Goal: Information Seeking & Learning: Check status

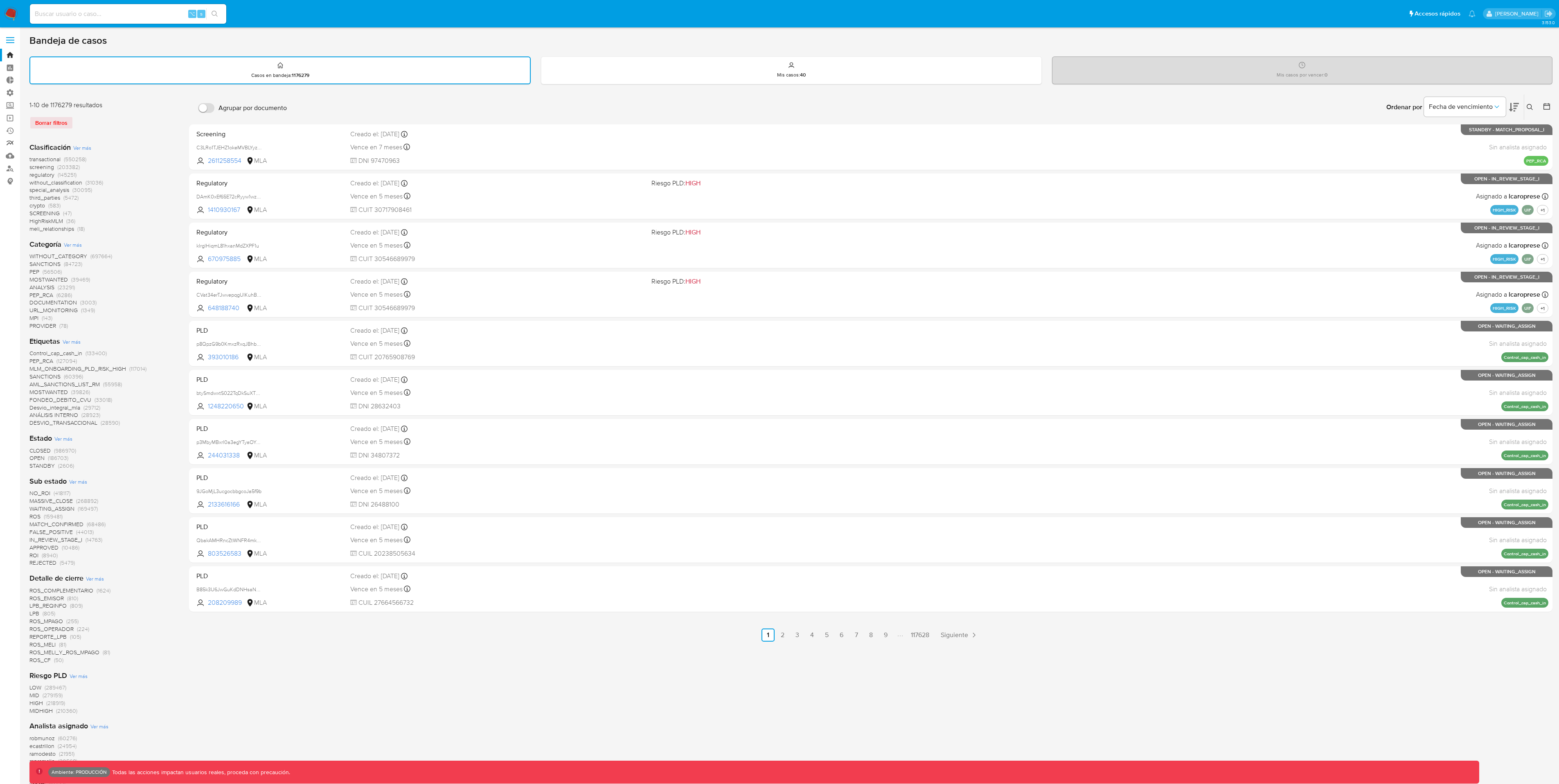
click at [11, 148] on link "Reportes" at bounding box center [49, 143] width 97 height 13
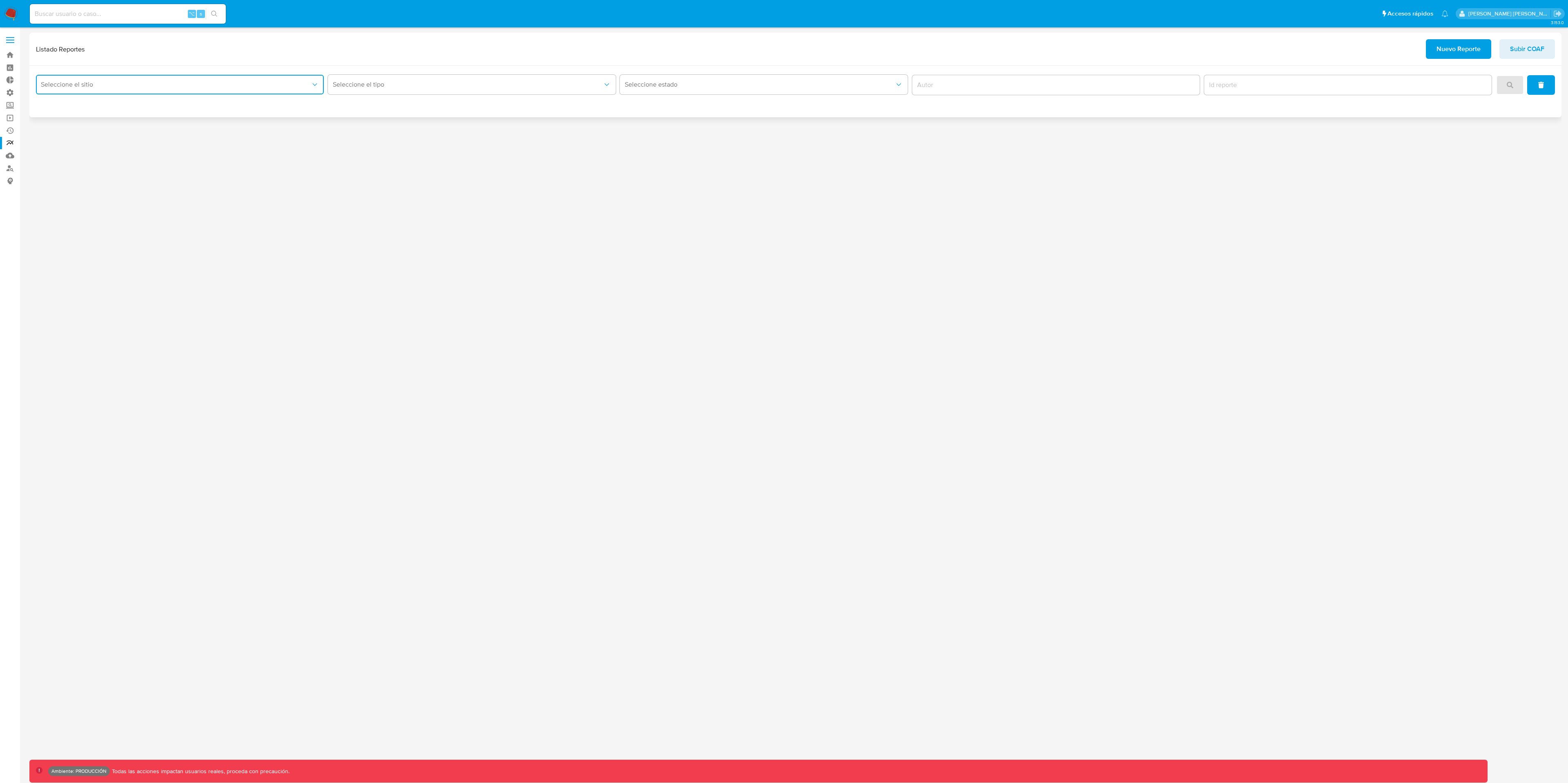
click at [185, 88] on span "Seleccione el sitio" at bounding box center [176, 84] width 270 height 8
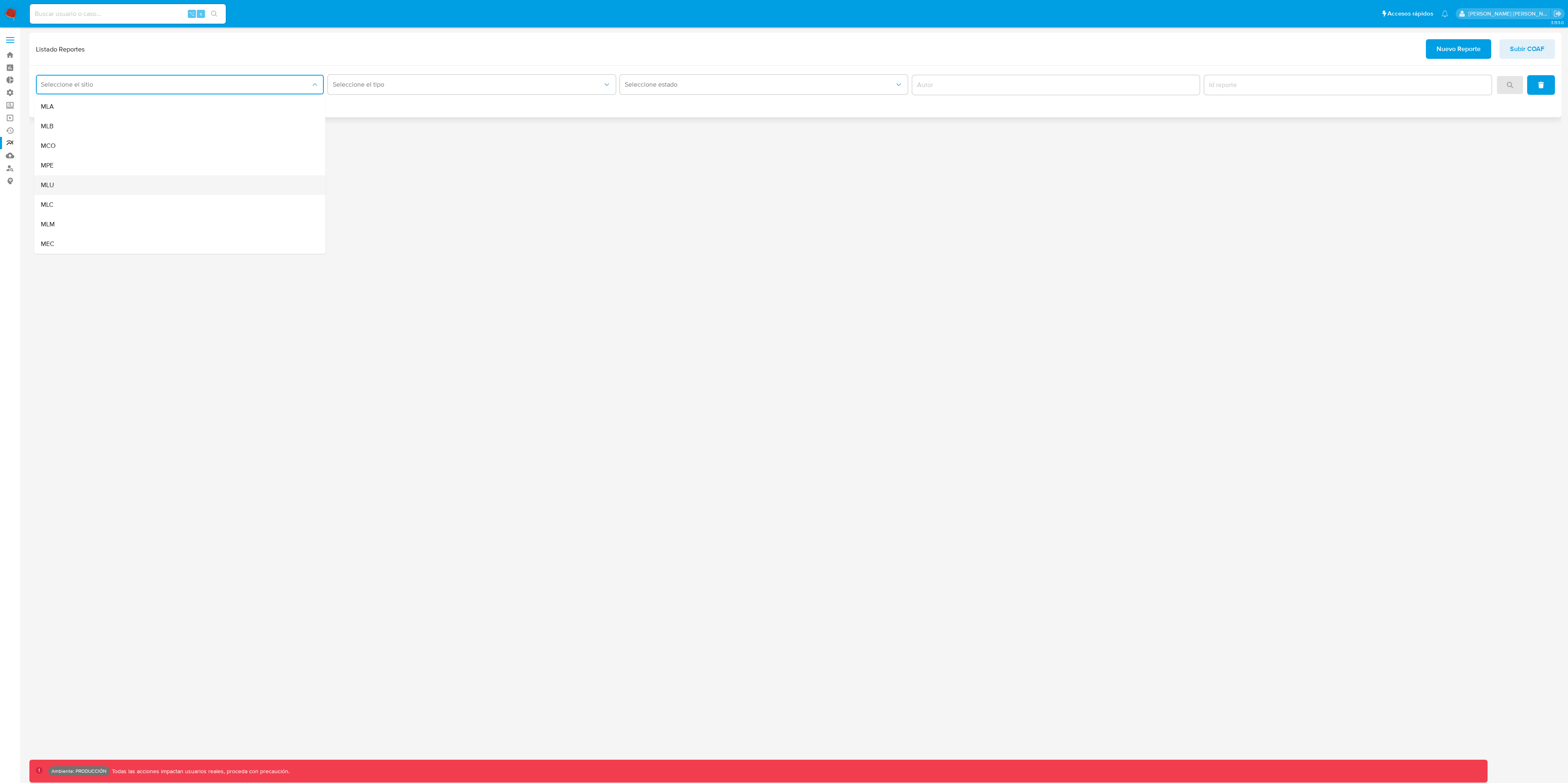
click at [50, 182] on span "MLU" at bounding box center [47, 185] width 13 height 8
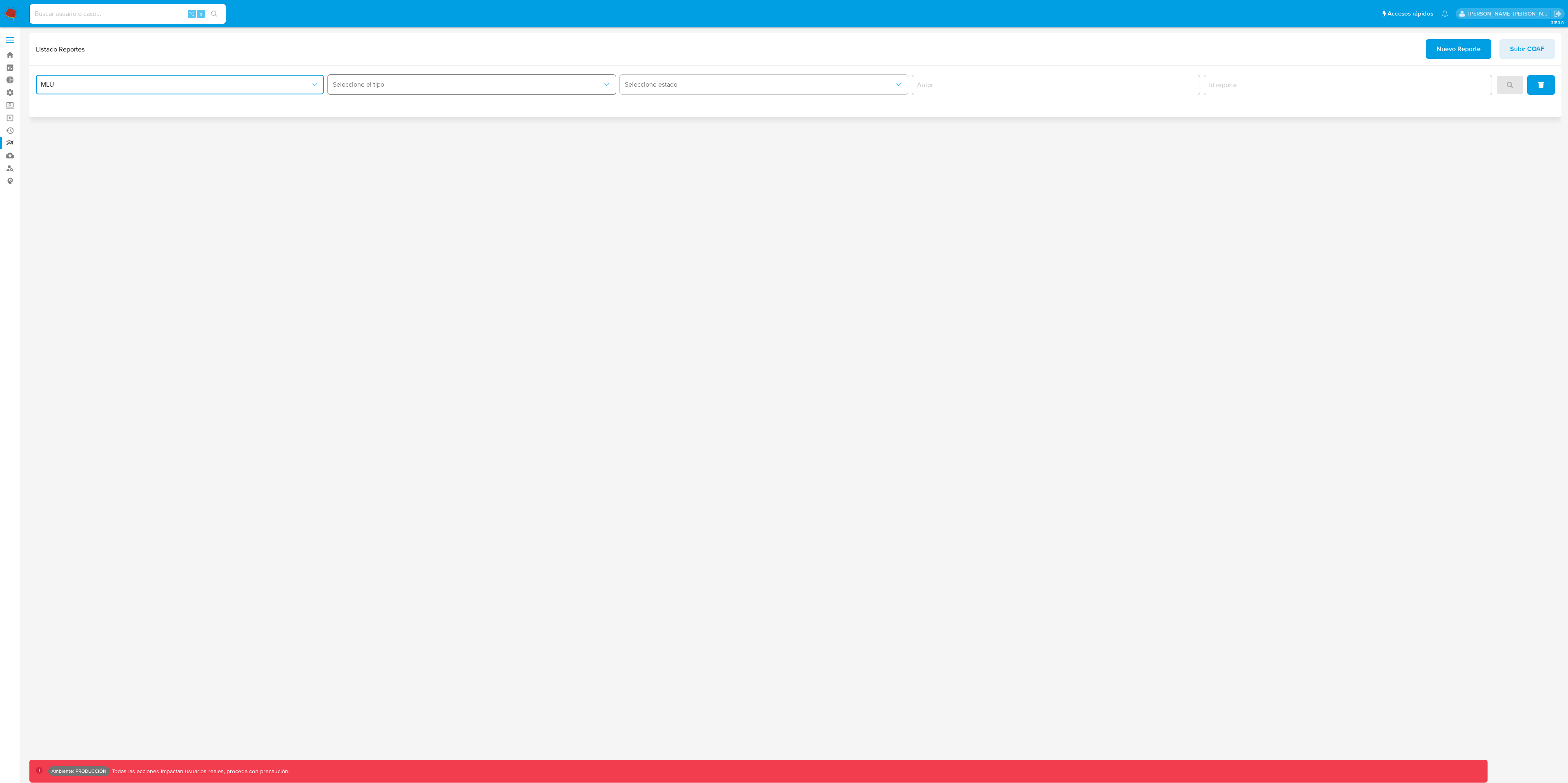
click at [509, 87] on span "Seleccione el tipo" at bounding box center [467, 84] width 270 height 8
click at [491, 100] on div "Circunstanciado" at bounding box center [469, 106] width 273 height 20
click at [1511, 87] on icon "search" at bounding box center [1510, 84] width 7 height 7
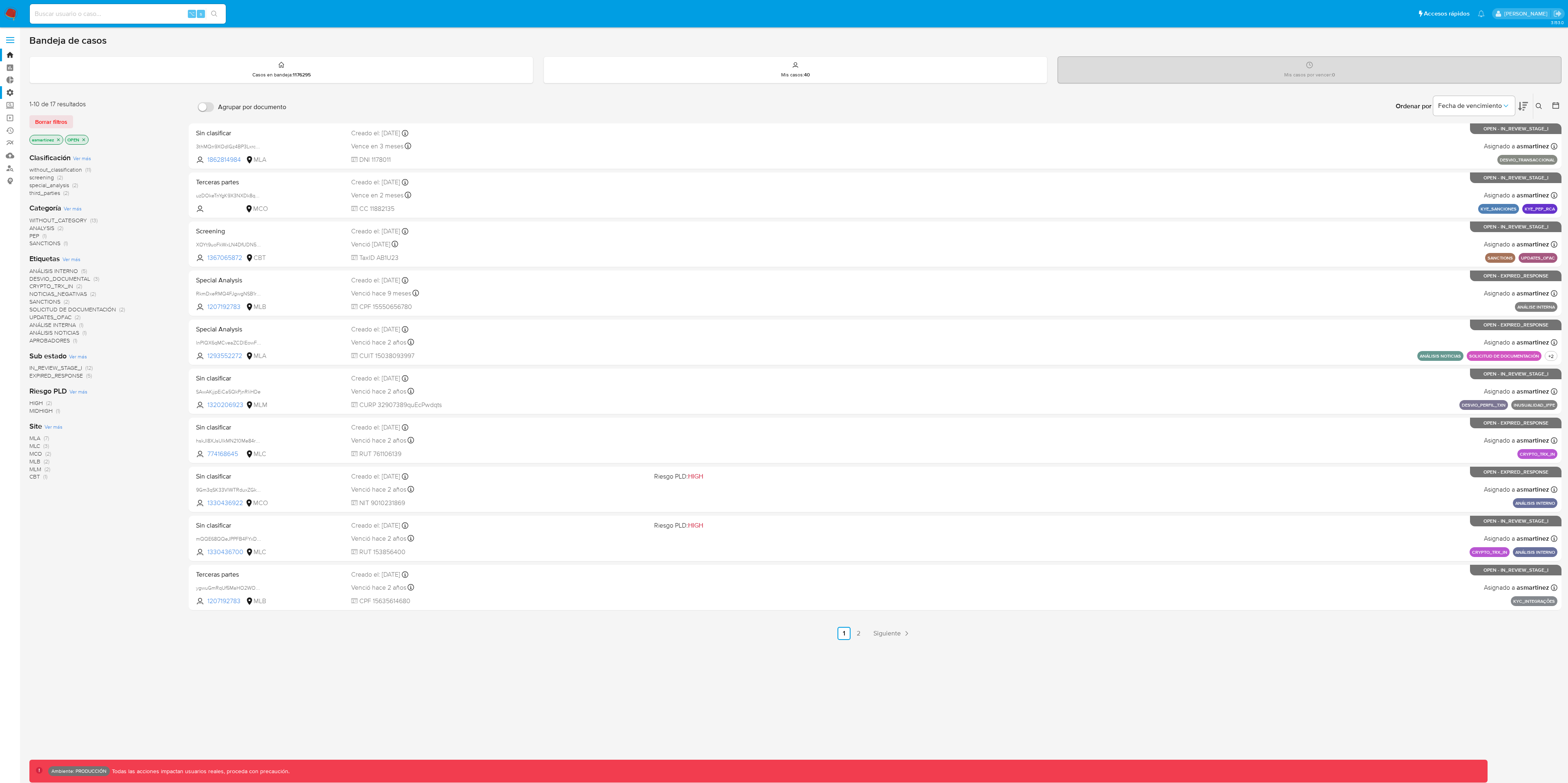
click at [12, 92] on label "Administración" at bounding box center [49, 92] width 97 height 13
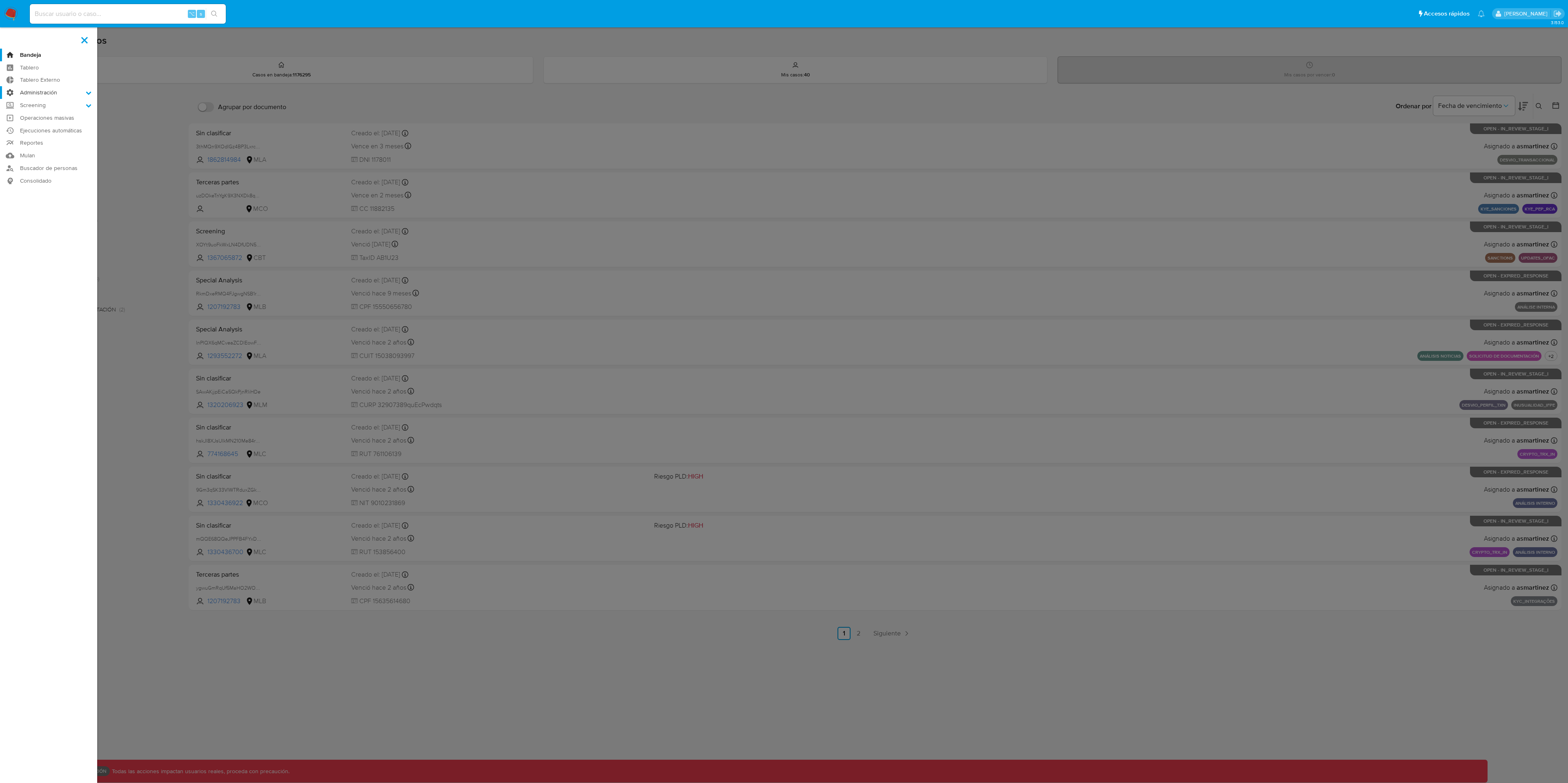
click at [0, 0] on input "Administración" at bounding box center [0, 0] width 0 height 0
click at [81, 144] on link "Configuración de Casos" at bounding box center [49, 144] width 97 height 10
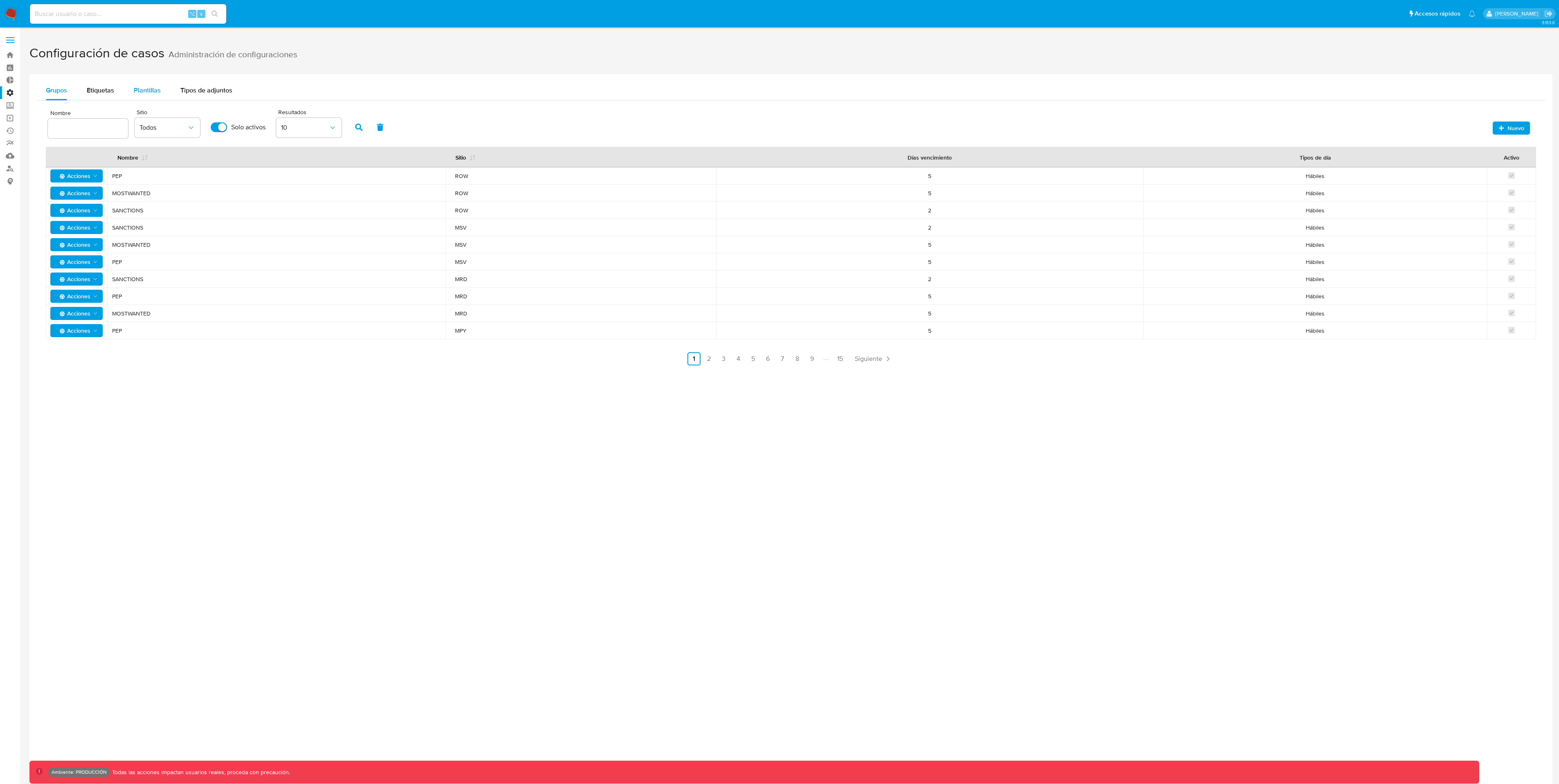
click at [140, 88] on span "Plantillas" at bounding box center [147, 90] width 27 height 9
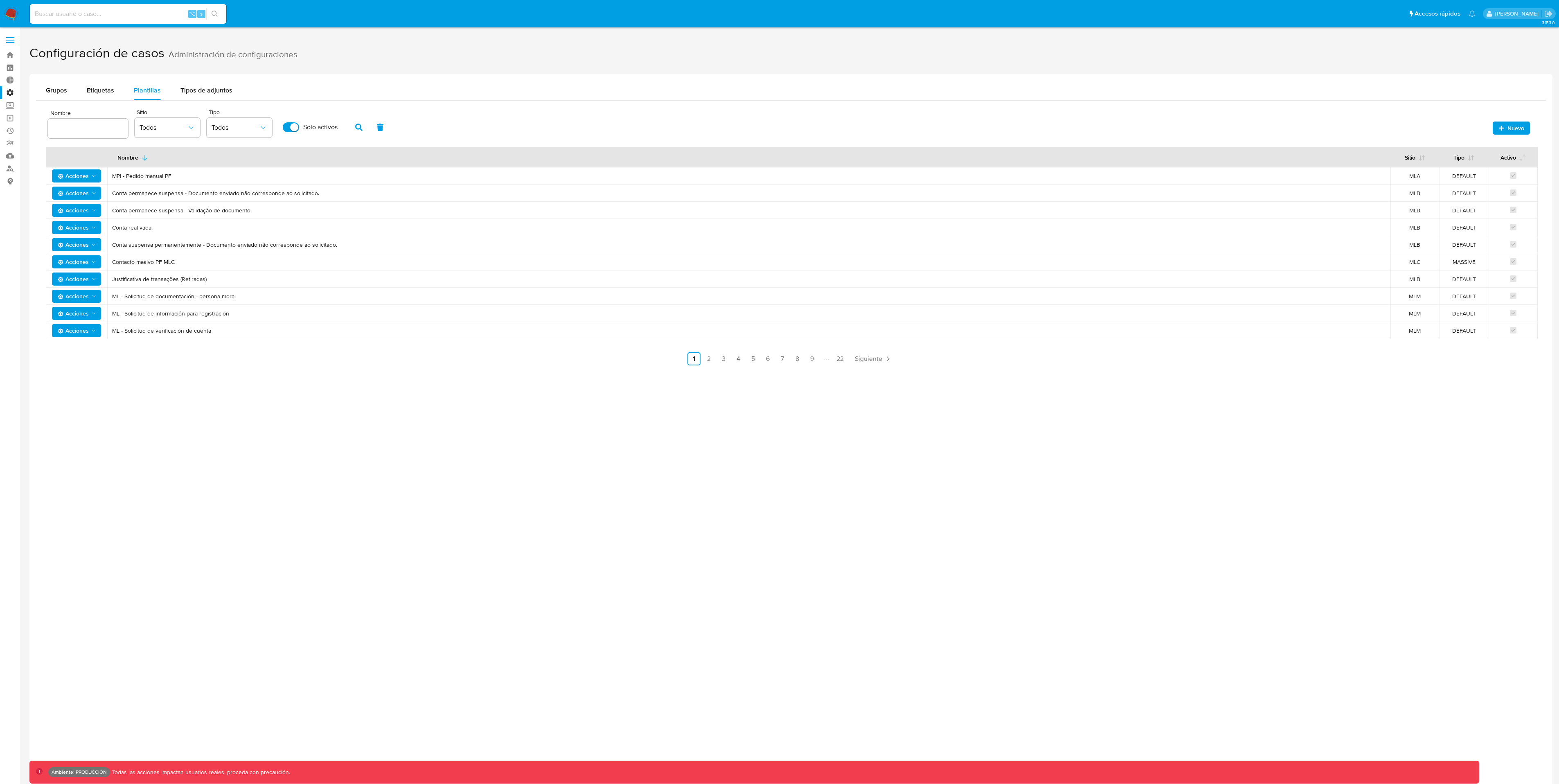
click at [146, 177] on span "MPI - Pedido manual PF" at bounding box center [749, 176] width 1273 height 8
click at [91, 174] on icon "Acciones" at bounding box center [94, 176] width 7 height 7
click at [69, 193] on button "Editar" at bounding box center [76, 196] width 74 height 20
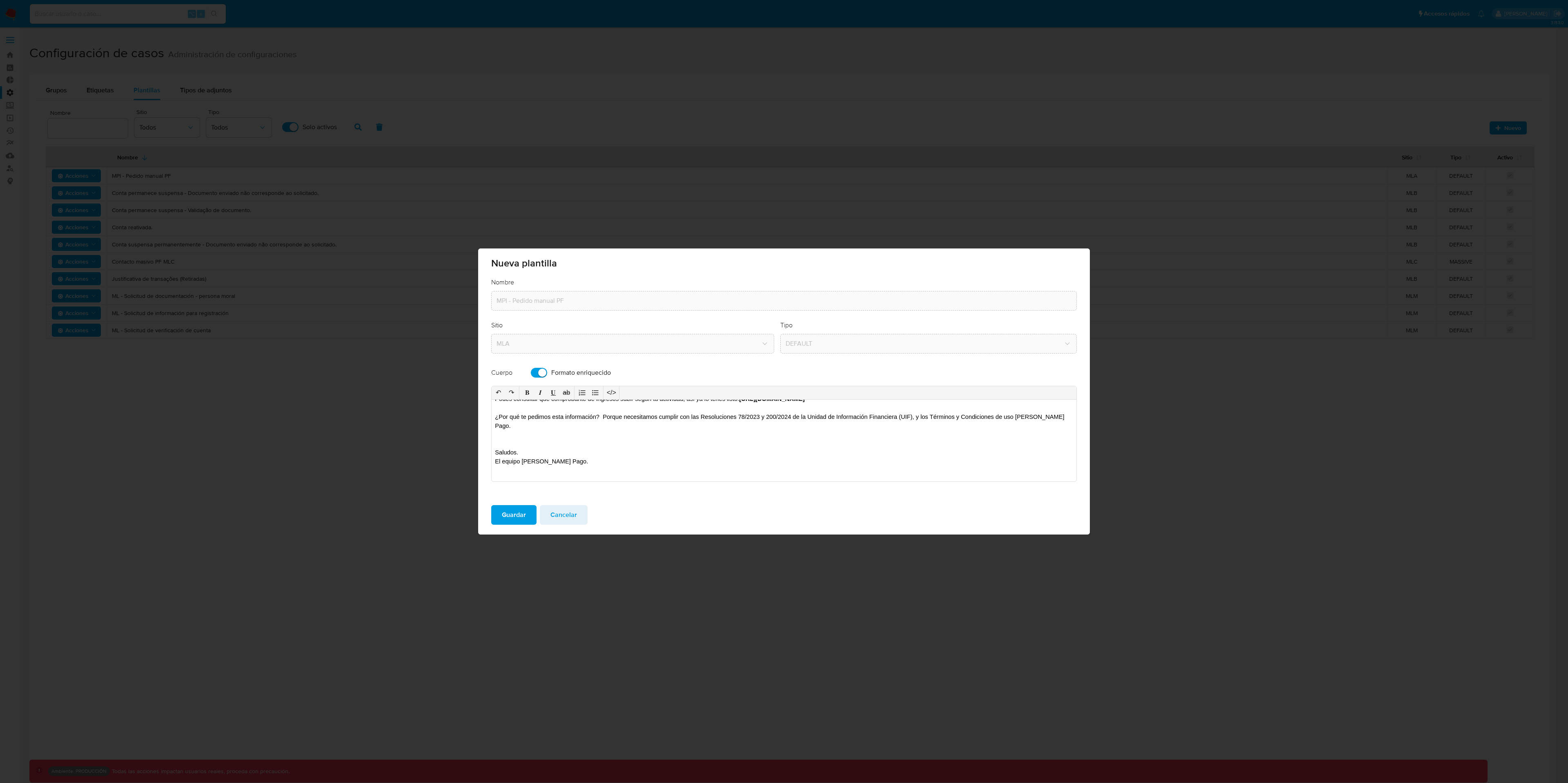
scroll to position [96, 0]
click at [578, 477] on p "El equipo de Mercado Pago." at bounding box center [784, 479] width 578 height 9
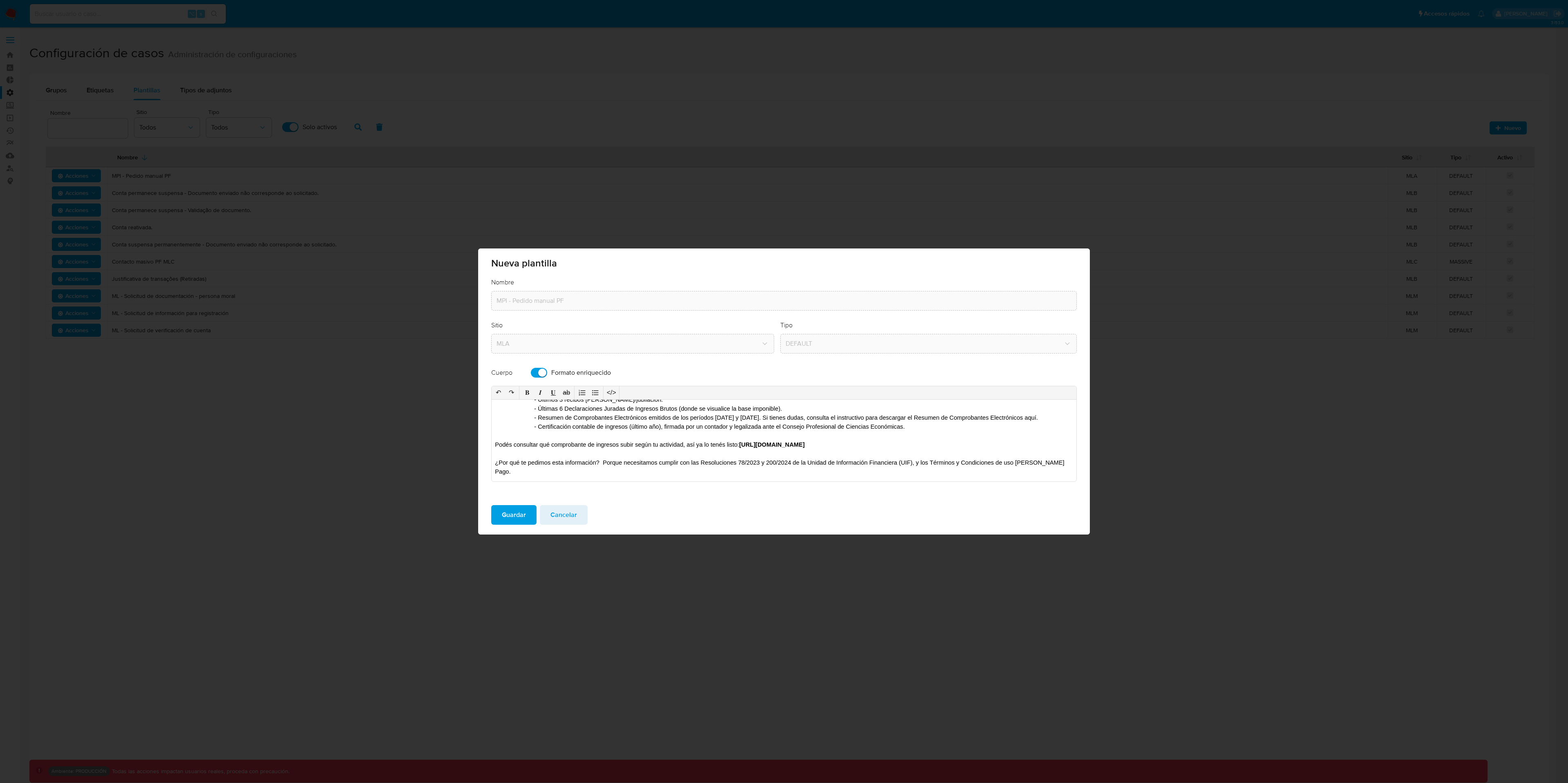
scroll to position [0, 0]
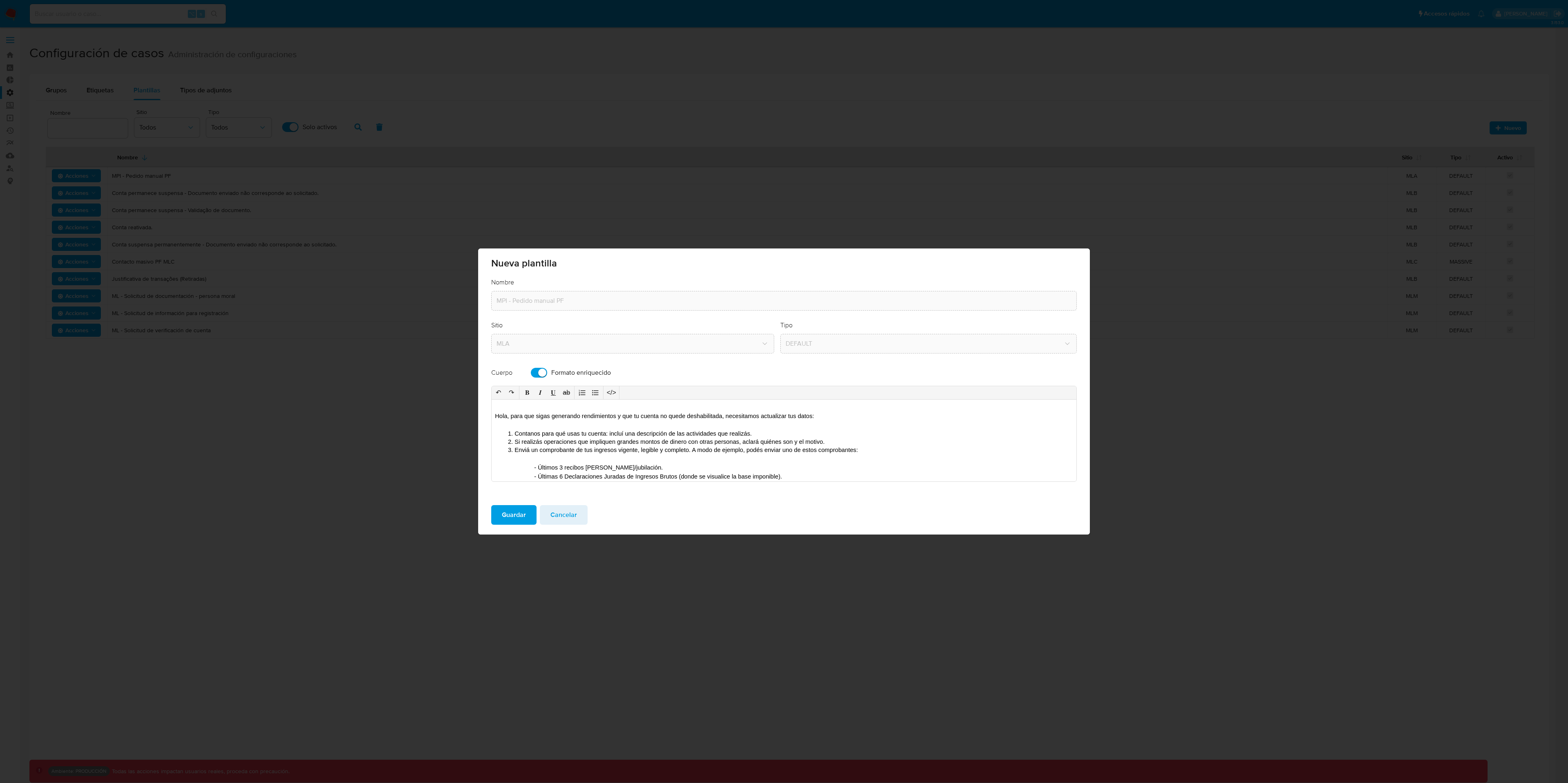
drag, startPoint x: 581, startPoint y: 455, endPoint x: 470, endPoint y: 388, distance: 129.7
click at [470, 388] on div "Nueva plantilla Nombre MPI - Pedido manual PF Sitio MLA Tipo DEFAULT Cuerpo For…" at bounding box center [784, 392] width 1568 height 783
click at [561, 511] on span "Cancelar" at bounding box center [563, 515] width 27 height 18
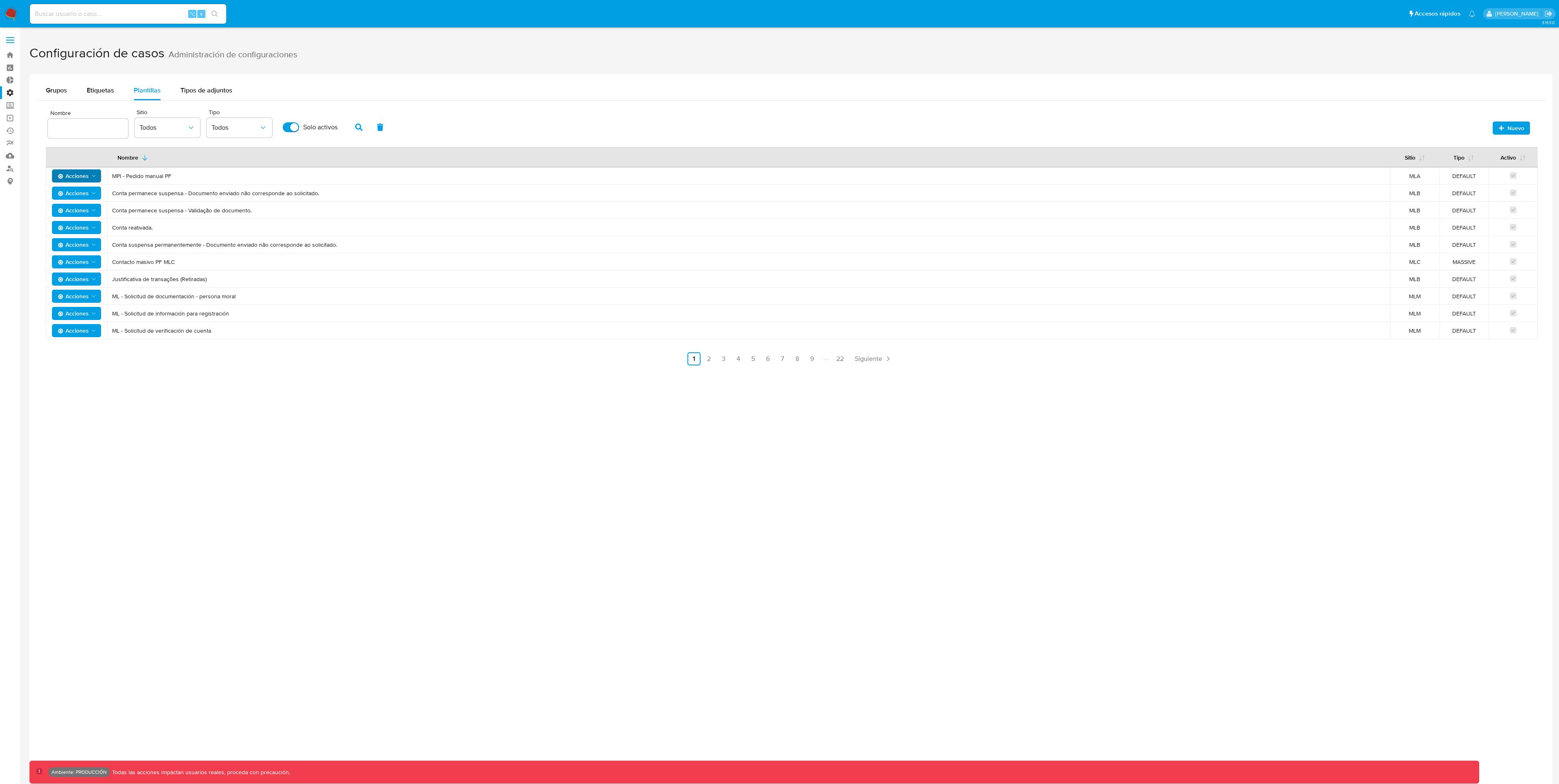
click at [94, 190] on icon "Acciones" at bounding box center [94, 193] width 7 height 7
click at [75, 218] on button "Editar" at bounding box center [76, 214] width 74 height 20
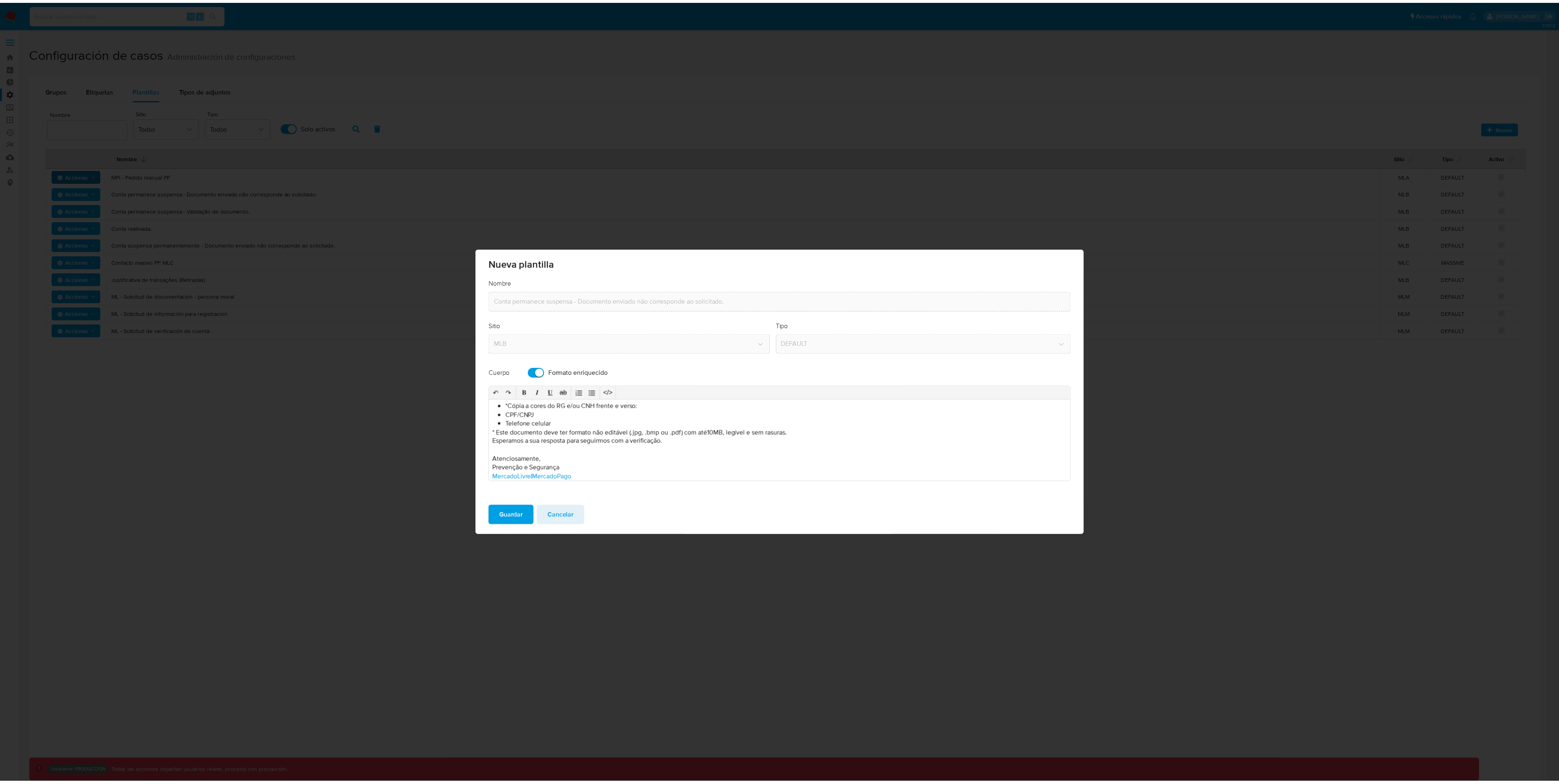
scroll to position [36, 0]
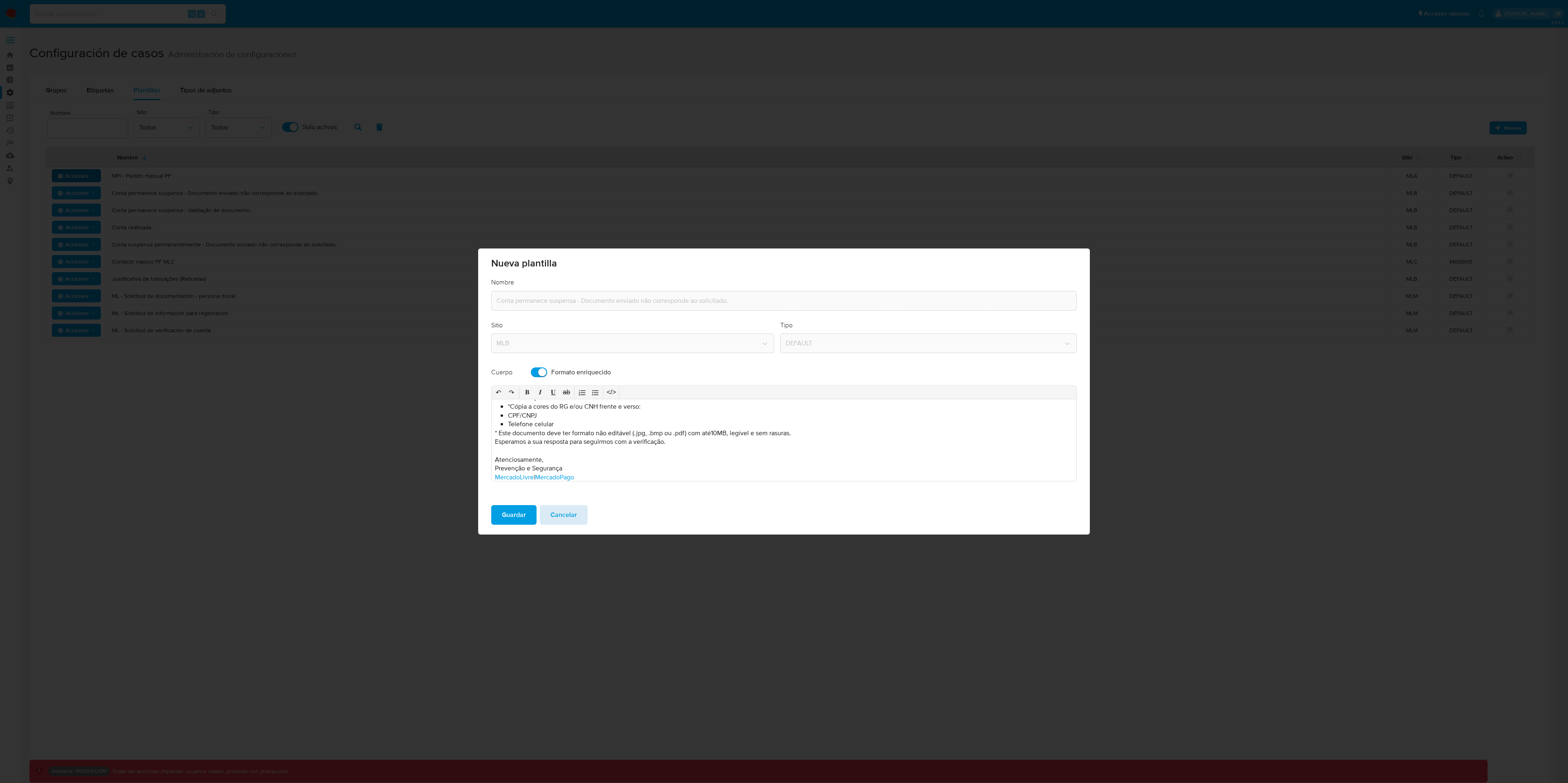
click at [562, 518] on span "Cancelar" at bounding box center [563, 515] width 27 height 18
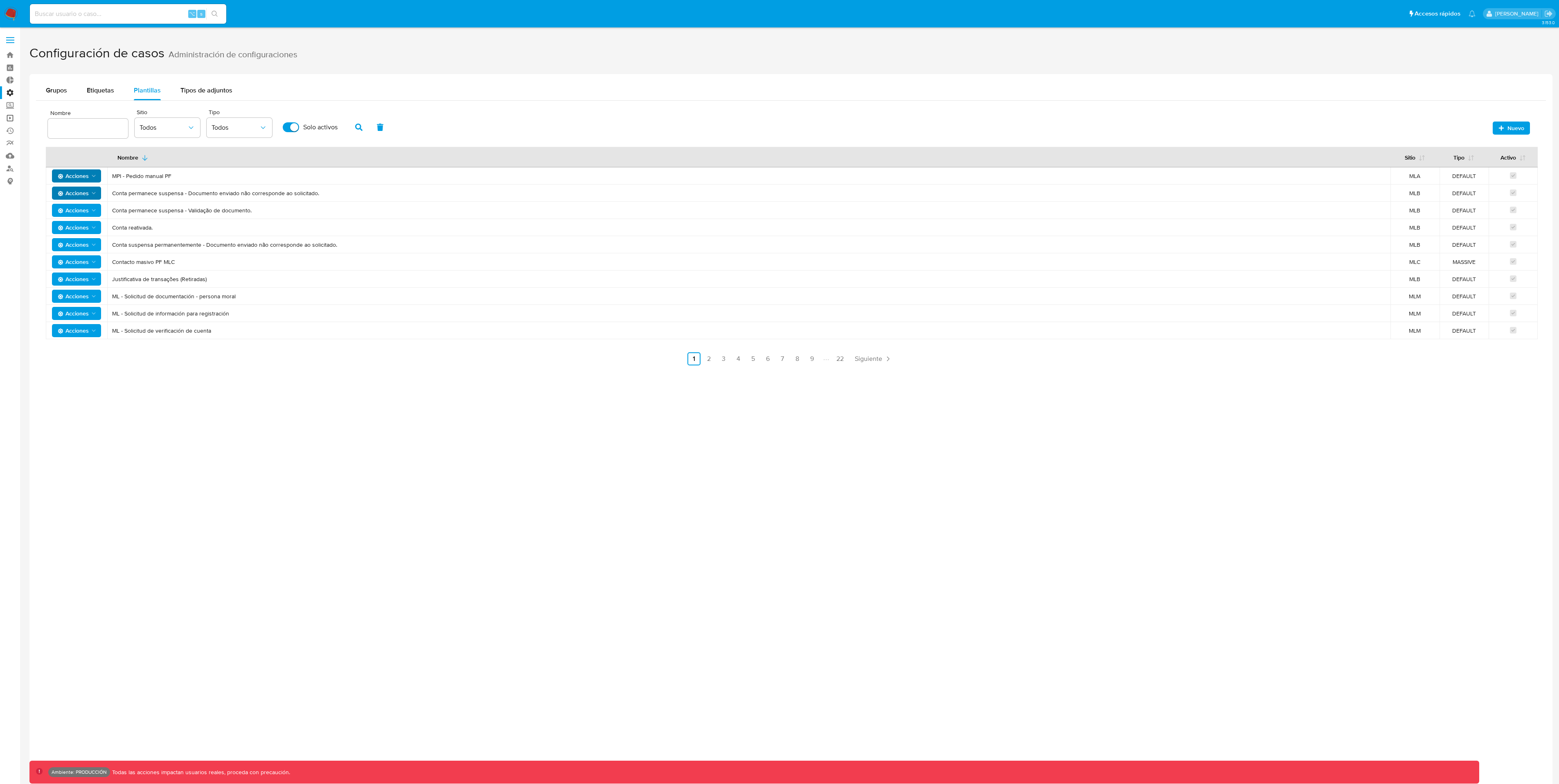
click at [14, 116] on link "Operaciones masivas" at bounding box center [49, 118] width 97 height 13
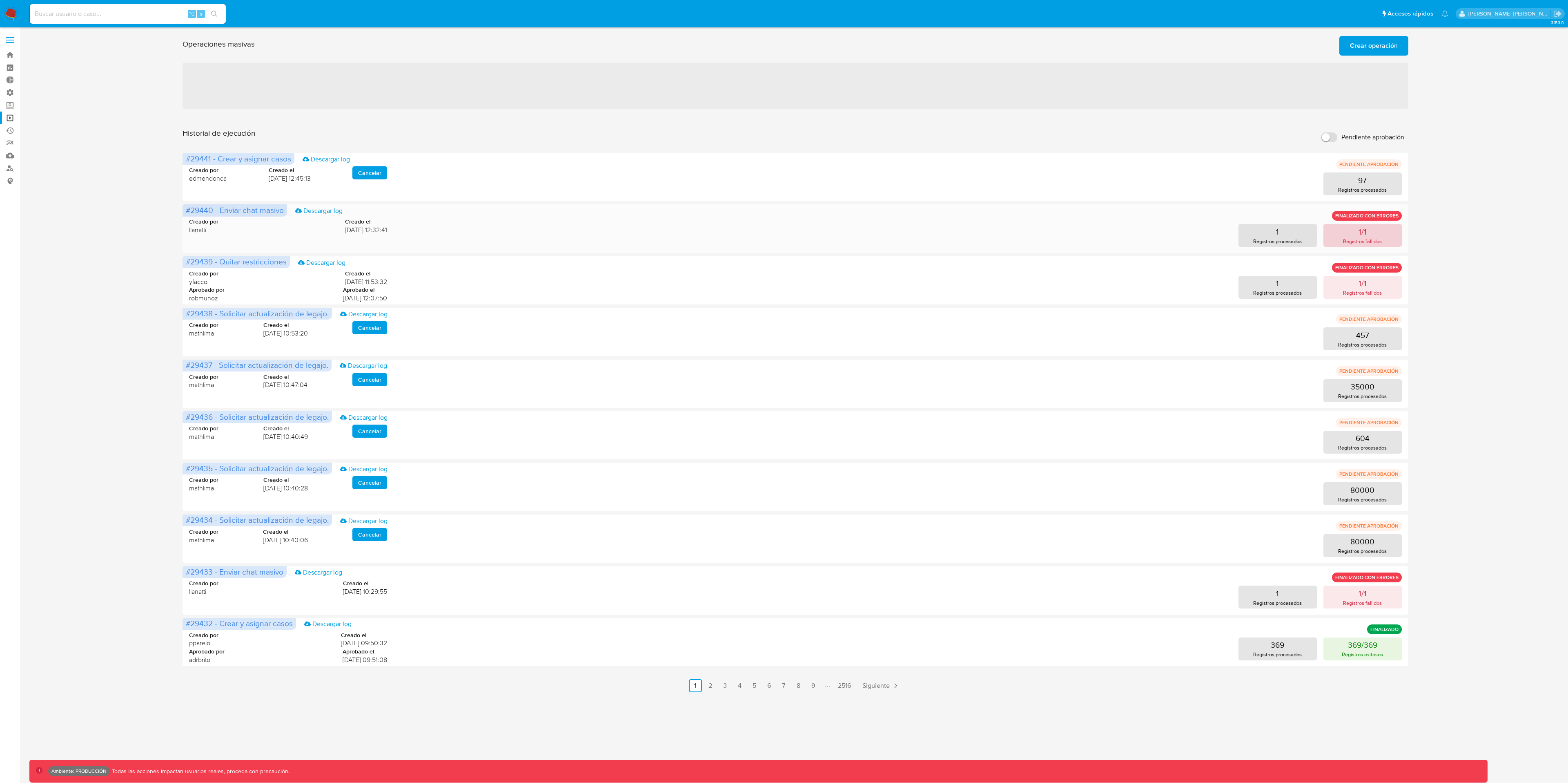
click at [1353, 237] on p "Registros fallidos" at bounding box center [1362, 241] width 39 height 8
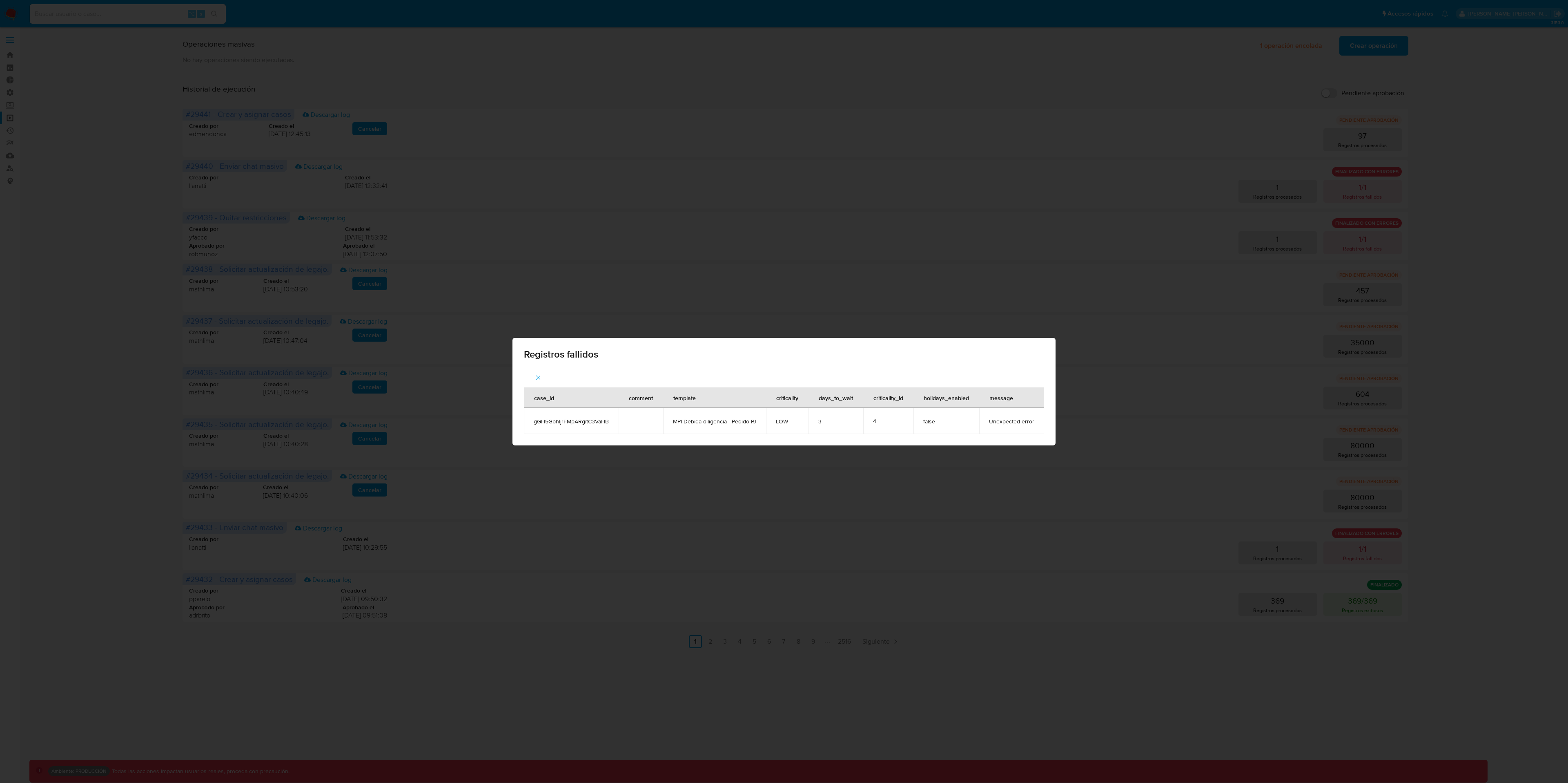
click at [586, 420] on span "gGH5GbhIjrFMpARgitC3VaHB" at bounding box center [571, 421] width 75 height 8
copy span "gGH5GbhIjrFMpARgitC3VaHB"
click at [1126, 271] on div "Registros fallidos case_id comment template criticality days_to_wait criticalit…" at bounding box center [784, 392] width 1568 height 783
drag, startPoint x: 1134, startPoint y: 329, endPoint x: 1134, endPoint y: 324, distance: 5.0
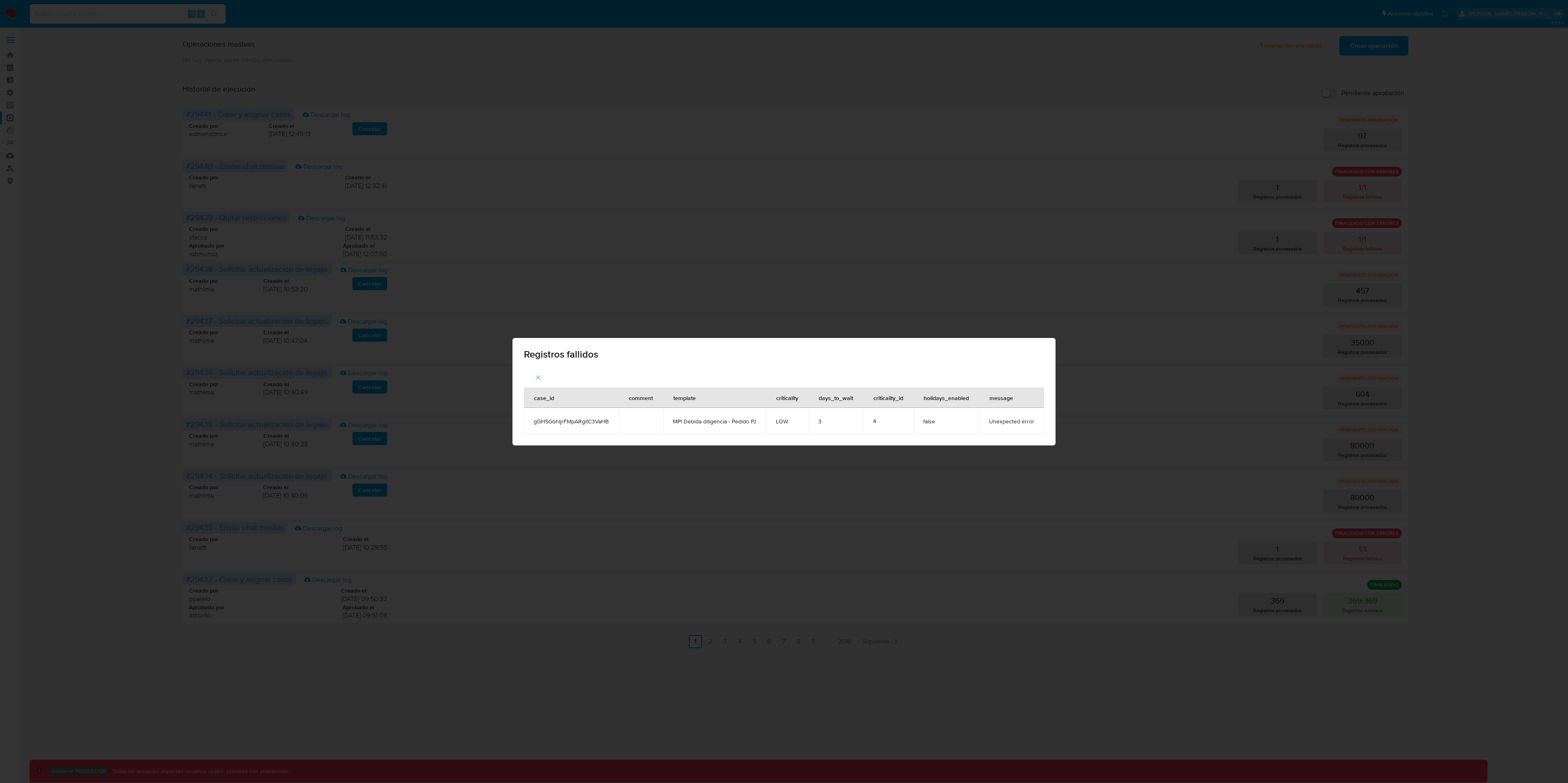
click at [1135, 329] on div "Registros fallidos case_id comment template criticality days_to_wait criticalit…" at bounding box center [784, 392] width 1568 height 783
click at [541, 378] on icon "button" at bounding box center [538, 378] width 8 height 8
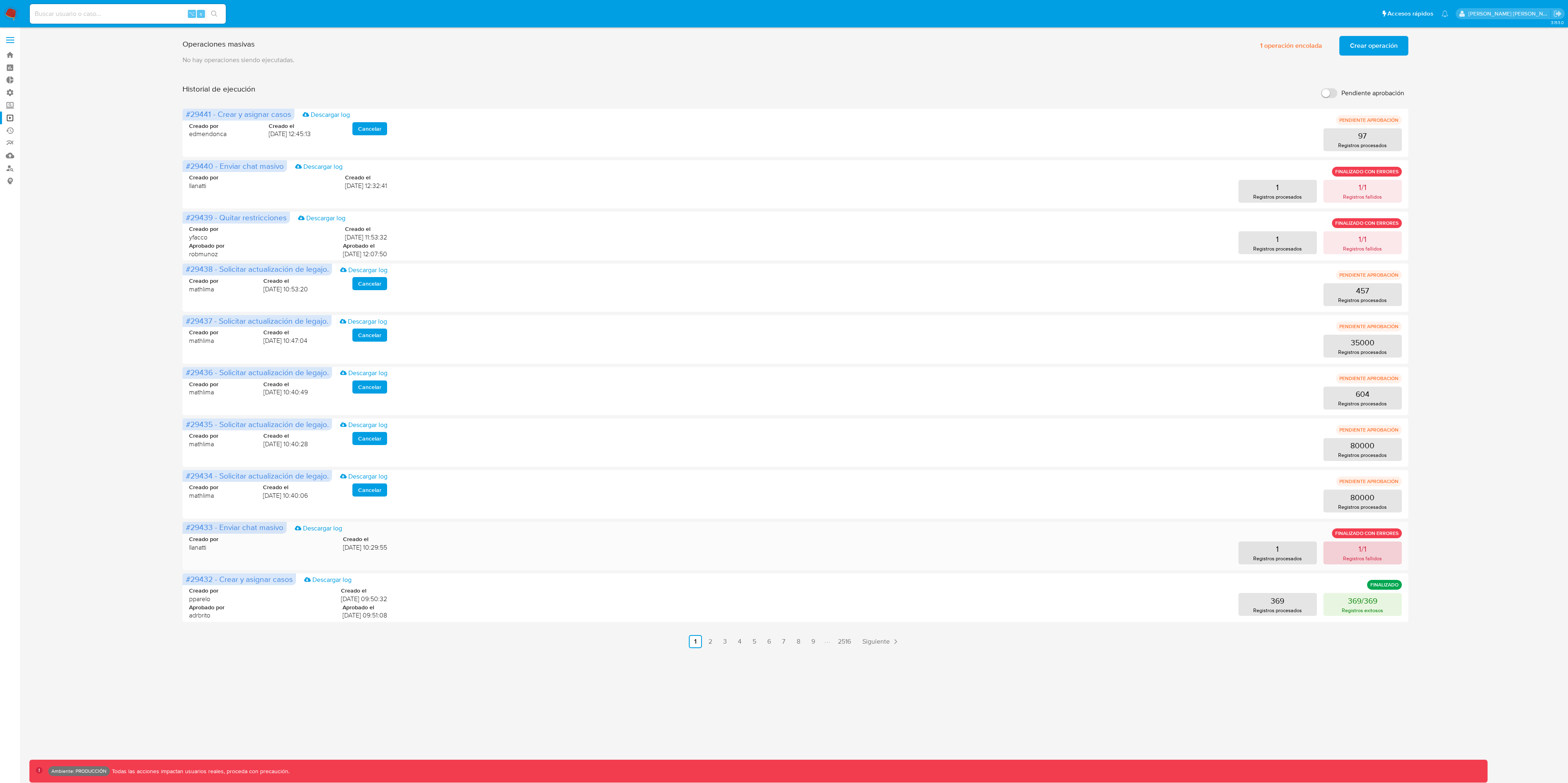
click at [1380, 560] on p "Registros fallidos" at bounding box center [1362, 558] width 39 height 8
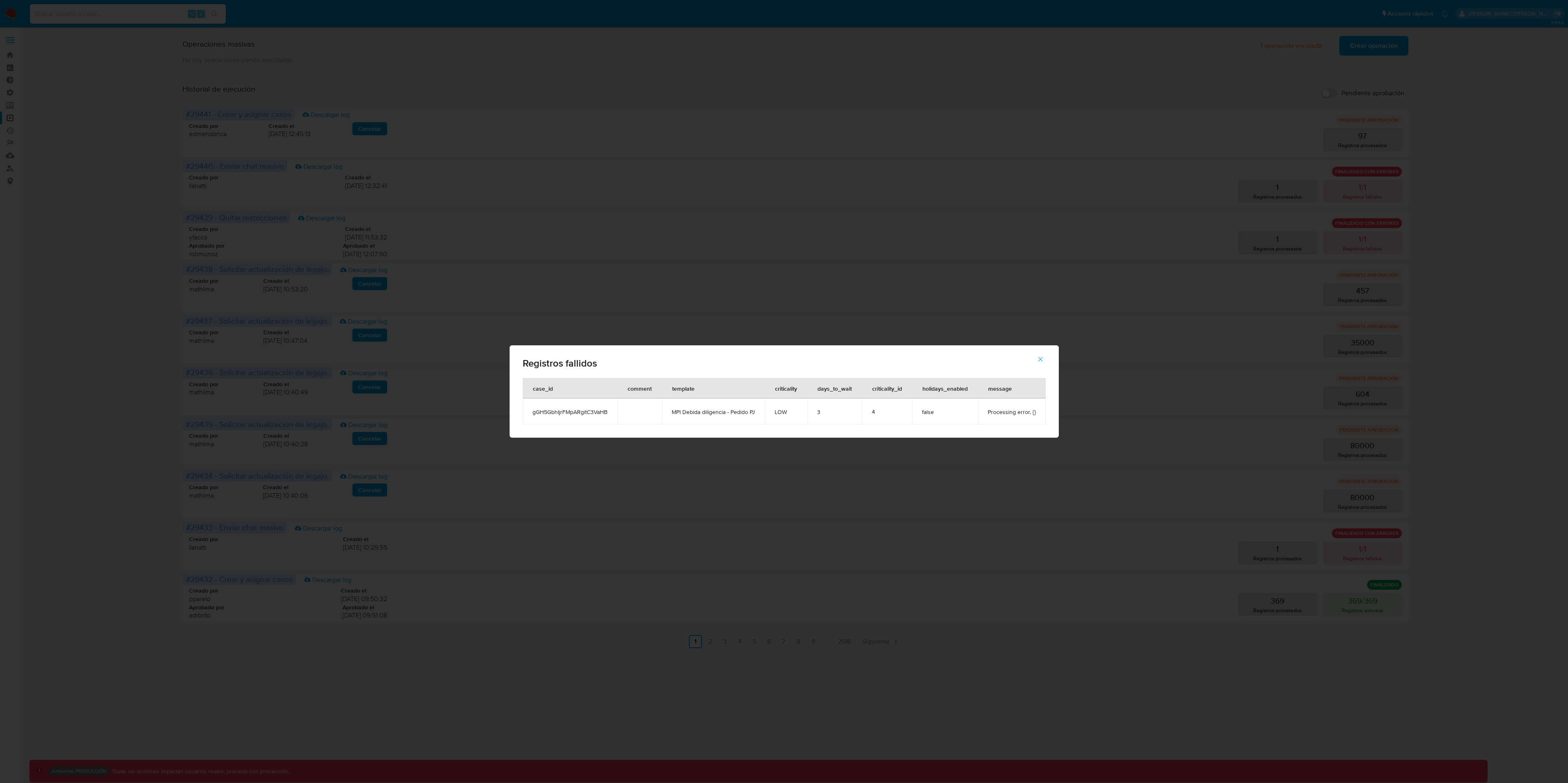
click at [1038, 357] on icon "button" at bounding box center [1041, 359] width 8 height 8
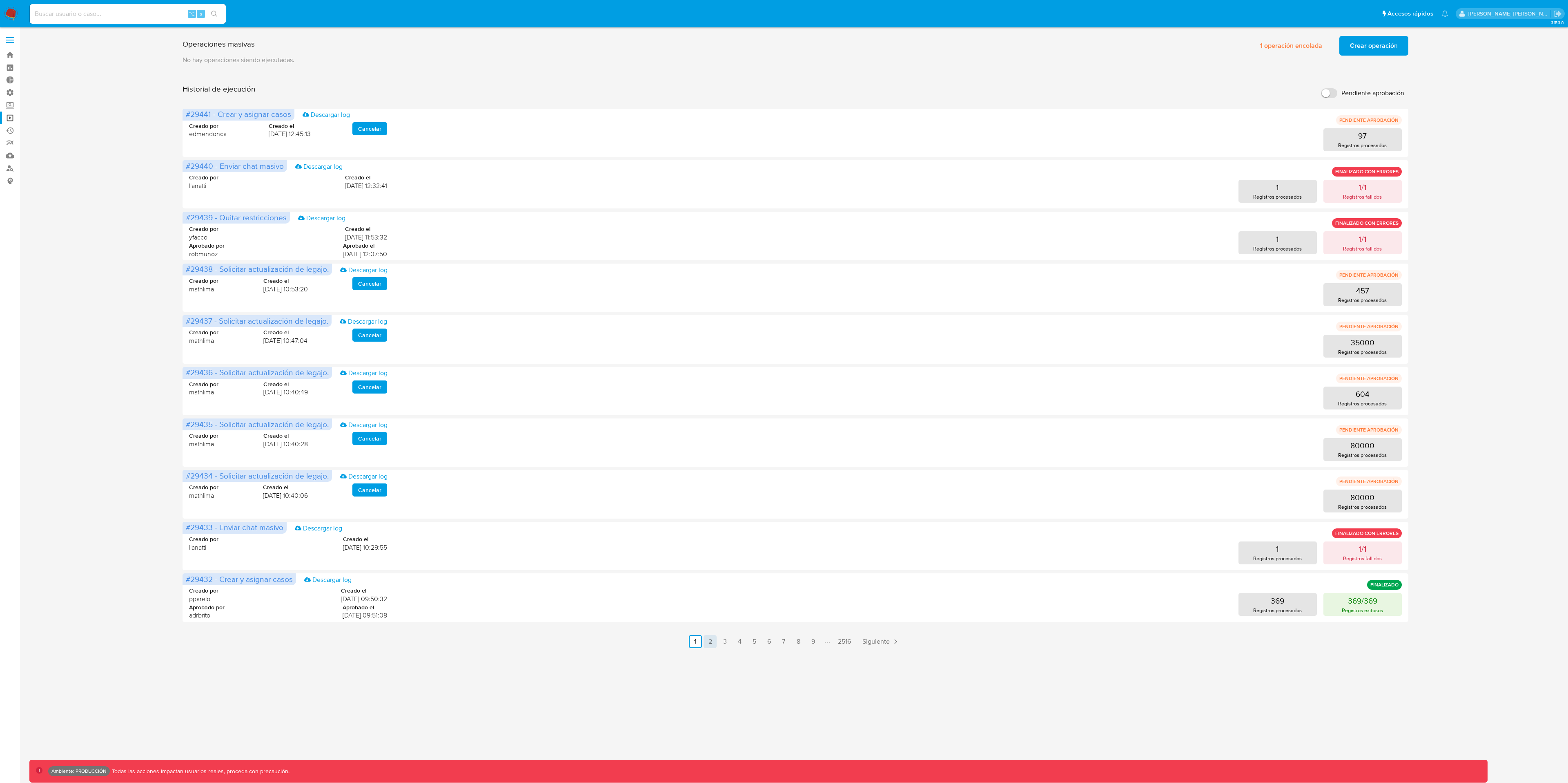
click at [708, 639] on link "2" at bounding box center [710, 641] width 13 height 13
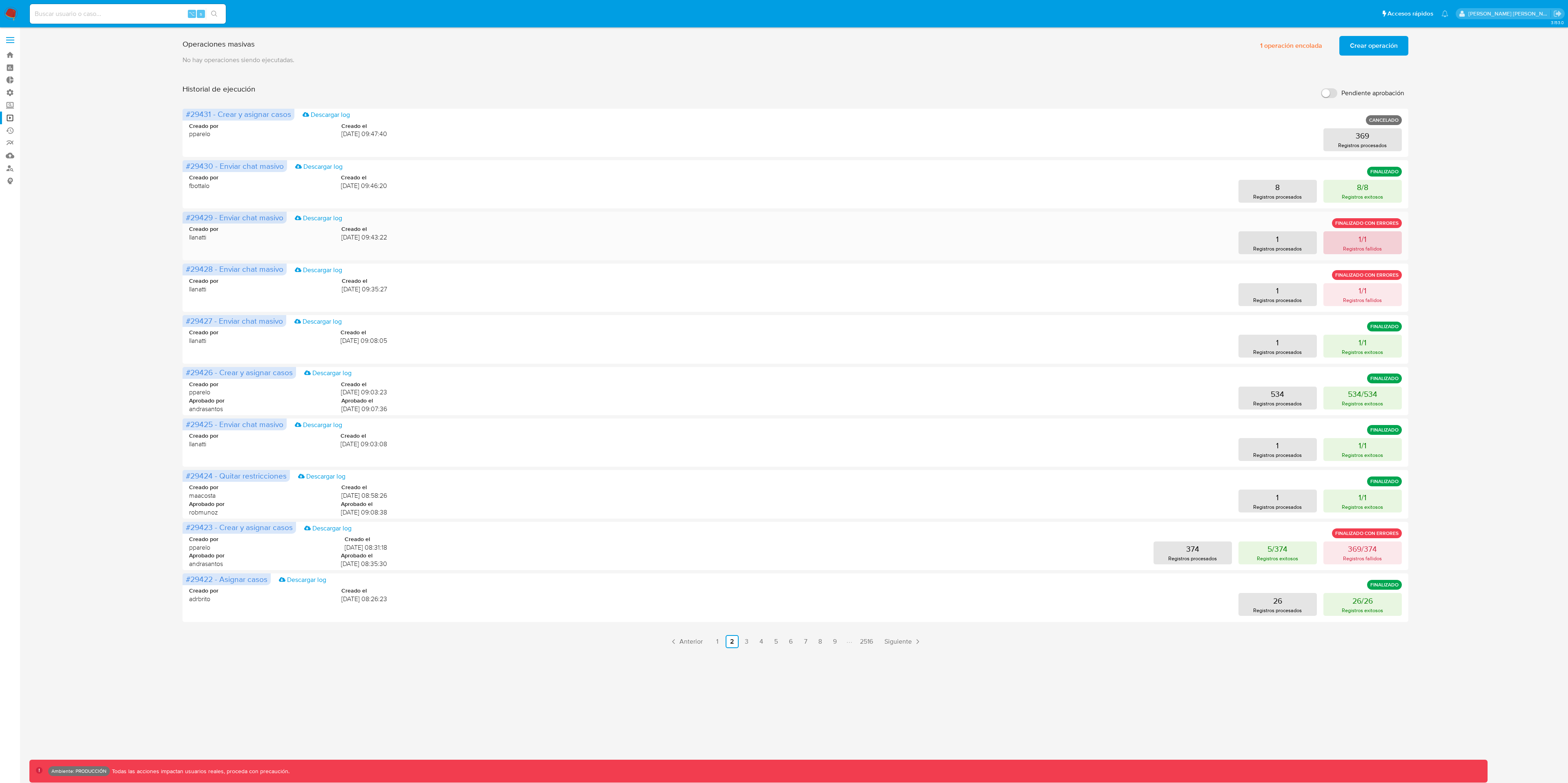
click at [1361, 249] on p "Registros fallidos" at bounding box center [1362, 249] width 39 height 8
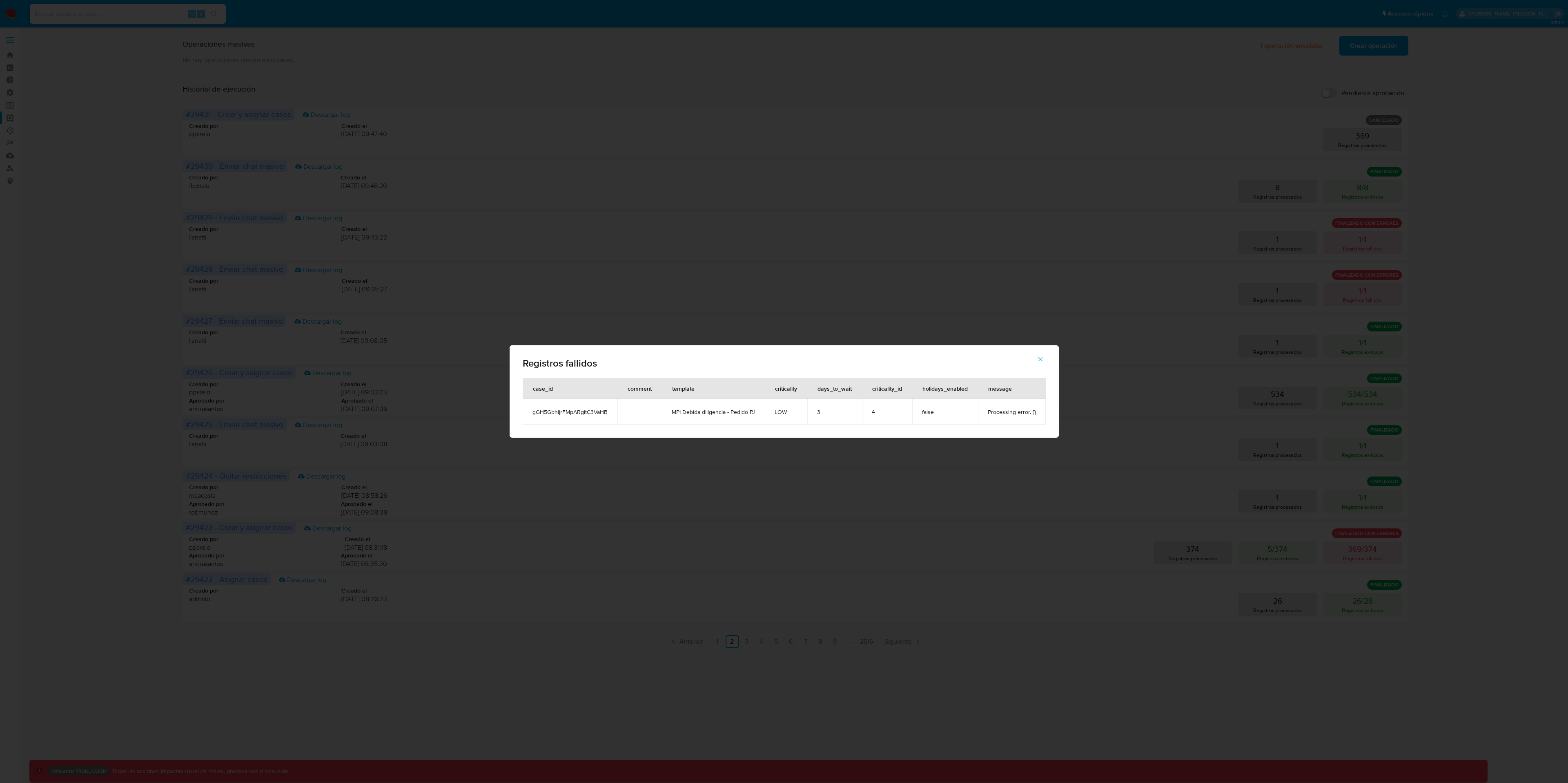
click at [1040, 359] on icon "button" at bounding box center [1041, 360] width 5 height 5
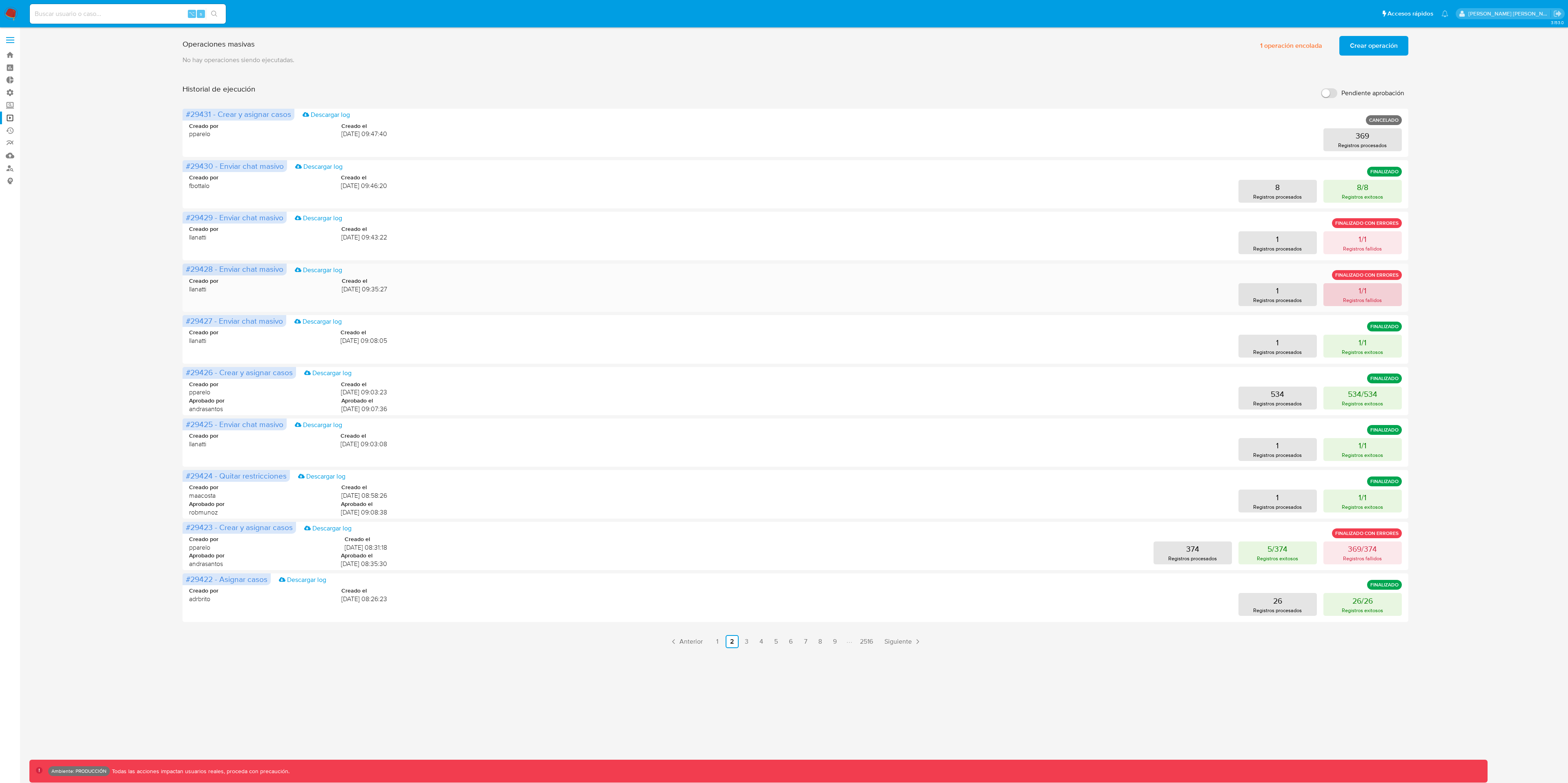
click at [1376, 295] on button "1/1 Registros fallidos" at bounding box center [1363, 294] width 78 height 23
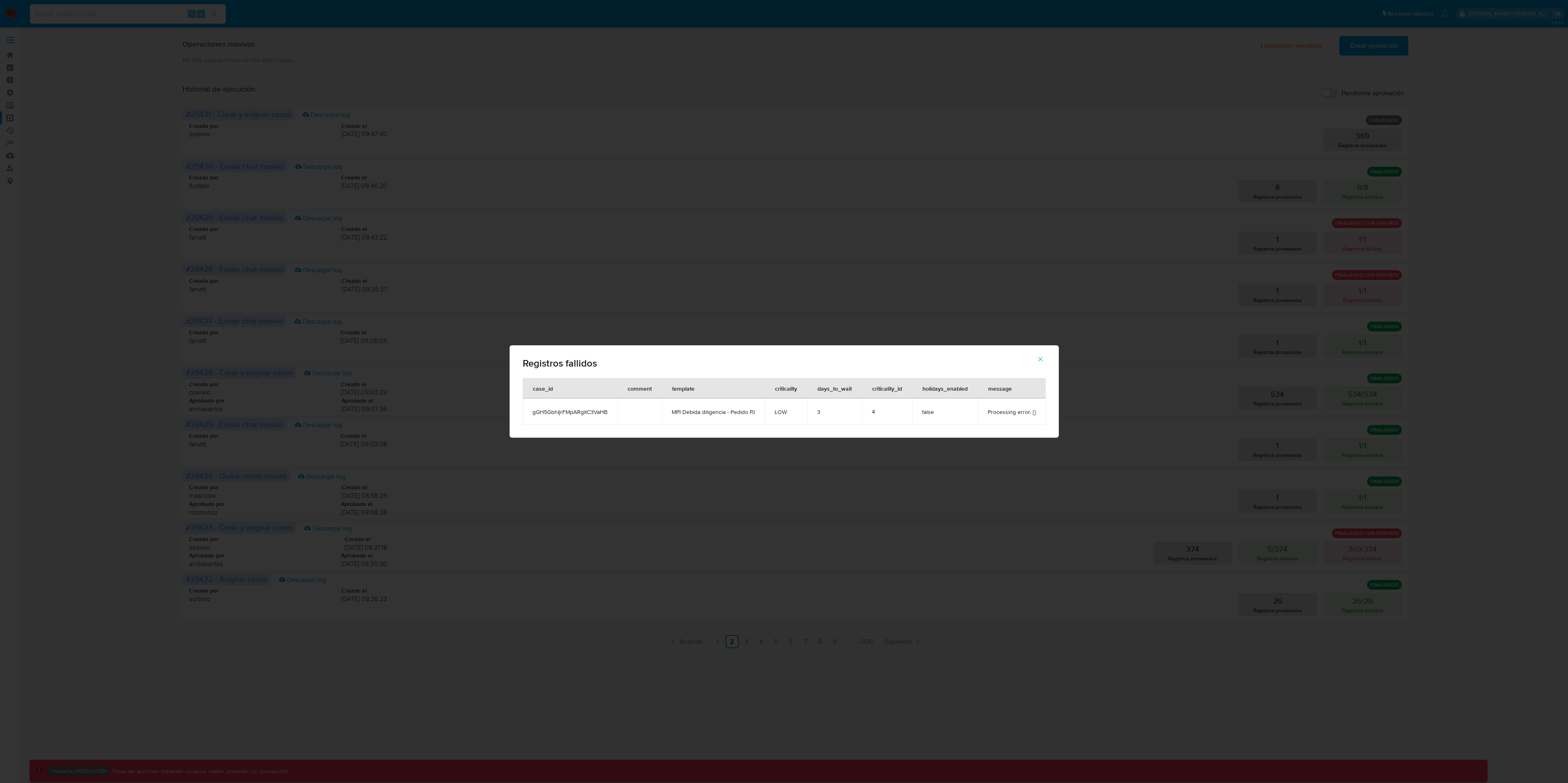
click at [1044, 359] on button "button" at bounding box center [1041, 359] width 29 height 20
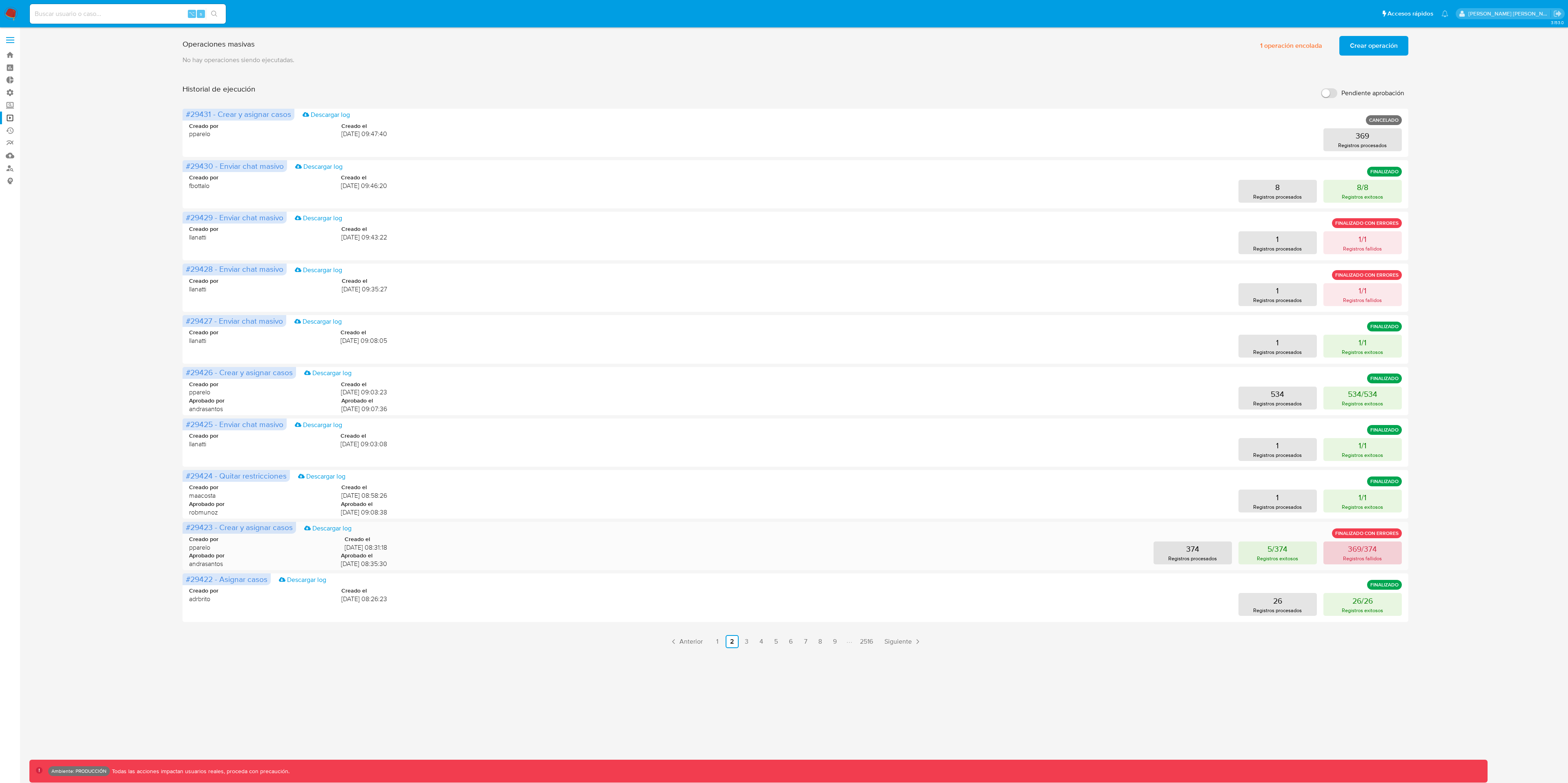
click at [1379, 555] on p "Registros fallidos" at bounding box center [1362, 558] width 39 height 8
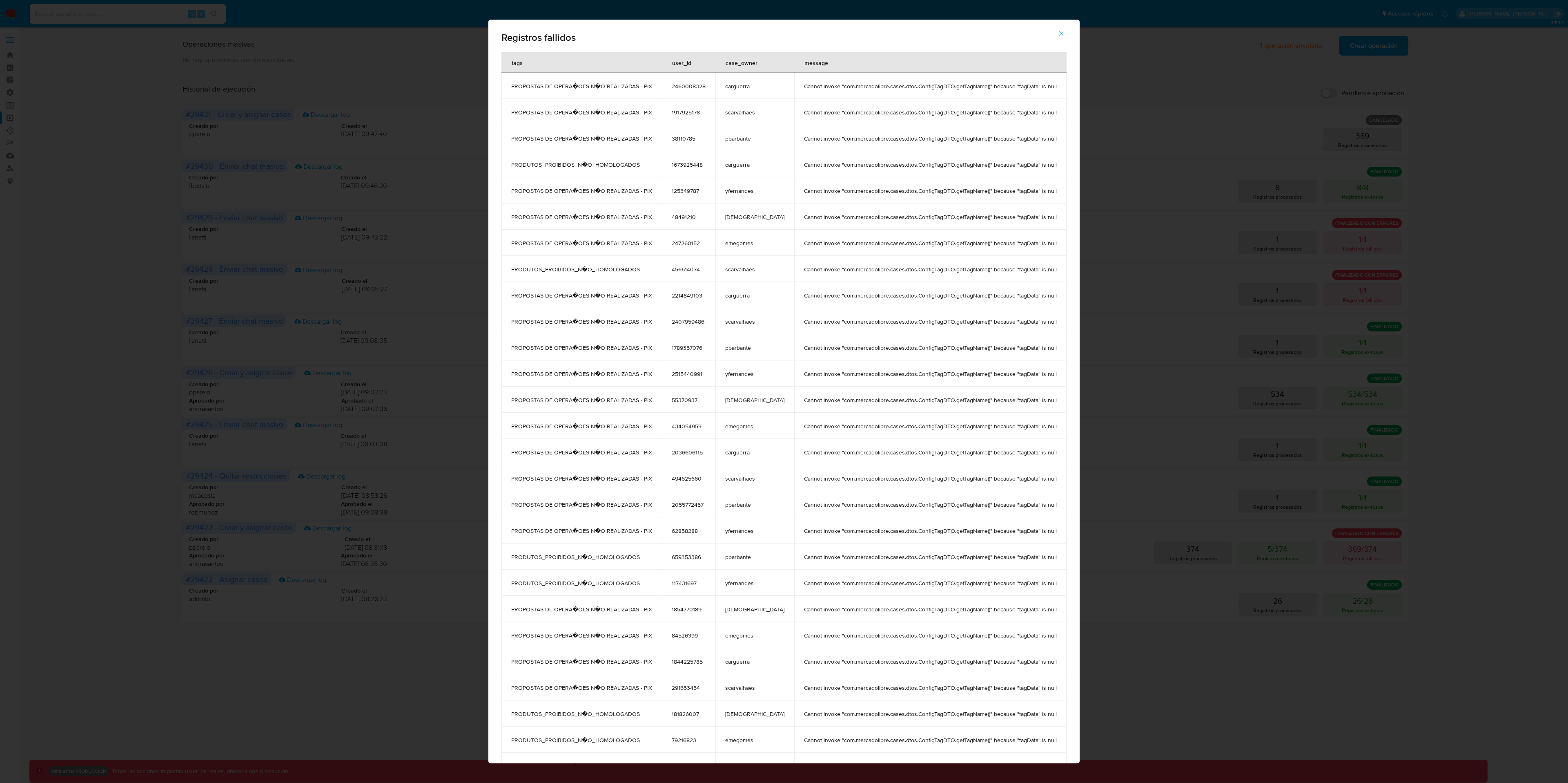
click at [1058, 33] on icon "button" at bounding box center [1062, 33] width 8 height 8
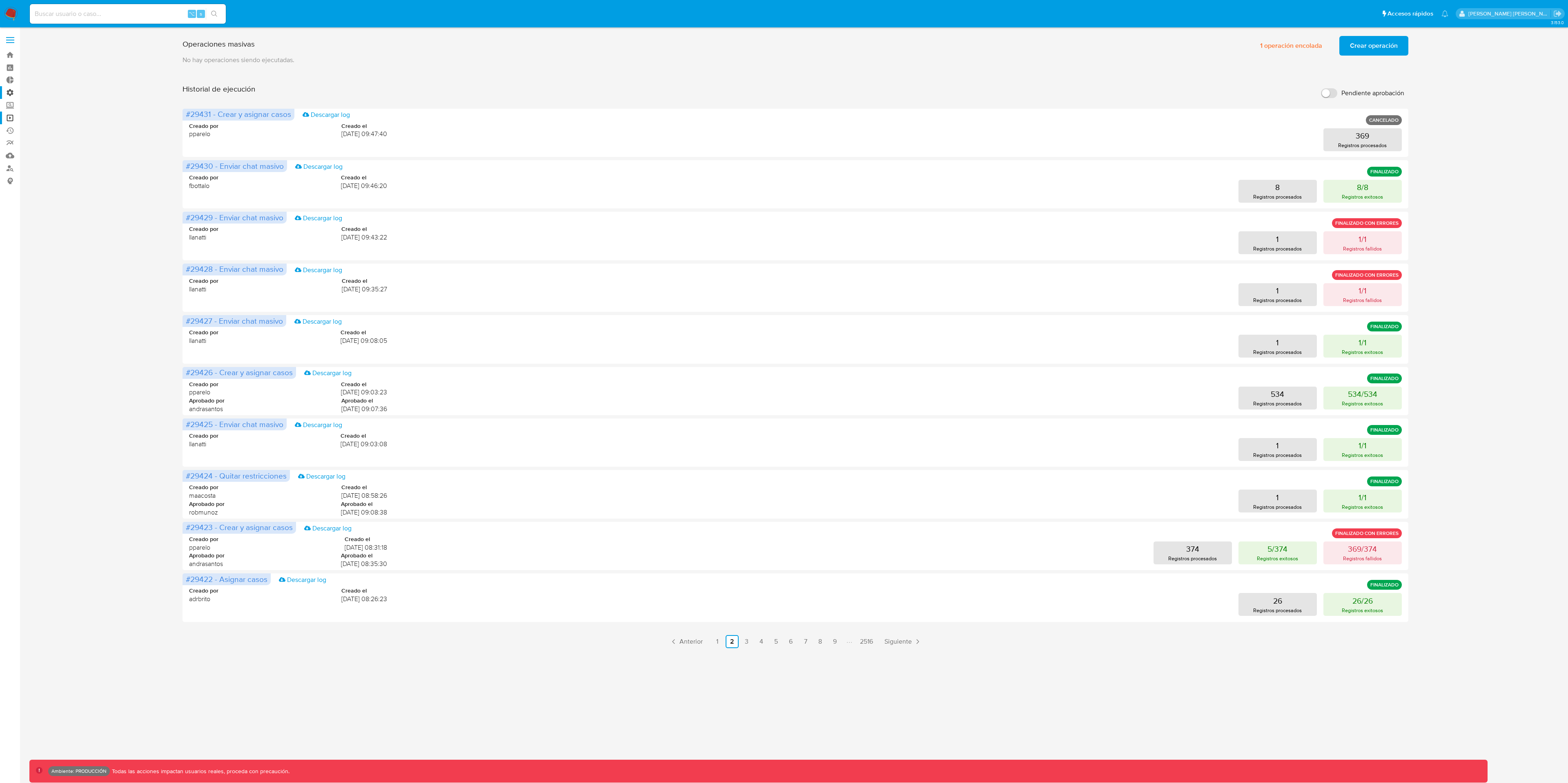
click at [9, 91] on label "Administración" at bounding box center [49, 92] width 97 height 13
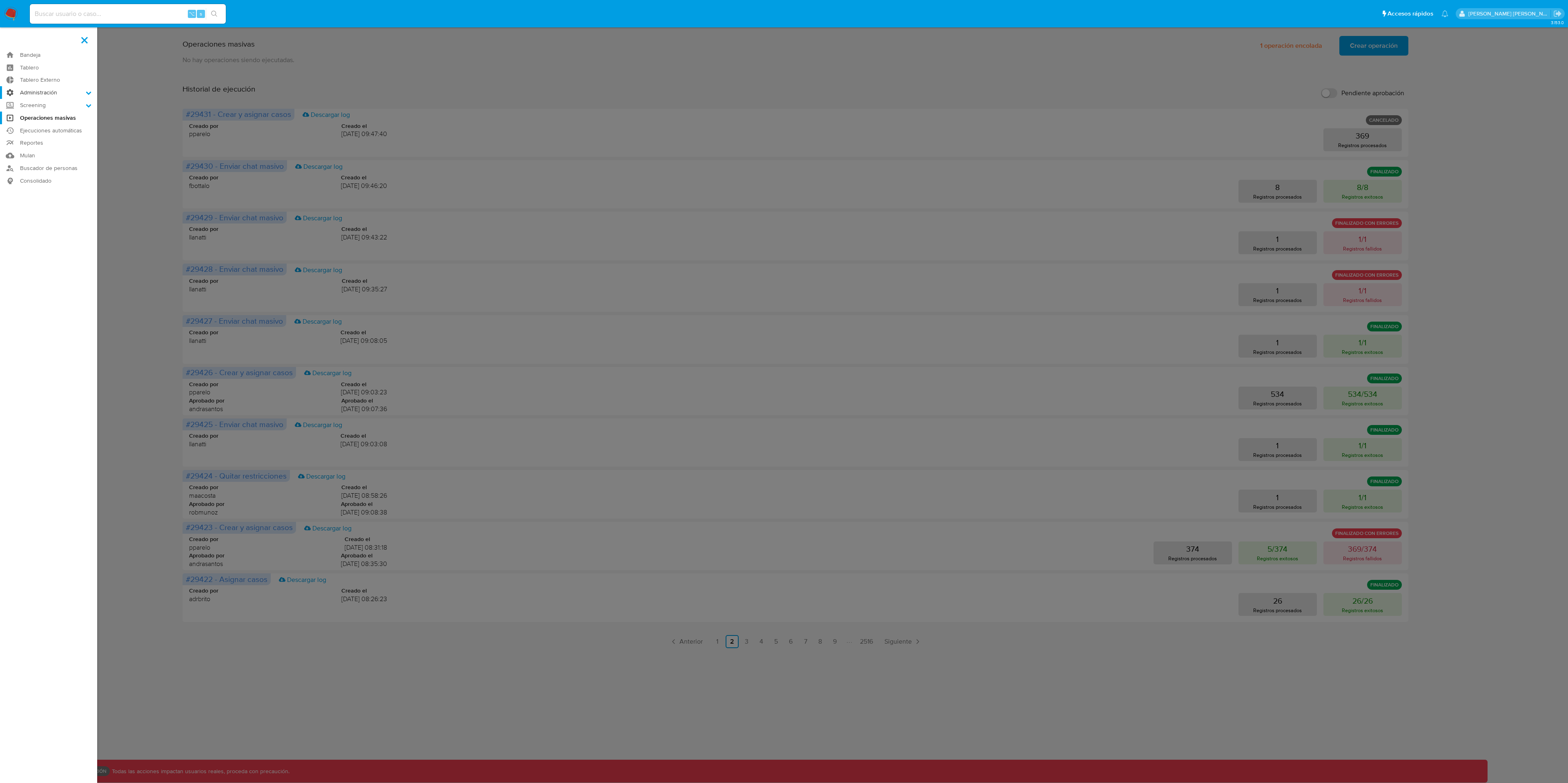
click at [0, 0] on input "Administración" at bounding box center [0, 0] width 0 height 0
click at [59, 144] on link "Configuración de Casos" at bounding box center [49, 144] width 97 height 10
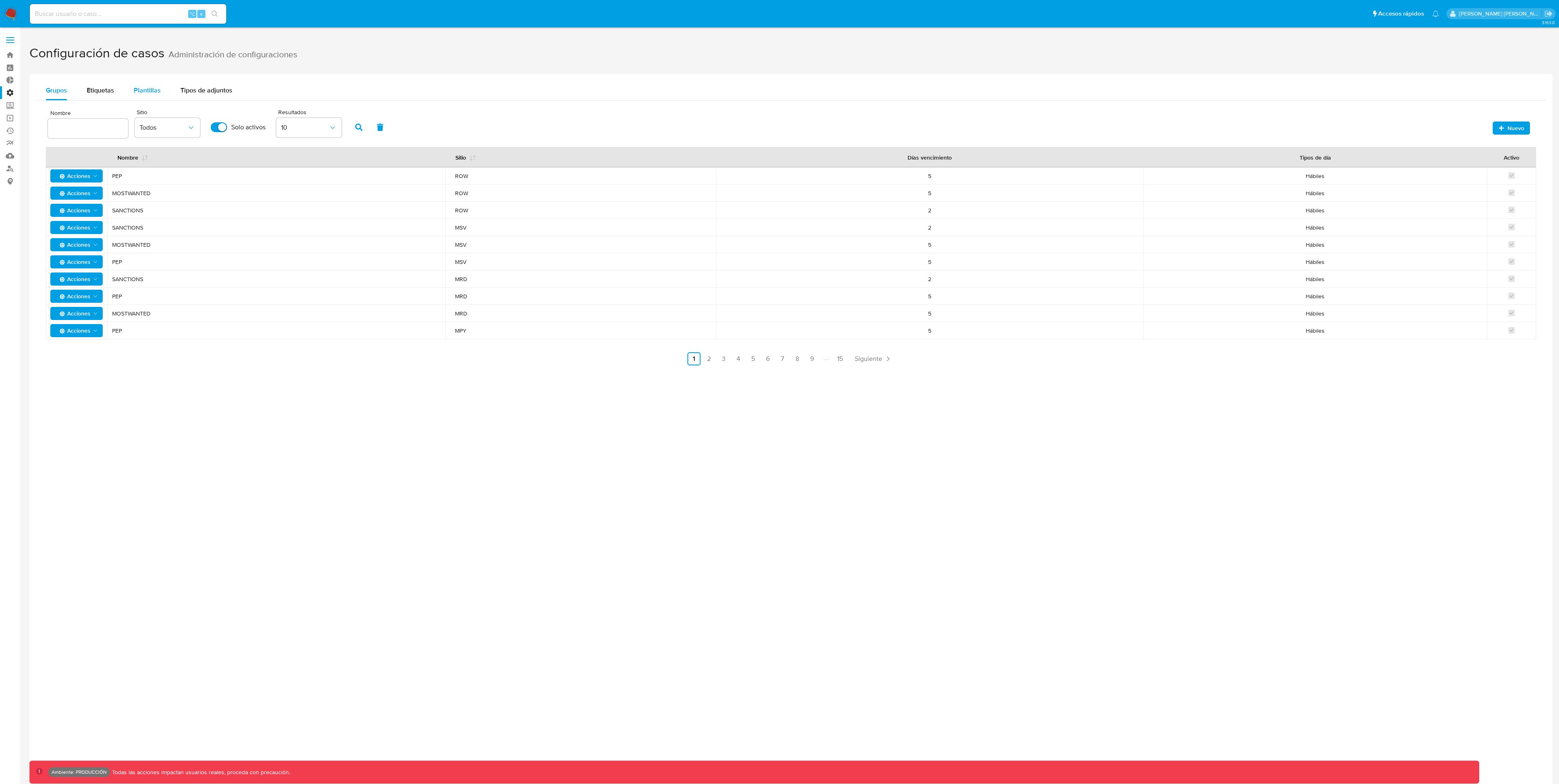
click at [148, 90] on span "Plantillas" at bounding box center [147, 90] width 27 height 9
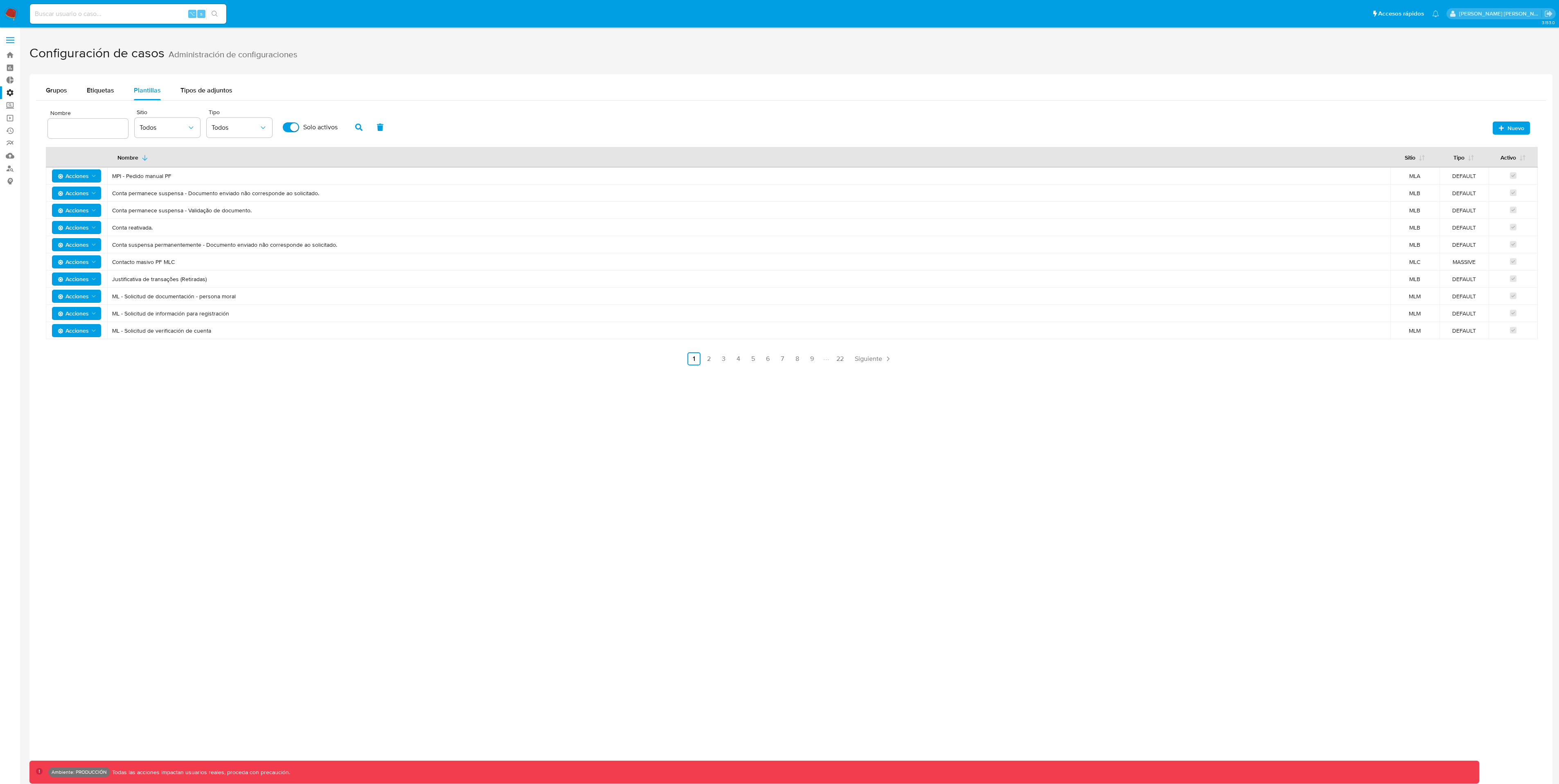
click at [96, 123] on input "text" at bounding box center [88, 129] width 80 height 11
click at [711, 357] on link "2" at bounding box center [708, 359] width 13 height 13
click at [743, 363] on link "3" at bounding box center [745, 359] width 13 height 13
click at [759, 362] on link "4" at bounding box center [760, 359] width 13 height 13
click at [11, 116] on link "Operaciones masivas" at bounding box center [49, 118] width 97 height 13
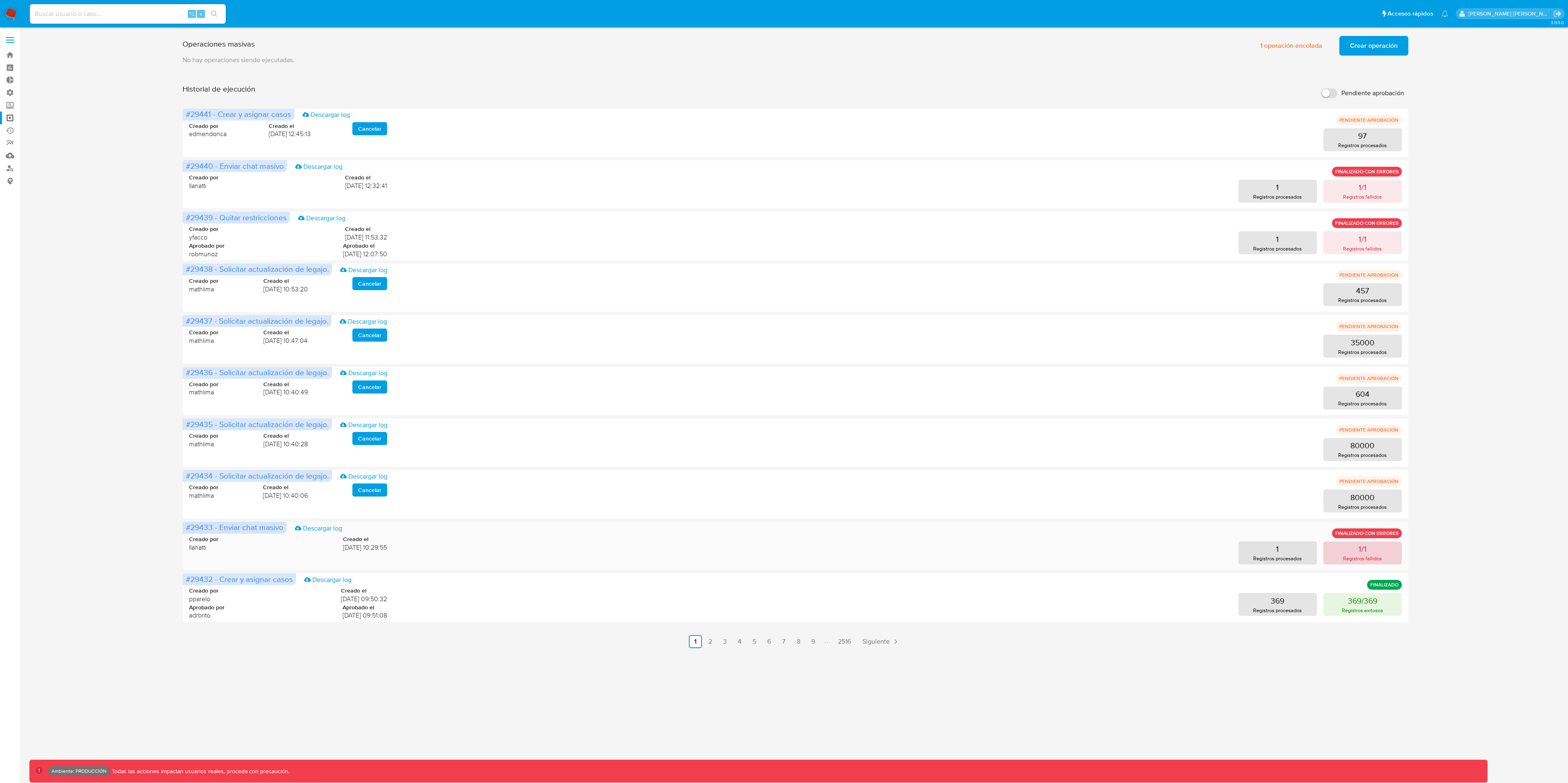
click at [1374, 554] on p "Registros fallidos" at bounding box center [1362, 558] width 39 height 8
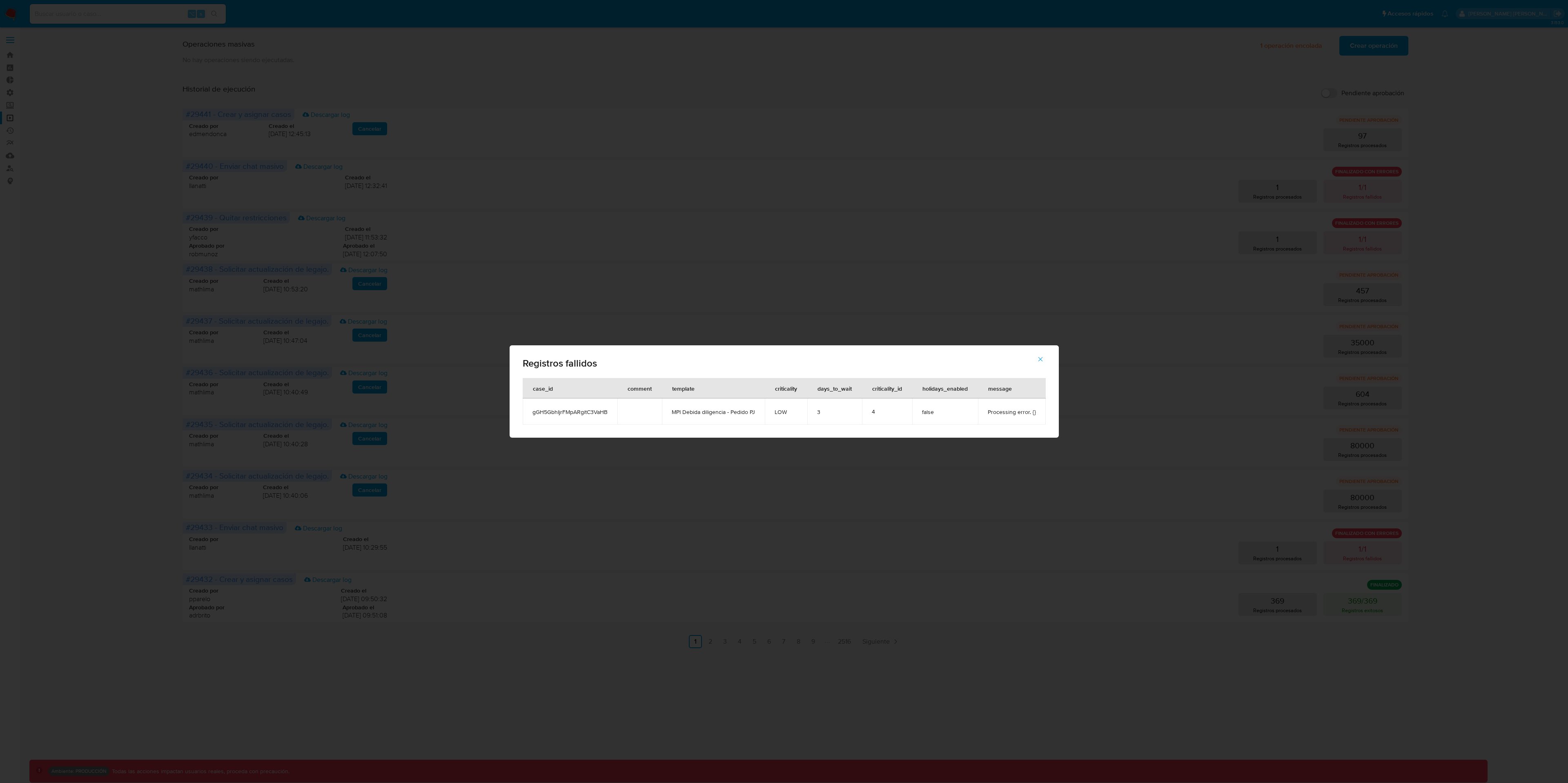
drag, startPoint x: 757, startPoint y: 414, endPoint x: 669, endPoint y: 414, distance: 88.0
click at [669, 414] on td "MPI Debida diligencia - Pedido PJ" at bounding box center [713, 411] width 103 height 26
click at [1038, 355] on icon "button" at bounding box center [1041, 359] width 8 height 8
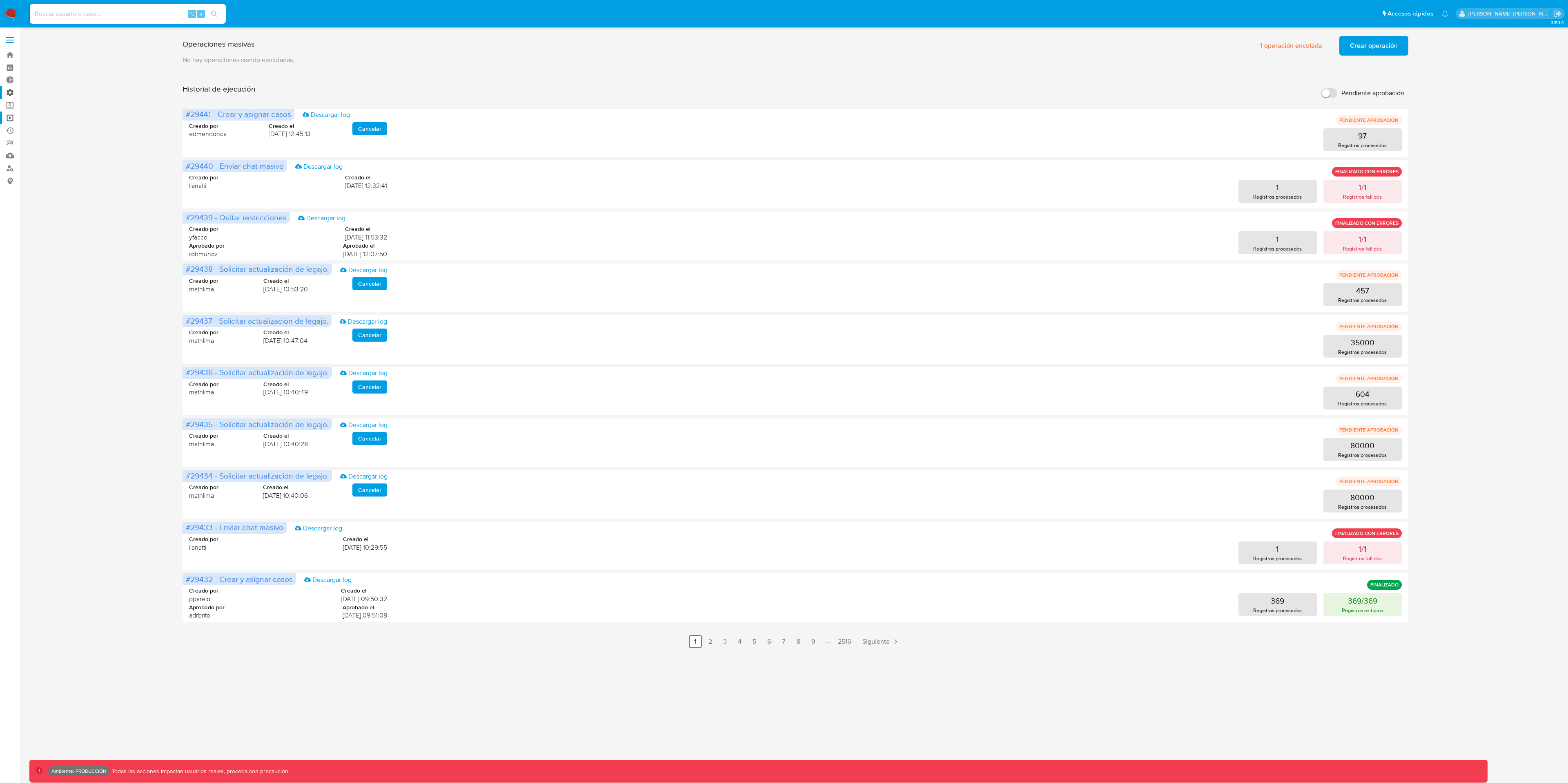
click at [10, 92] on label "Administración" at bounding box center [49, 92] width 97 height 13
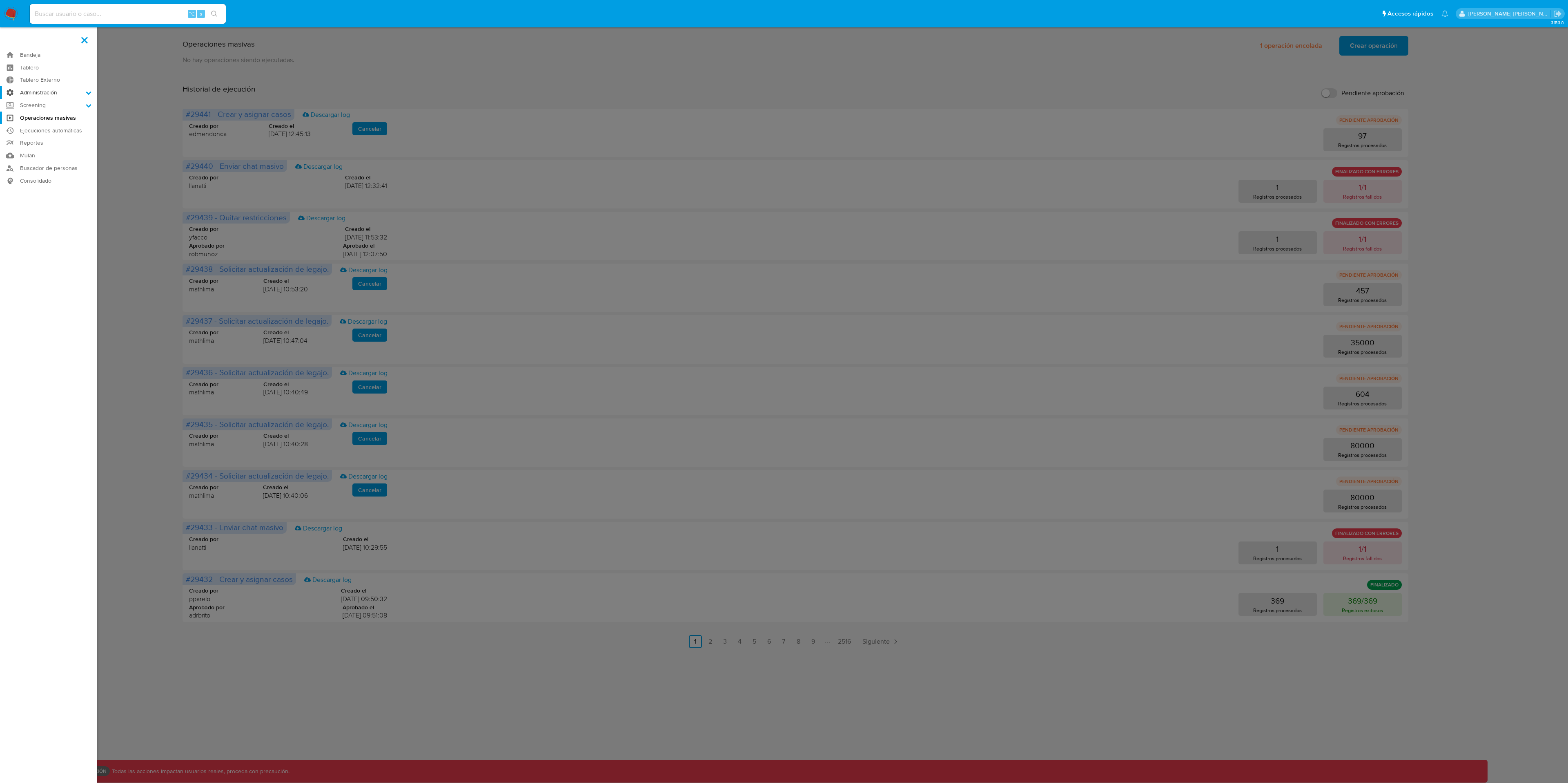
click at [0, 0] on input "Administración" at bounding box center [0, 0] width 0 height 0
click at [37, 141] on link "Configuración de Casos" at bounding box center [49, 144] width 97 height 10
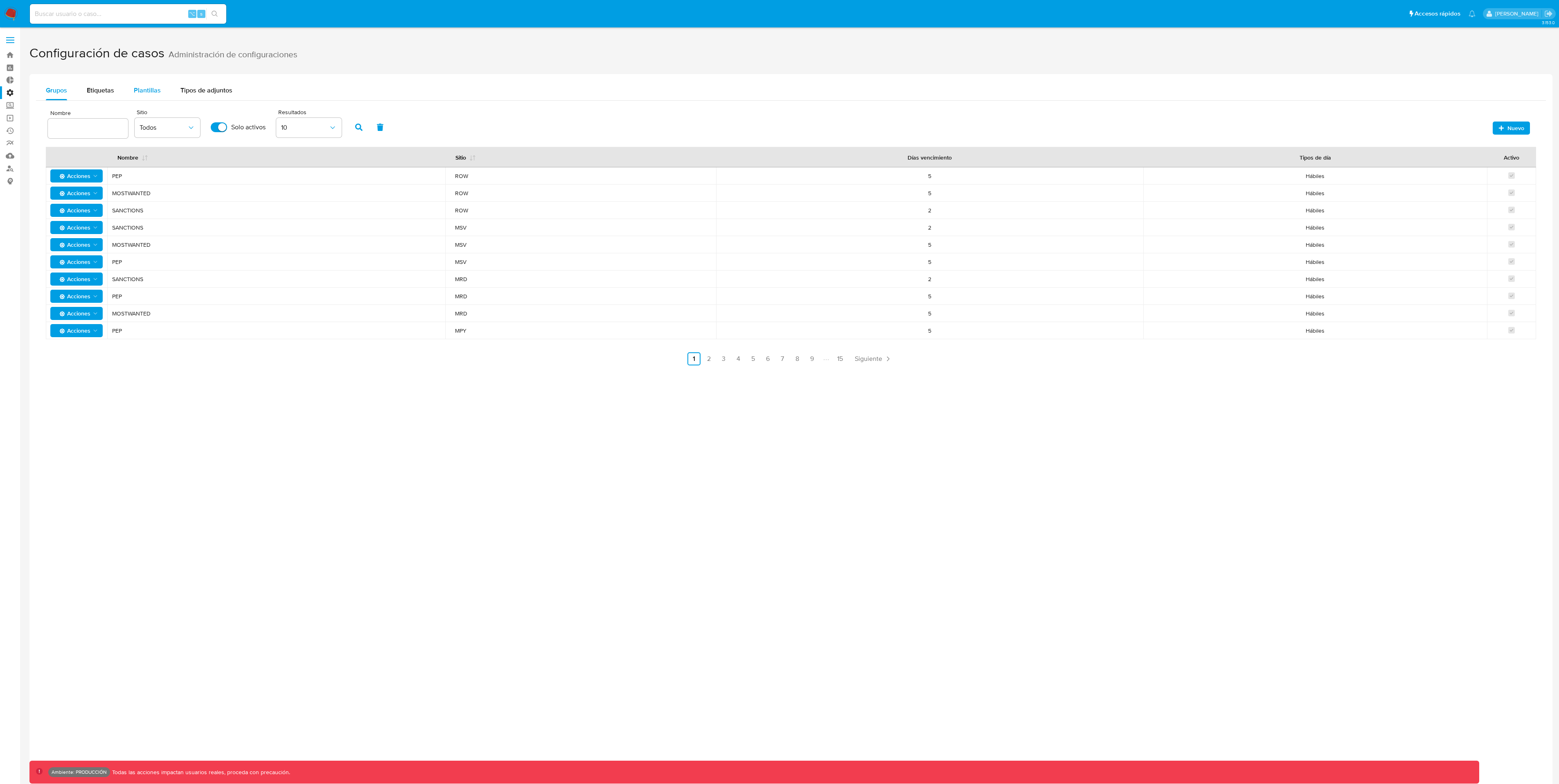
click at [152, 90] on span "Plantillas" at bounding box center [147, 90] width 27 height 9
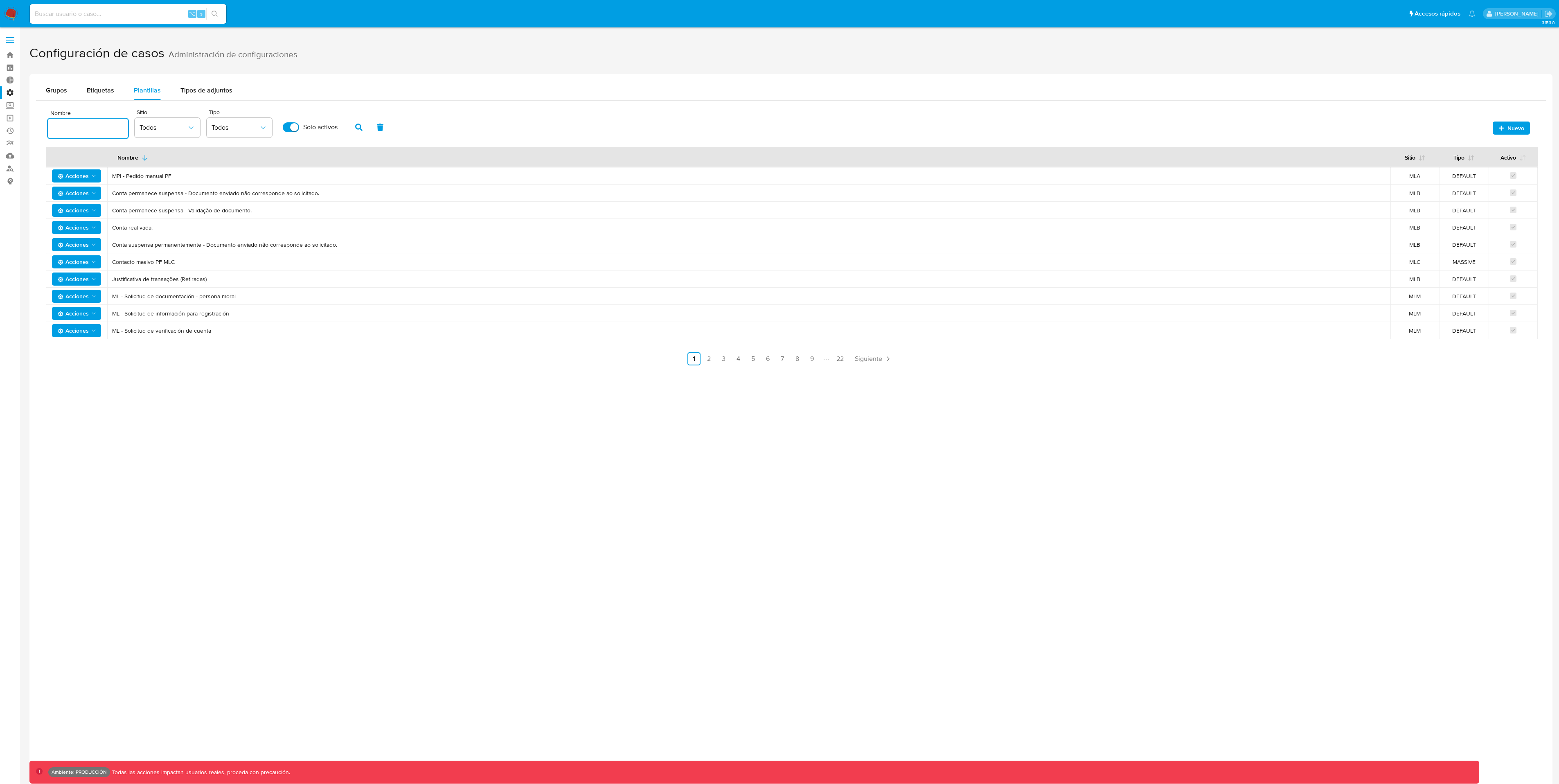
click at [72, 132] on input "text" at bounding box center [88, 129] width 80 height 11
type input "MPI Debida diligencia - Pedido PJ"
click at [359, 128] on icon "button" at bounding box center [359, 127] width 8 height 8
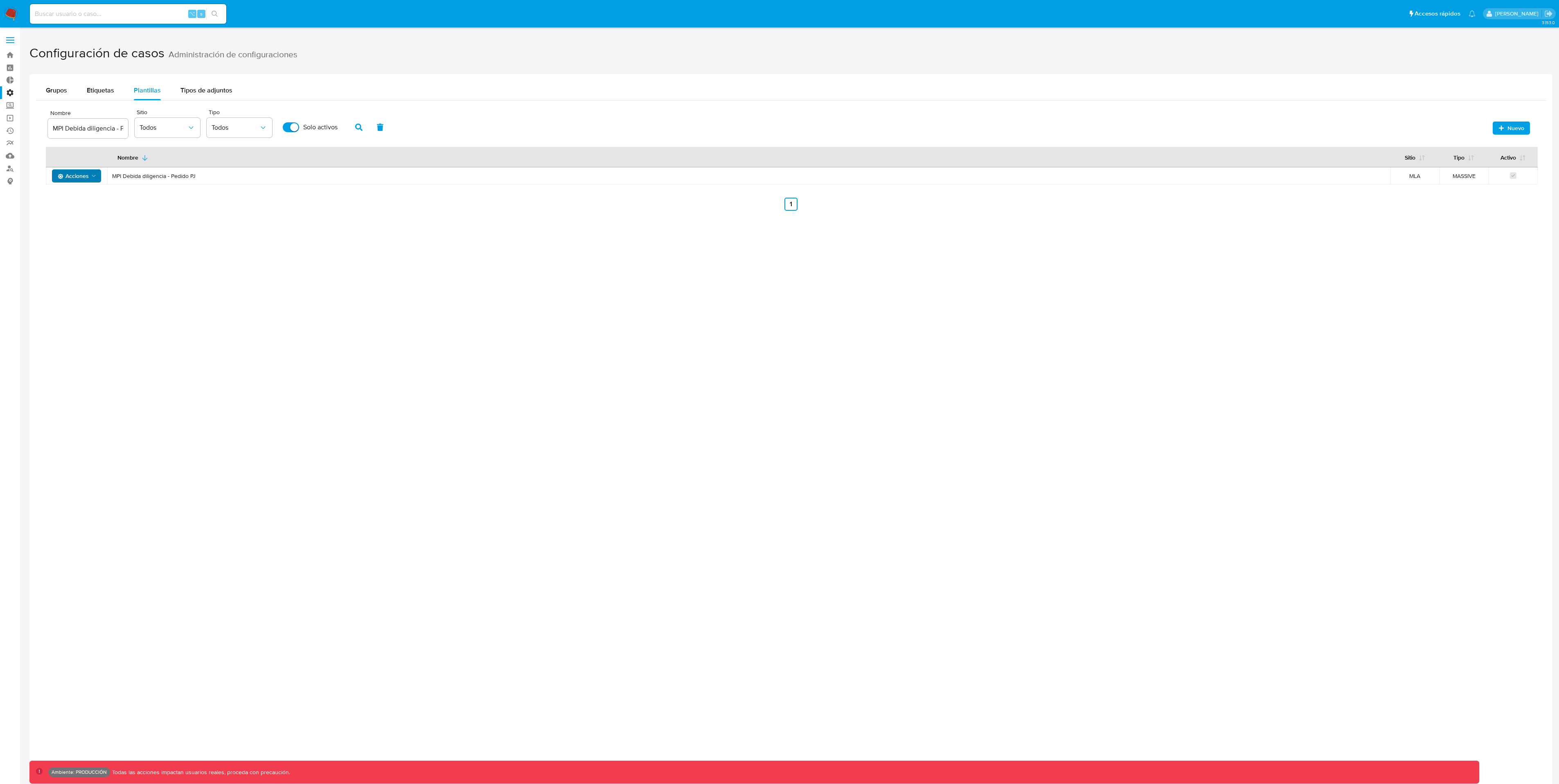
click at [93, 177] on icon "Acciones" at bounding box center [94, 176] width 7 height 7
click at [63, 200] on button "Editar" at bounding box center [76, 196] width 74 height 20
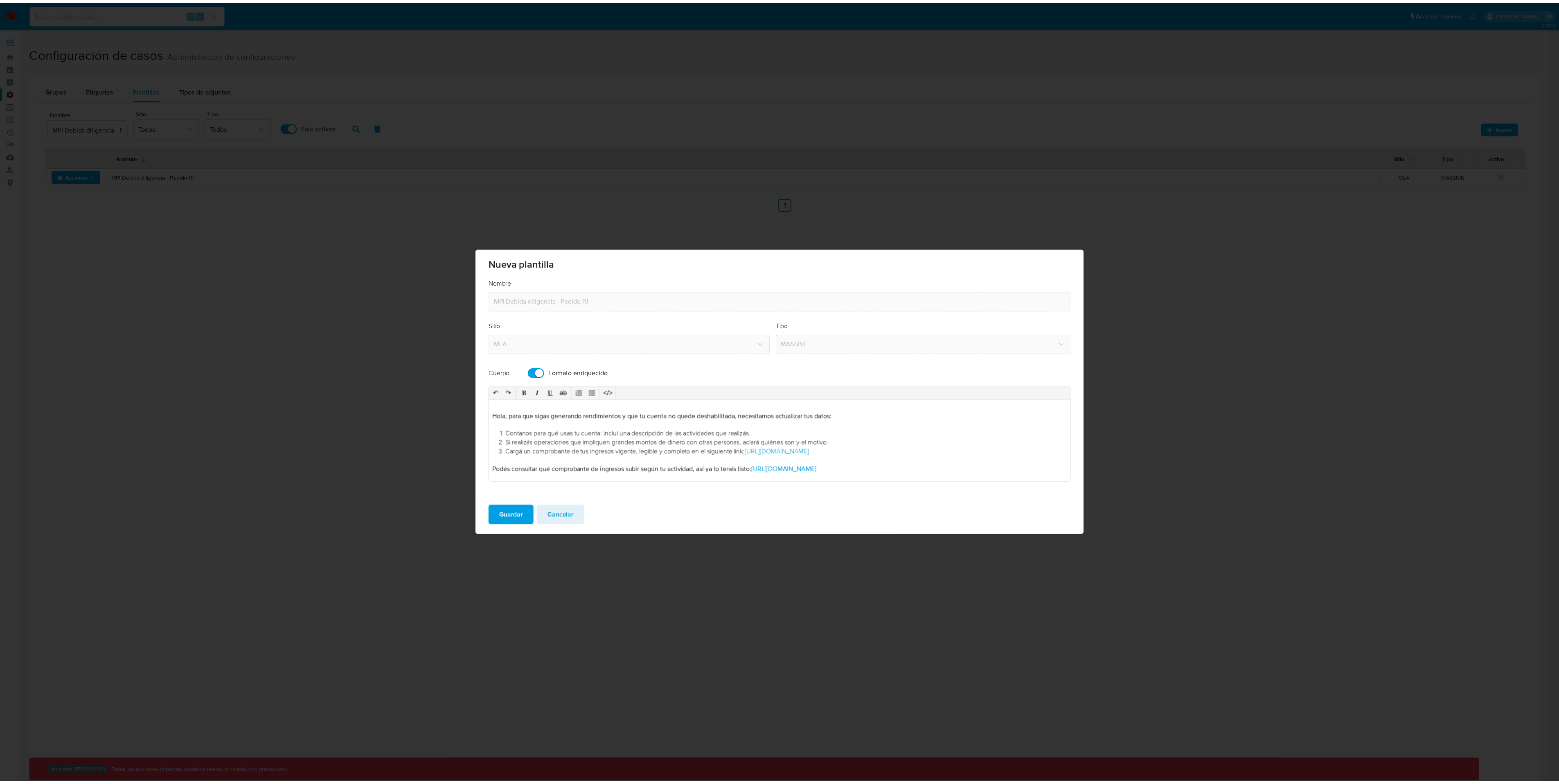
scroll to position [58, 0]
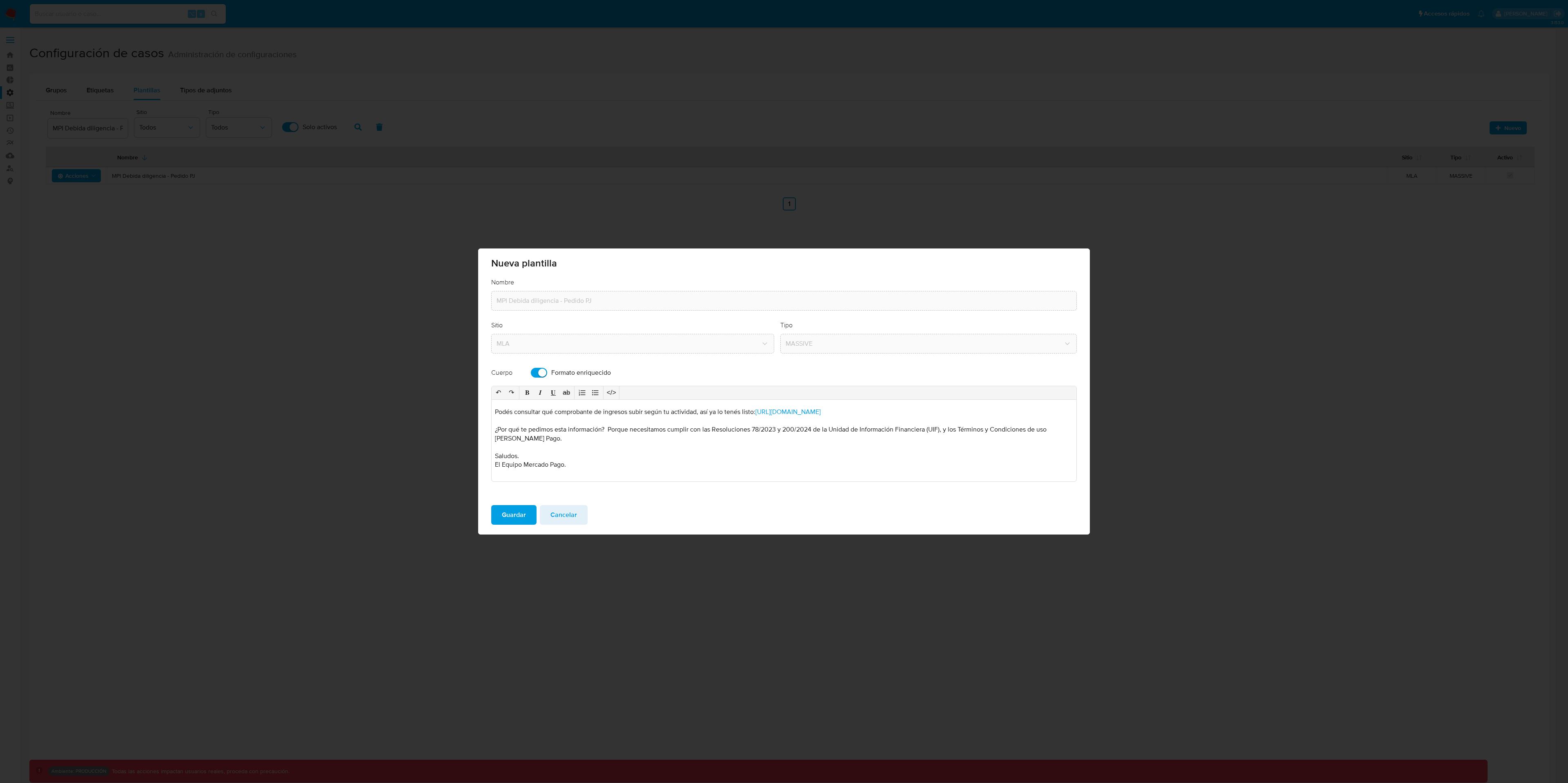
drag, startPoint x: 497, startPoint y: 418, endPoint x: 666, endPoint y: 465, distance: 175.4
click at [666, 465] on span "Hola, para que sigas generando rendimientos y que tu cuenta no quede deshabilit…" at bounding box center [784, 411] width 578 height 115
click at [554, 519] on span "Cancelar" at bounding box center [563, 515] width 27 height 18
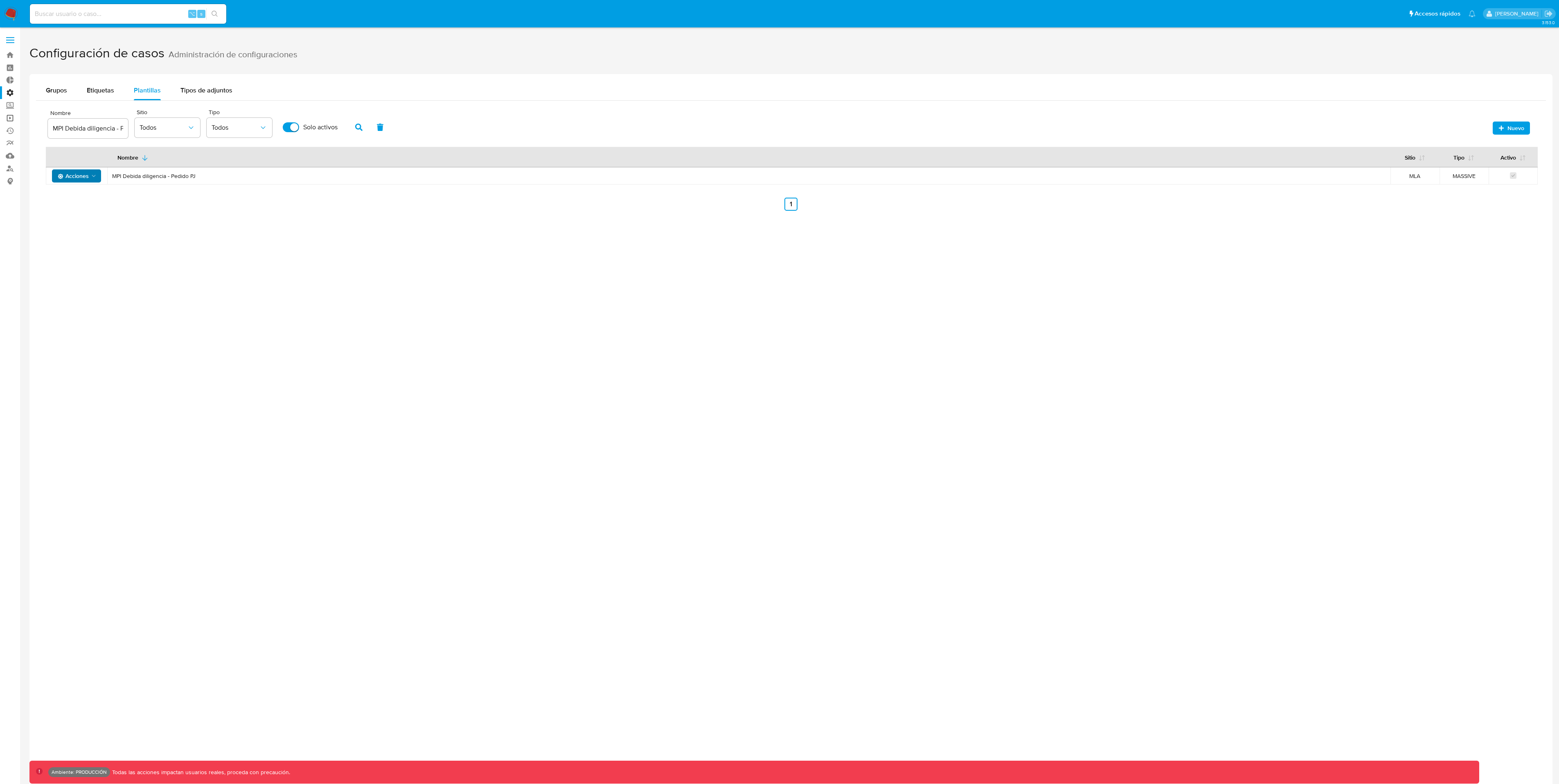
click at [11, 119] on link "Operaciones masivas" at bounding box center [49, 118] width 97 height 13
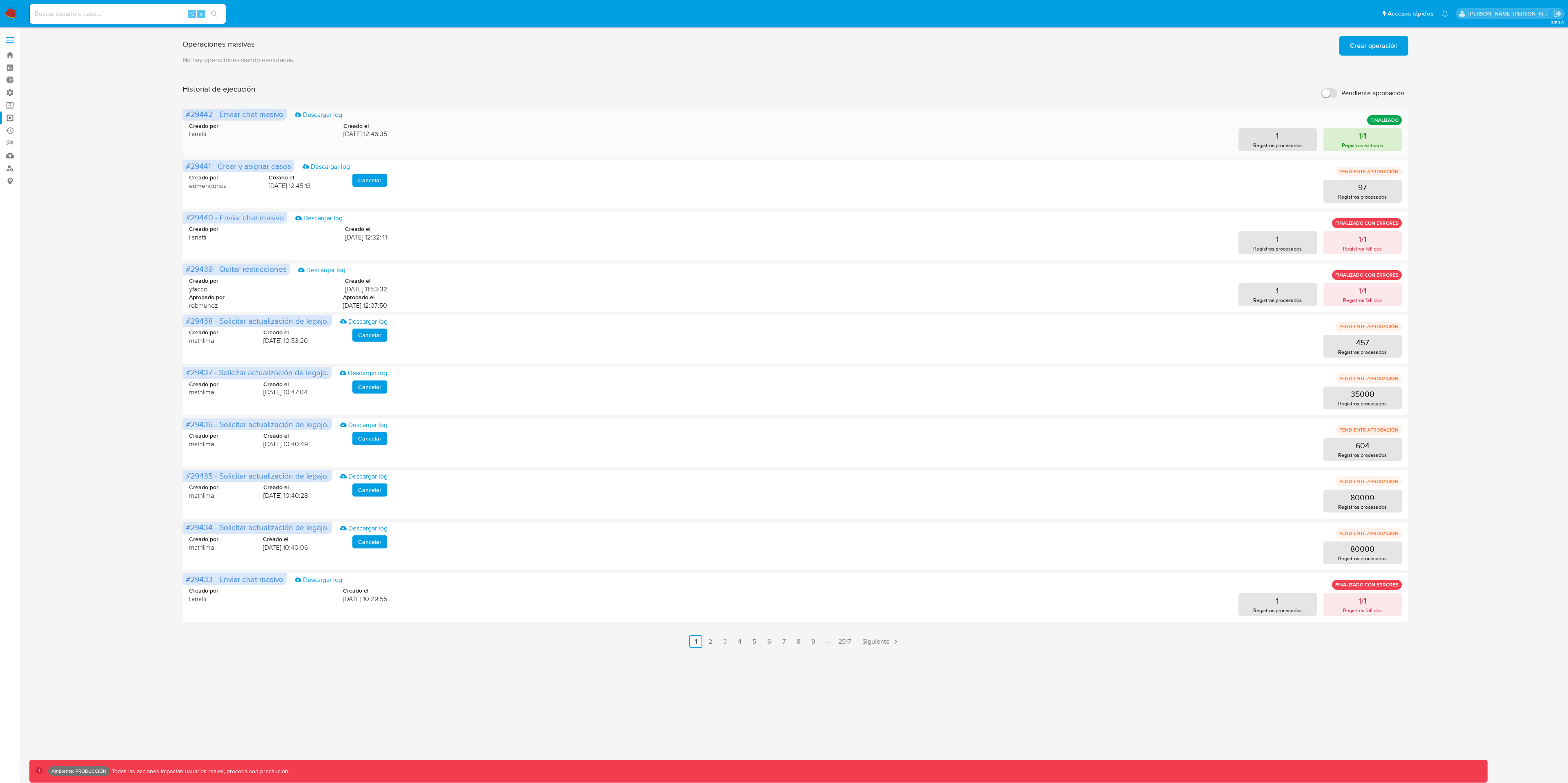
click at [1361, 145] on p "Registros exitosos" at bounding box center [1363, 145] width 41 height 8
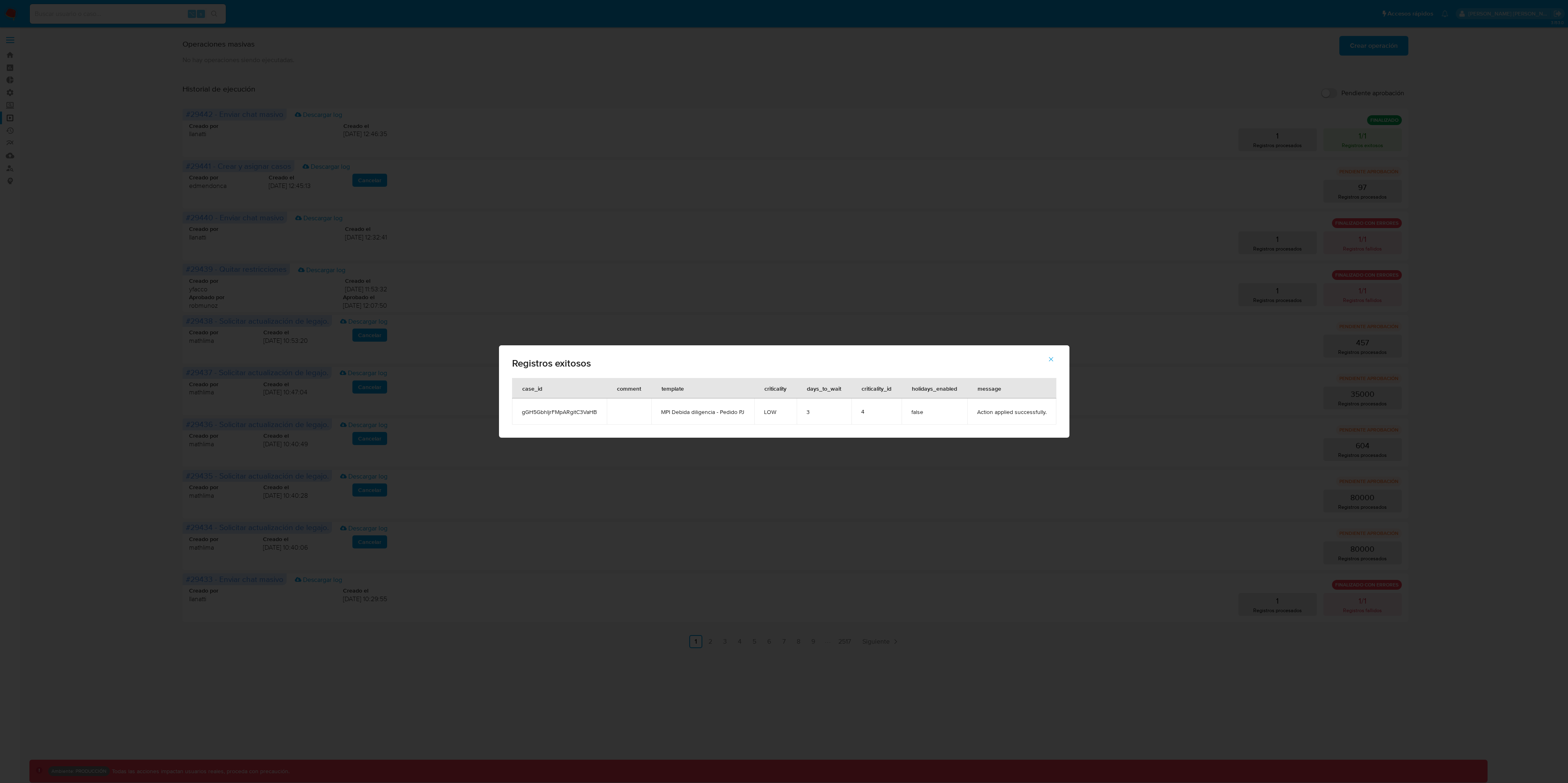
click at [1054, 360] on icon "button" at bounding box center [1051, 359] width 8 height 8
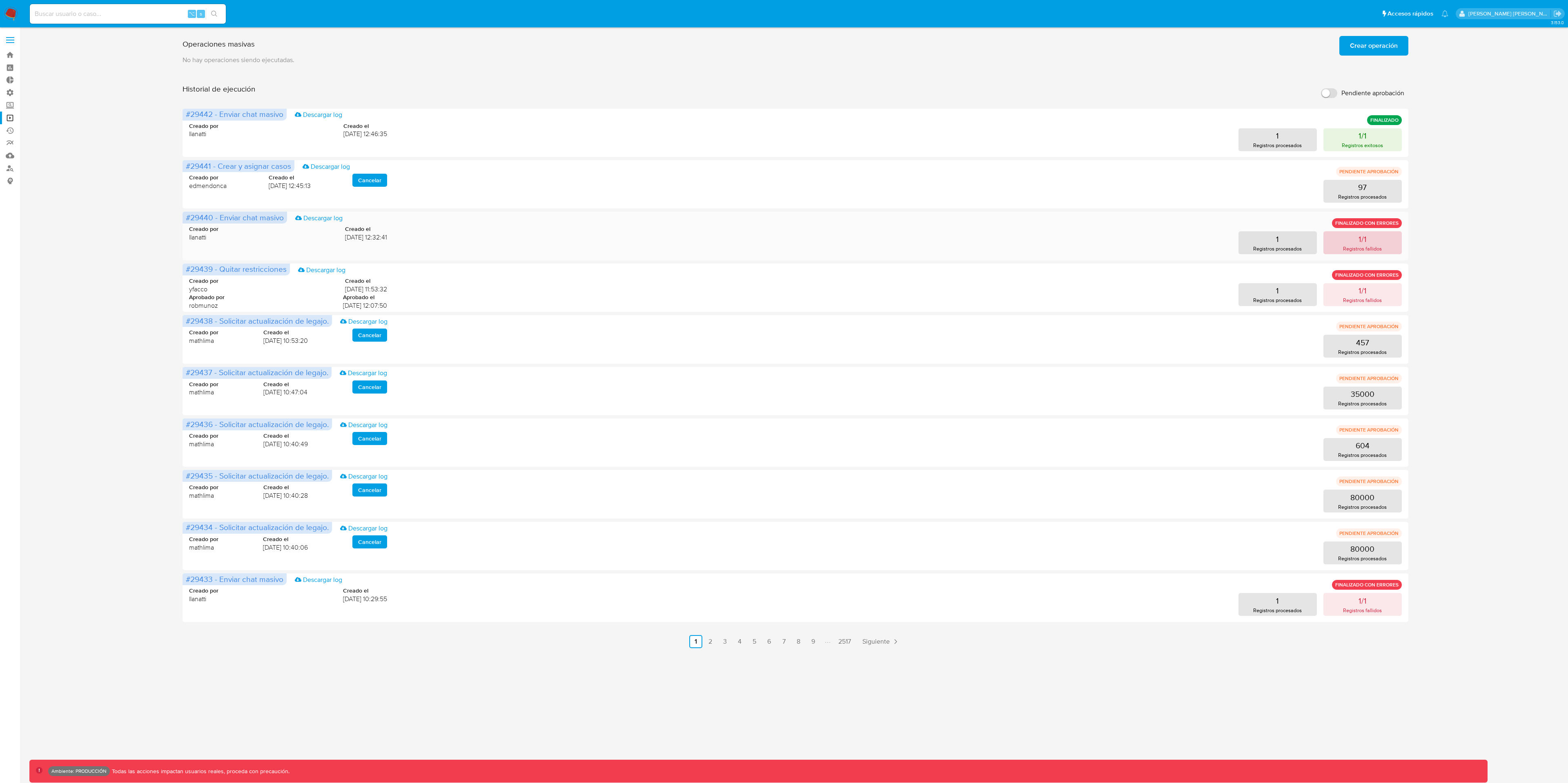
click at [1384, 245] on button "1/1 Registros fallidos" at bounding box center [1363, 243] width 78 height 23
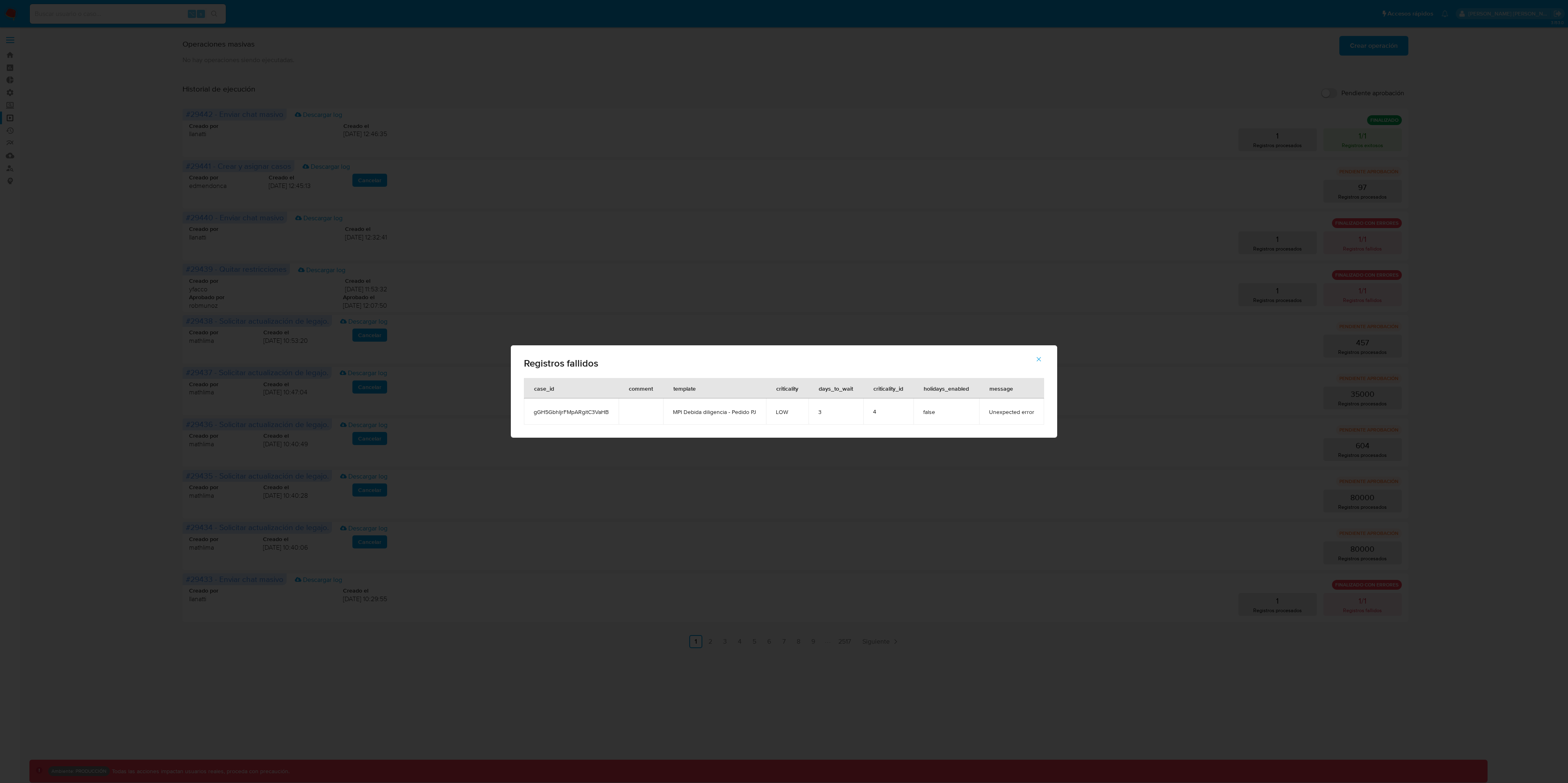
click at [869, 418] on td "4" at bounding box center [889, 411] width 50 height 26
click at [1038, 360] on icon "button" at bounding box center [1039, 359] width 8 height 8
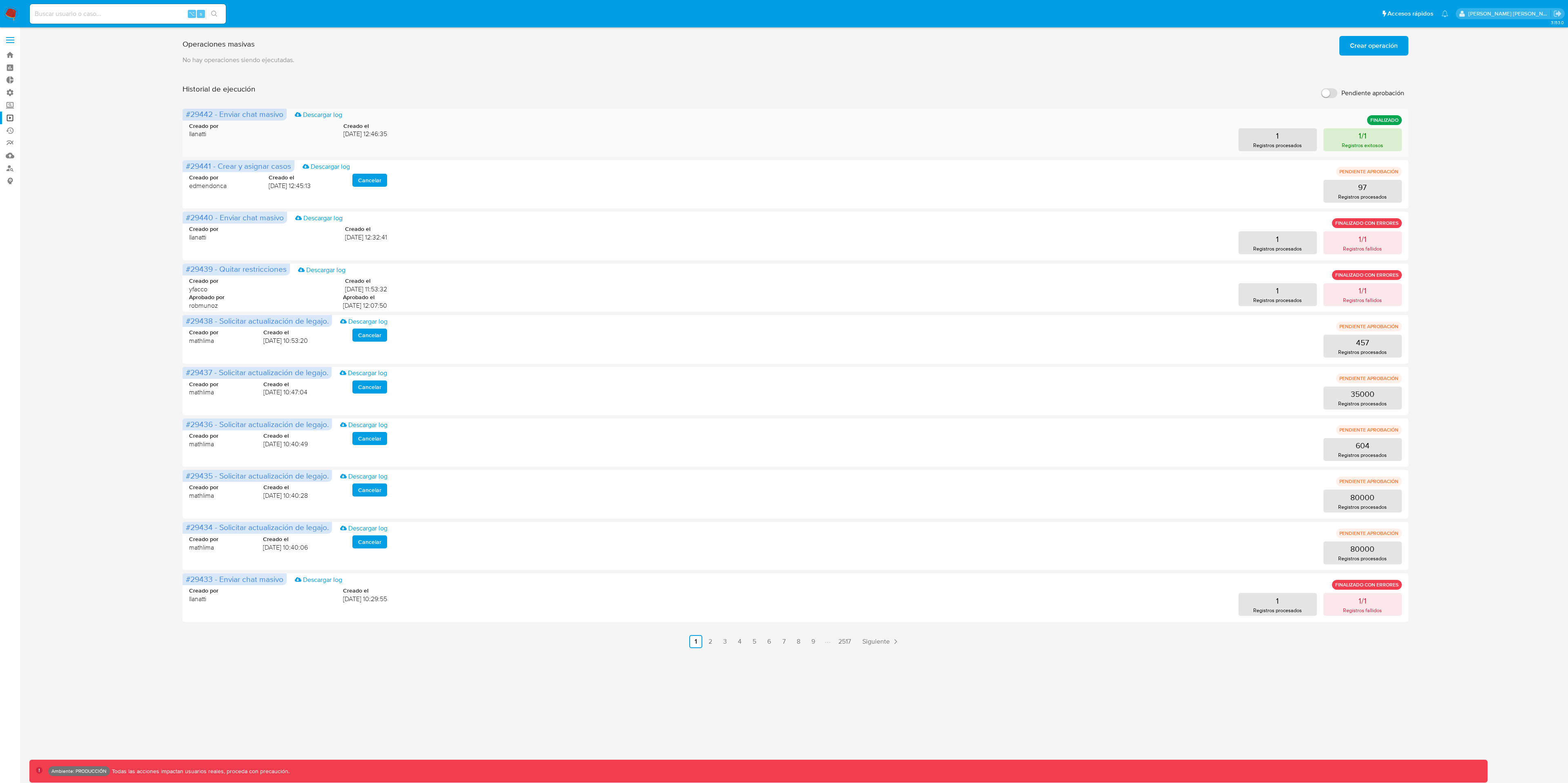
click at [1332, 145] on button "1/1 Registros exitosos" at bounding box center [1363, 140] width 78 height 23
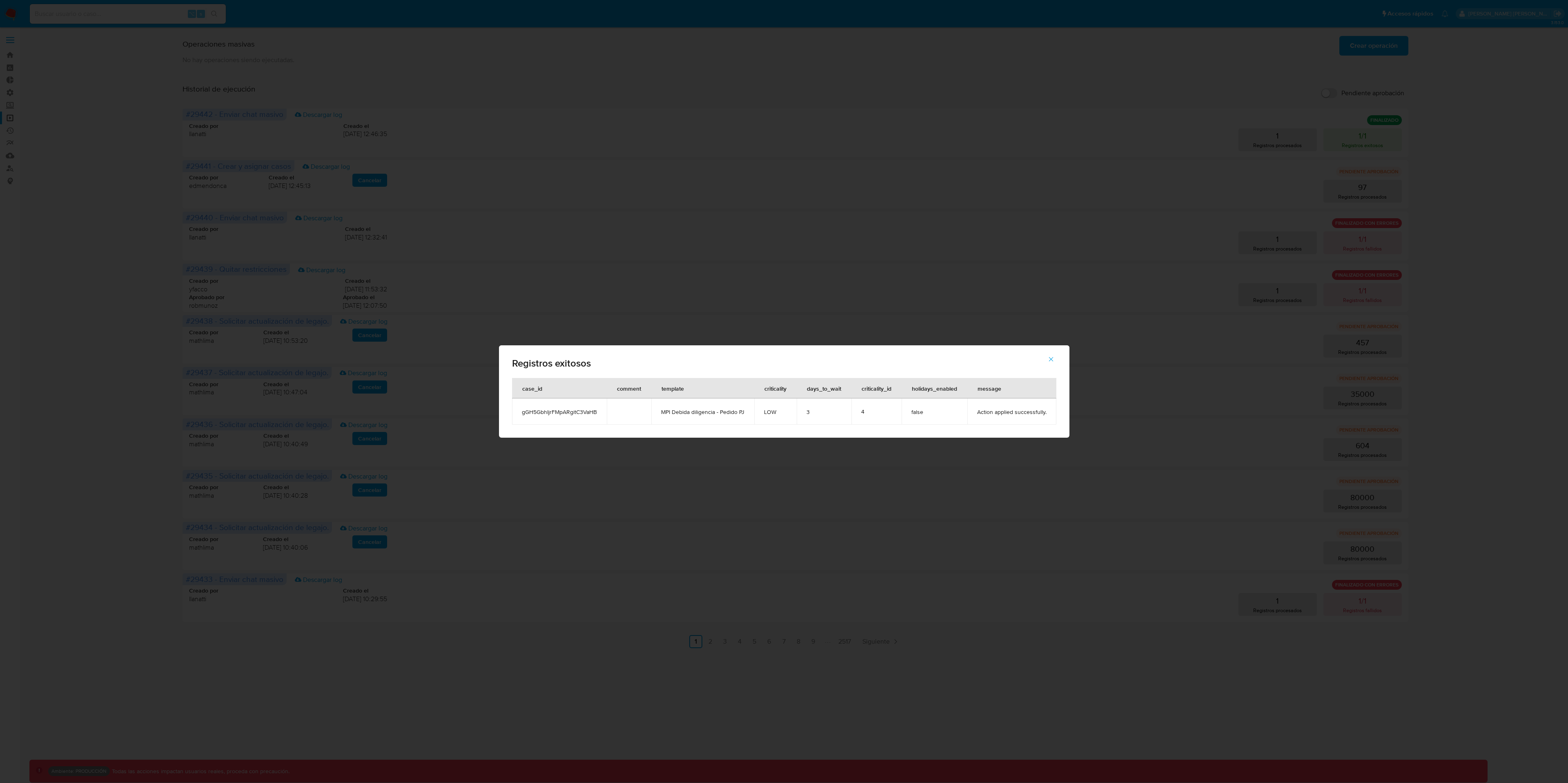
click at [1054, 360] on icon "button" at bounding box center [1051, 359] width 8 height 8
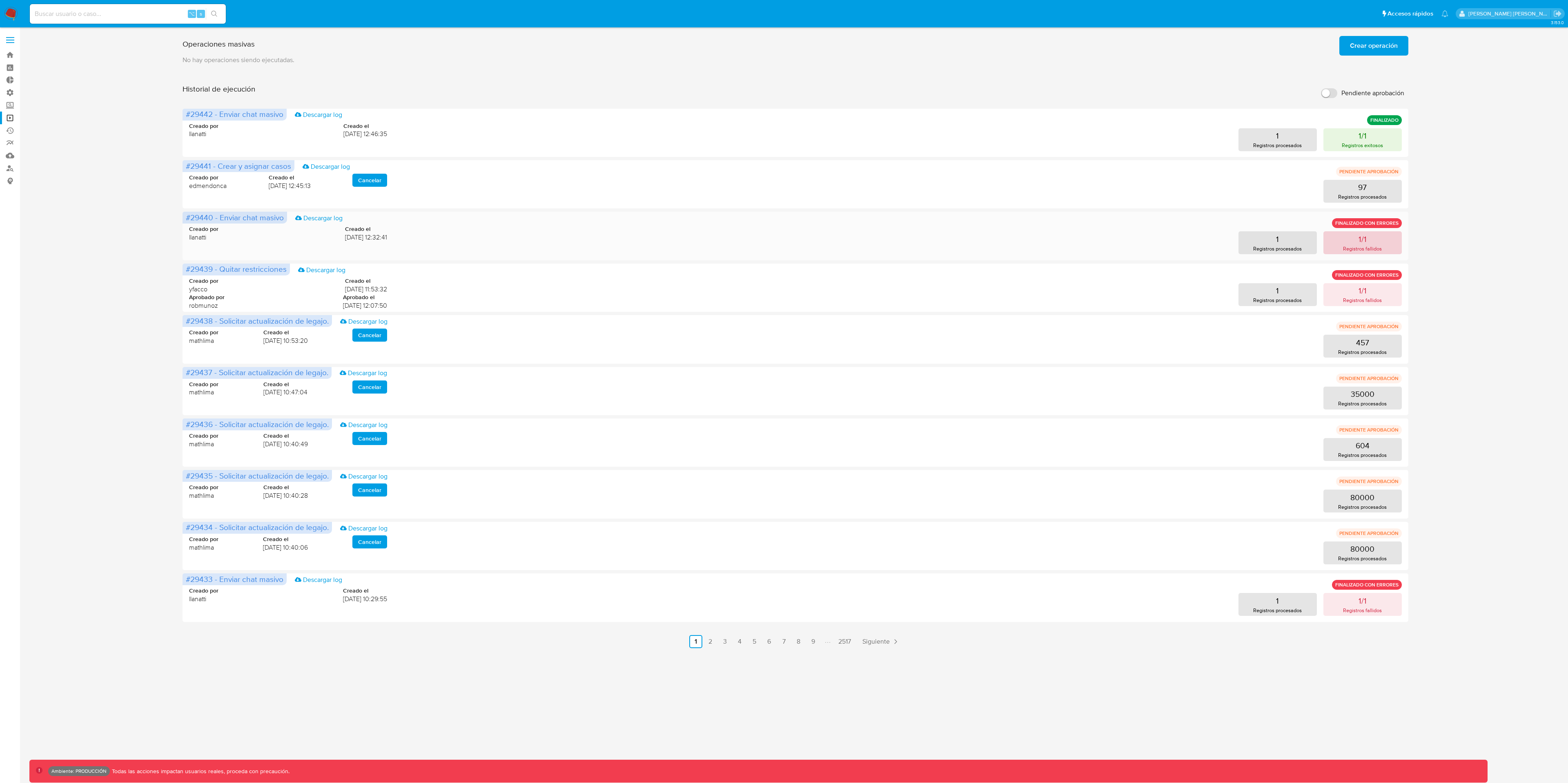
click at [1364, 249] on p "Registros fallidos" at bounding box center [1362, 249] width 39 height 8
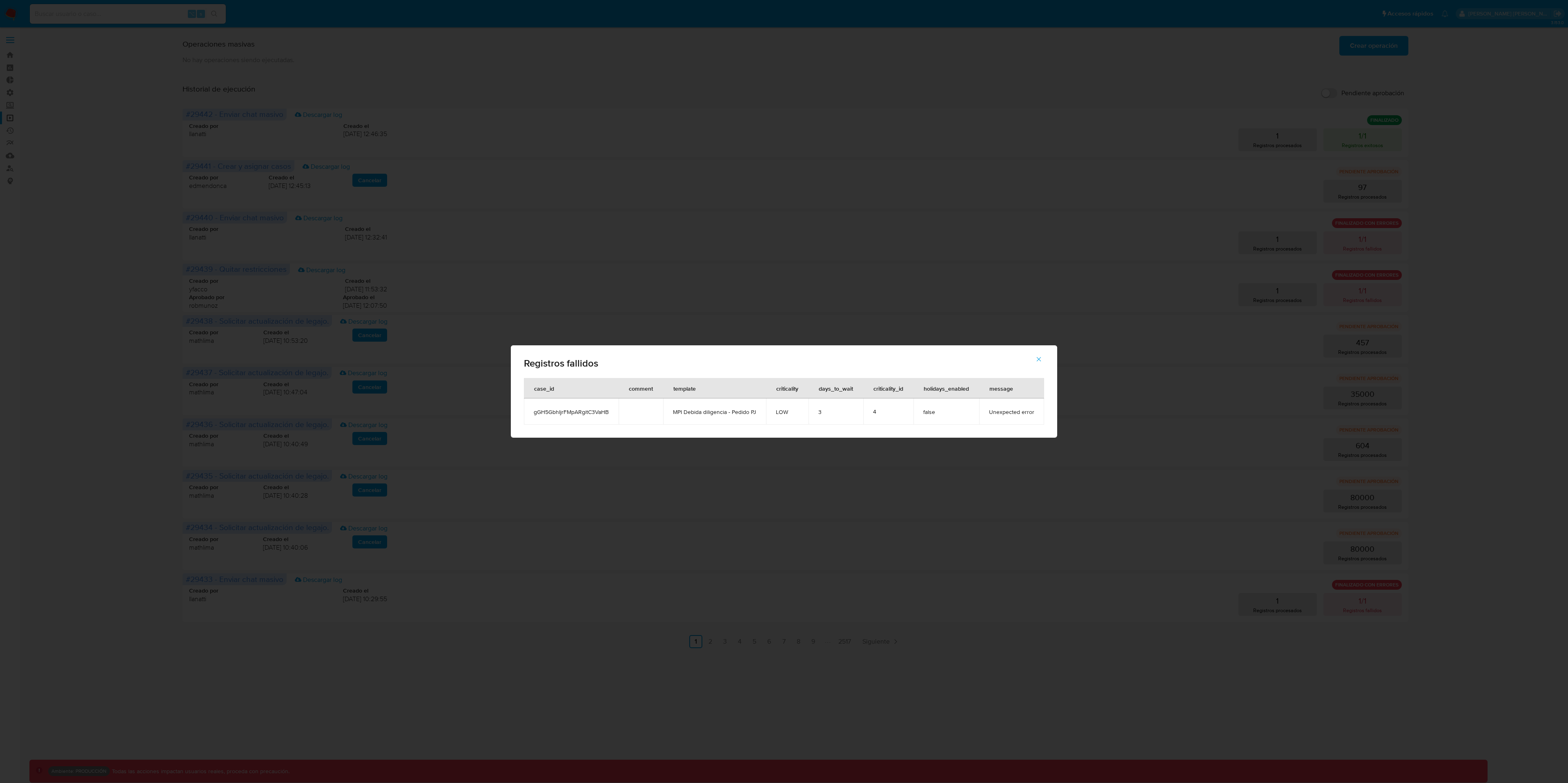
click at [1038, 357] on icon "button" at bounding box center [1039, 359] width 8 height 8
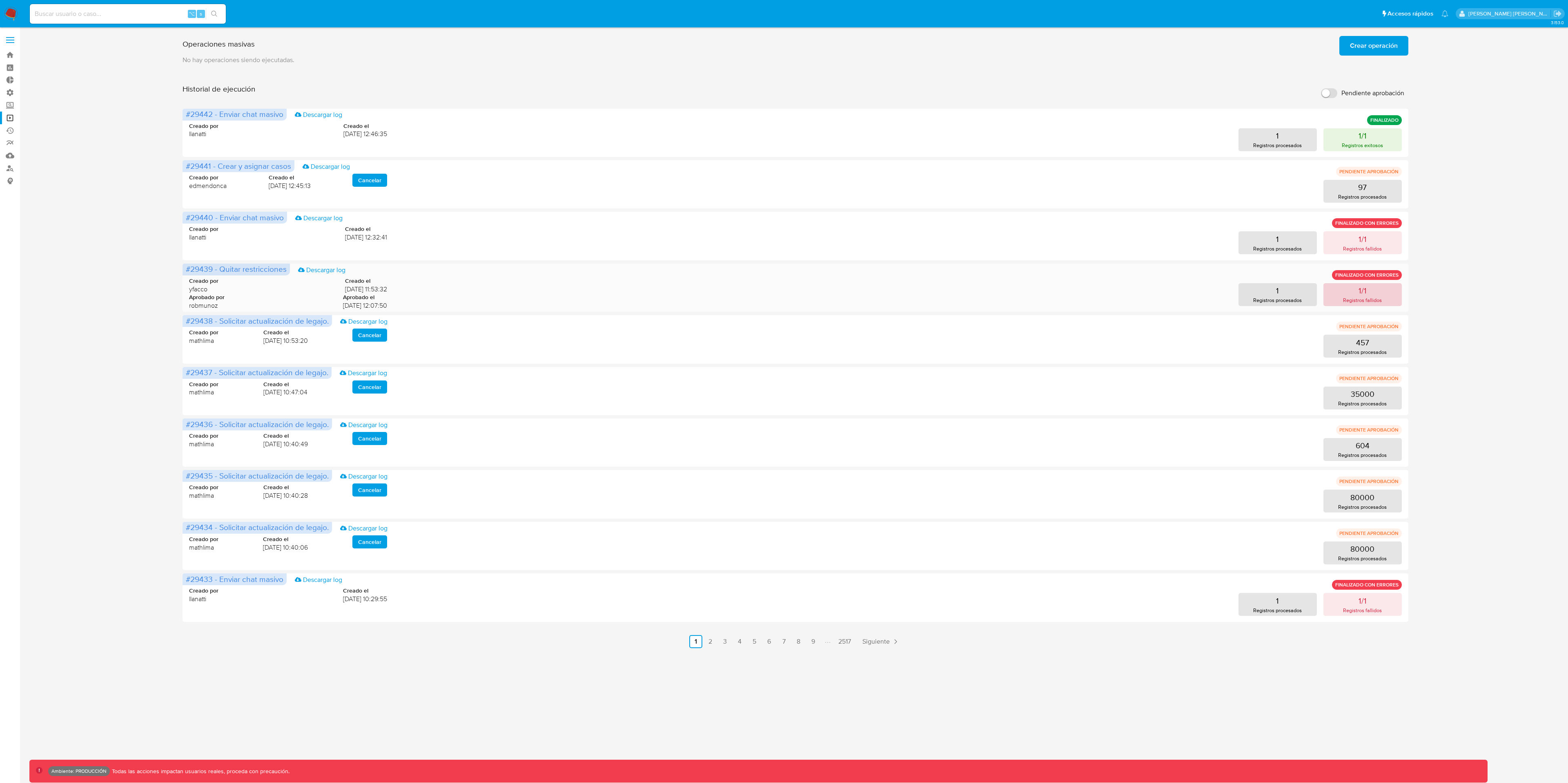
click at [1367, 299] on p "Registros fallidos" at bounding box center [1362, 300] width 39 height 8
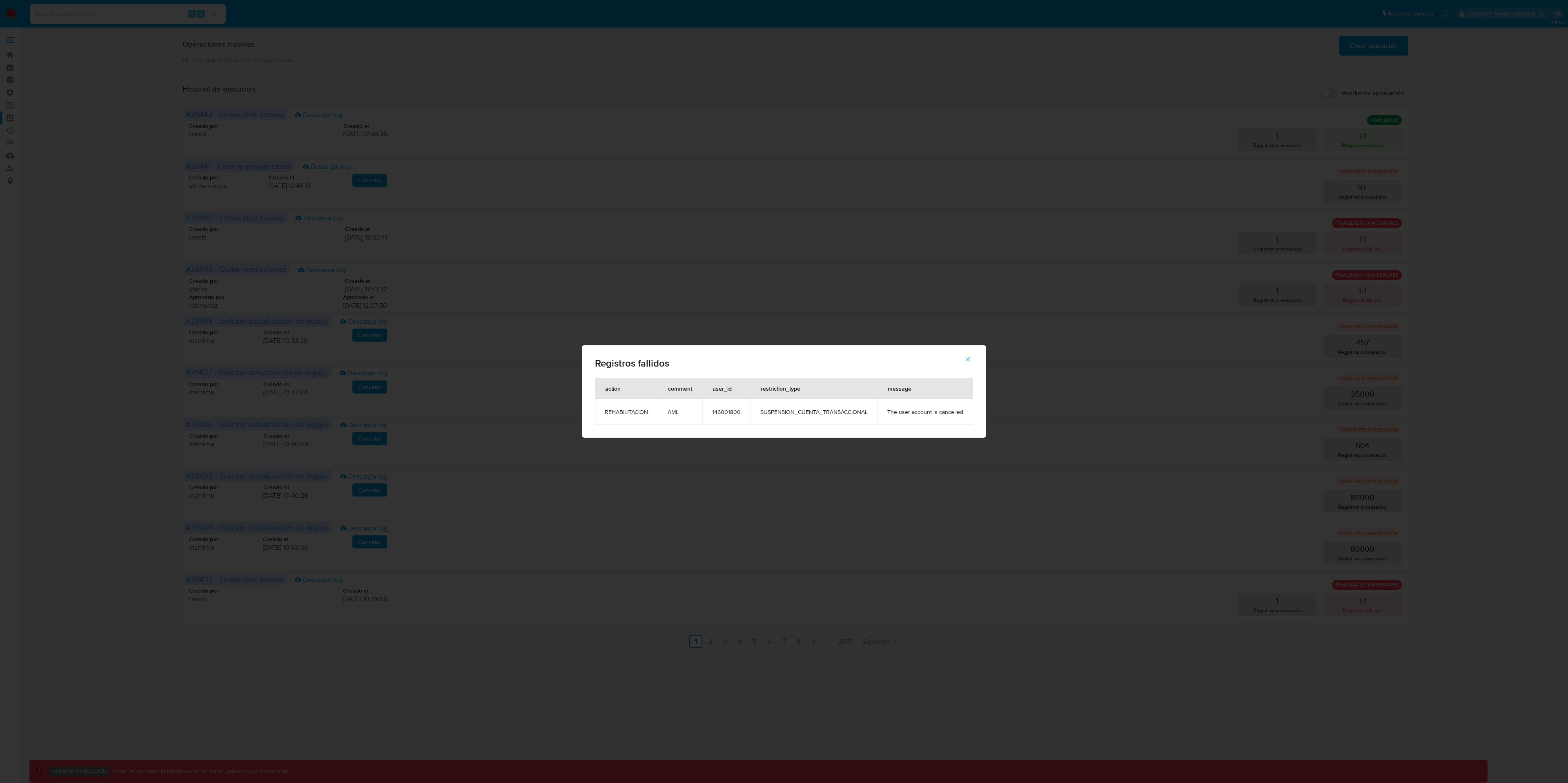
click at [966, 357] on icon "button" at bounding box center [968, 359] width 8 height 8
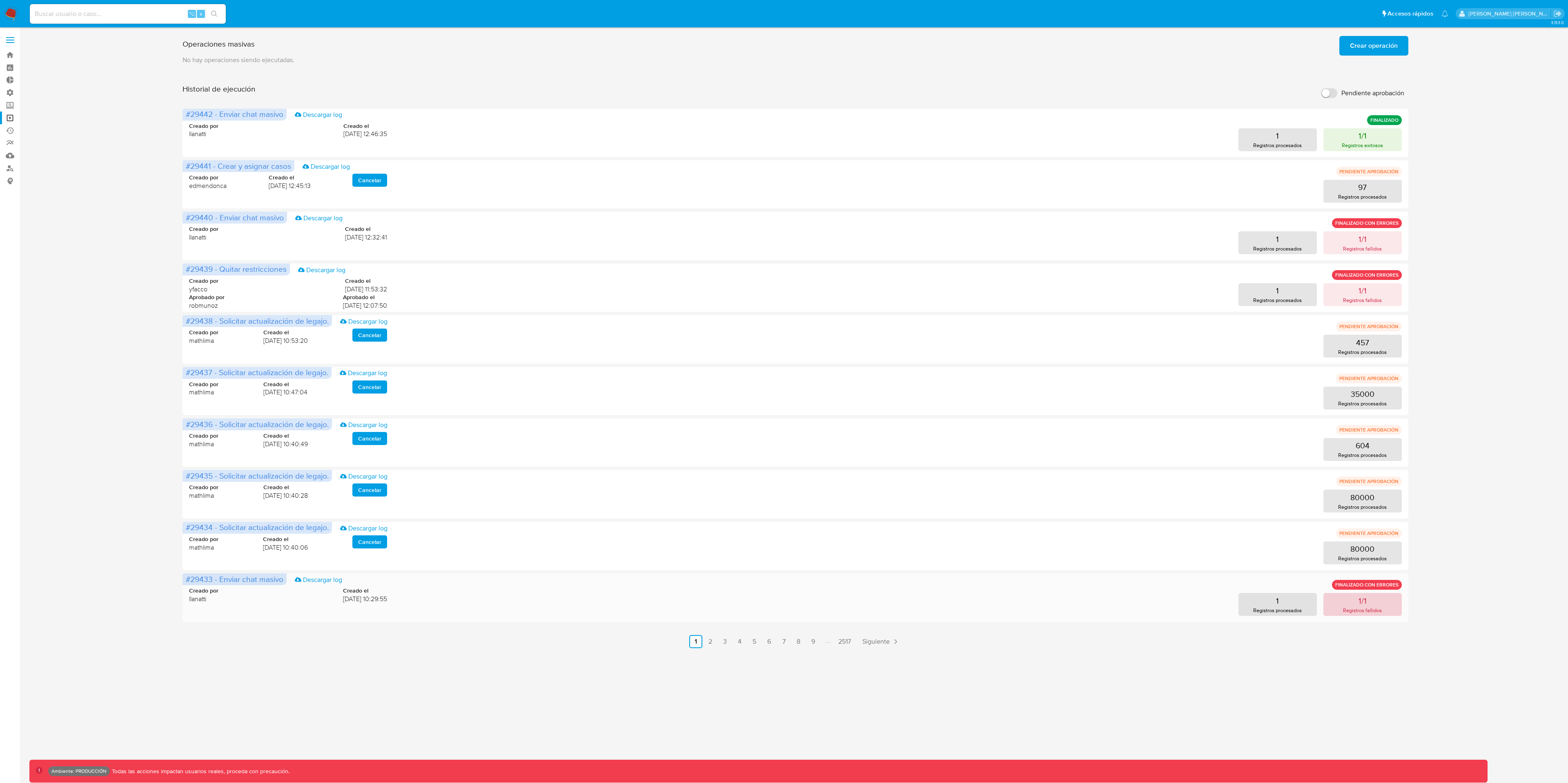
click at [1365, 609] on p "Registros fallidos" at bounding box center [1362, 610] width 39 height 8
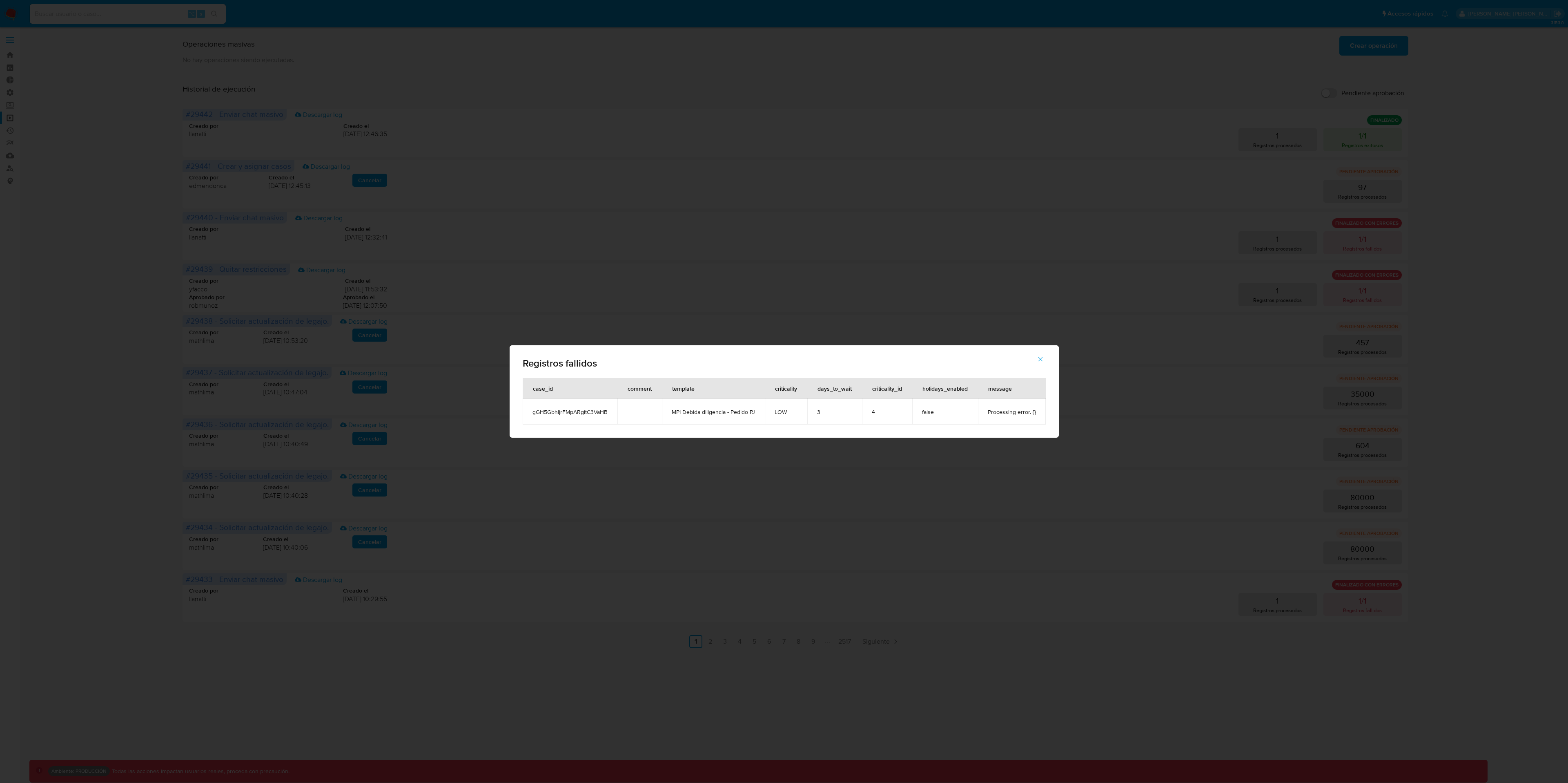
click at [586, 414] on span "gGH5GbhIjrFMpARgitC3VaHB" at bounding box center [570, 412] width 75 height 8
click at [351, 477] on div "Registros fallidos case_id comment template criticality days_to_wait criticalit…" at bounding box center [784, 392] width 1568 height 783
click at [1037, 355] on icon "button" at bounding box center [1041, 359] width 8 height 8
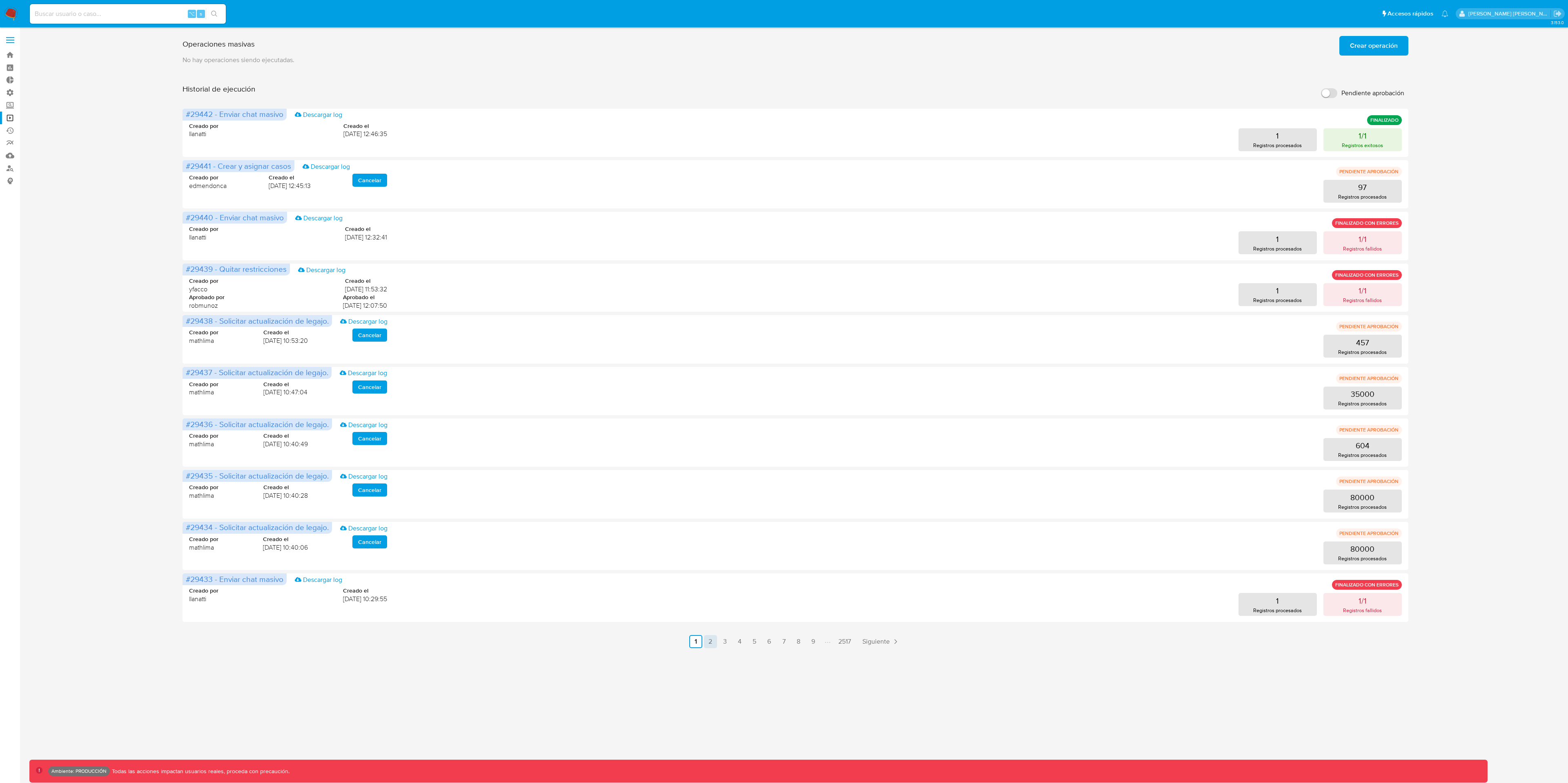
click at [708, 642] on link "2" at bounding box center [710, 641] width 13 height 13
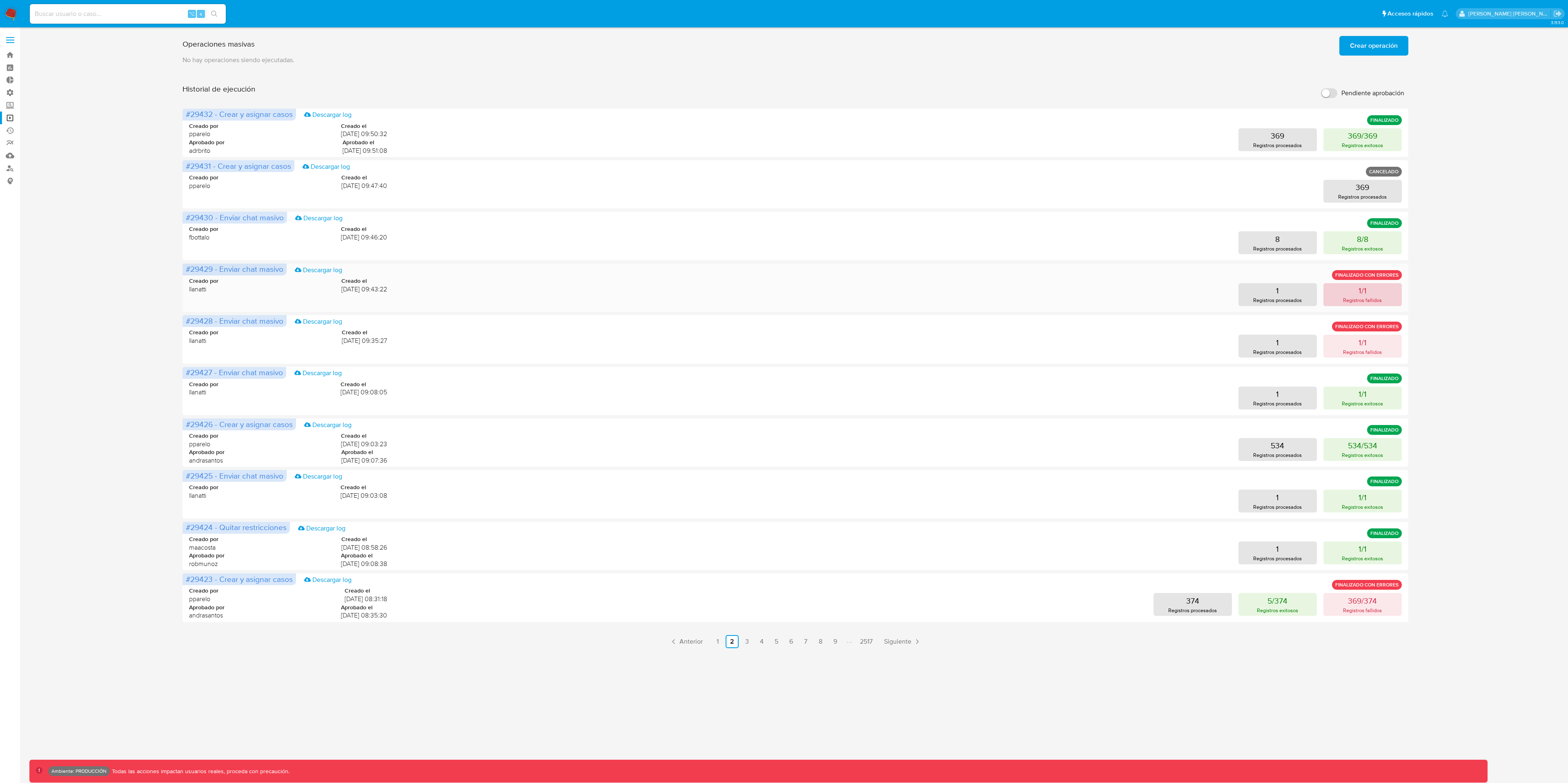
click at [1377, 299] on p "Registros fallidos" at bounding box center [1362, 300] width 39 height 8
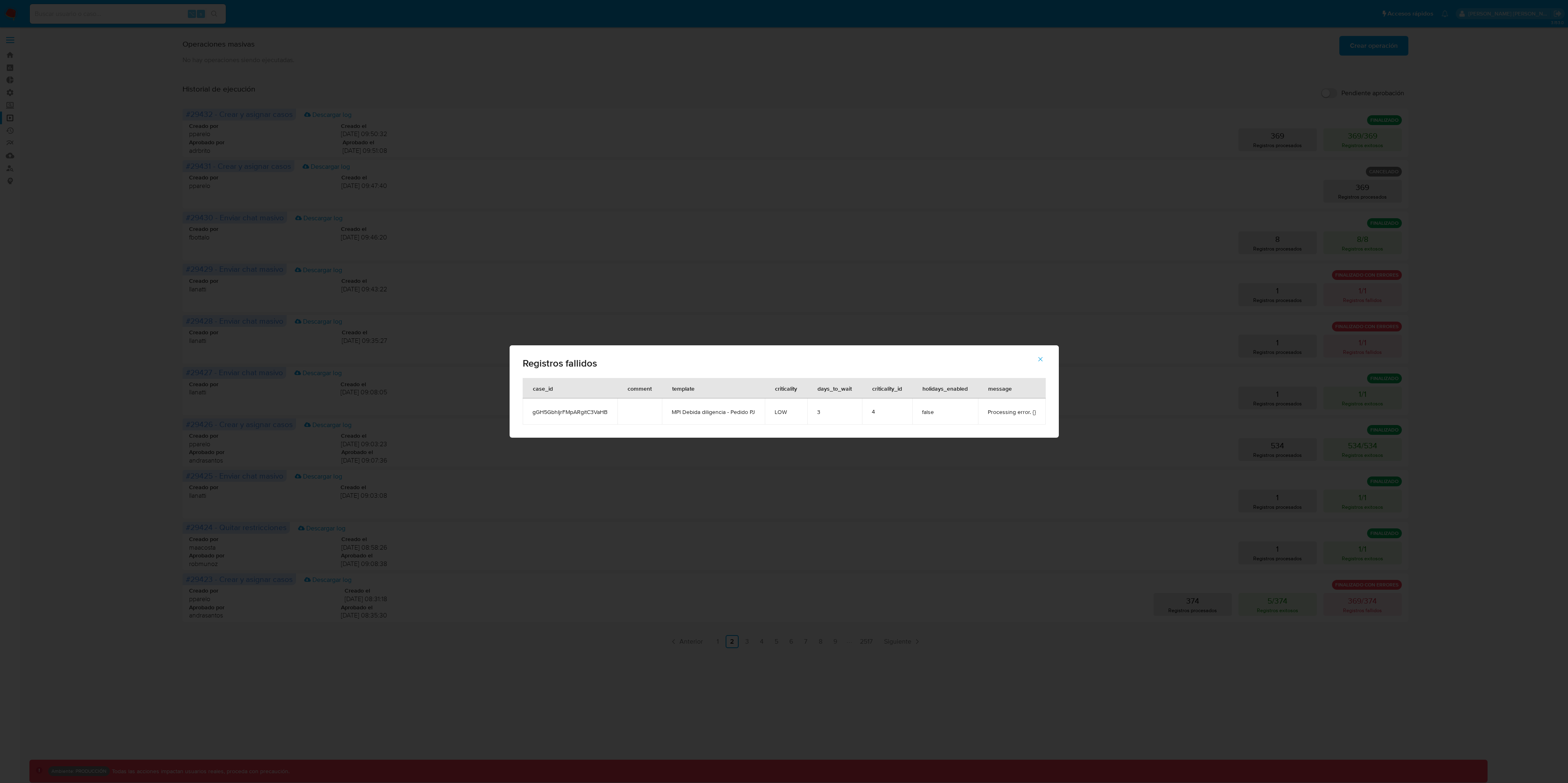
click at [1037, 359] on icon "button" at bounding box center [1041, 359] width 8 height 8
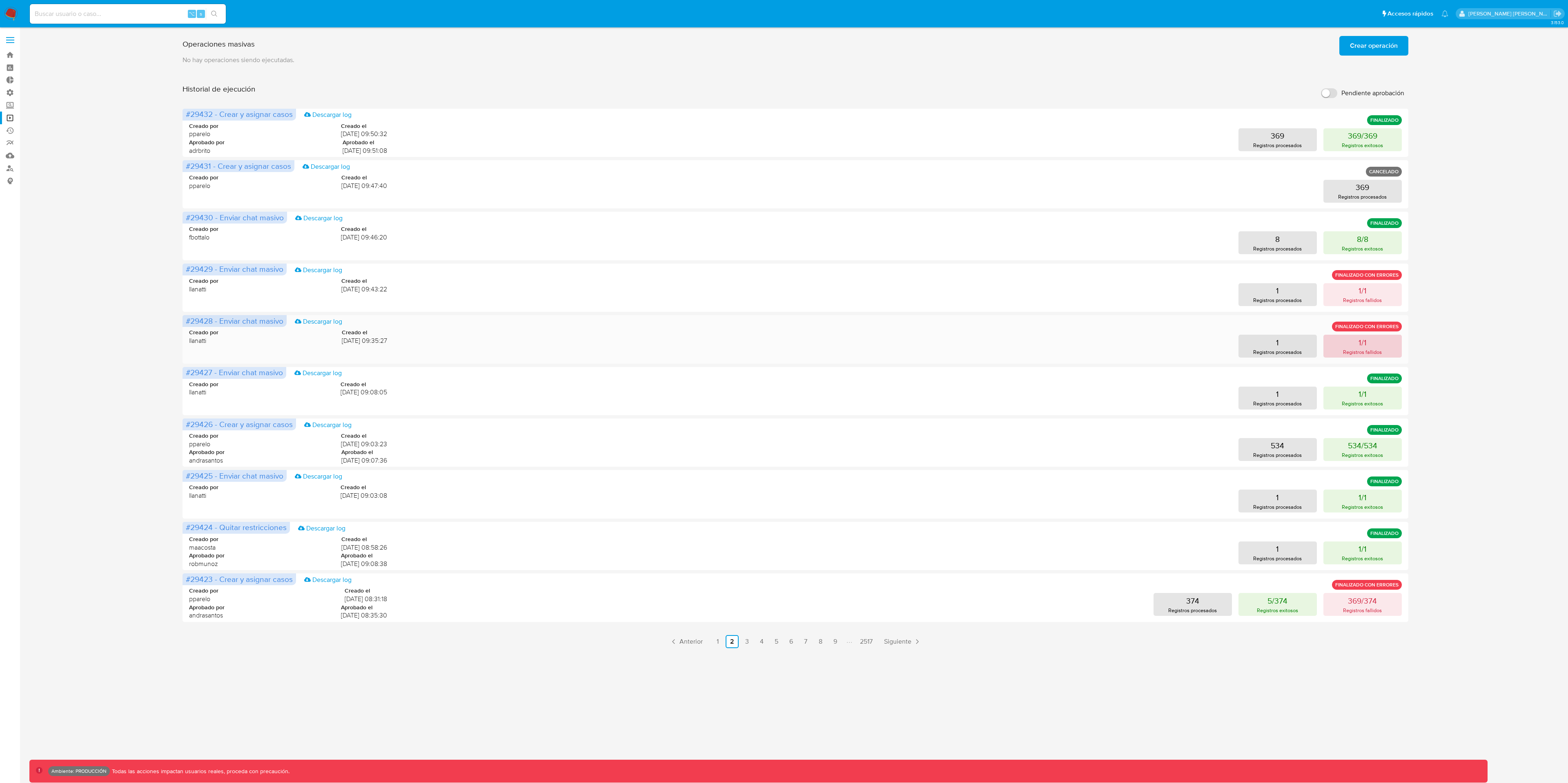
click at [1354, 348] on p "Registros fallidos" at bounding box center [1362, 352] width 39 height 8
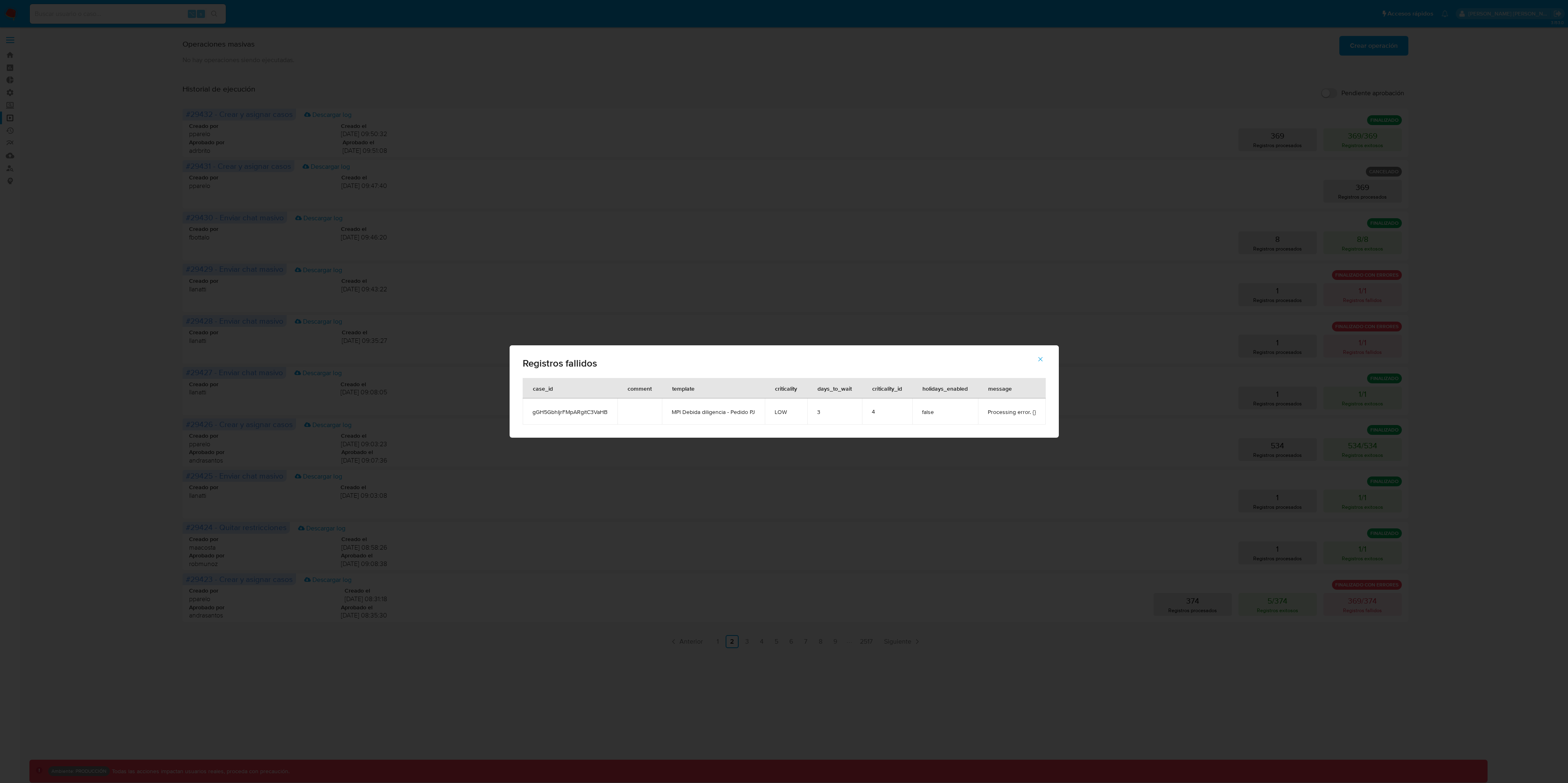
click at [1044, 359] on button "button" at bounding box center [1041, 359] width 29 height 20
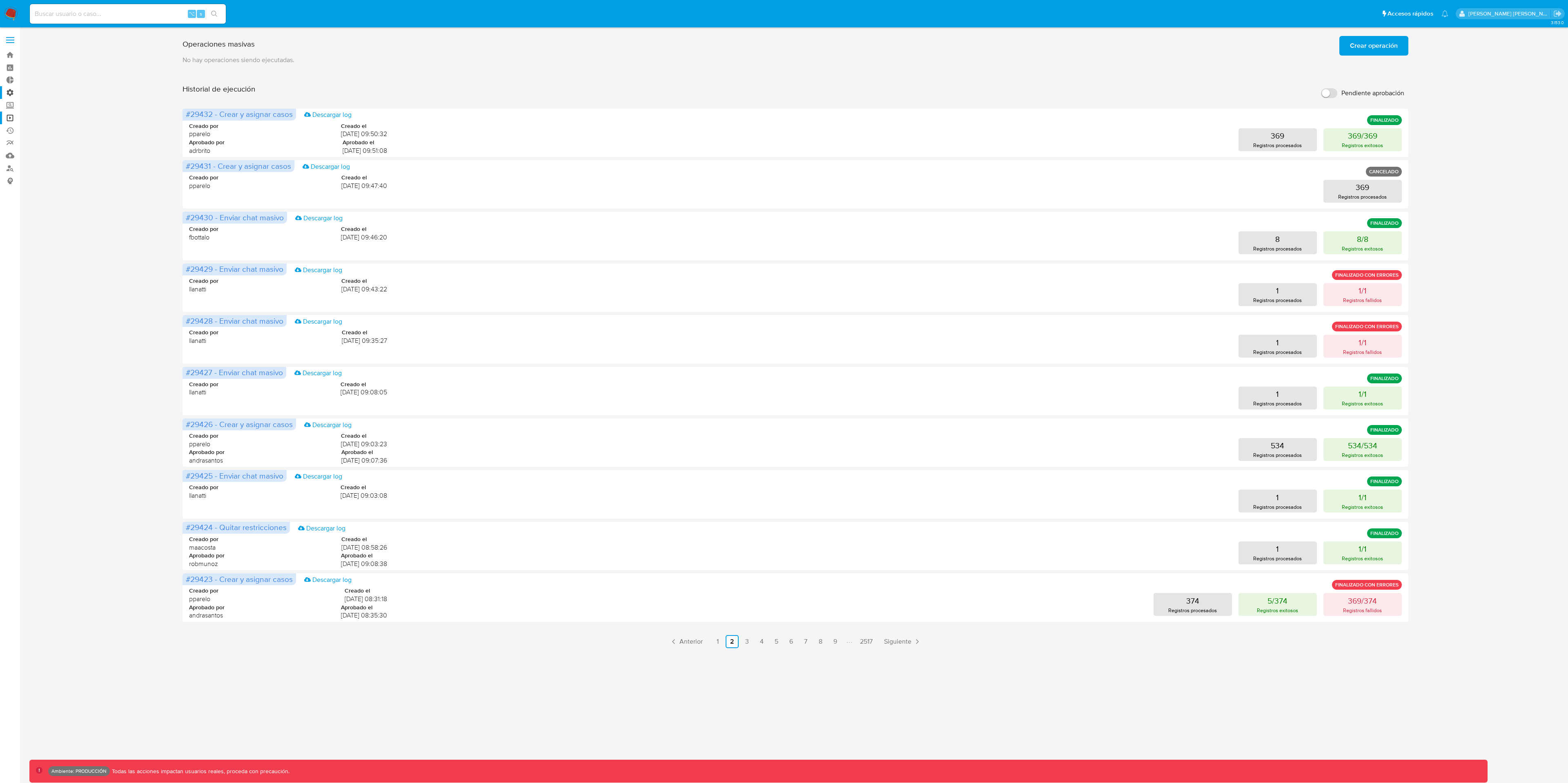
click at [11, 94] on label "Administración" at bounding box center [49, 92] width 97 height 13
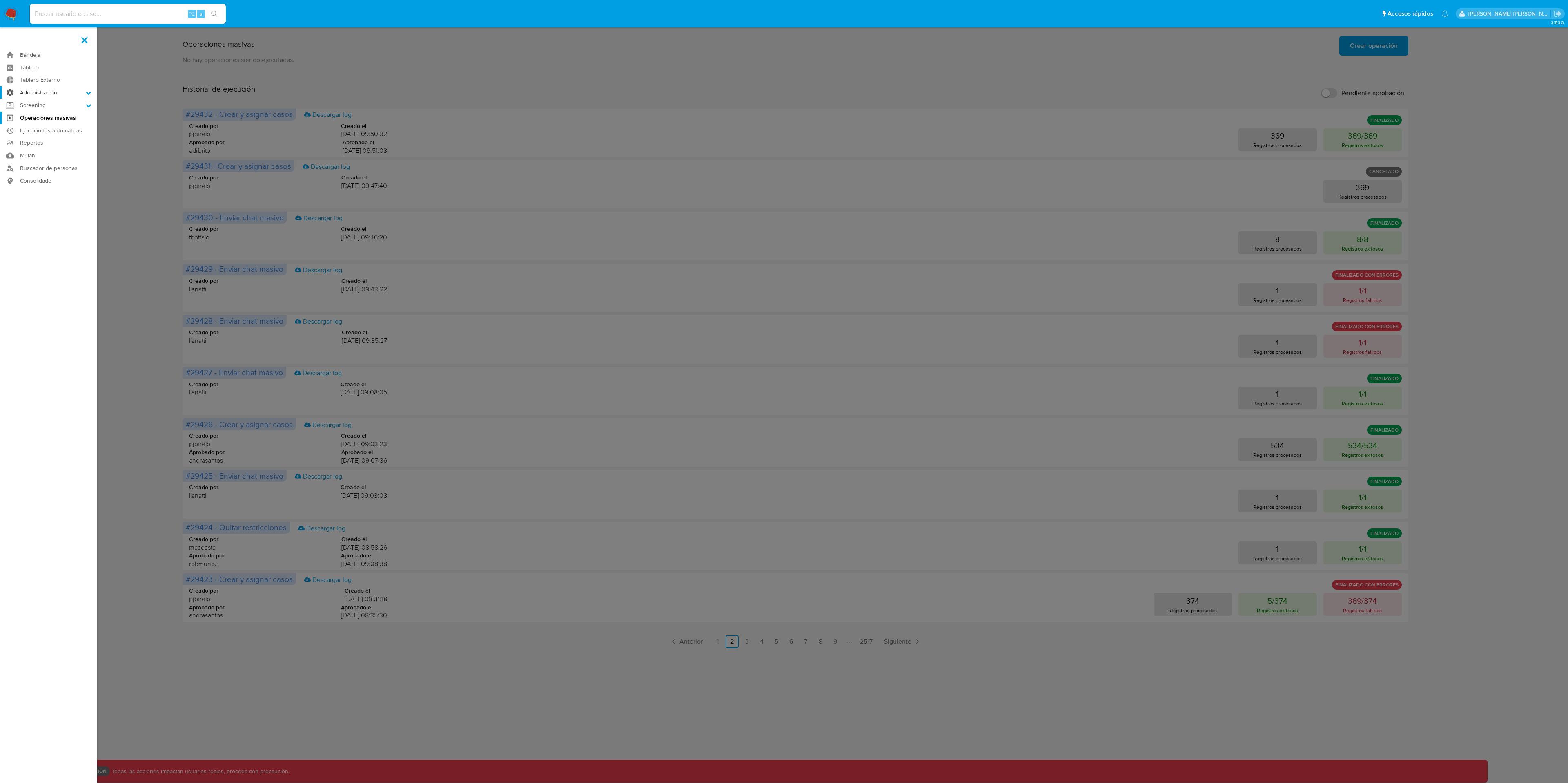
click at [0, 0] on input "Administración" at bounding box center [0, 0] width 0 height 0
click at [73, 143] on link "Configuración de Casos" at bounding box center [49, 144] width 97 height 10
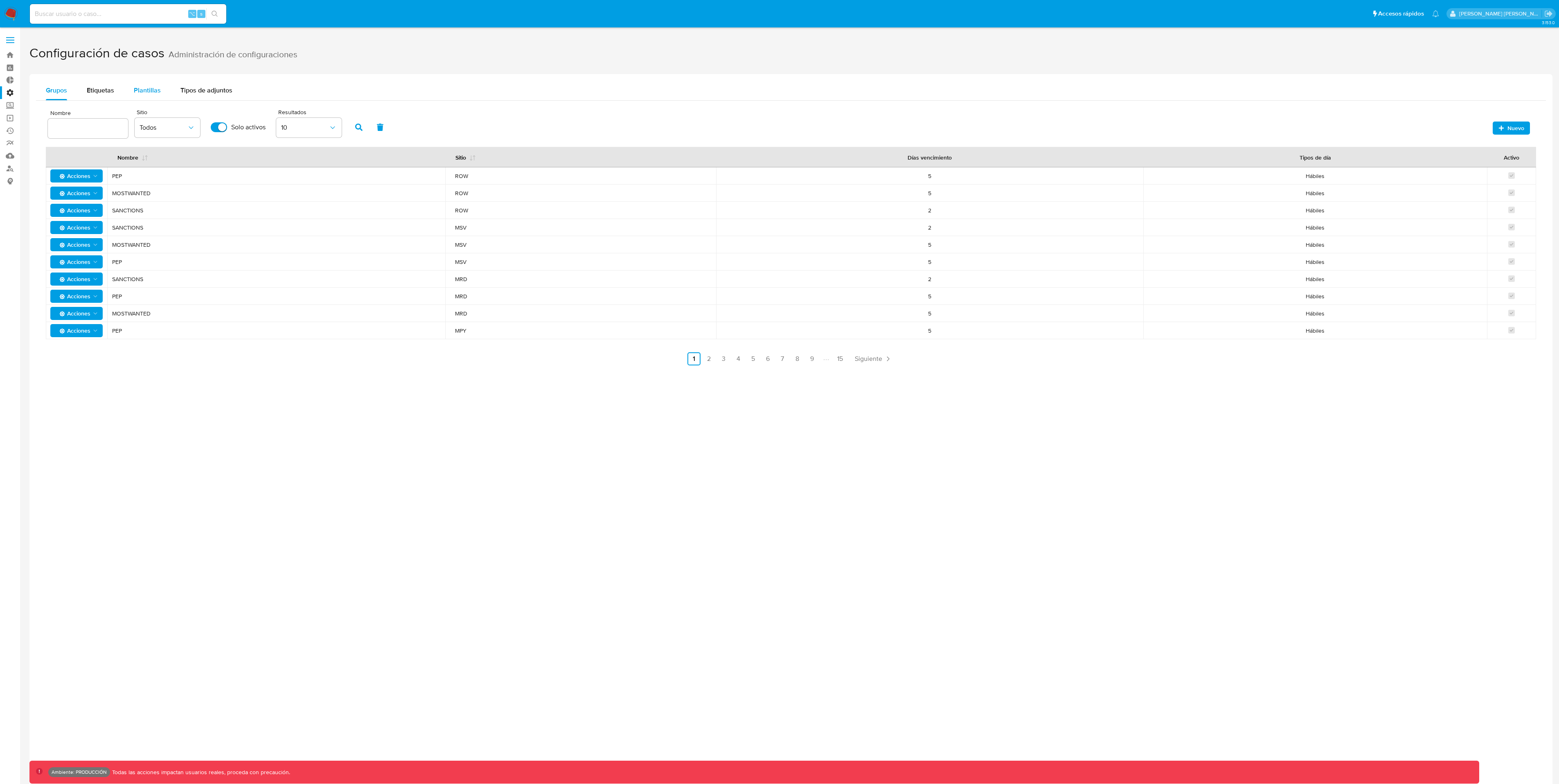
click at [160, 91] on button "Plantillas" at bounding box center [147, 91] width 46 height 20
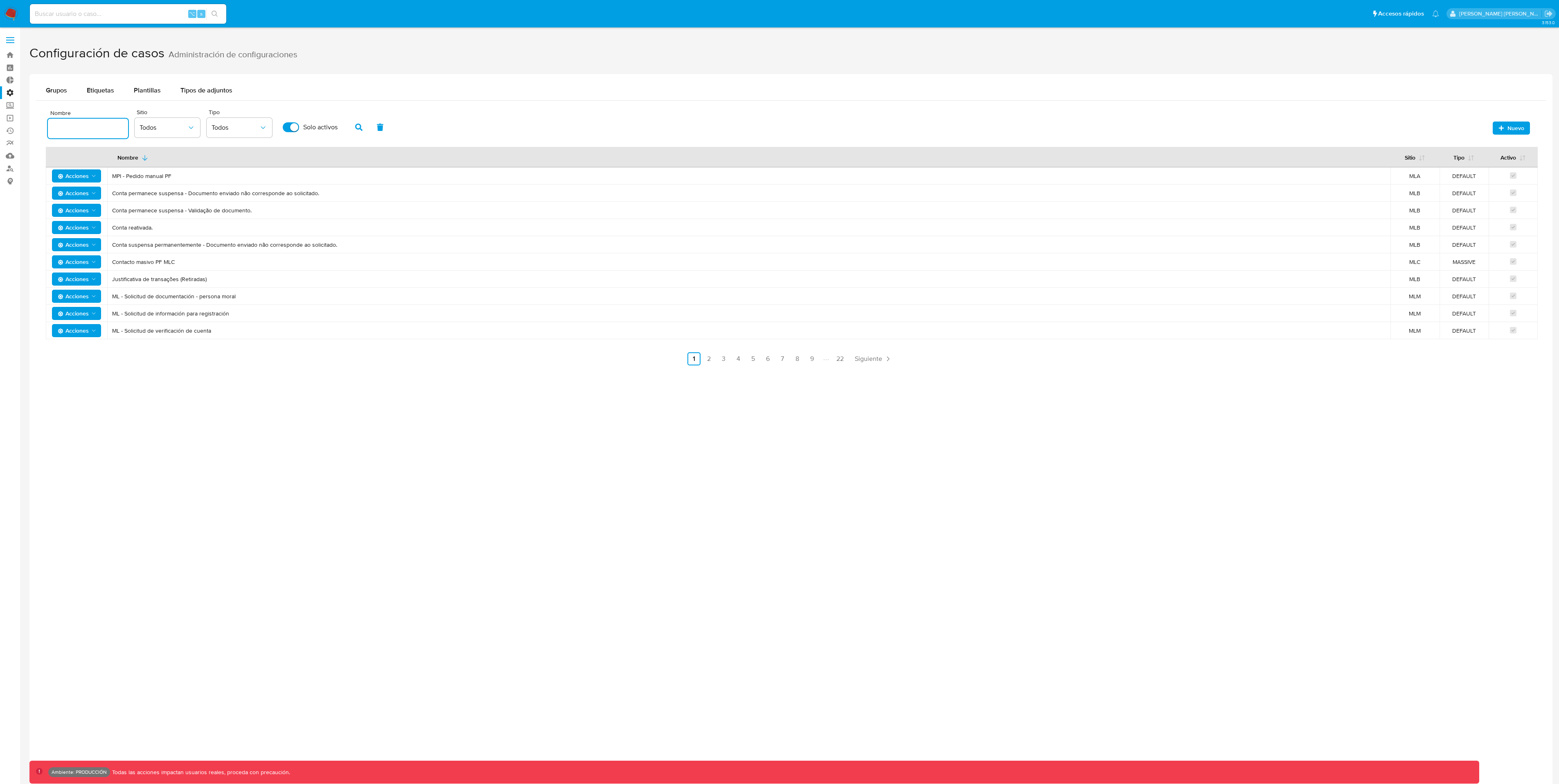
click at [96, 127] on input "text" at bounding box center [88, 129] width 80 height 11
click at [122, 13] on input at bounding box center [128, 14] width 196 height 11
paste input "gGH5GbhIjrFMpARgitC3VaHB"
type input "gGH5GbhIjrFMpARgitC3VaHB"
click at [874, 361] on span "Siguiente" at bounding box center [869, 359] width 27 height 7
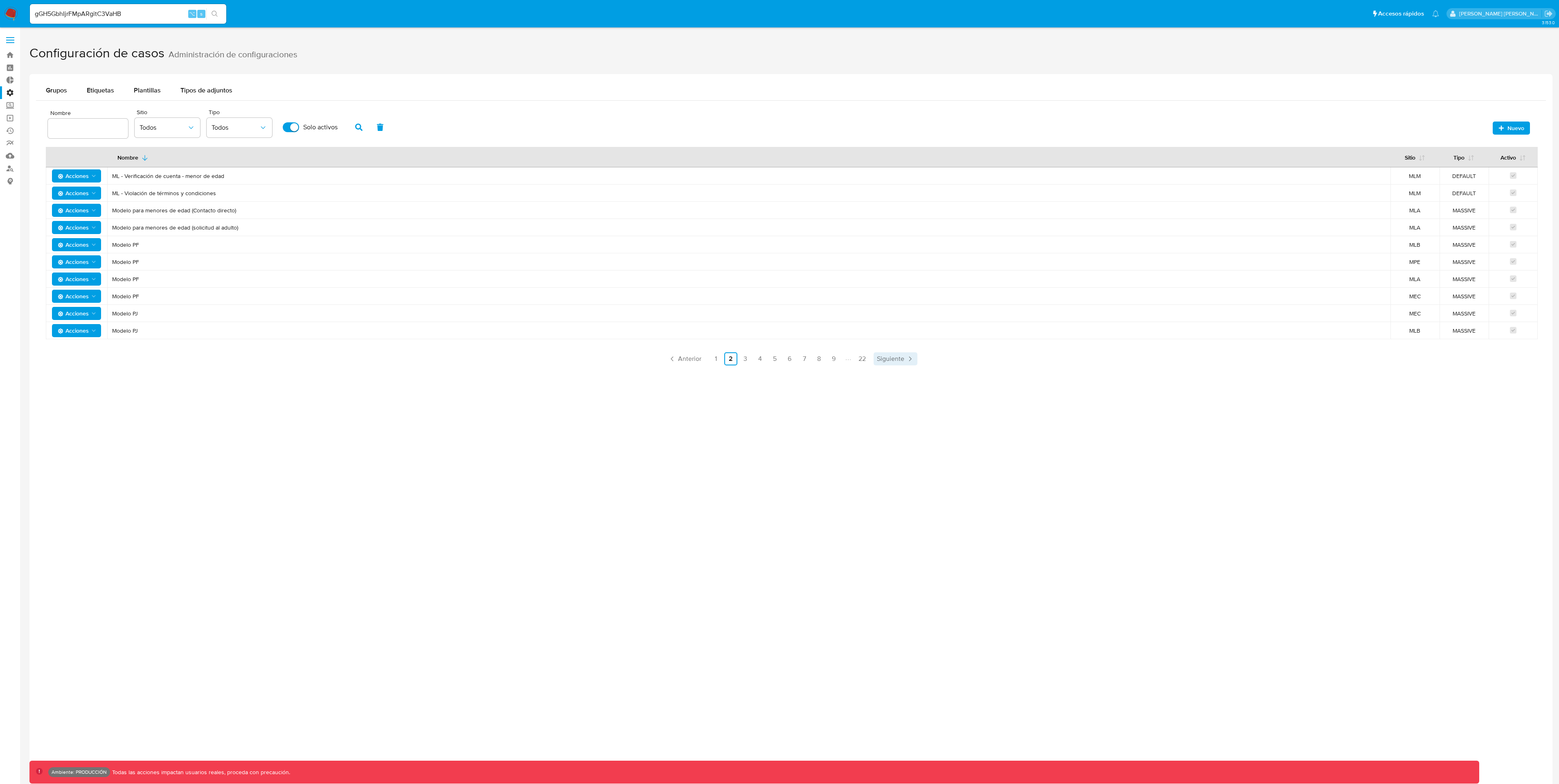
click at [874, 361] on link "Siguiente" at bounding box center [895, 359] width 43 height 13
click at [93, 263] on icon "Acciones" at bounding box center [94, 262] width 7 height 7
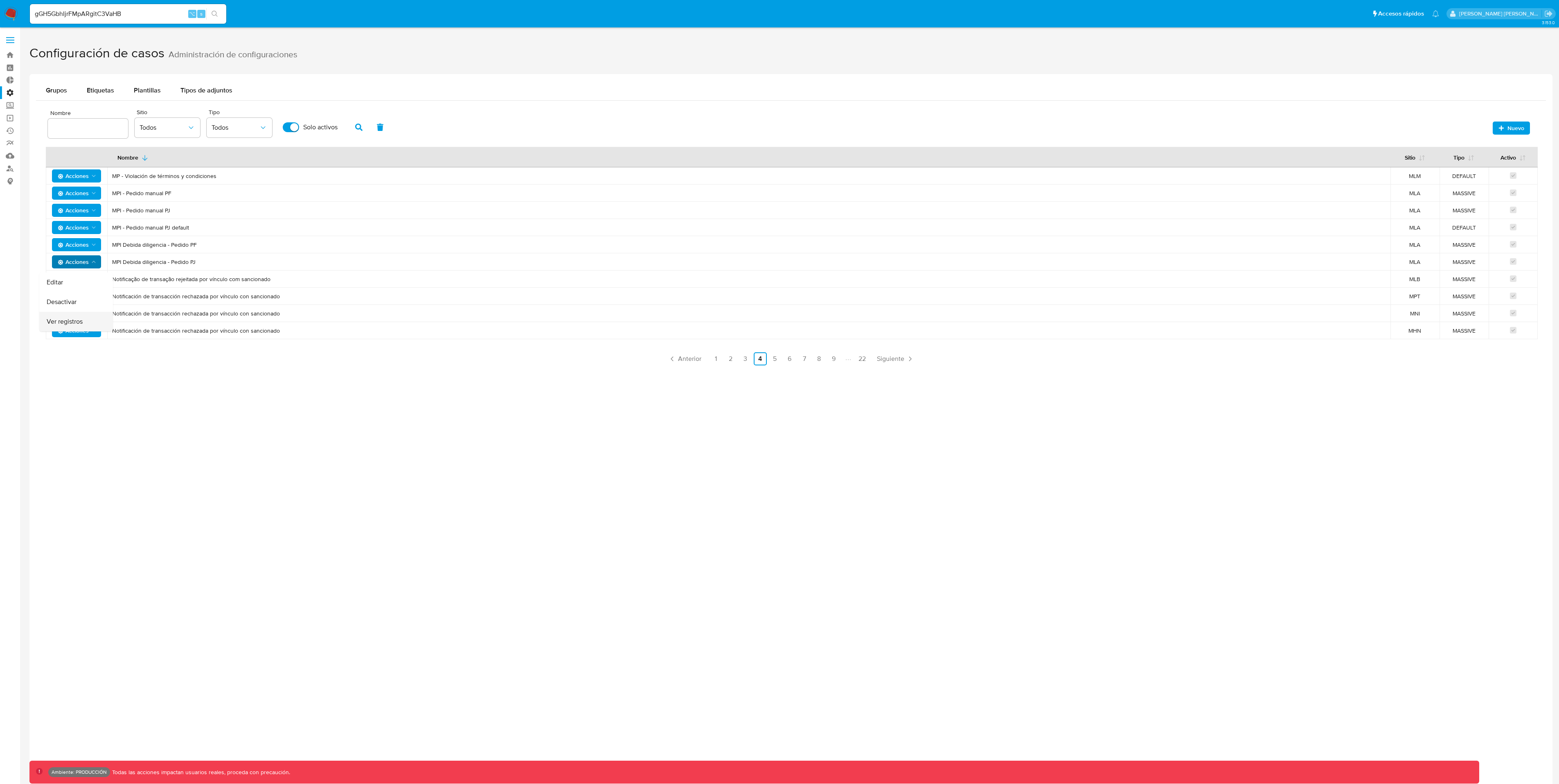
click at [75, 322] on button "Ver registros" at bounding box center [76, 321] width 74 height 20
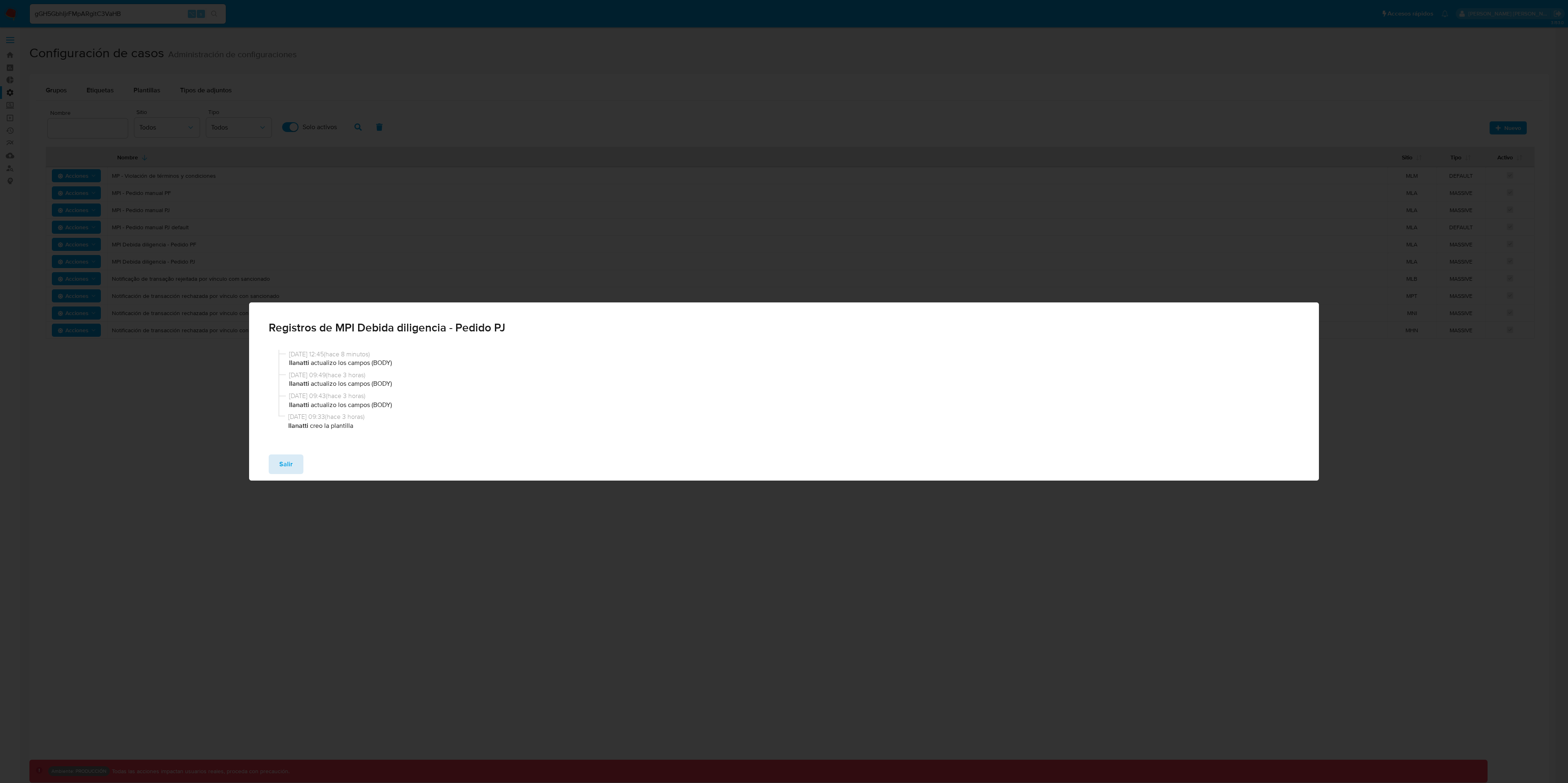
click at [286, 470] on span "Salir" at bounding box center [287, 464] width 14 height 18
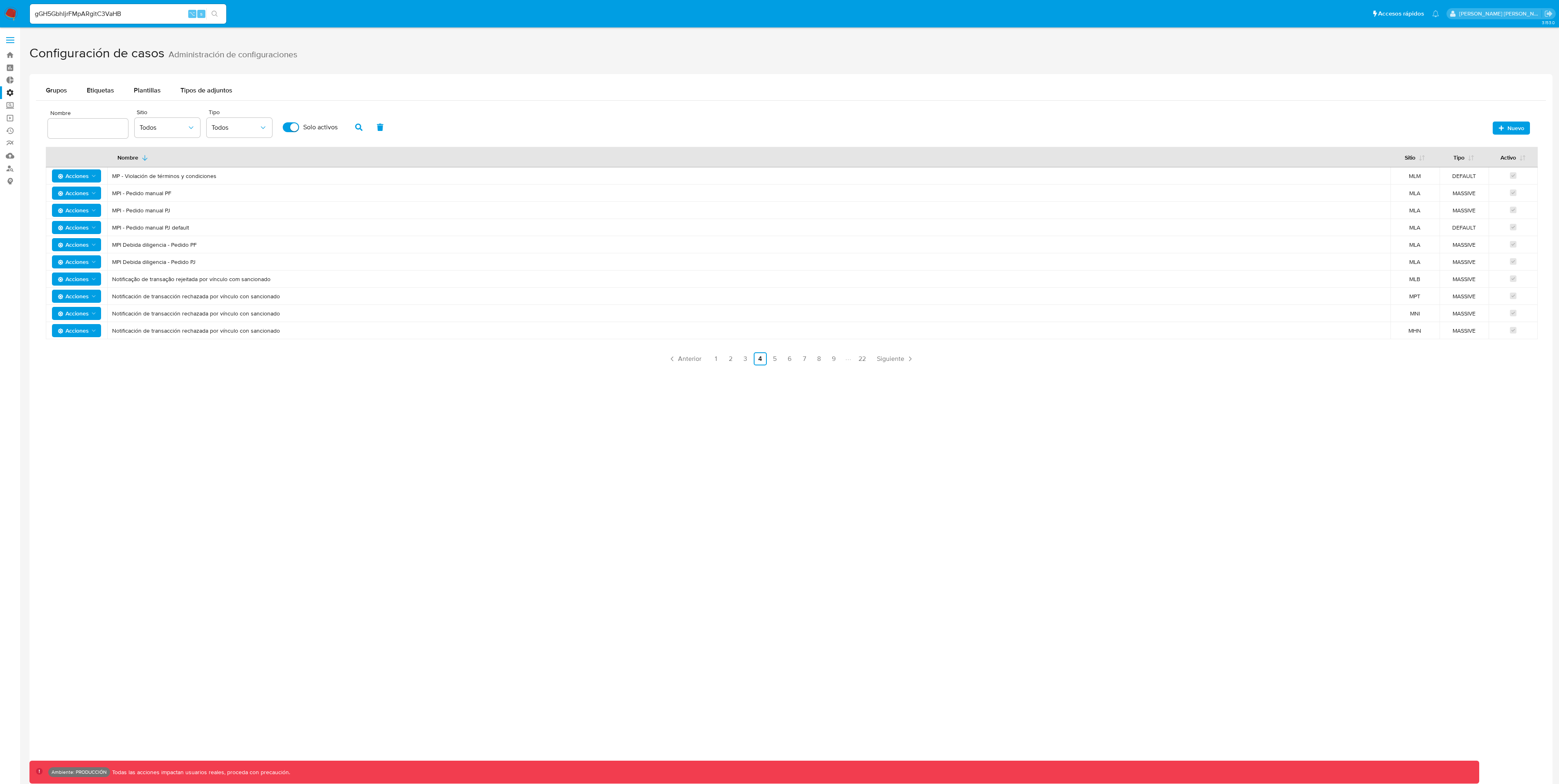
click at [97, 260] on button "Acciones" at bounding box center [76, 261] width 49 height 13
click at [75, 322] on button "Ver registros" at bounding box center [76, 321] width 74 height 20
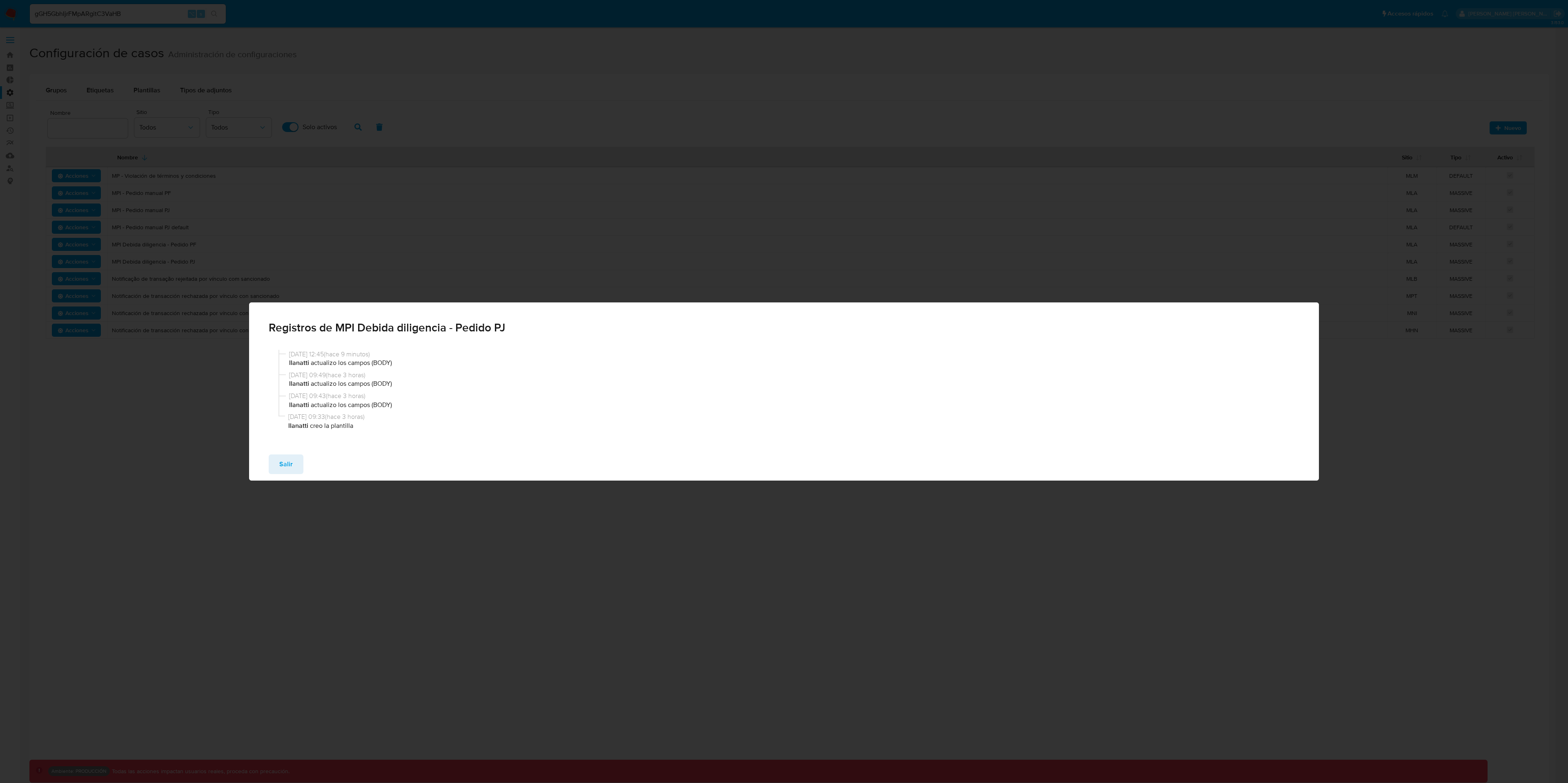
click at [379, 365] on p "llanatti actualizo los campos (BODY)" at bounding box center [793, 363] width 1008 height 9
click at [300, 466] on button "Salir" at bounding box center [287, 464] width 35 height 20
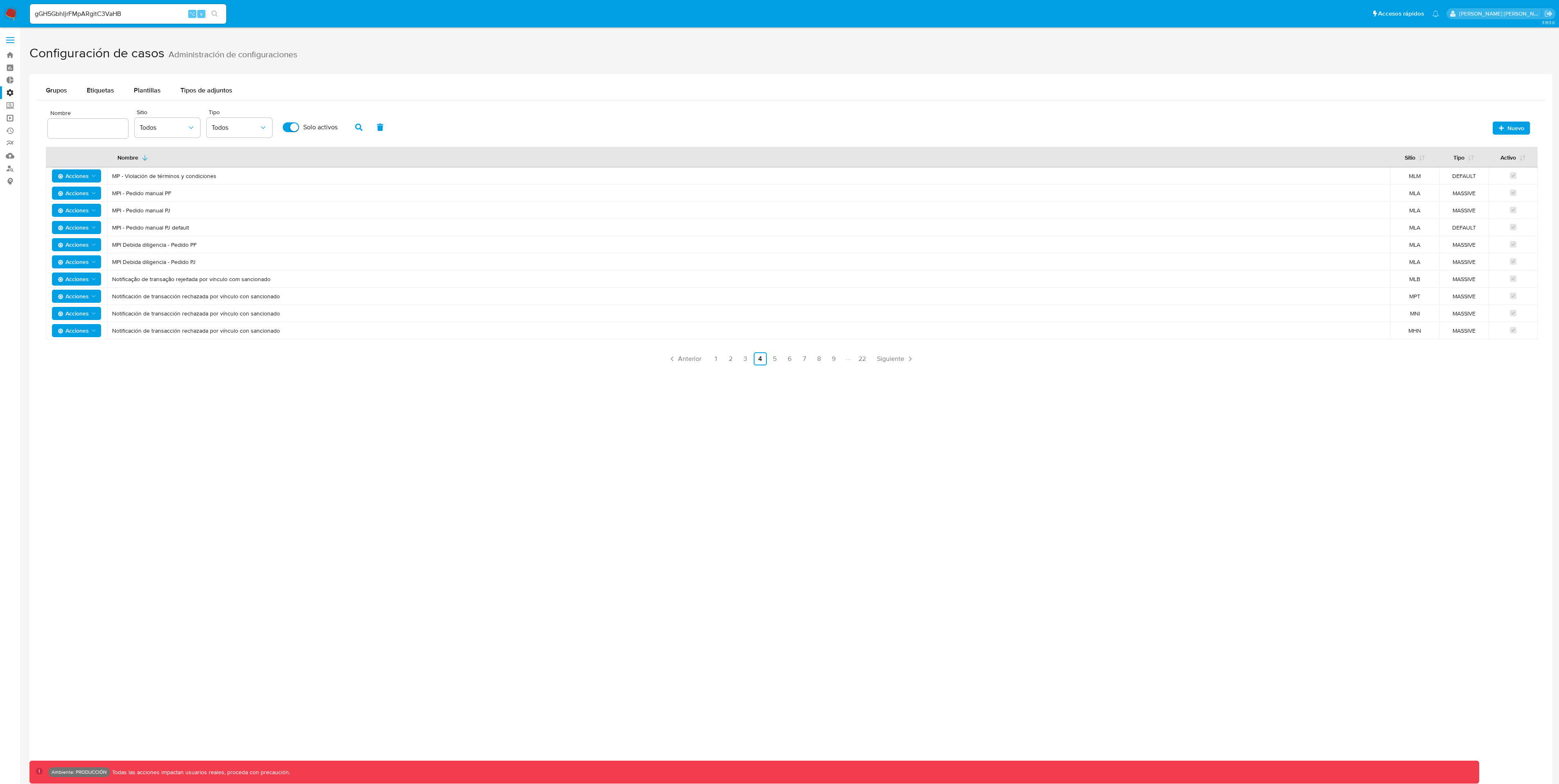
click at [12, 118] on link "Operaciones masivas" at bounding box center [49, 118] width 97 height 13
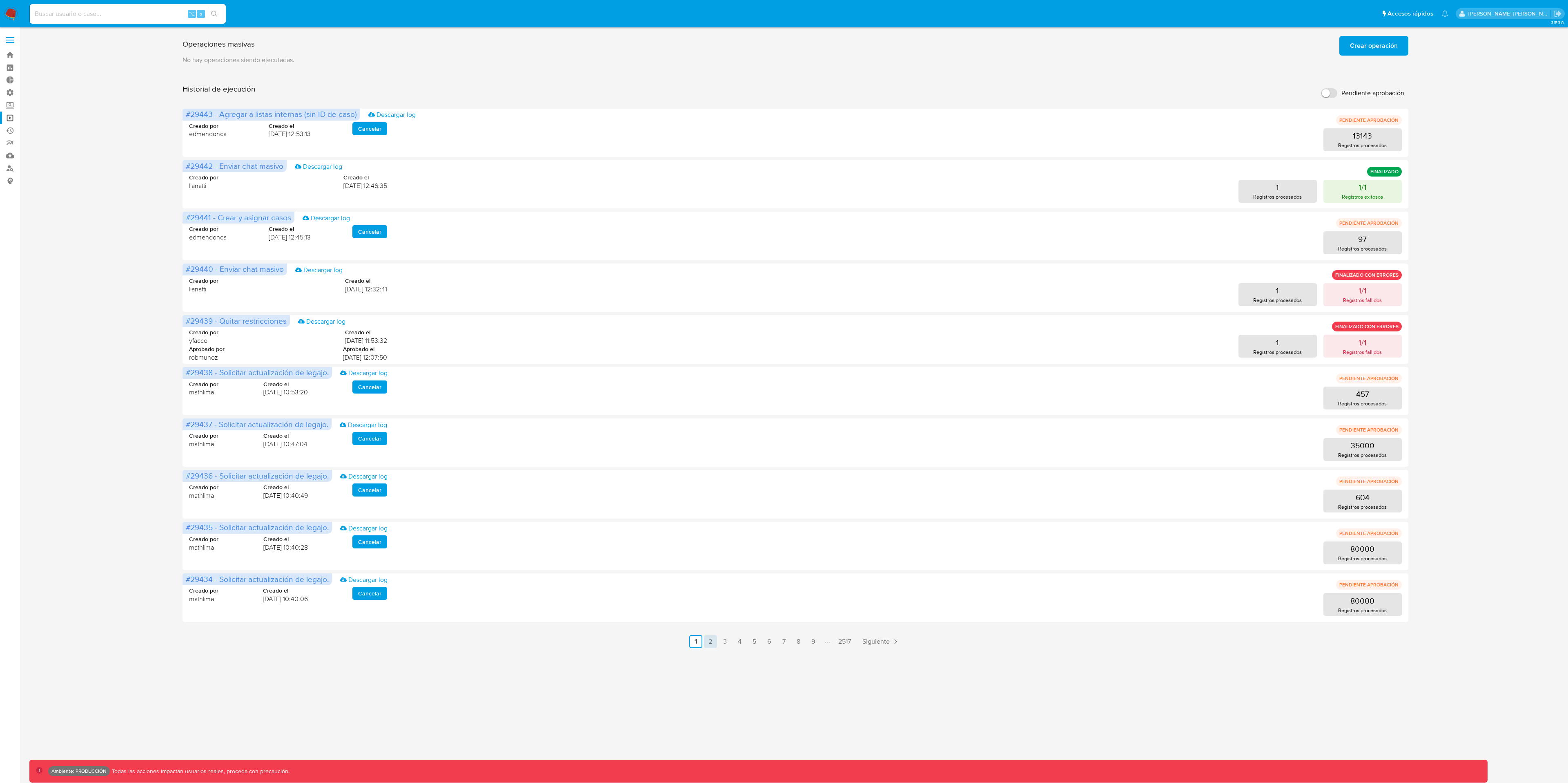
click at [712, 639] on link "2" at bounding box center [710, 641] width 13 height 13
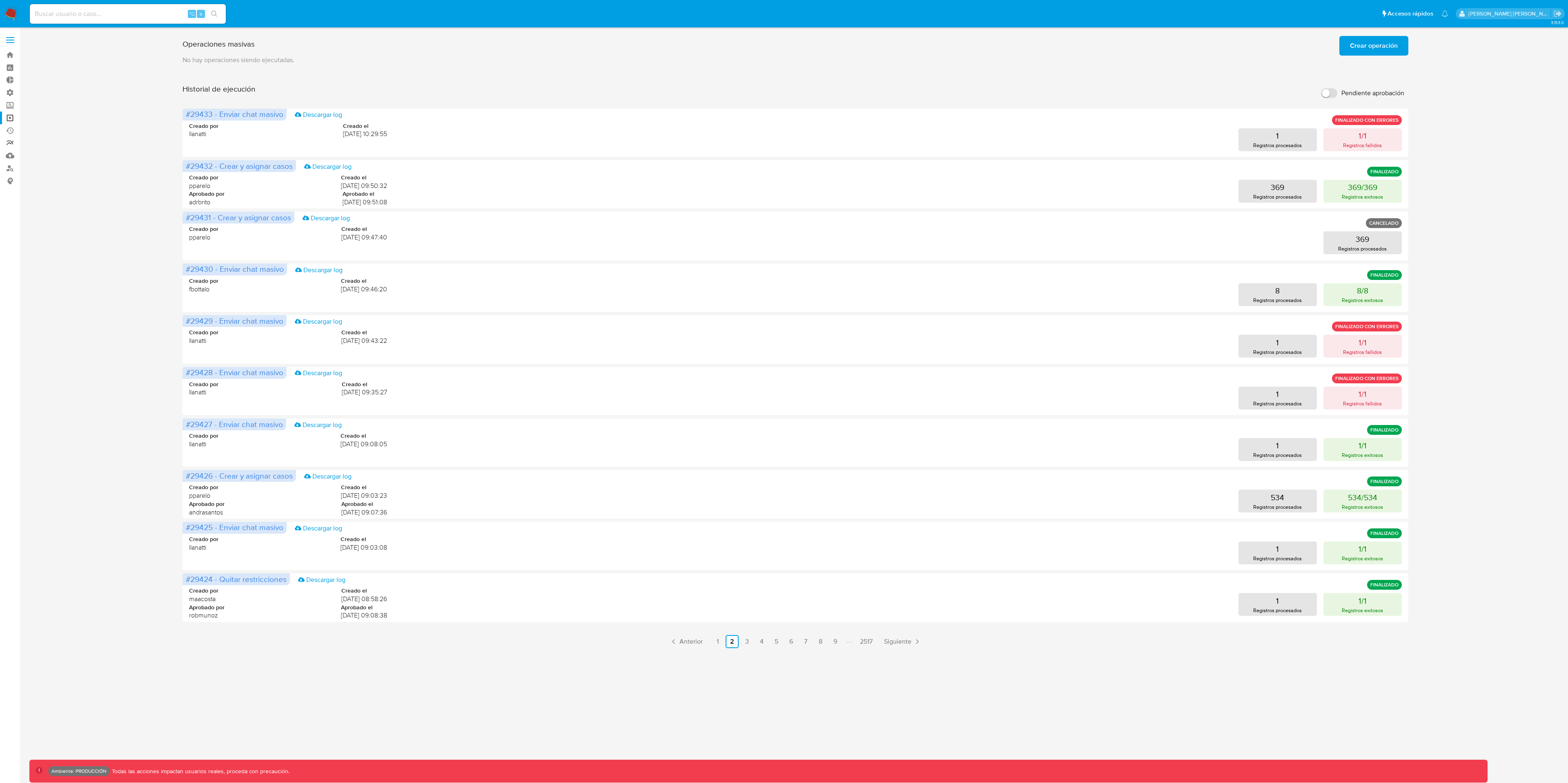
click at [9, 141] on link "Reportes" at bounding box center [49, 143] width 97 height 13
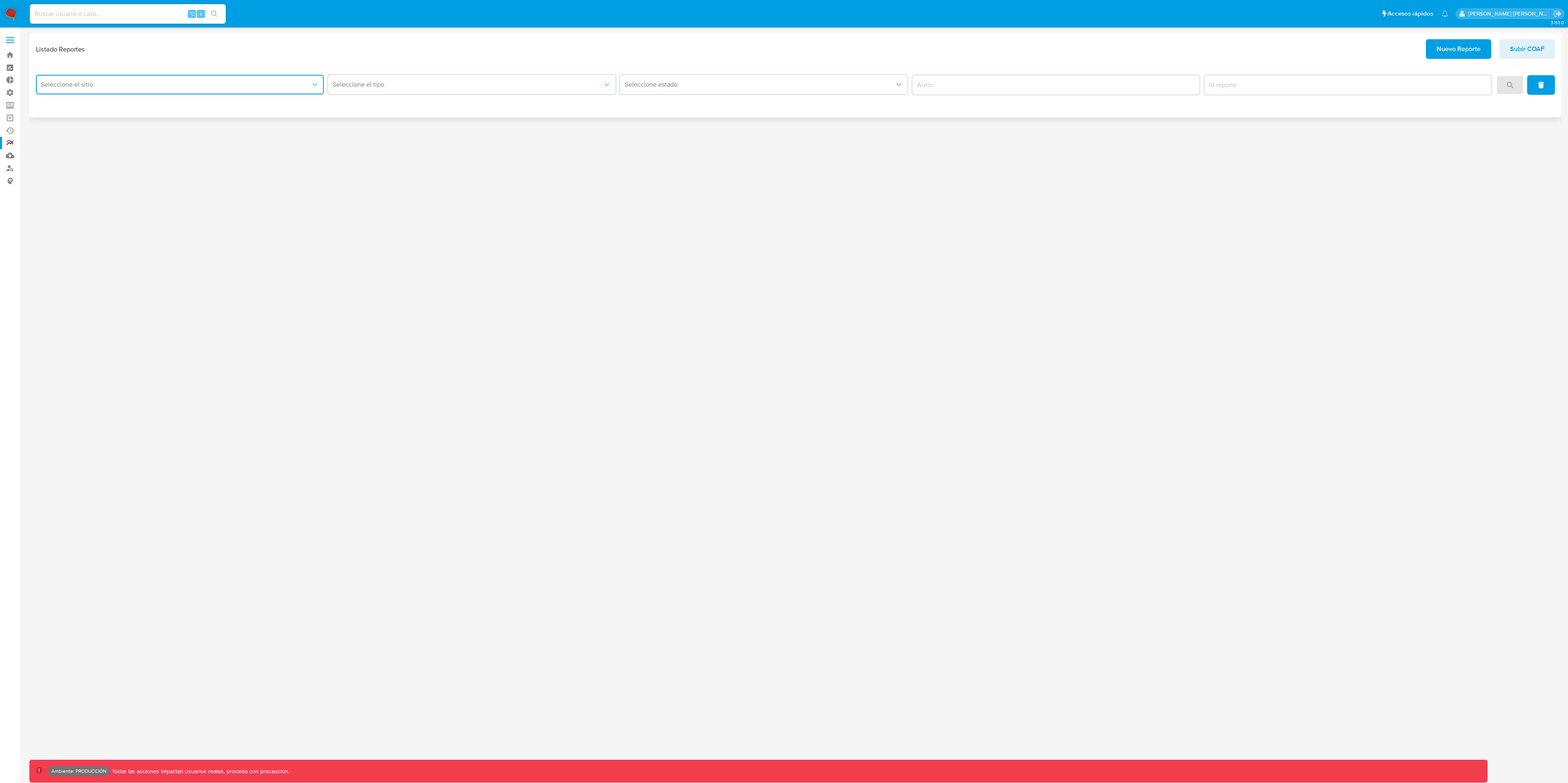
click at [188, 92] on button "Seleccione el sitio" at bounding box center [179, 84] width 288 height 20
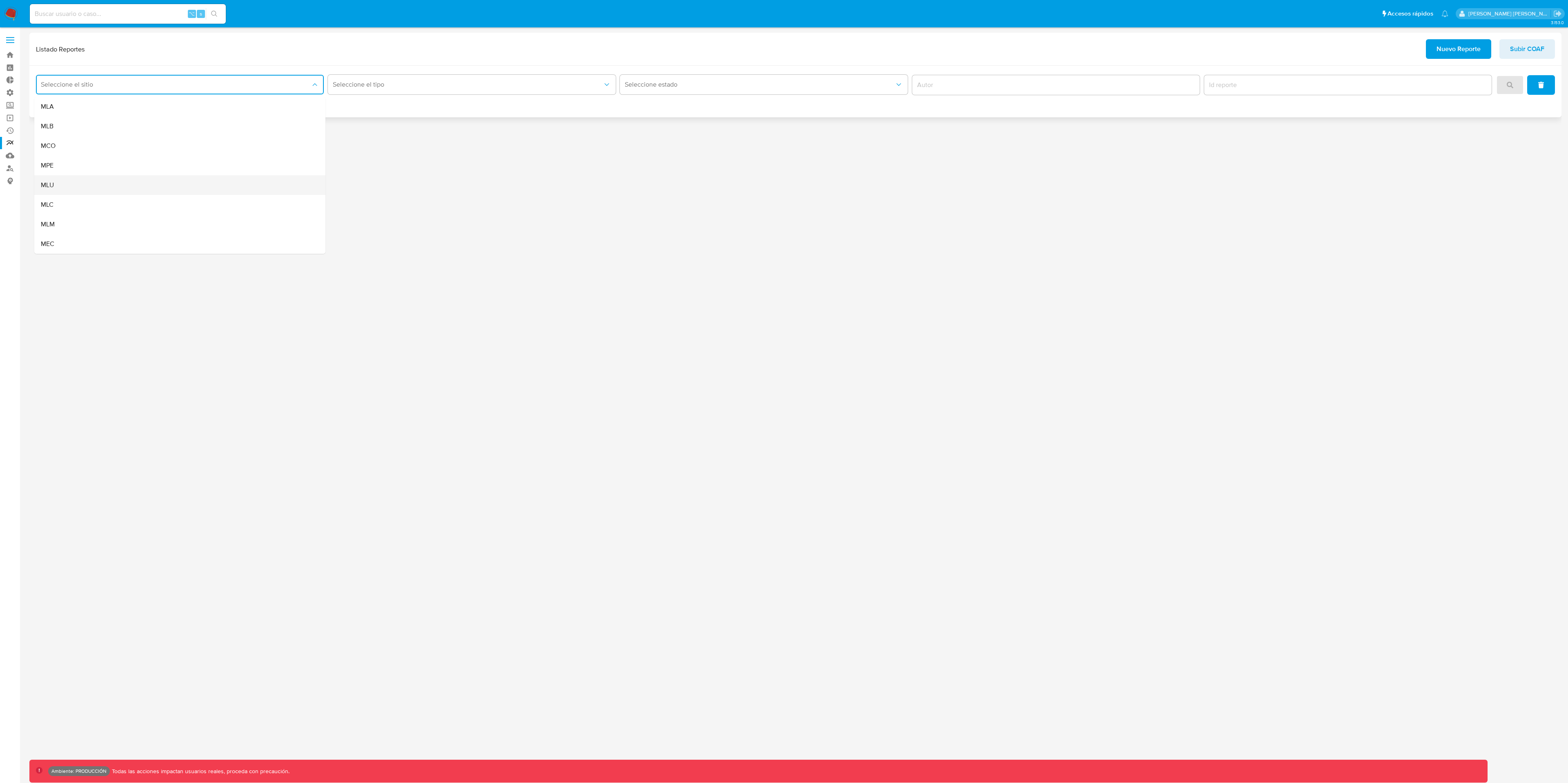
click at [69, 189] on div "MLU" at bounding box center [177, 185] width 273 height 20
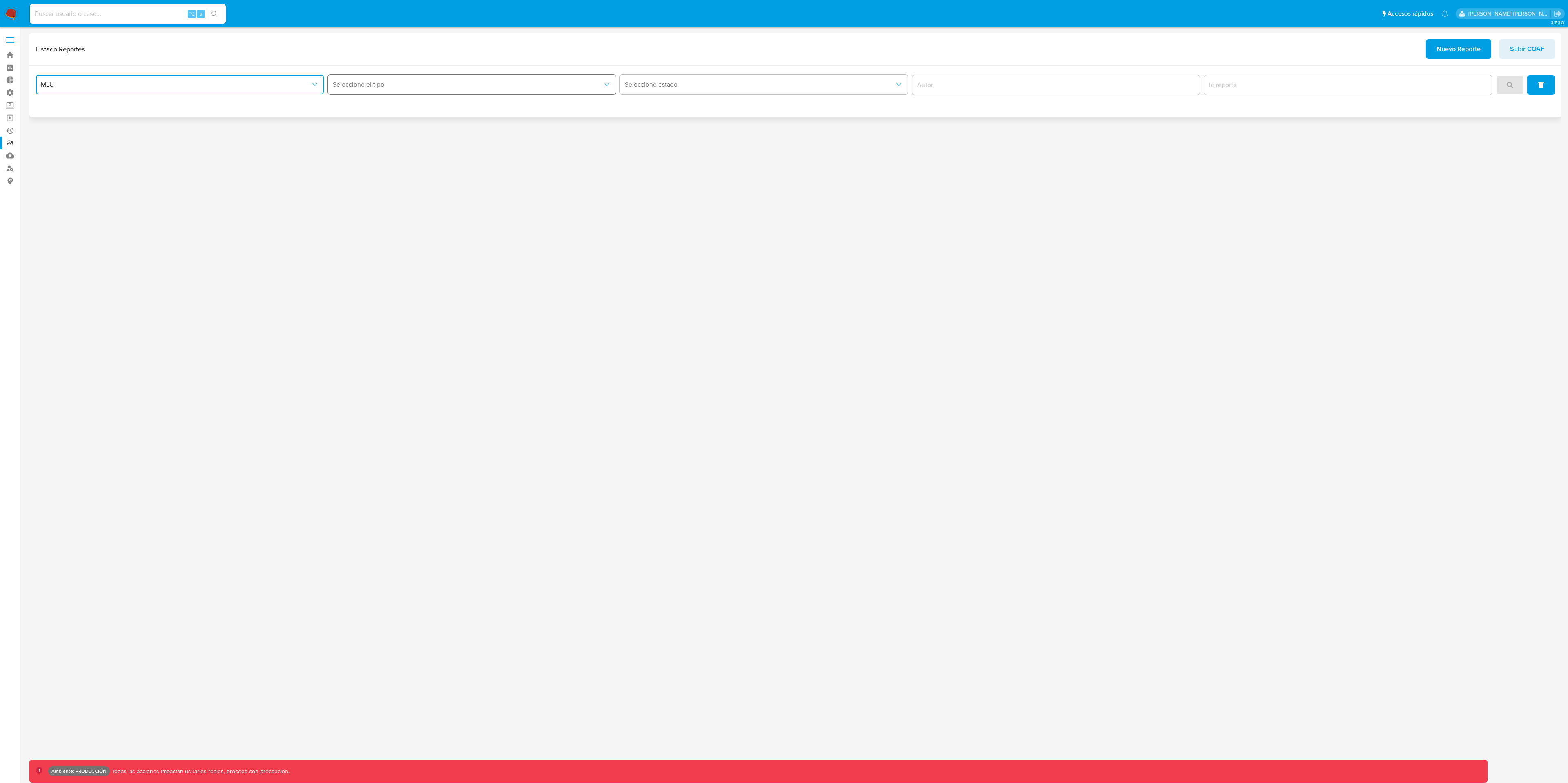
click at [445, 84] on span "Seleccione el tipo" at bounding box center [467, 84] width 270 height 8
click at [420, 103] on div "Circunstanciado" at bounding box center [469, 106] width 273 height 20
click at [770, 84] on span "Seleccione estado" at bounding box center [759, 84] width 270 height 8
click at [1516, 84] on button "search" at bounding box center [1510, 85] width 28 height 20
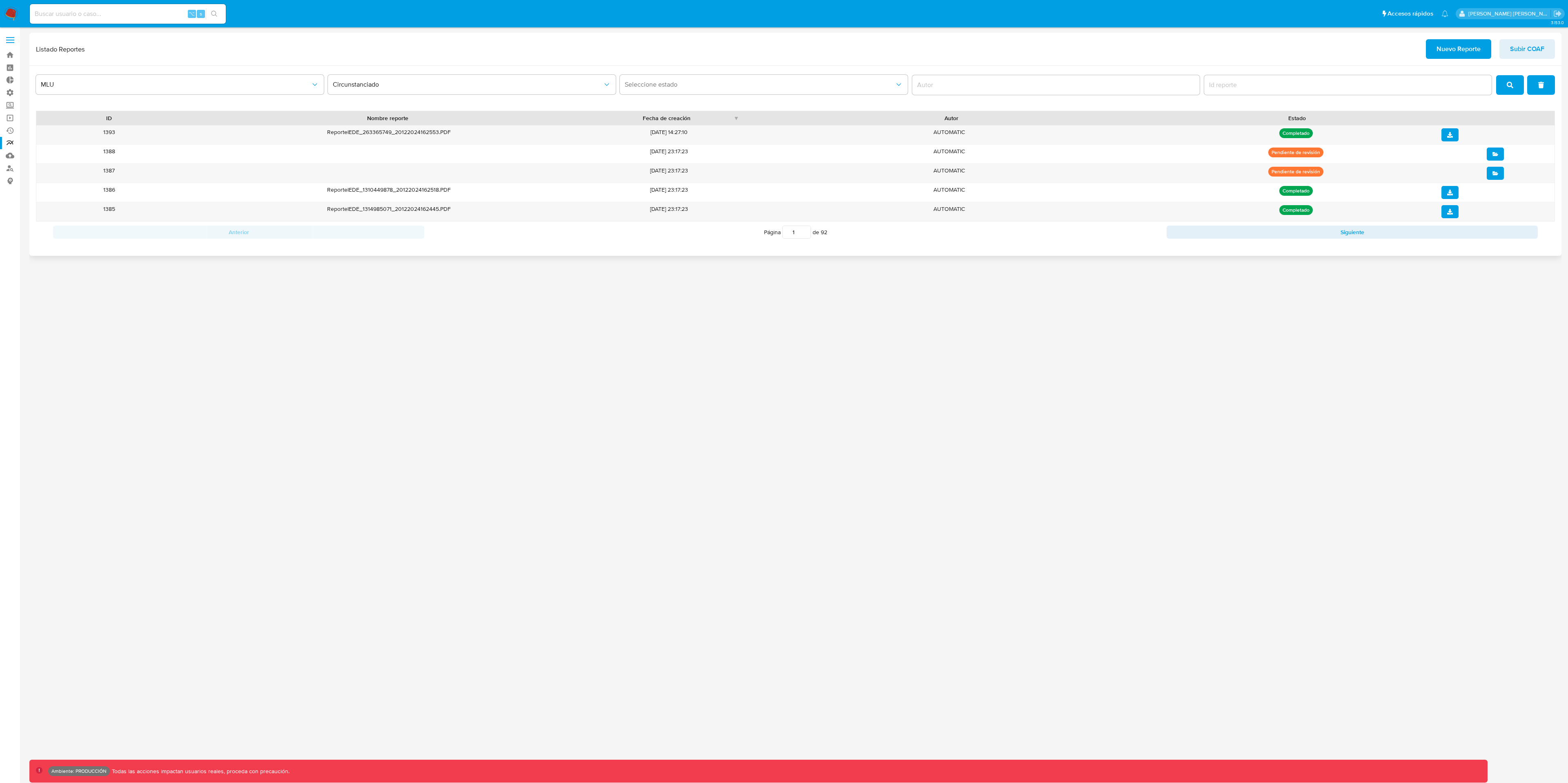
drag, startPoint x: 684, startPoint y: 122, endPoint x: 698, endPoint y: 119, distance: 14.3
click at [692, 122] on div "Fecha de creación" at bounding box center [667, 118] width 134 height 8
click at [403, 137] on div "ReporteIEDE_263365749_20122024162553.PDF" at bounding box center [388, 135] width 414 height 19
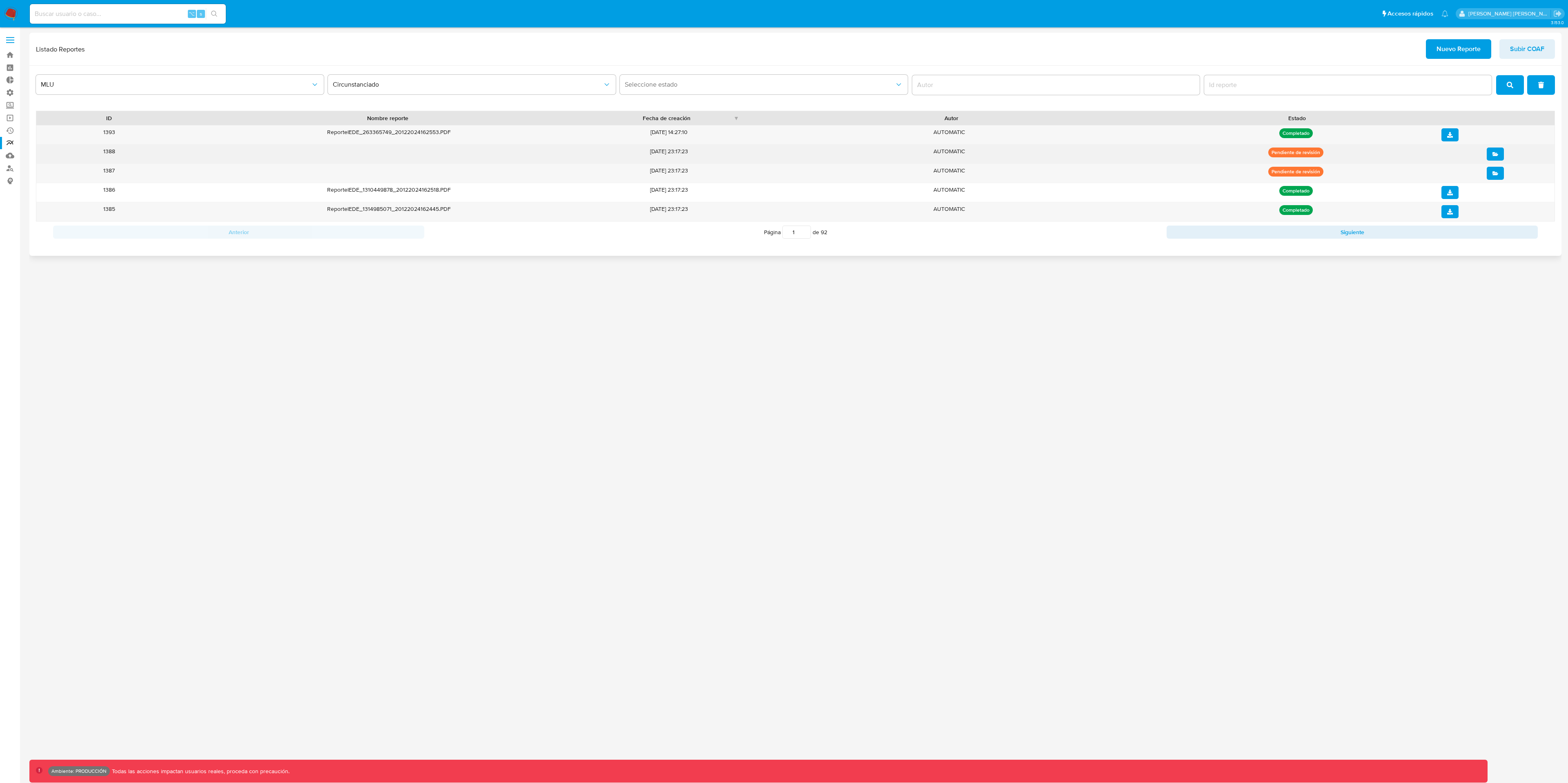
click at [1494, 155] on icon "open" at bounding box center [1496, 154] width 6 height 4
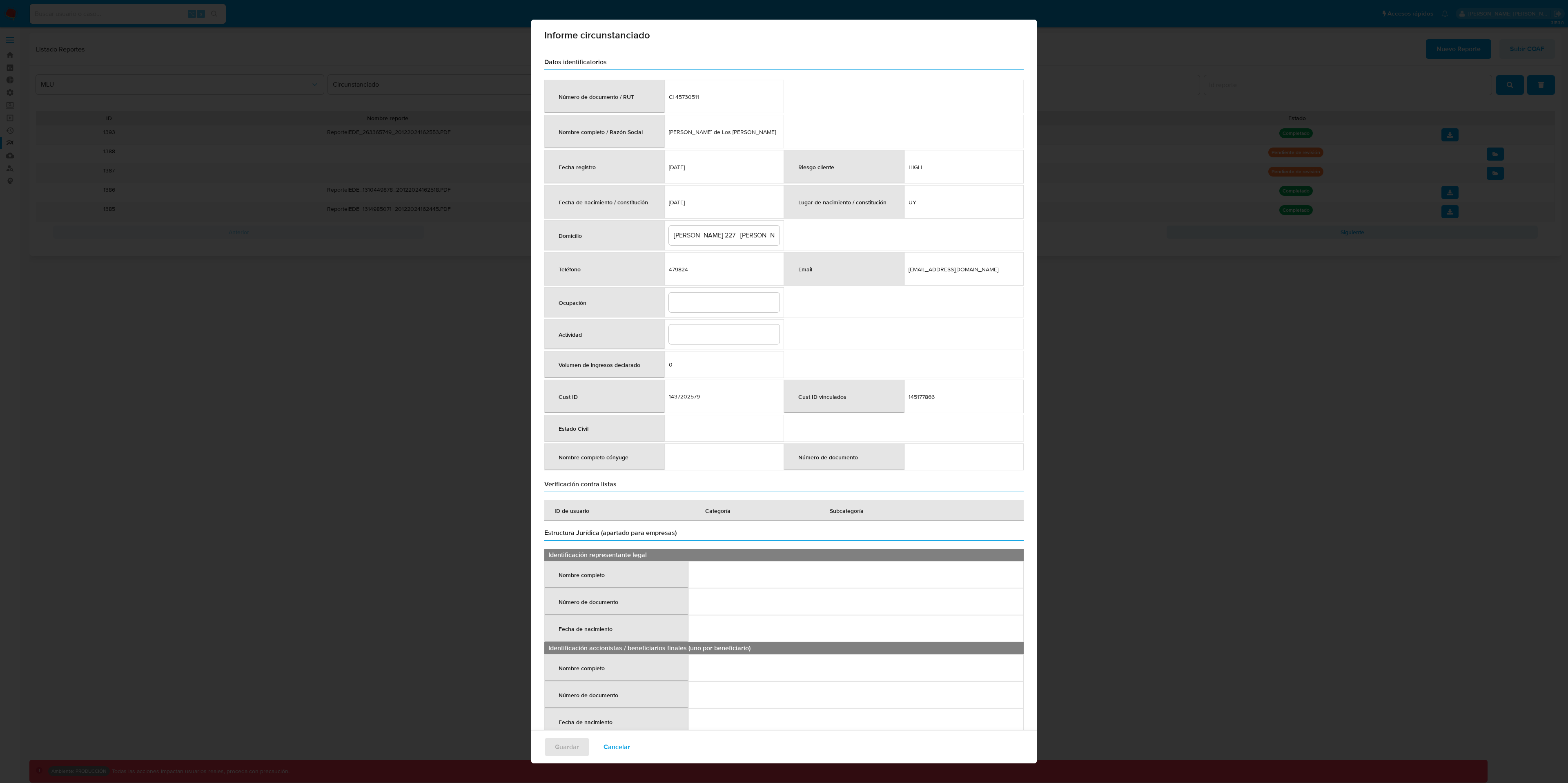
scroll to position [3, 0]
click at [688, 399] on div "1437202579" at bounding box center [724, 395] width 111 height 8
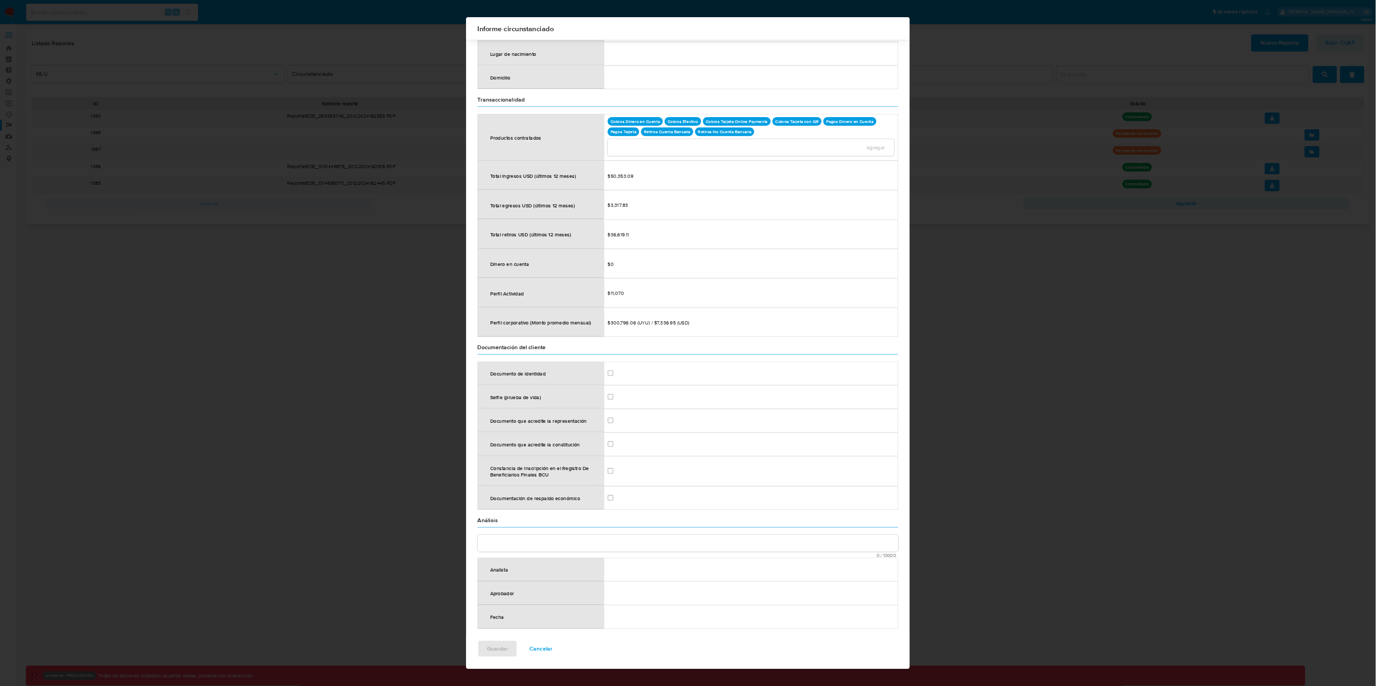
scroll to position [940, 0]
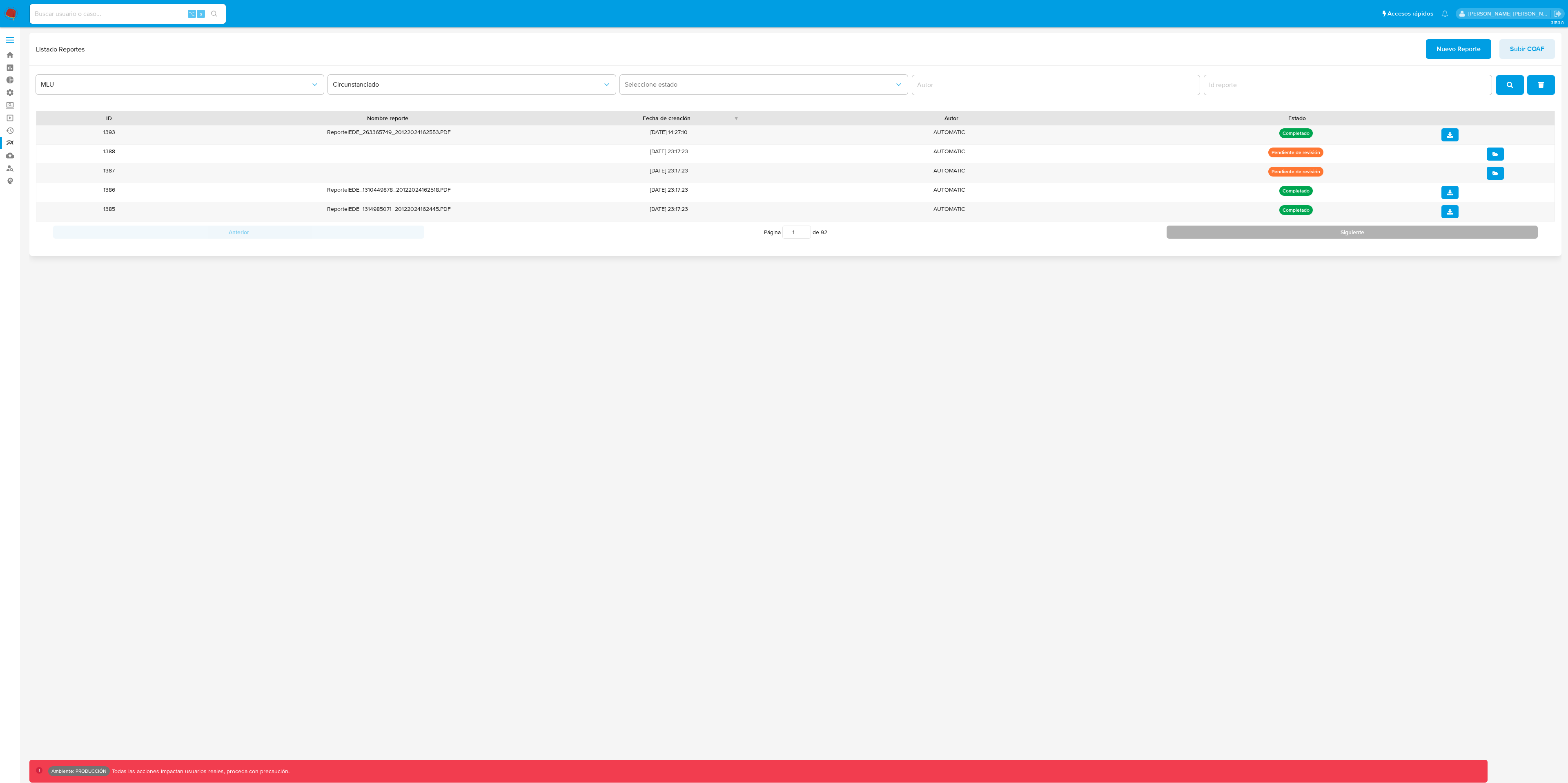
click at [1186, 236] on button "Siguiente" at bounding box center [1352, 232] width 371 height 13
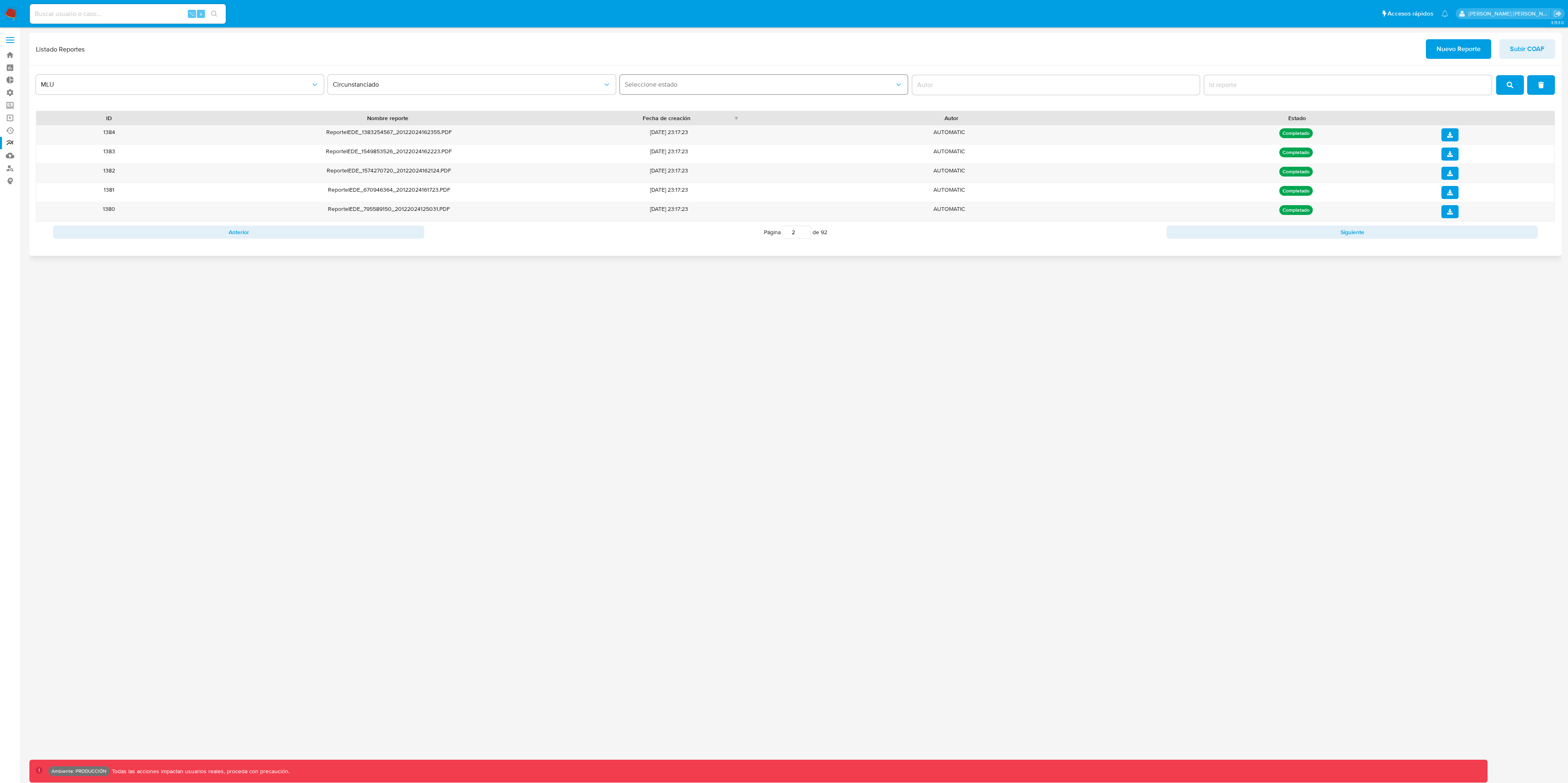
click at [719, 87] on span "Seleccione estado" at bounding box center [759, 84] width 270 height 8
click at [525, 90] on button "Circunstanciado" at bounding box center [471, 84] width 288 height 20
drag, startPoint x: 823, startPoint y: 237, endPoint x: 816, endPoint y: 236, distance: 7.1
click at [817, 236] on span "Página 2 de 92" at bounding box center [795, 232] width 63 height 13
drag, startPoint x: 802, startPoint y: 236, endPoint x: 743, endPoint y: 226, distance: 59.8
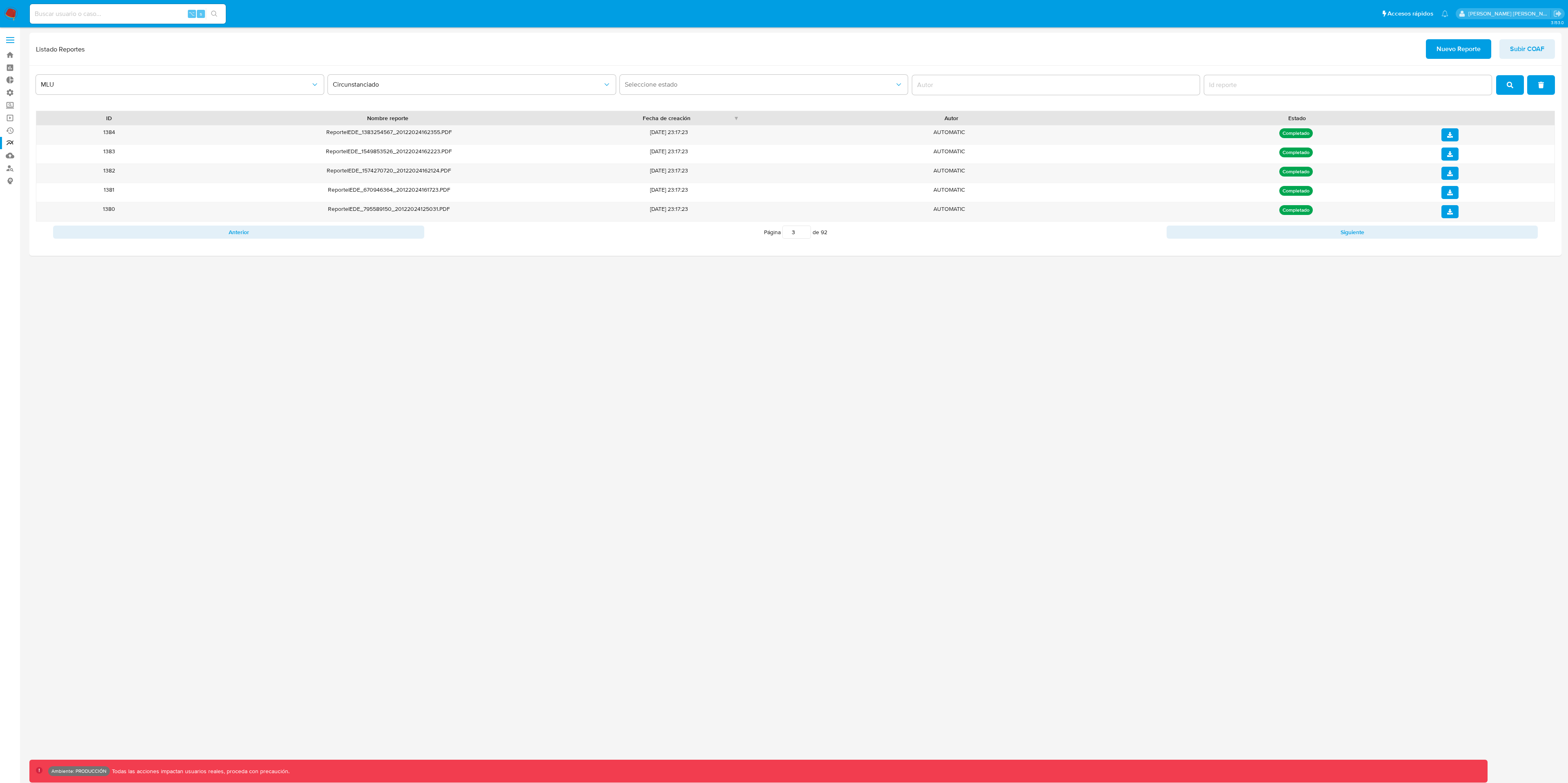
click at [783, 226] on input "3" at bounding box center [797, 232] width 29 height 13
drag, startPoint x: 788, startPoint y: 233, endPoint x: 799, endPoint y: 236, distance: 11.4
click at [799, 236] on input "3" at bounding box center [797, 232] width 29 height 13
type input "1"
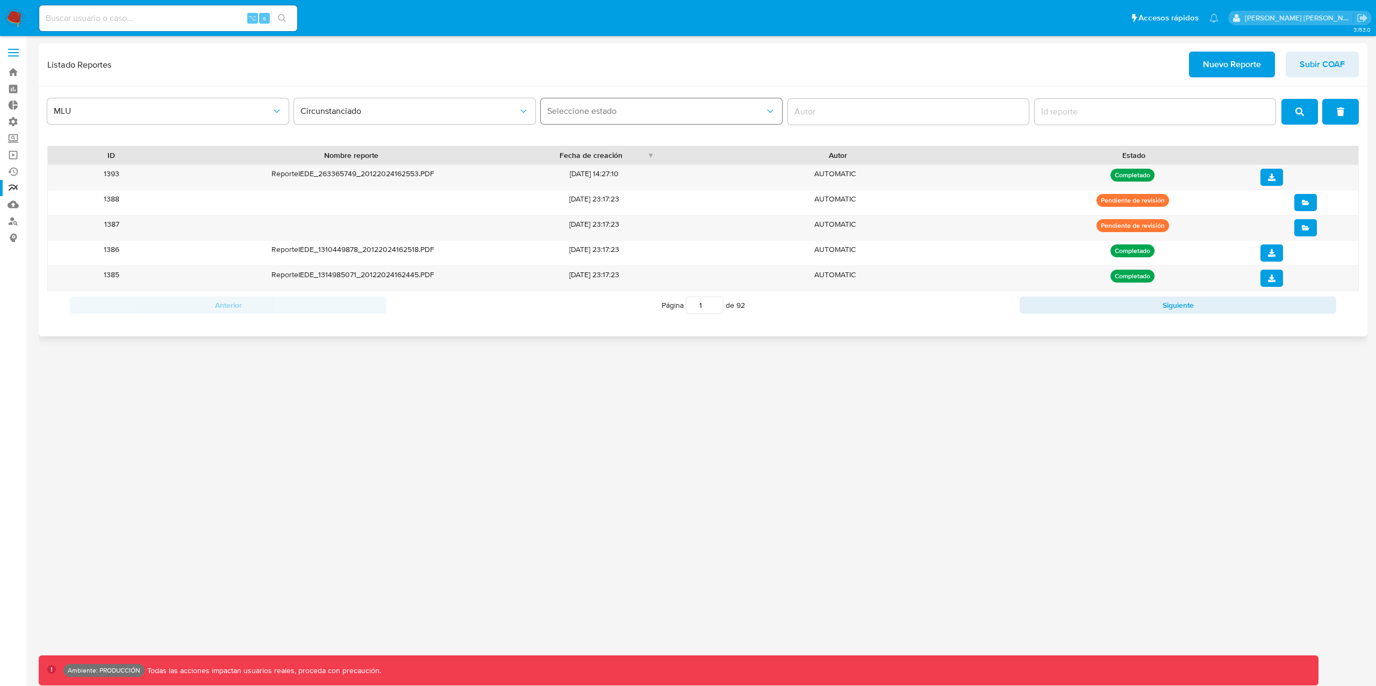
click at [588, 112] on span "Seleccione estado" at bounding box center [656, 111] width 218 height 11
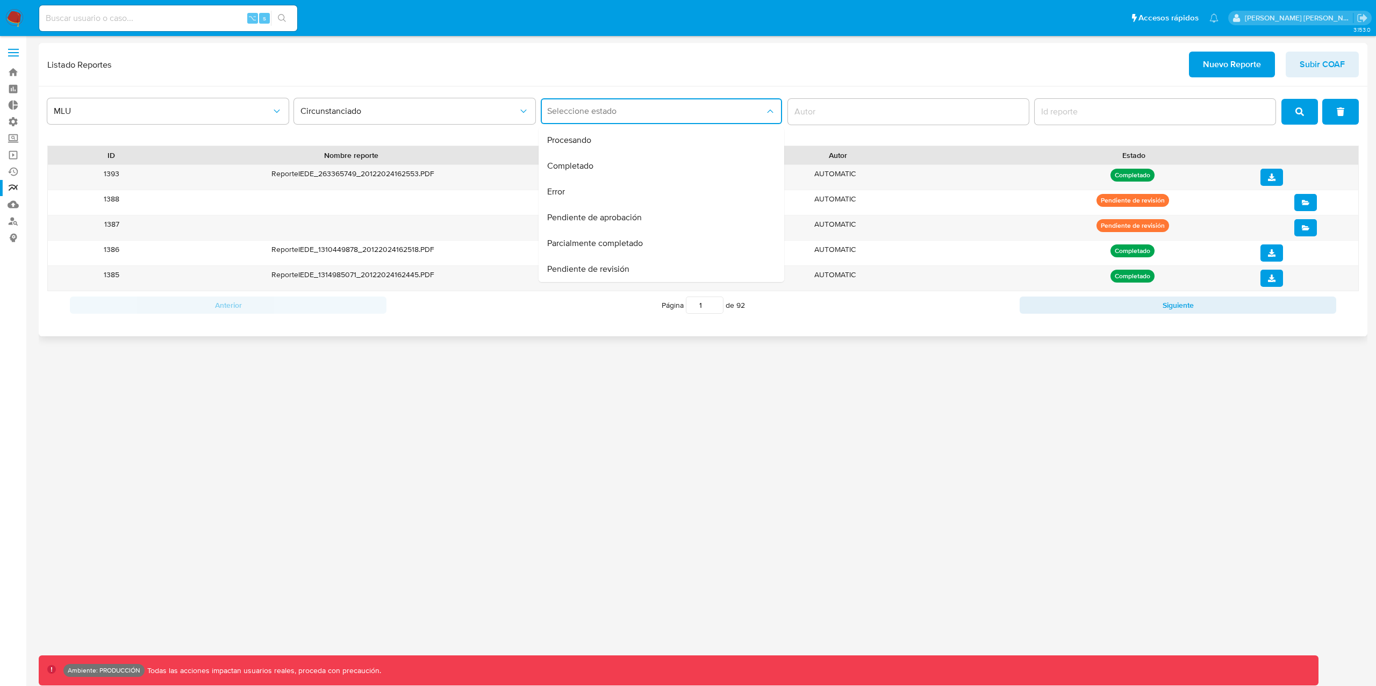
click at [602, 142] on div "Procesando" at bounding box center [658, 140] width 222 height 26
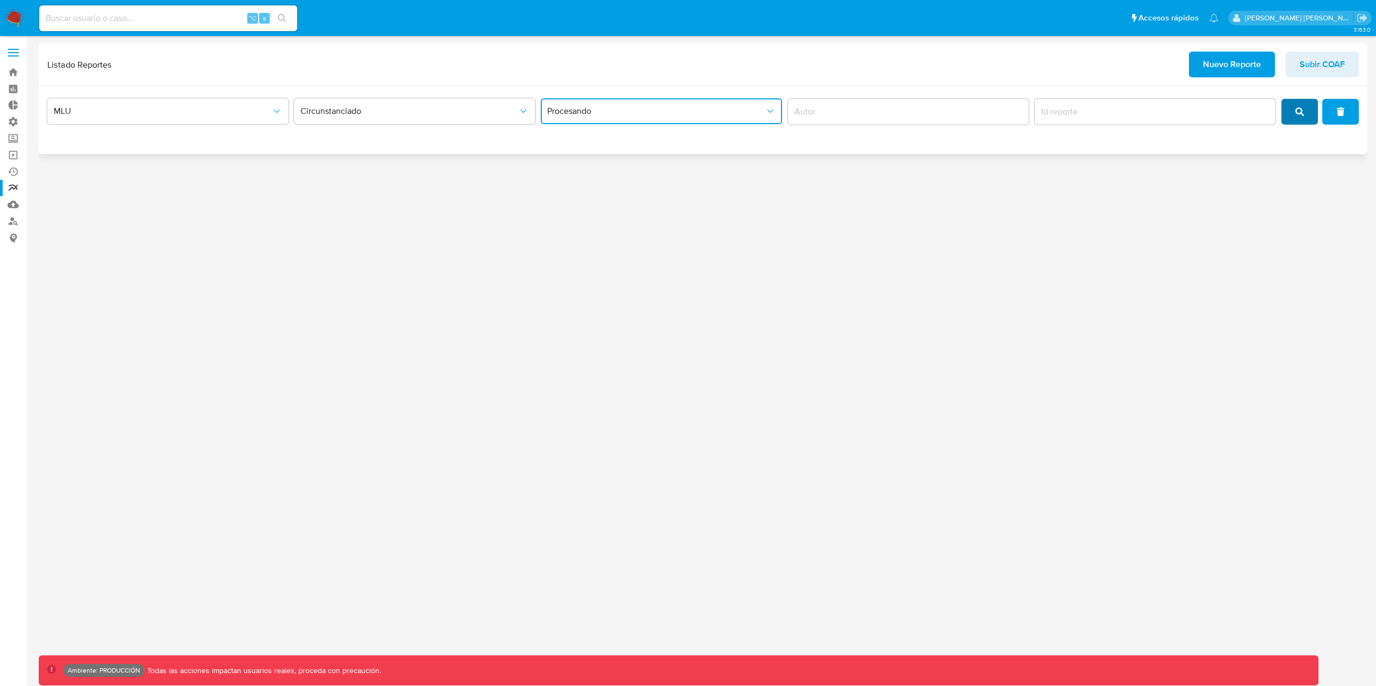
click at [1302, 110] on icon "search" at bounding box center [1299, 111] width 9 height 9
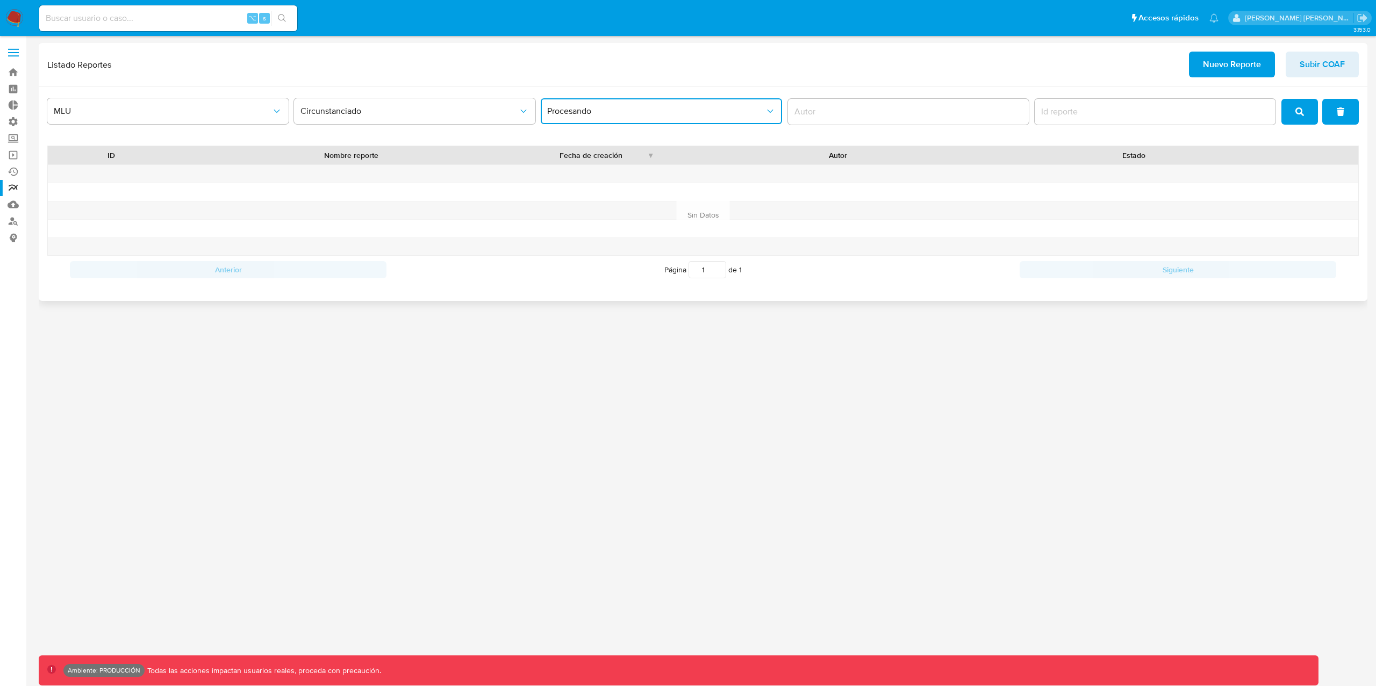
click at [650, 116] on span "Procesando" at bounding box center [656, 111] width 218 height 11
click at [644, 161] on div "Completado" at bounding box center [658, 166] width 222 height 26
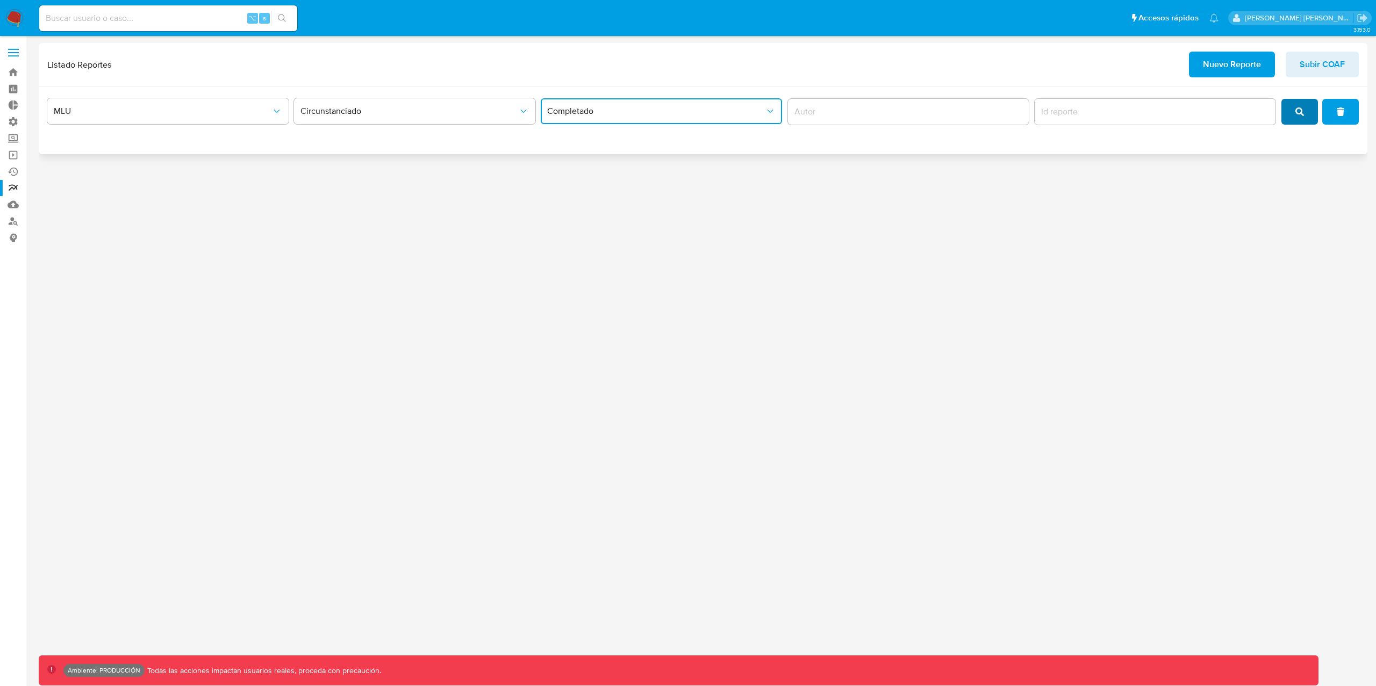
click at [1307, 118] on button "search" at bounding box center [1299, 112] width 37 height 26
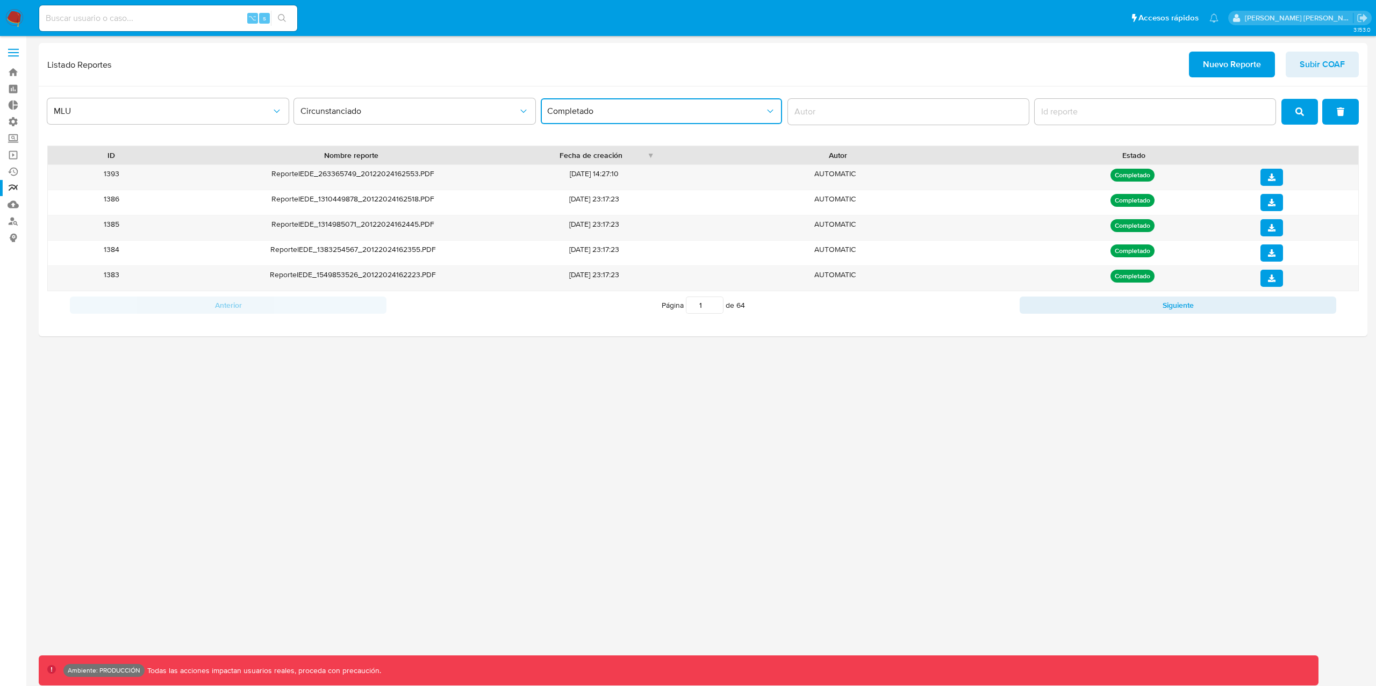
click at [679, 121] on button "Completado" at bounding box center [661, 111] width 241 height 26
click at [590, 195] on div "Error" at bounding box center [658, 192] width 222 height 26
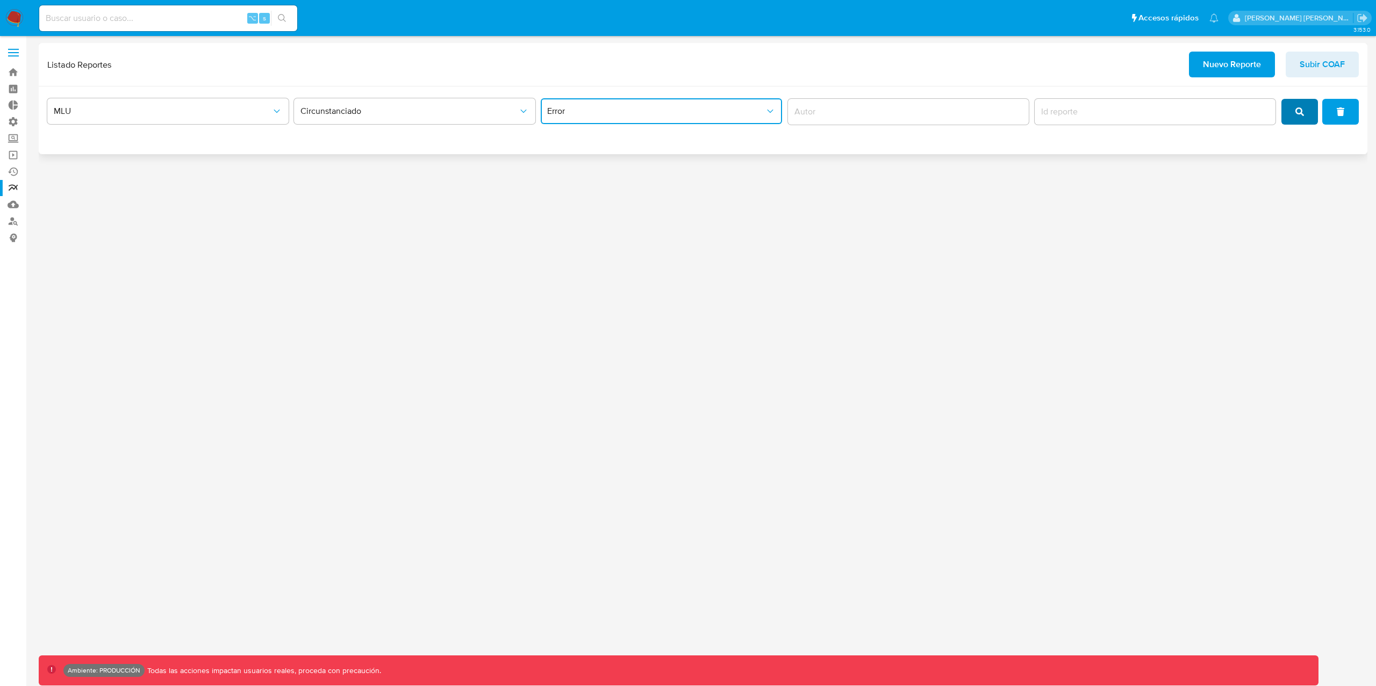
click at [1296, 113] on icon "search" at bounding box center [1299, 111] width 9 height 9
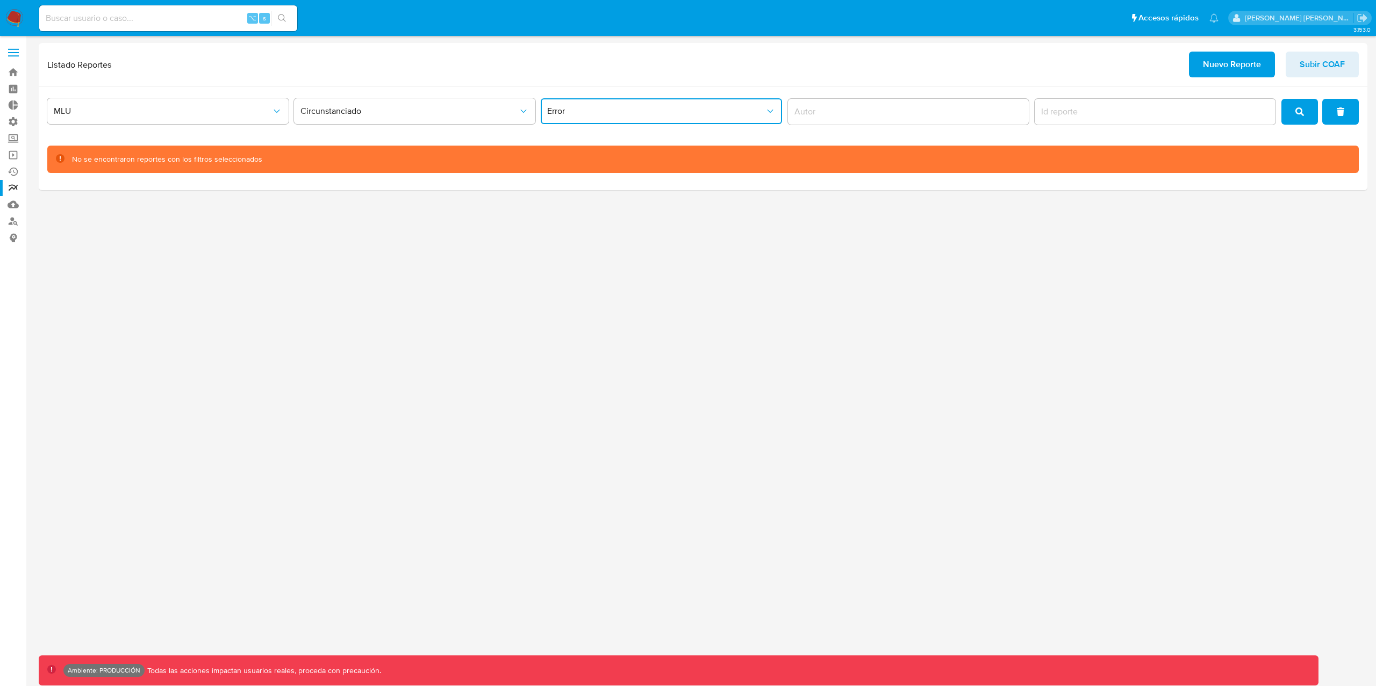
click at [670, 116] on span "Error" at bounding box center [656, 111] width 218 height 11
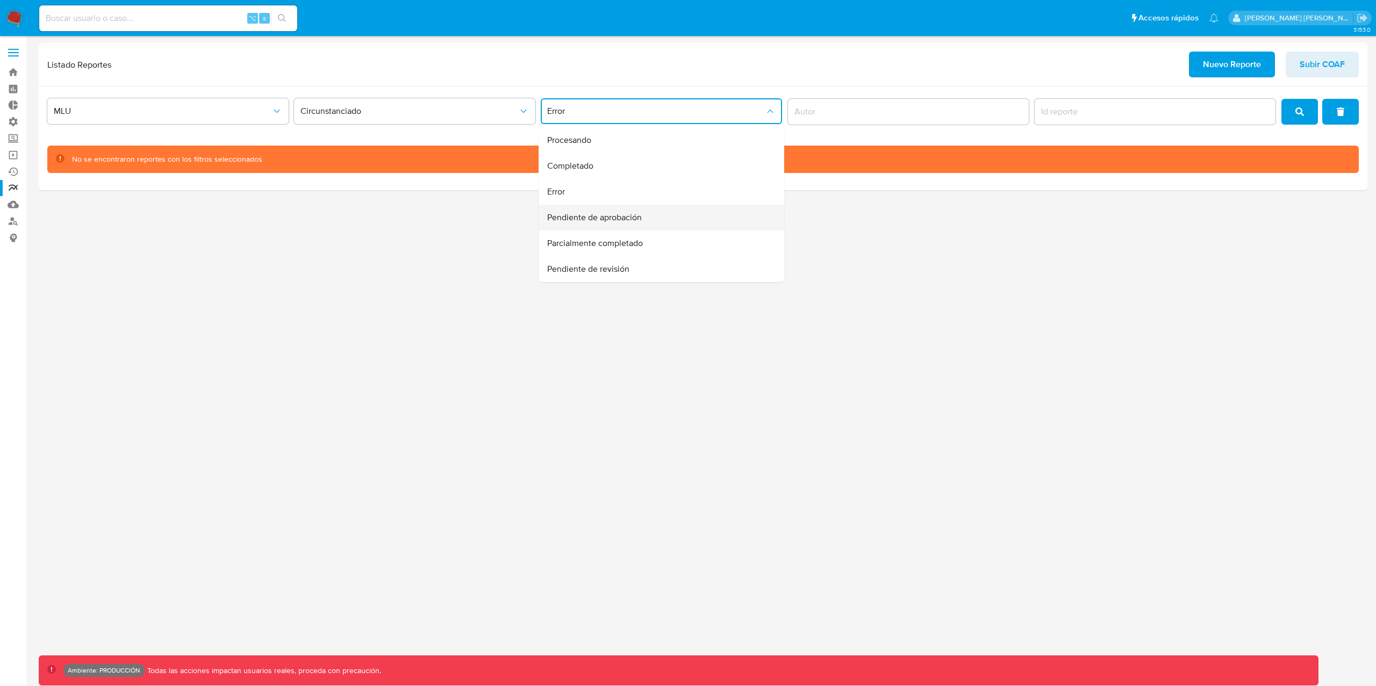
click at [663, 214] on div "Pendiente de aprobación" at bounding box center [658, 218] width 222 height 26
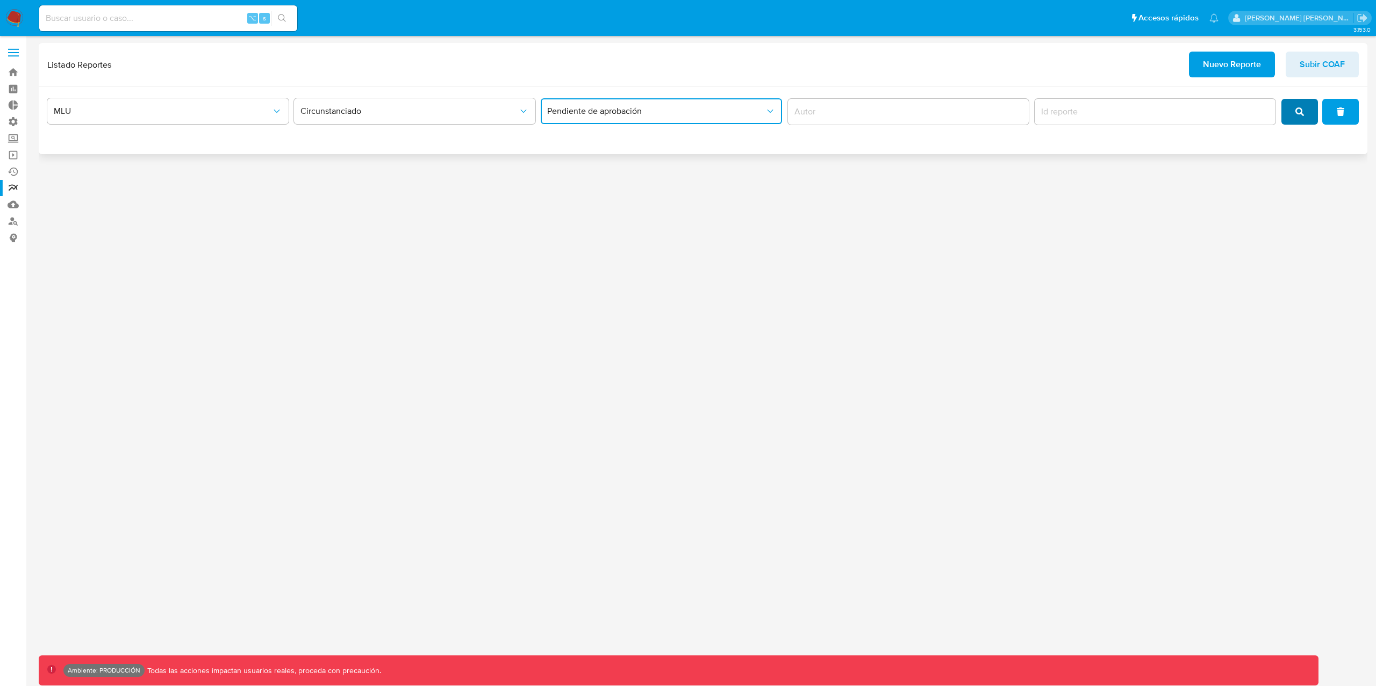
click at [1307, 105] on button "search" at bounding box center [1299, 112] width 37 height 26
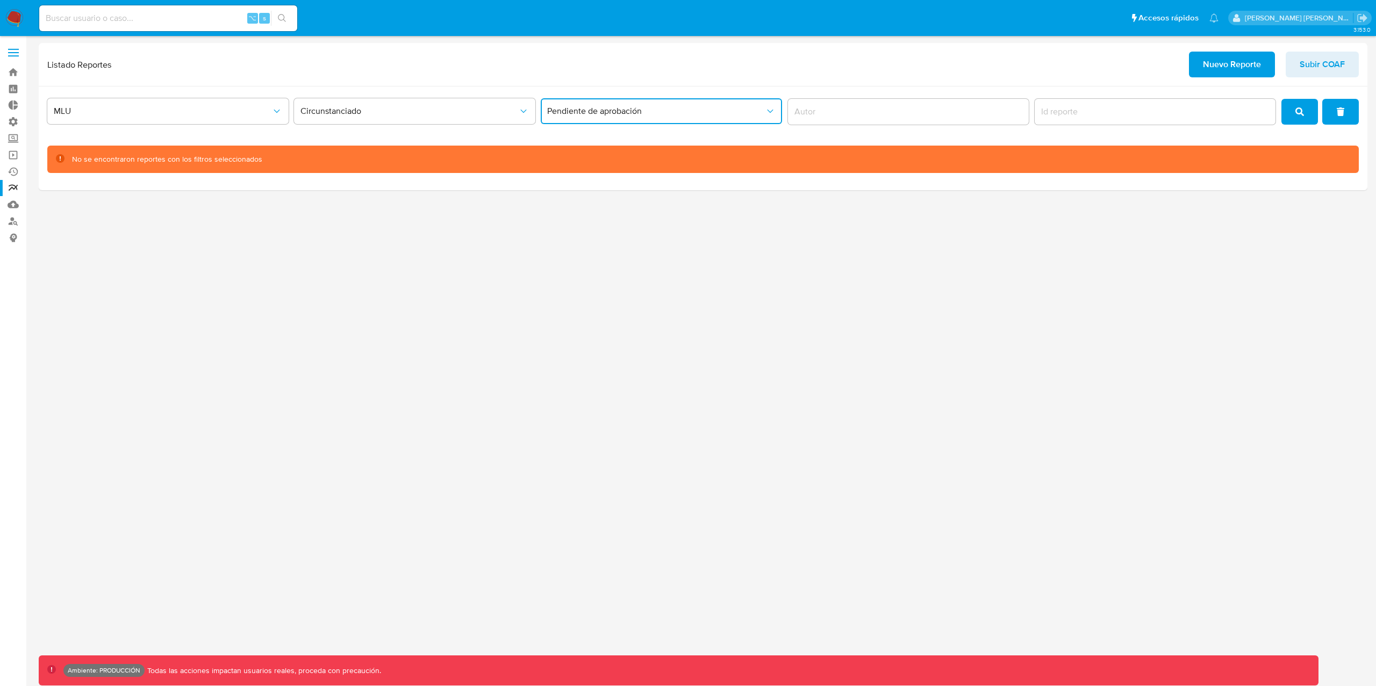
click at [719, 121] on button "Pendiente de aprobación" at bounding box center [661, 111] width 241 height 26
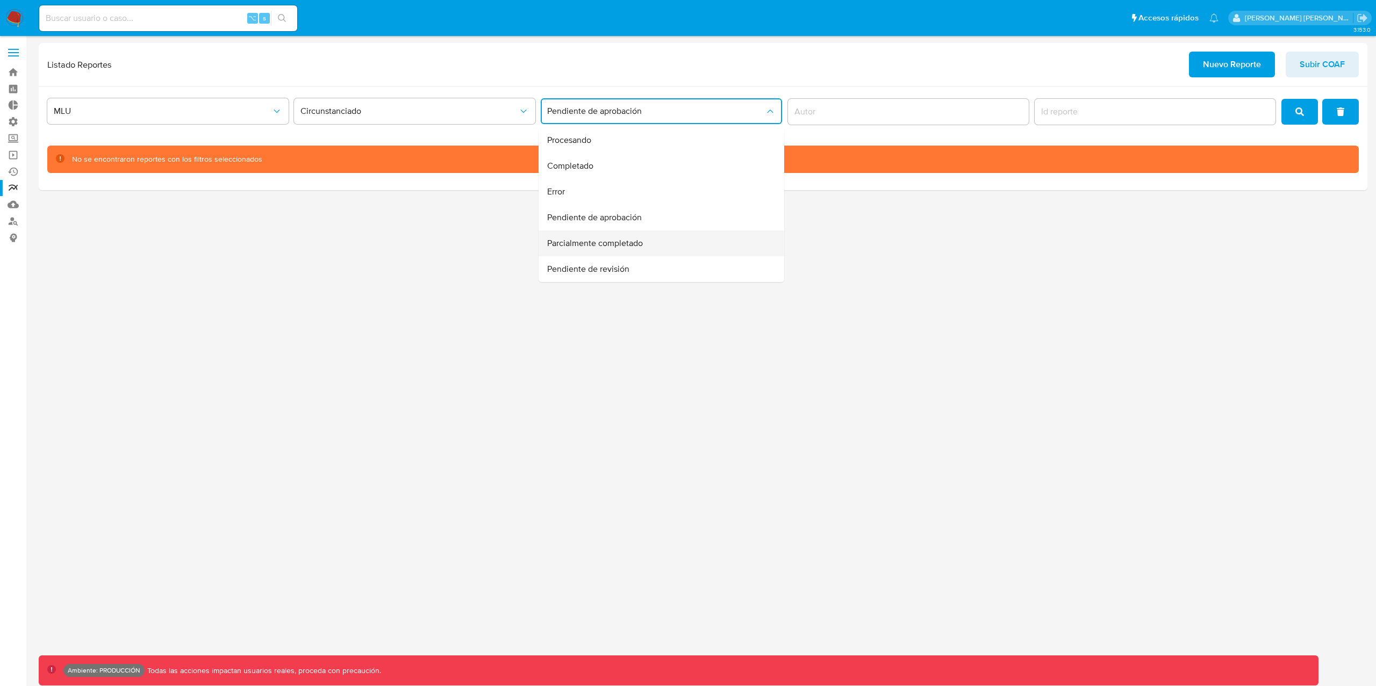
click at [679, 242] on div "Parcialmente completado" at bounding box center [658, 244] width 222 height 26
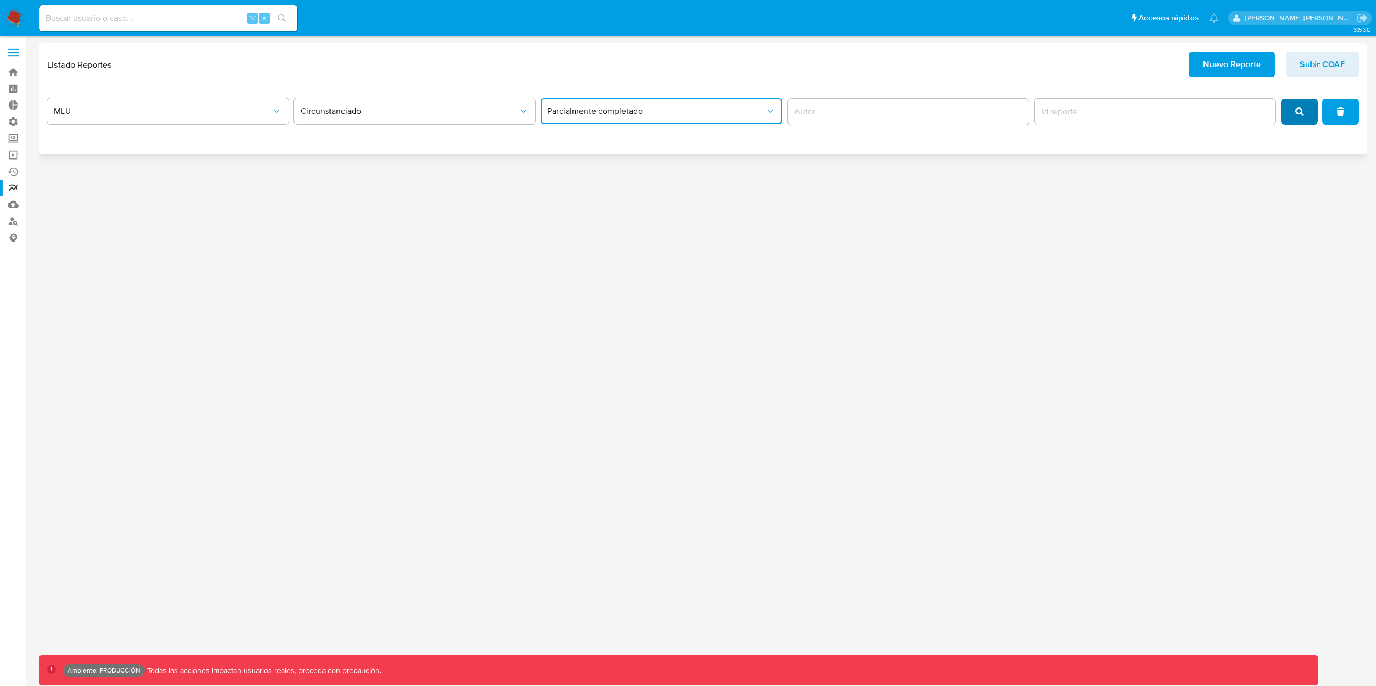
click at [1303, 106] on span "search" at bounding box center [1299, 112] width 9 height 24
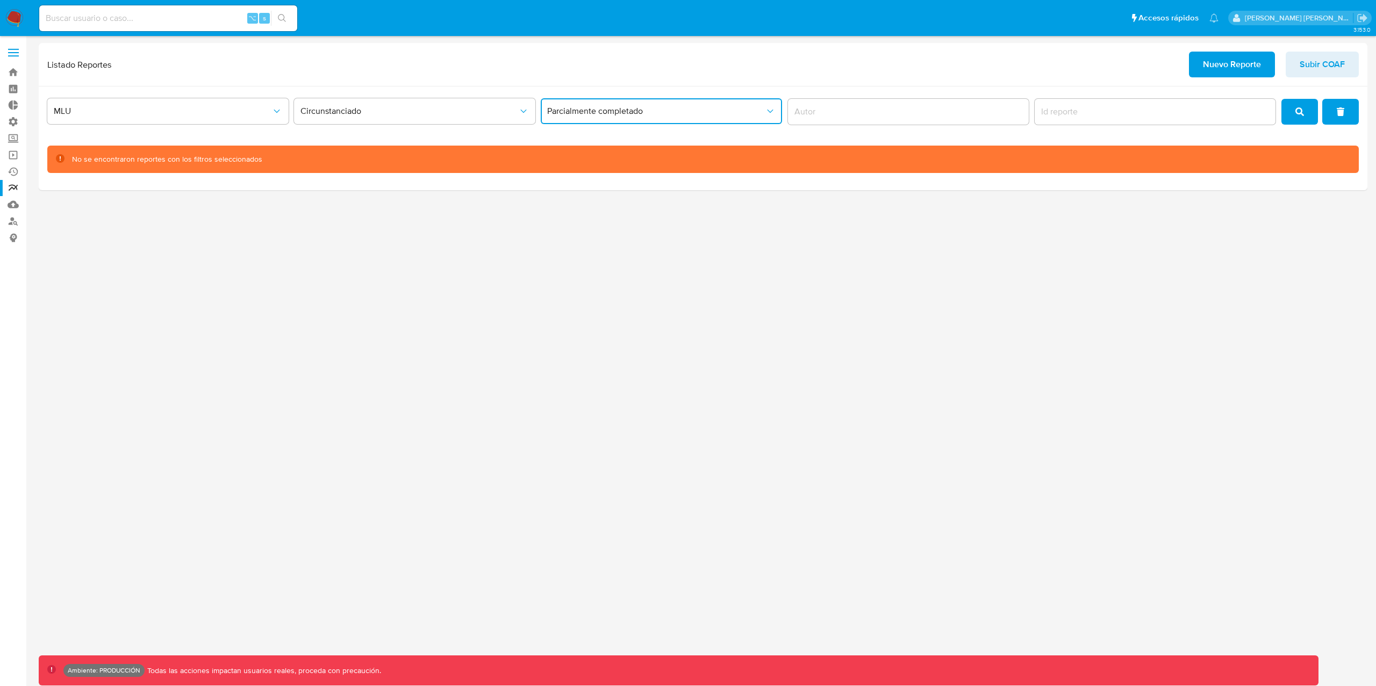
click at [704, 116] on span "Parcialmente completado" at bounding box center [656, 111] width 218 height 11
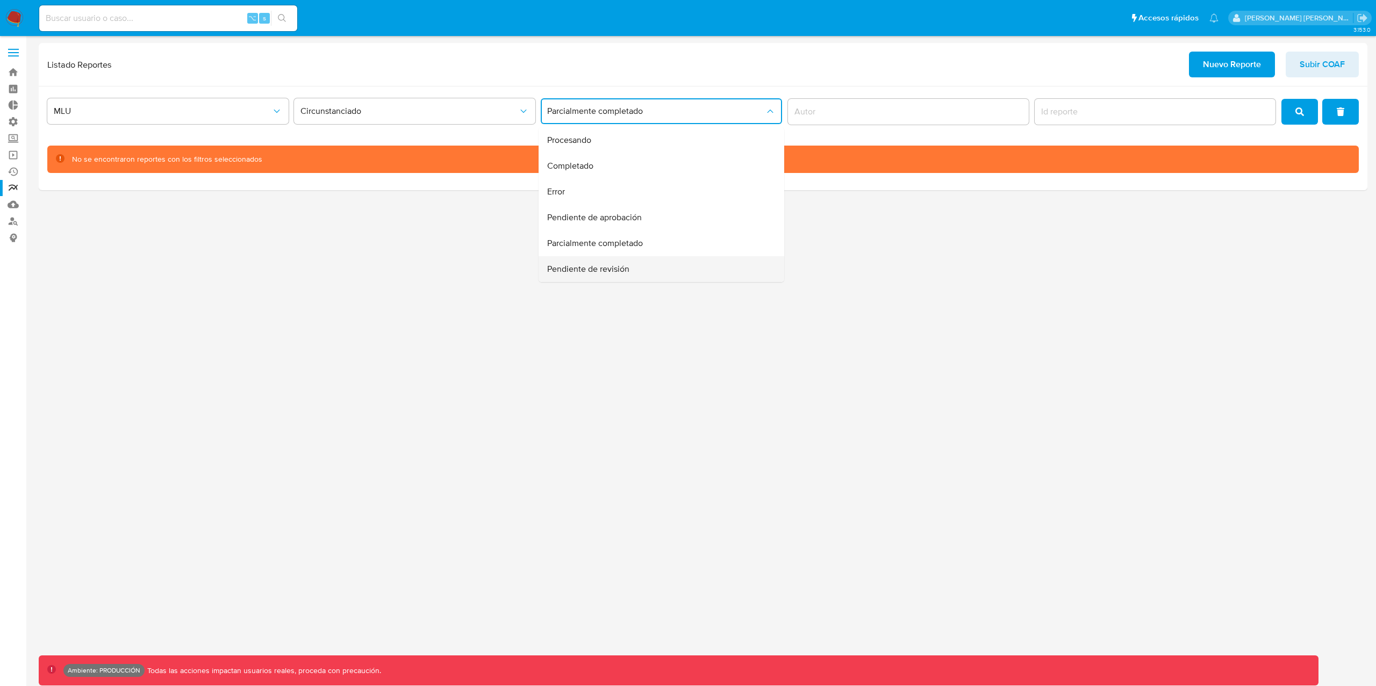
click at [634, 272] on div "Pendiente de revisión" at bounding box center [658, 269] width 222 height 26
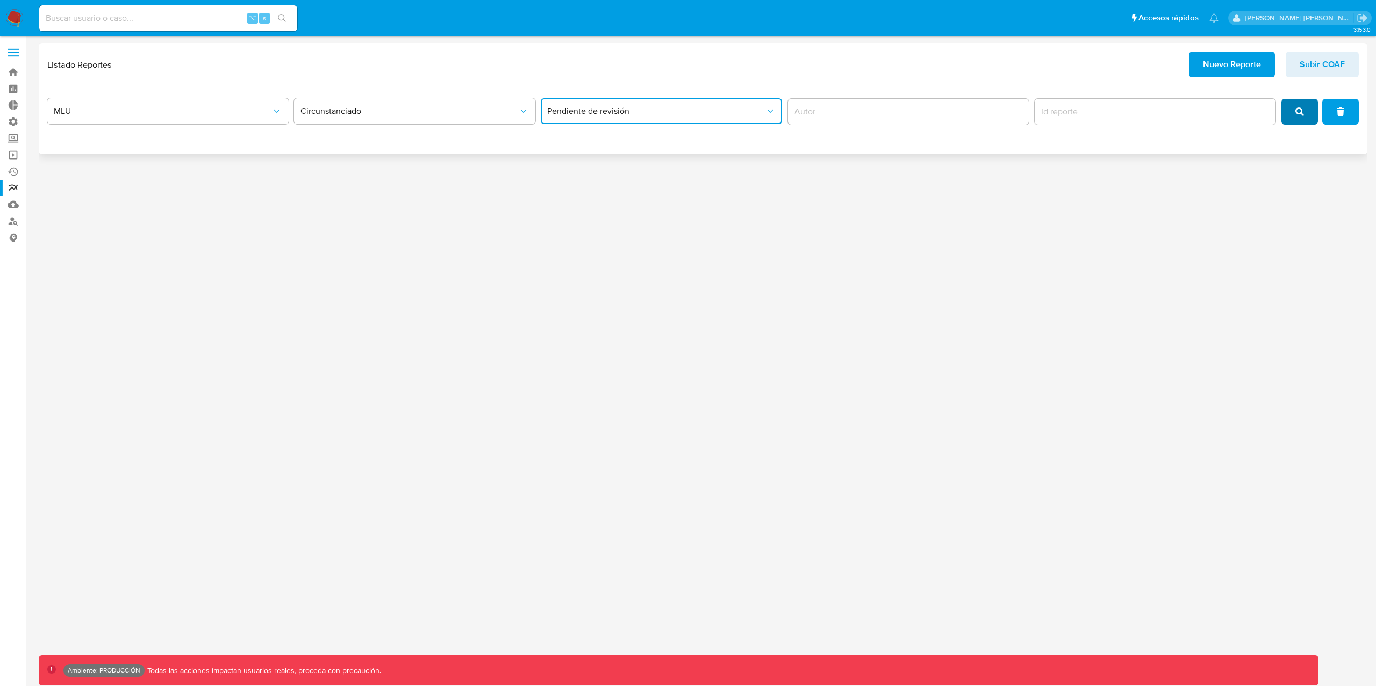
click at [1301, 119] on span "search" at bounding box center [1299, 112] width 9 height 24
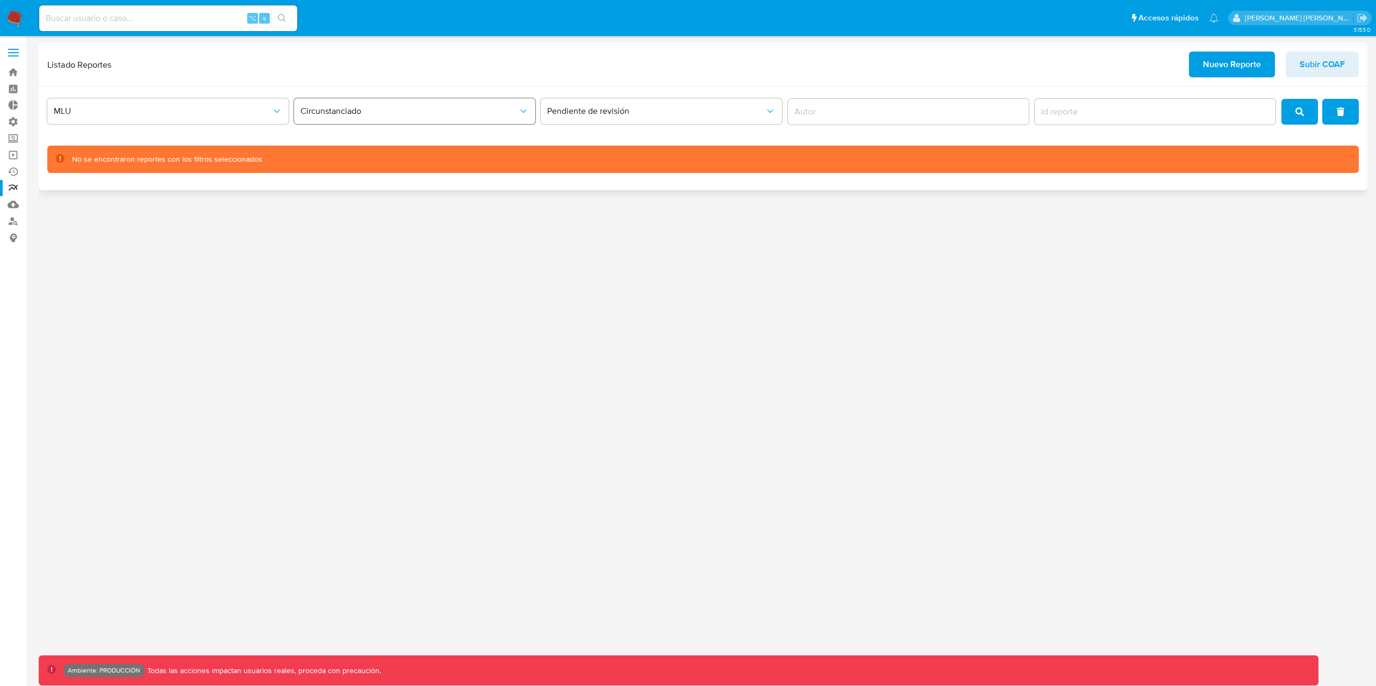
click at [376, 111] on span "Circunstanciado" at bounding box center [409, 111] width 218 height 11
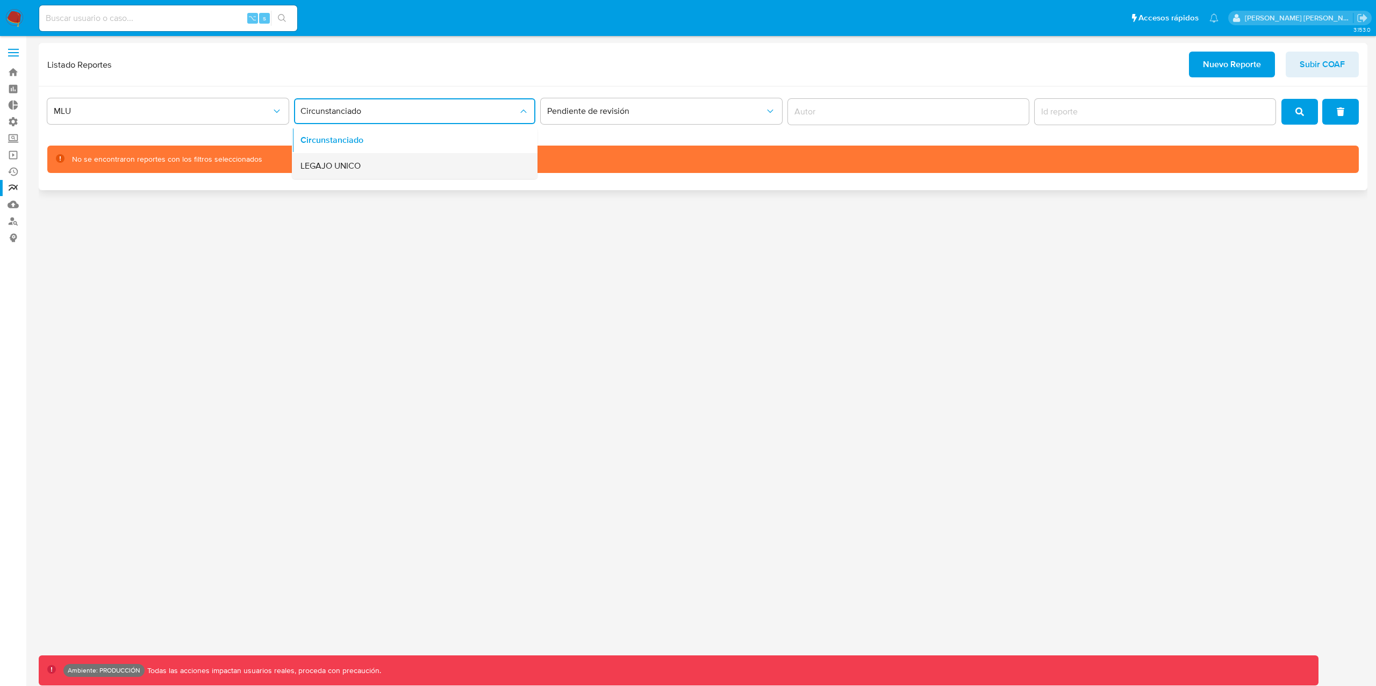
click at [372, 160] on div "LEGAJO UNICO" at bounding box center [411, 166] width 222 height 26
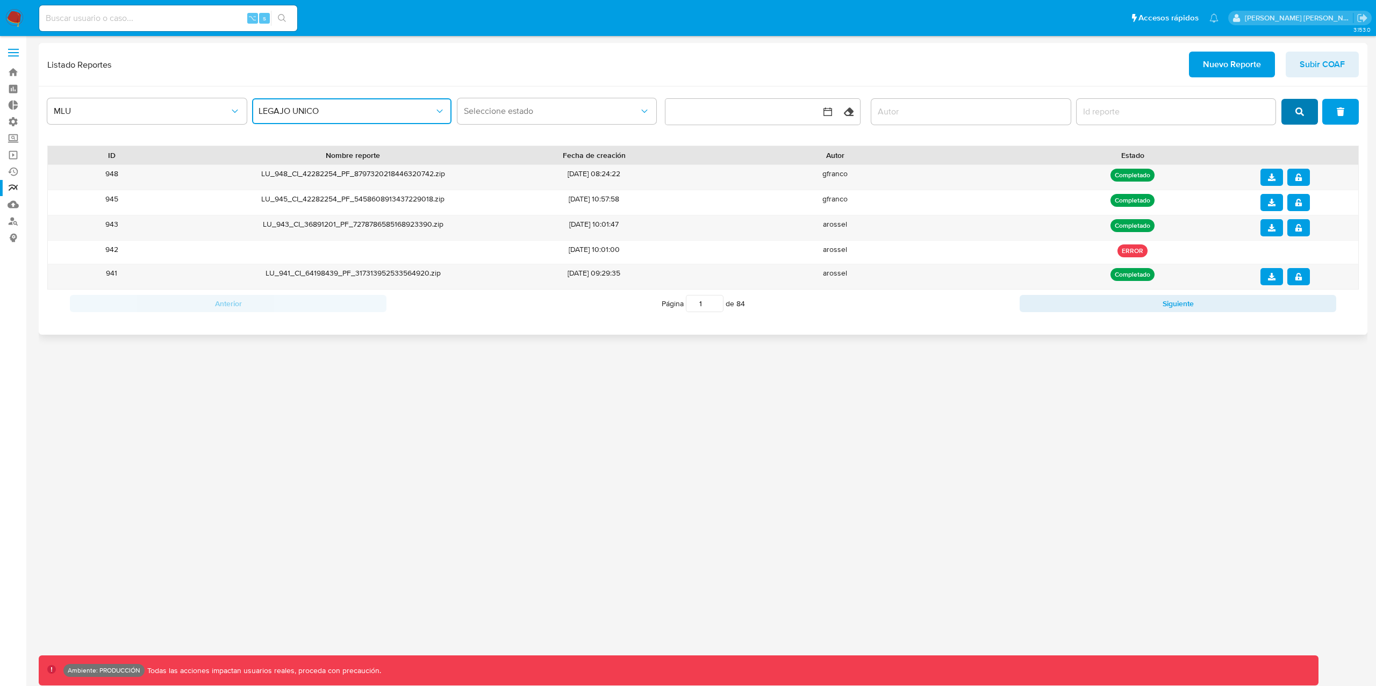
click at [1298, 110] on icon "search" at bounding box center [1299, 111] width 9 height 9
click at [583, 116] on span "Seleccione estado" at bounding box center [552, 111] width 176 height 11
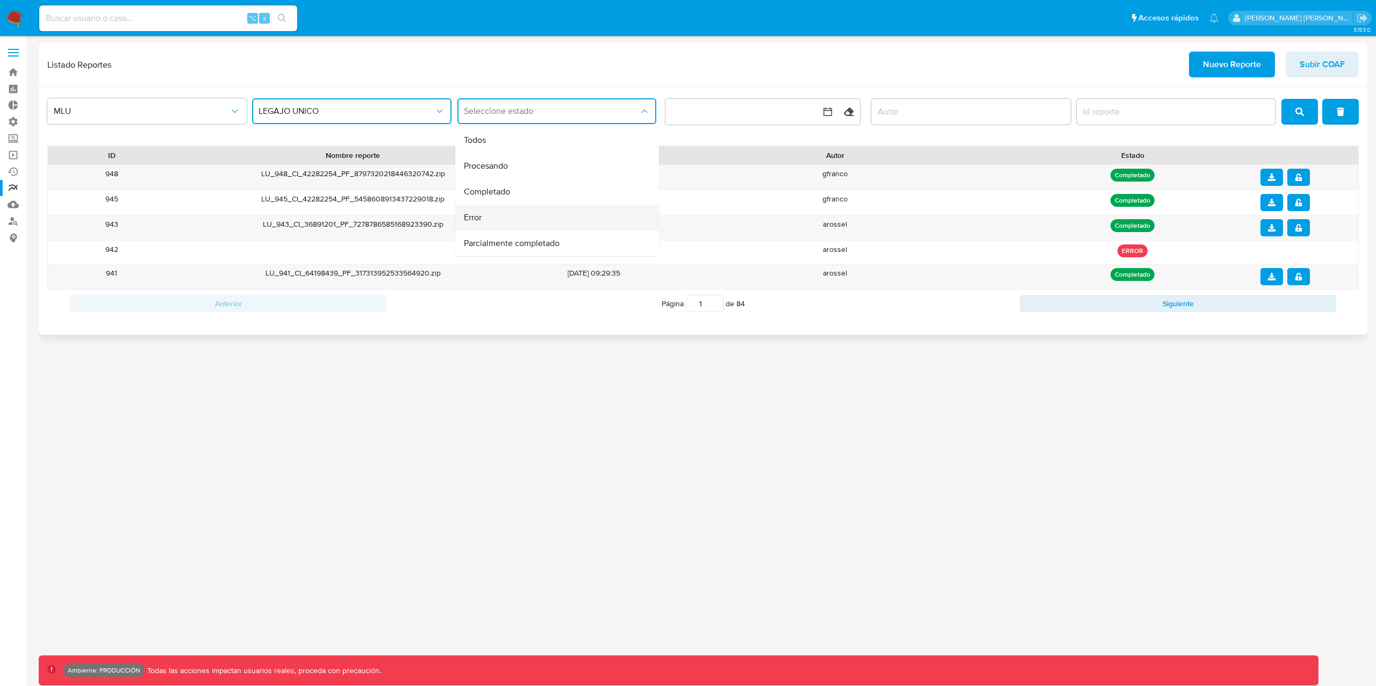
click at [498, 215] on div "Error" at bounding box center [554, 218] width 180 height 26
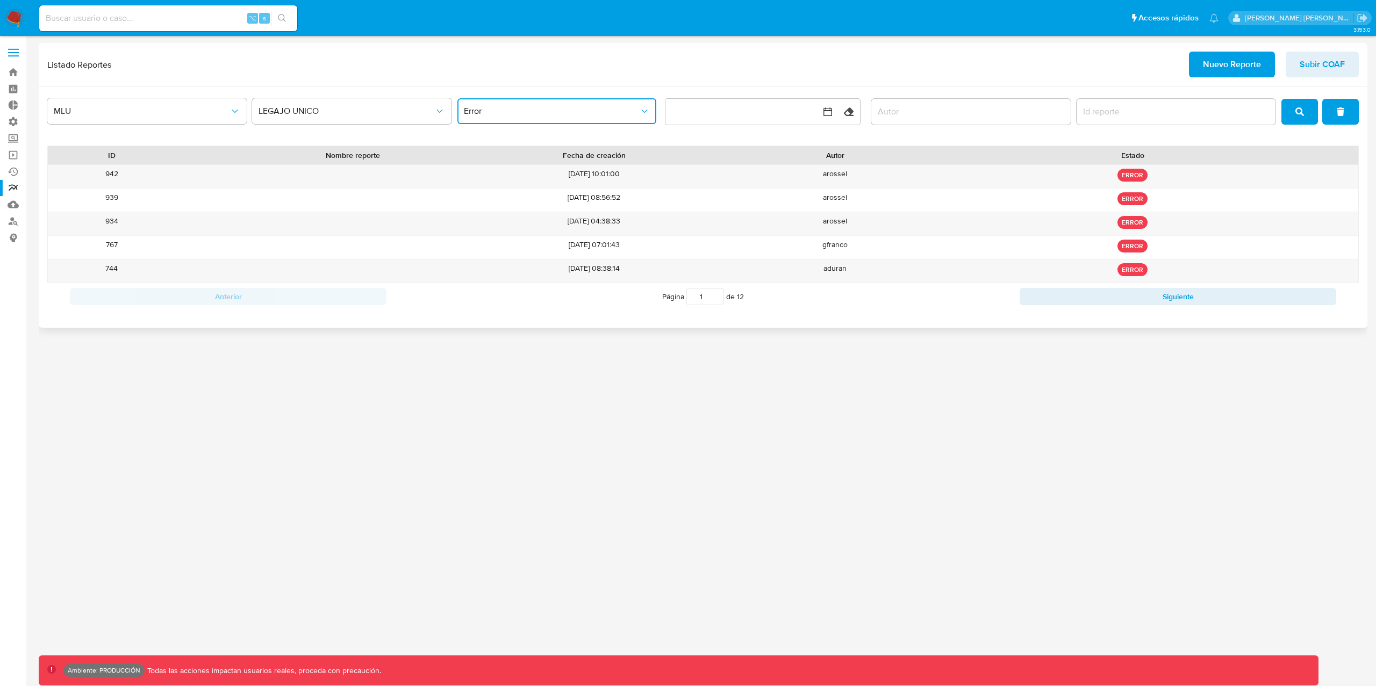
click at [617, 119] on button "Error" at bounding box center [556, 111] width 199 height 26
click at [607, 170] on div "Procesando" at bounding box center [554, 166] width 180 height 26
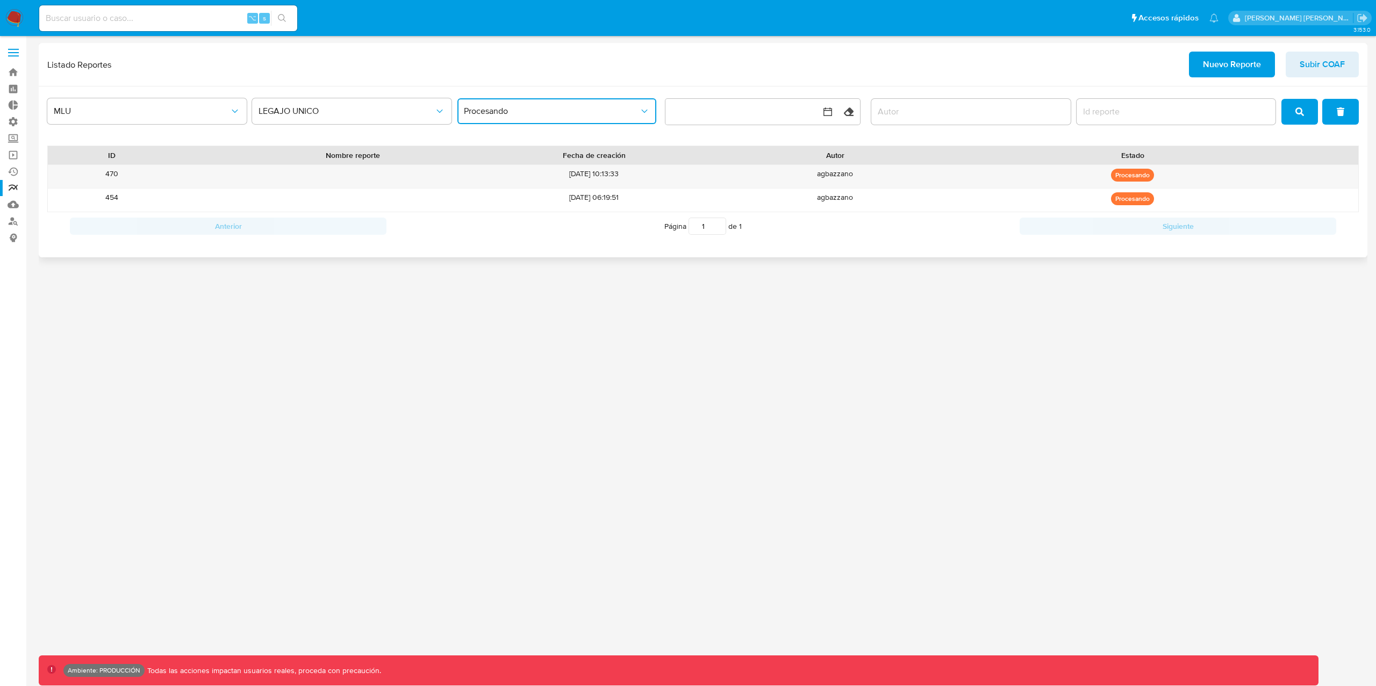
click at [638, 111] on span "Procesando" at bounding box center [552, 111] width 176 height 11
click at [569, 246] on div "Parcialmente completado" at bounding box center [554, 244] width 180 height 26
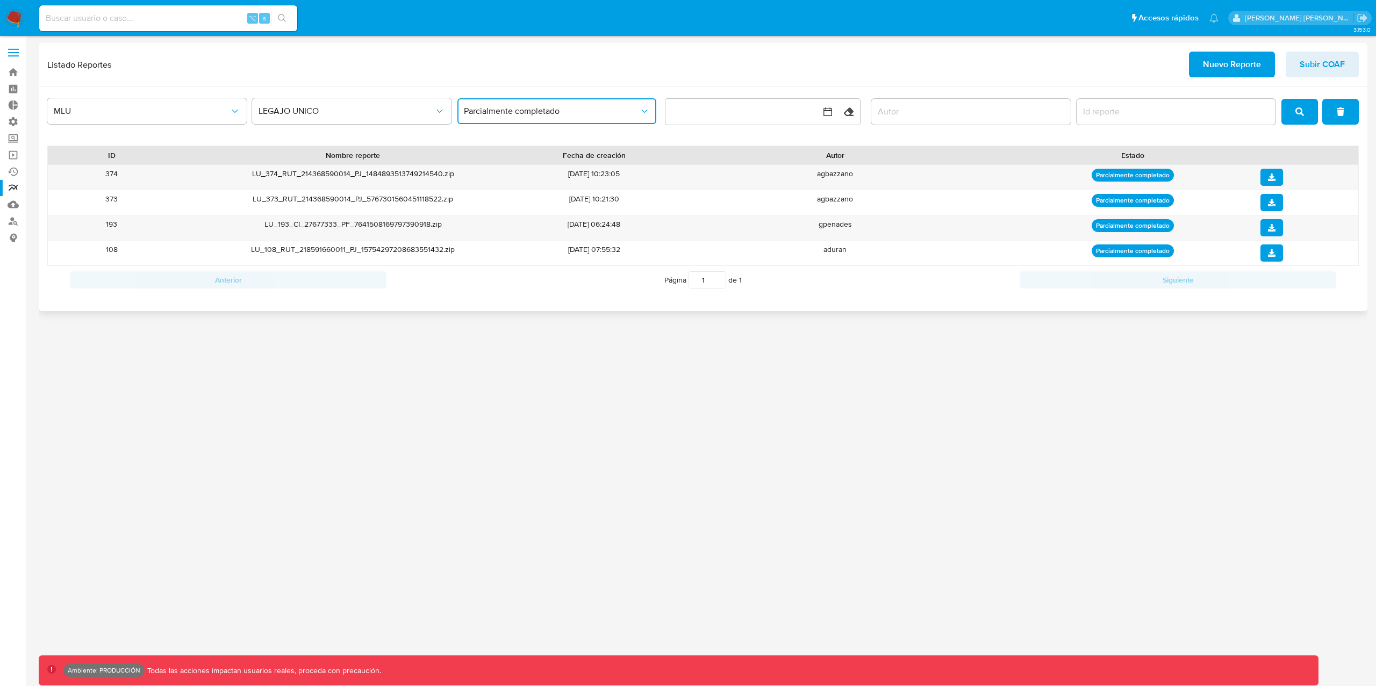
click at [599, 106] on span "Parcialmente completado" at bounding box center [552, 111] width 176 height 11
click at [549, 153] on div "Procesando" at bounding box center [554, 166] width 180 height 26
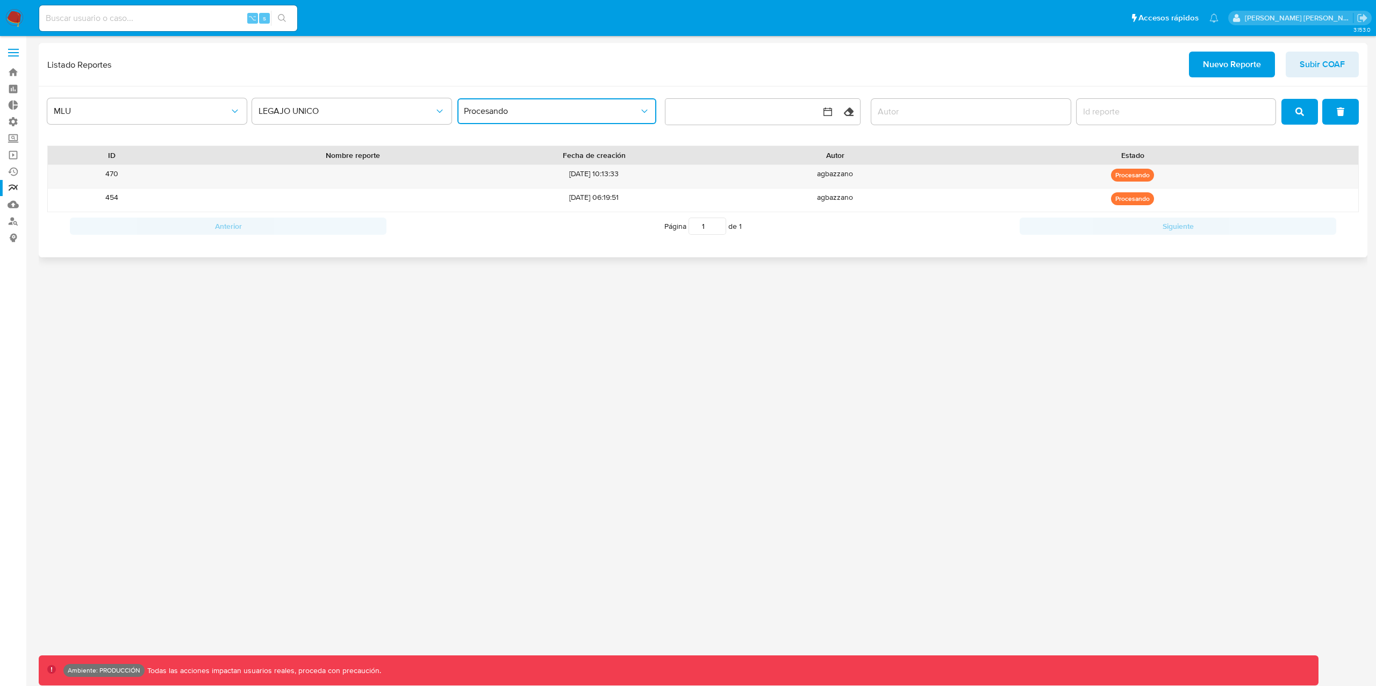
click at [603, 106] on span "Procesando" at bounding box center [552, 111] width 176 height 11
click at [601, 133] on div "Todos" at bounding box center [554, 140] width 180 height 26
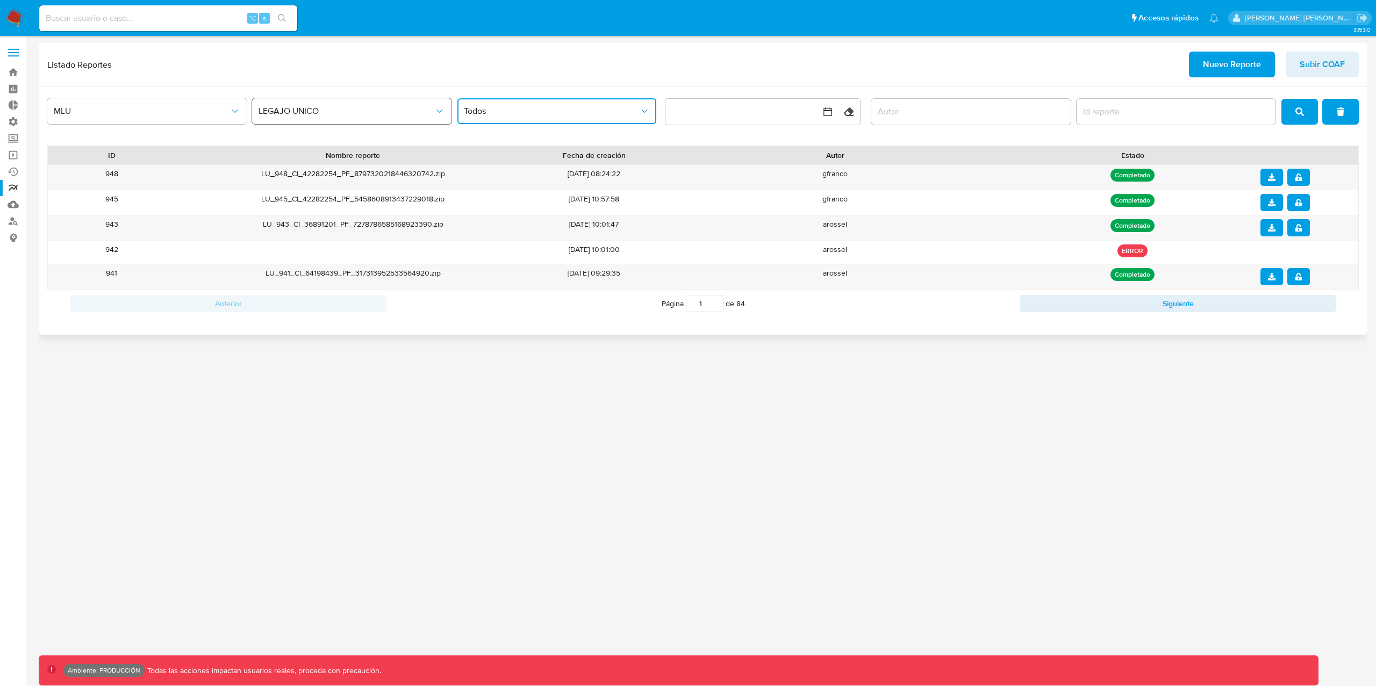
click at [366, 124] on button "LEGAJO UNICO" at bounding box center [351, 111] width 199 height 26
click at [340, 142] on div "Circunstanciado" at bounding box center [348, 140] width 180 height 26
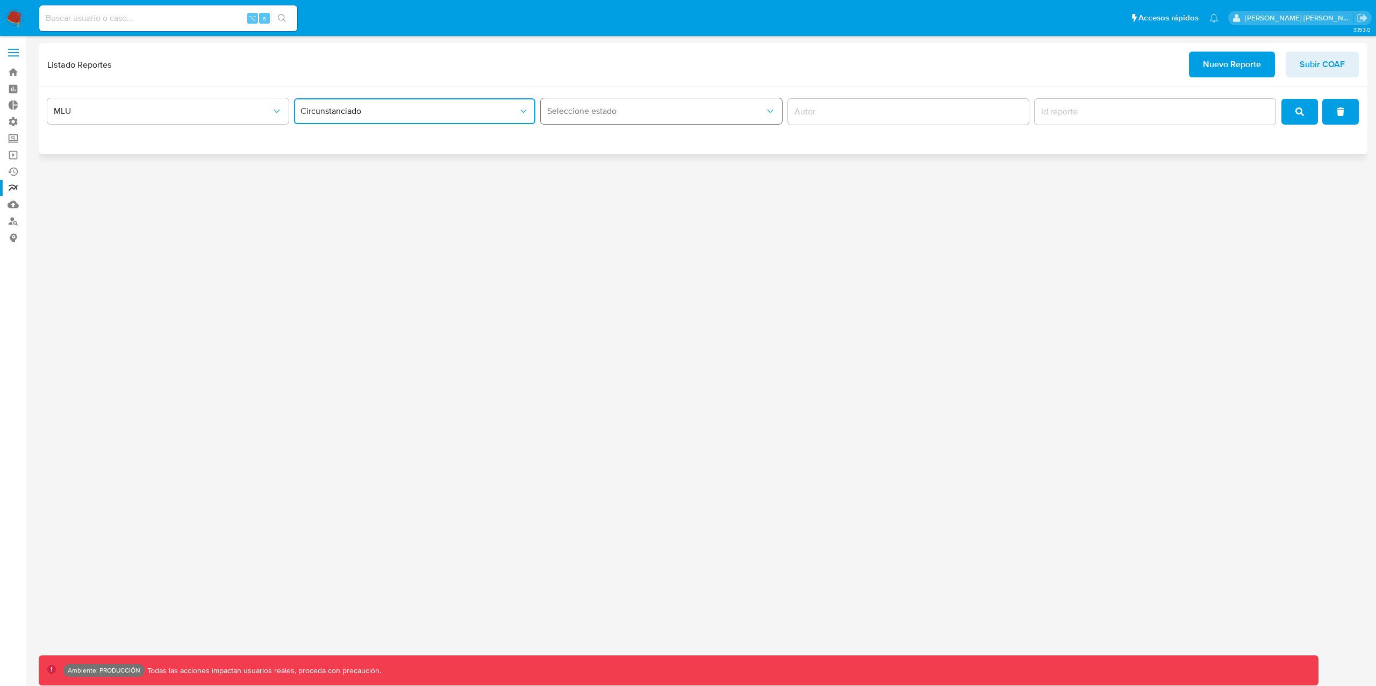
click at [600, 107] on span "Seleccione estado" at bounding box center [656, 111] width 218 height 11
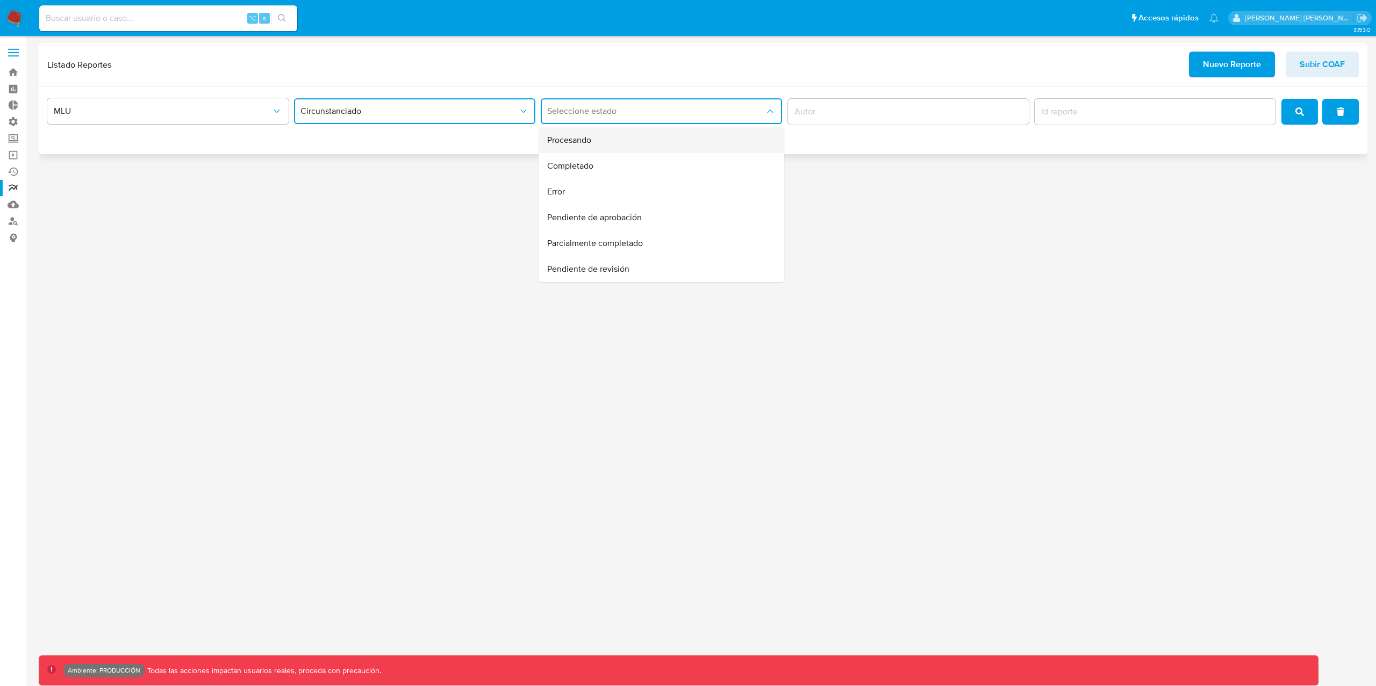
click at [585, 136] on span "Procesando" at bounding box center [569, 140] width 44 height 11
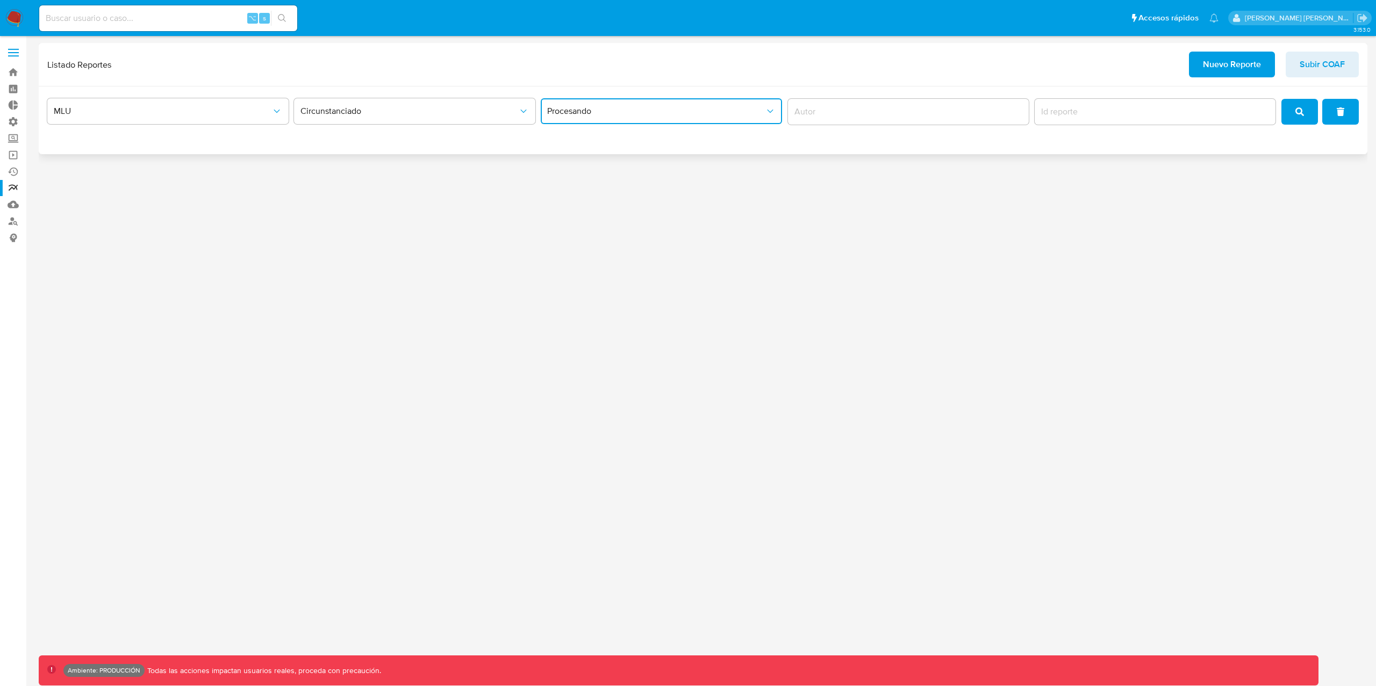
click at [628, 117] on button "Procesando" at bounding box center [661, 111] width 241 height 26
click at [619, 167] on div "Completado" at bounding box center [658, 166] width 222 height 26
click at [643, 117] on span "Completado" at bounding box center [656, 111] width 218 height 11
click at [886, 143] on div "MLU Circunstanciado Completado" at bounding box center [703, 121] width 1328 height 68
click at [226, 117] on button "MLU" at bounding box center [167, 111] width 241 height 26
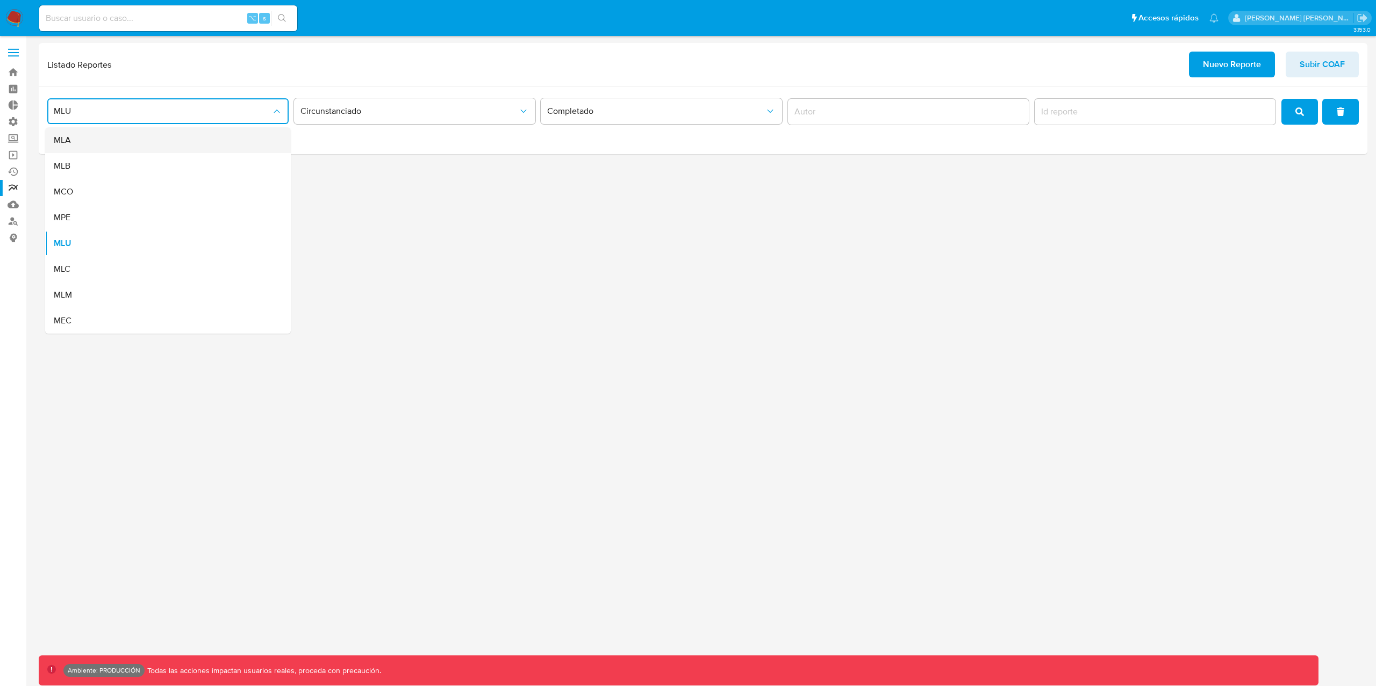
click at [217, 148] on div "MLA" at bounding box center [165, 140] width 222 height 26
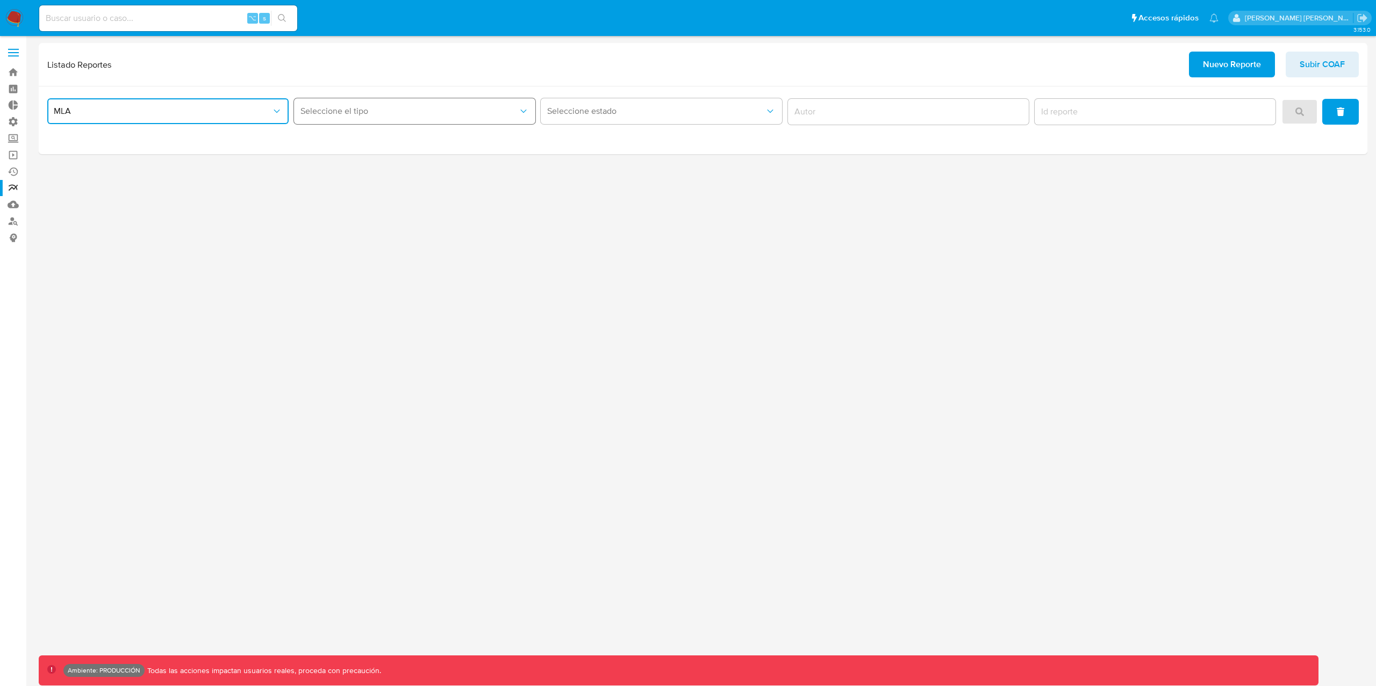
click at [373, 107] on span "Seleccione el tipo" at bounding box center [409, 111] width 218 height 11
click at [455, 149] on div "Inventario ROS" at bounding box center [411, 140] width 222 height 26
drag, startPoint x: 724, startPoint y: 118, endPoint x: 732, endPoint y: 119, distance: 8.7
click at [727, 118] on button "Seleccione estado" at bounding box center [661, 111] width 241 height 26
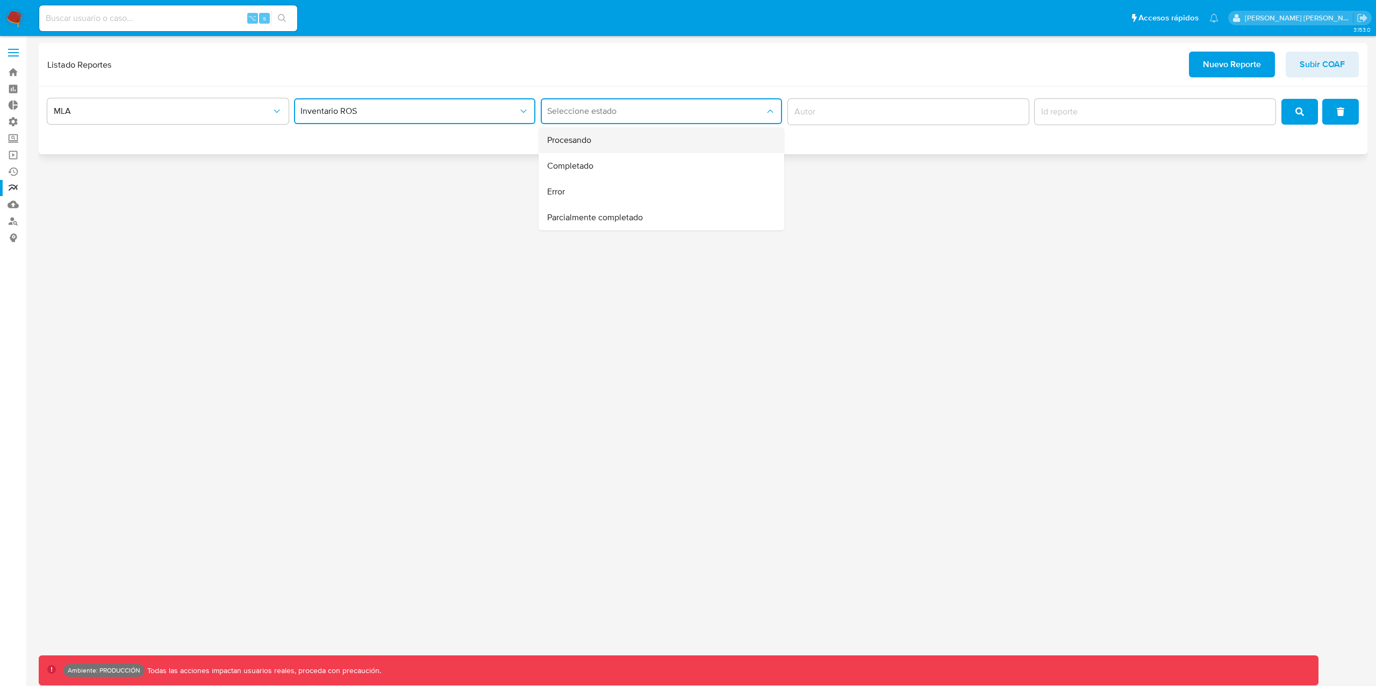
click at [700, 142] on div "Procesando" at bounding box center [658, 140] width 222 height 26
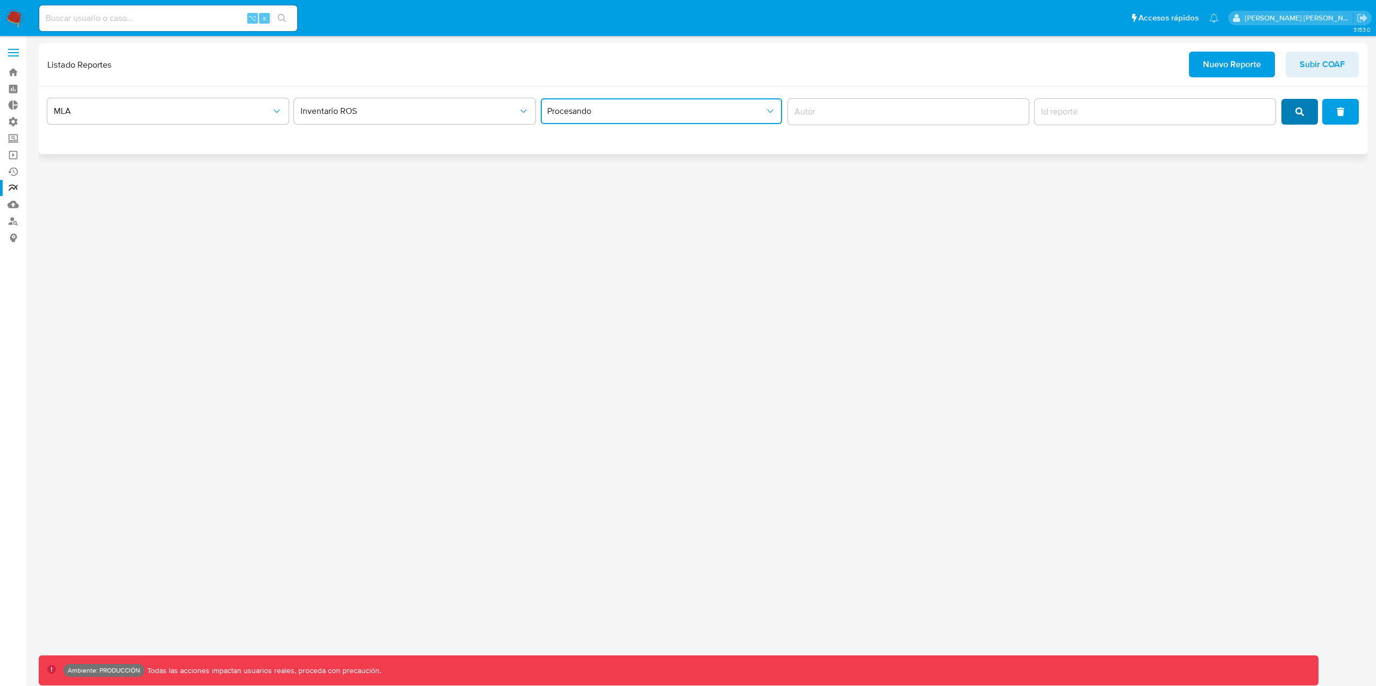
click at [1301, 114] on icon "search" at bounding box center [1299, 111] width 9 height 9
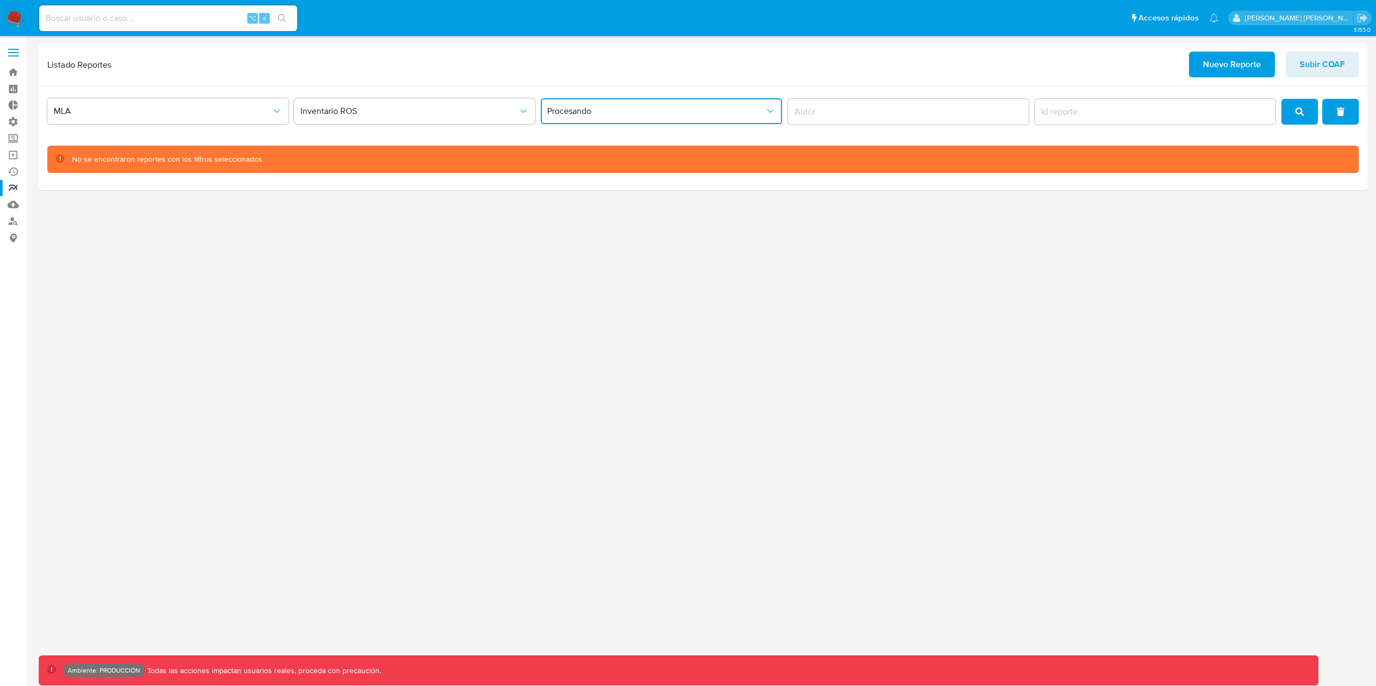
click at [673, 120] on button "Procesando" at bounding box center [661, 111] width 241 height 26
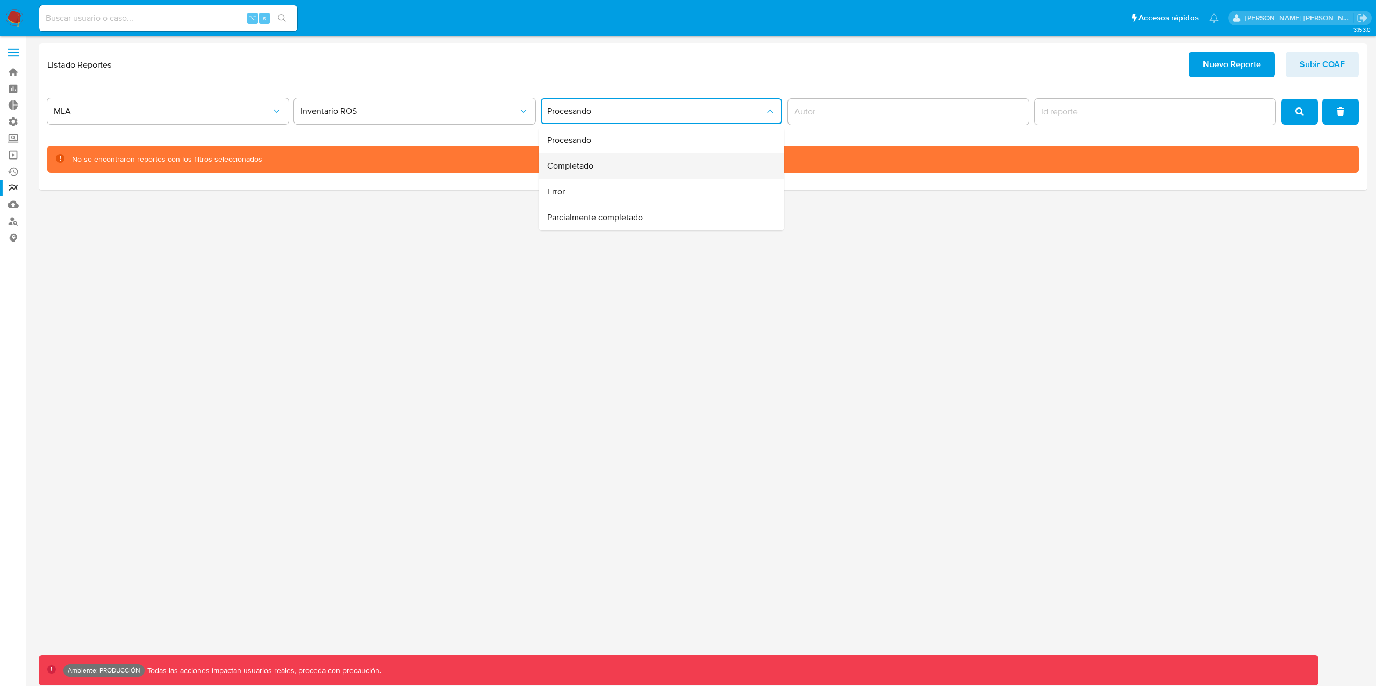
click at [628, 159] on div "Completado" at bounding box center [658, 166] width 222 height 26
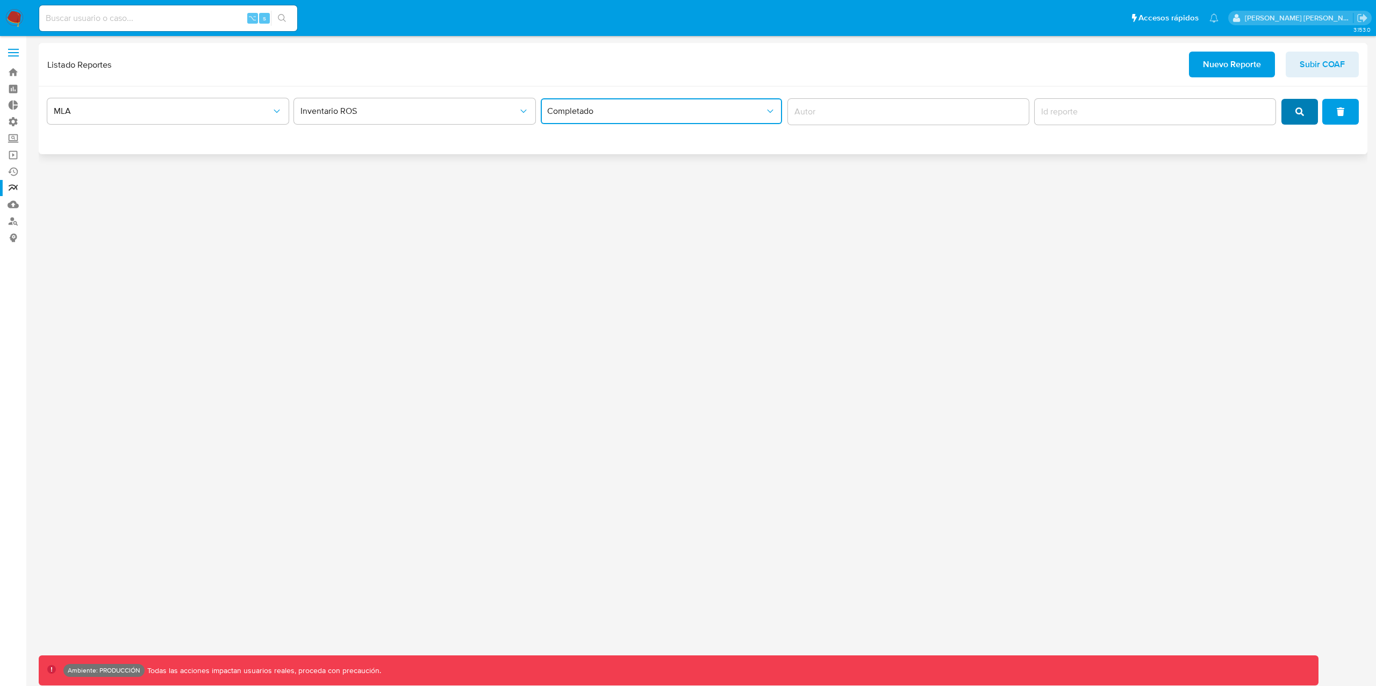
click at [1310, 115] on button "search" at bounding box center [1299, 112] width 37 height 26
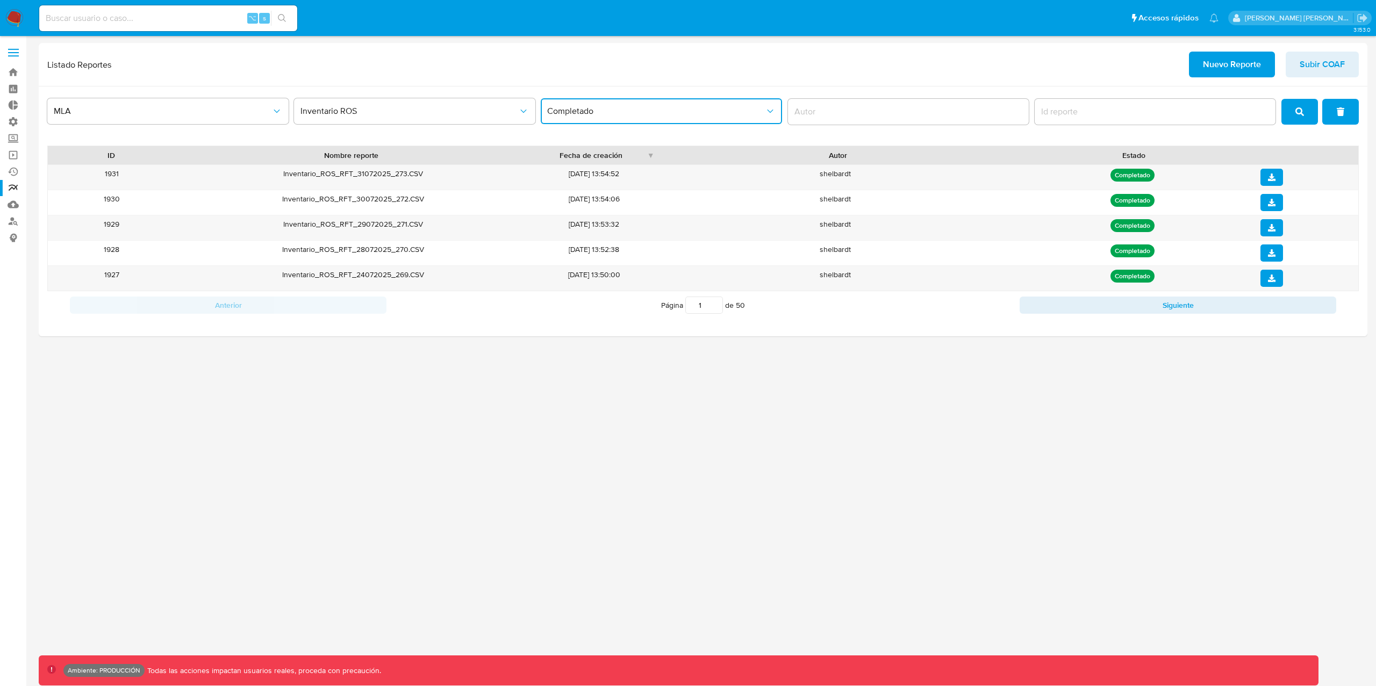
click at [689, 114] on span "Completado" at bounding box center [656, 111] width 218 height 11
click at [582, 196] on div "Error" at bounding box center [658, 192] width 222 height 26
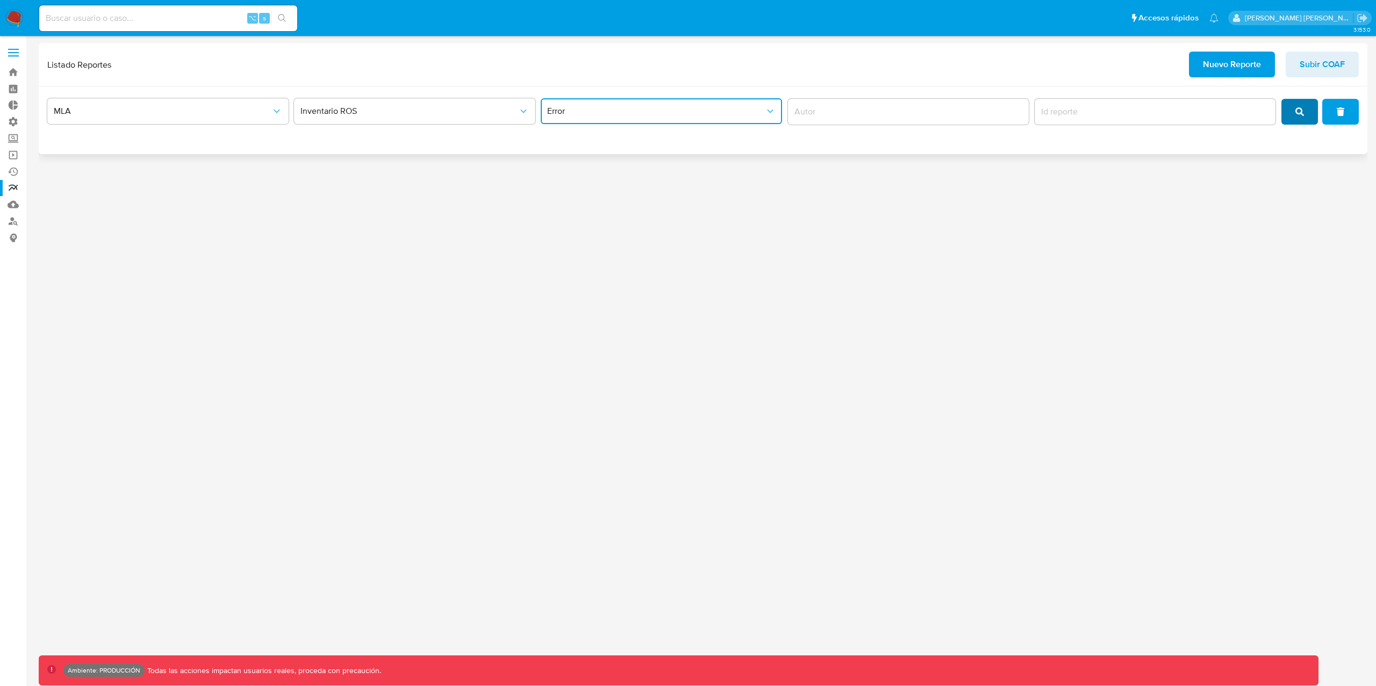
click at [1301, 110] on icon "search" at bounding box center [1299, 111] width 9 height 9
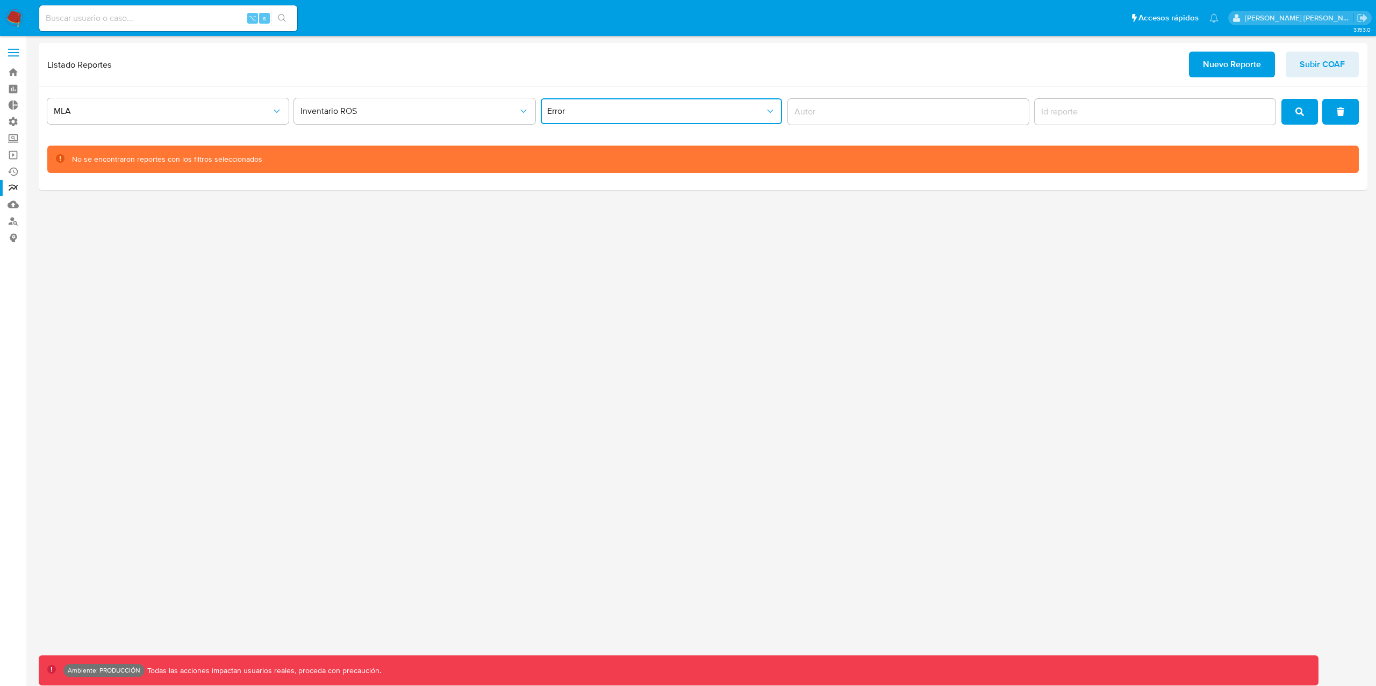
click at [605, 118] on button "Error" at bounding box center [661, 111] width 241 height 26
click at [571, 212] on span "Parcialmente completado" at bounding box center [595, 217] width 96 height 11
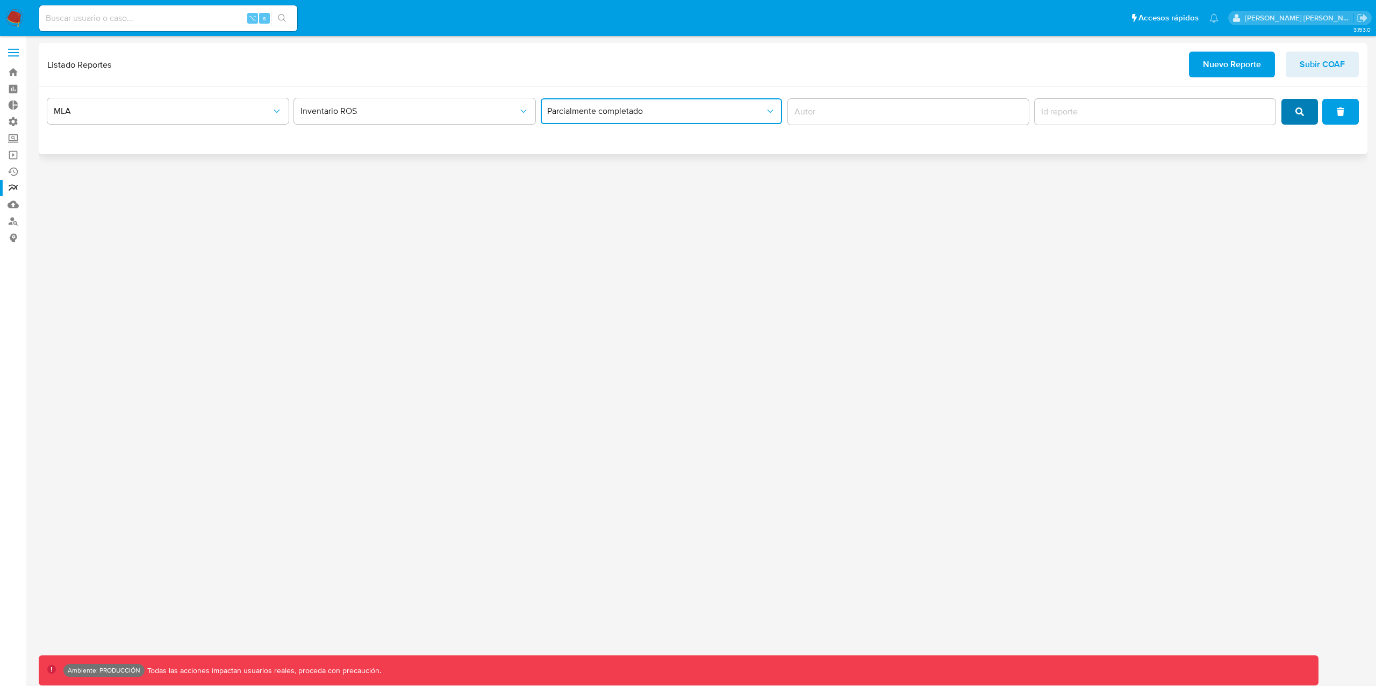
click at [1290, 114] on button "search" at bounding box center [1299, 112] width 37 height 26
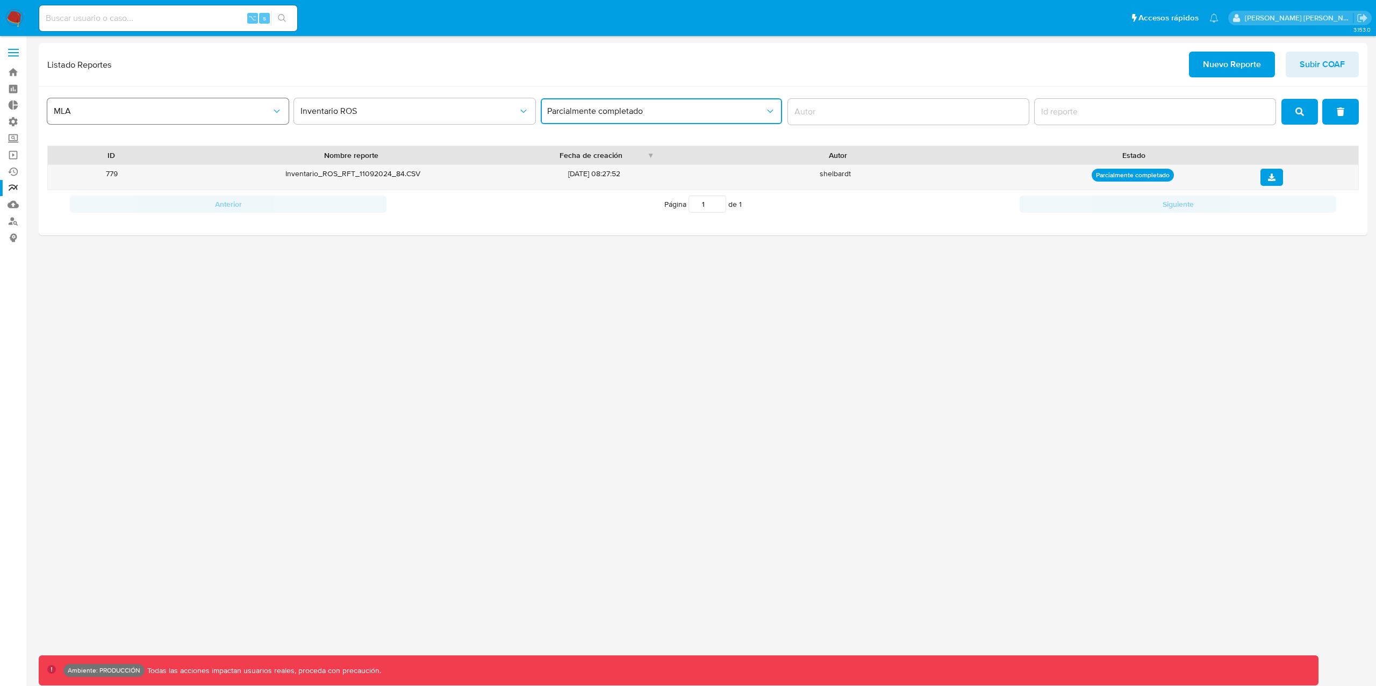
click at [229, 111] on span "MLA" at bounding box center [163, 111] width 218 height 11
click at [893, 63] on div "Listado Reportes Nuevo Reporte Subir COAF" at bounding box center [702, 65] width 1311 height 26
click at [421, 99] on button "Inventario ROS" at bounding box center [414, 111] width 241 height 26
click at [64, 113] on span "MLA" at bounding box center [163, 111] width 218 height 11
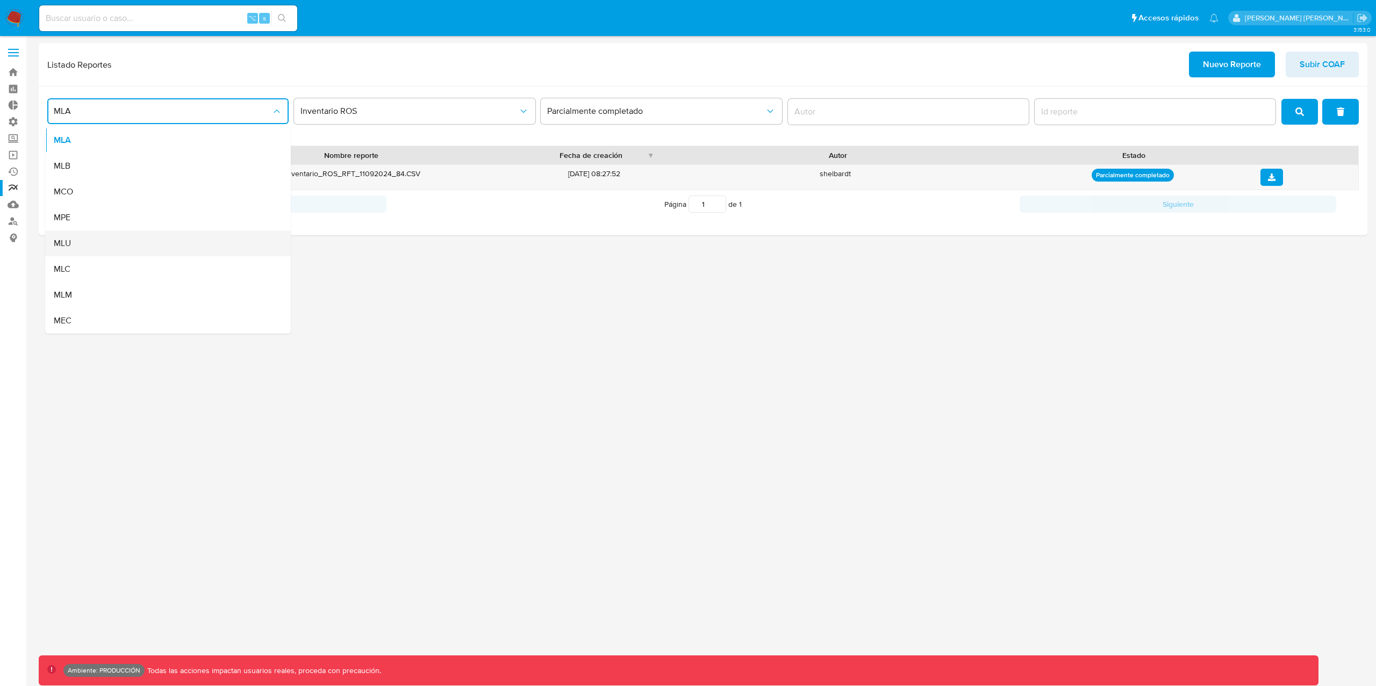
click at [82, 244] on div "MLU" at bounding box center [165, 244] width 222 height 26
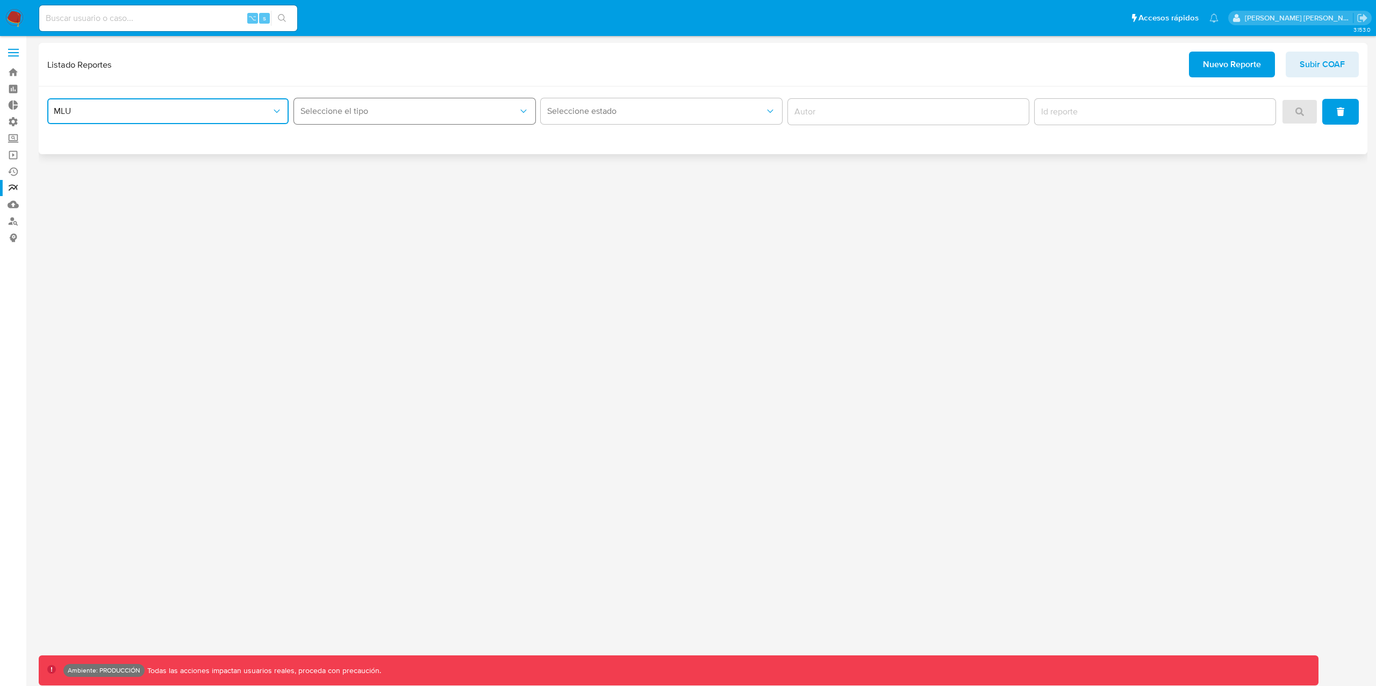
click at [508, 120] on button "Seleccione el tipo" at bounding box center [414, 111] width 241 height 26
click at [384, 141] on div "Circunstanciado" at bounding box center [411, 140] width 222 height 26
click at [1301, 114] on icon "search" at bounding box center [1299, 111] width 9 height 9
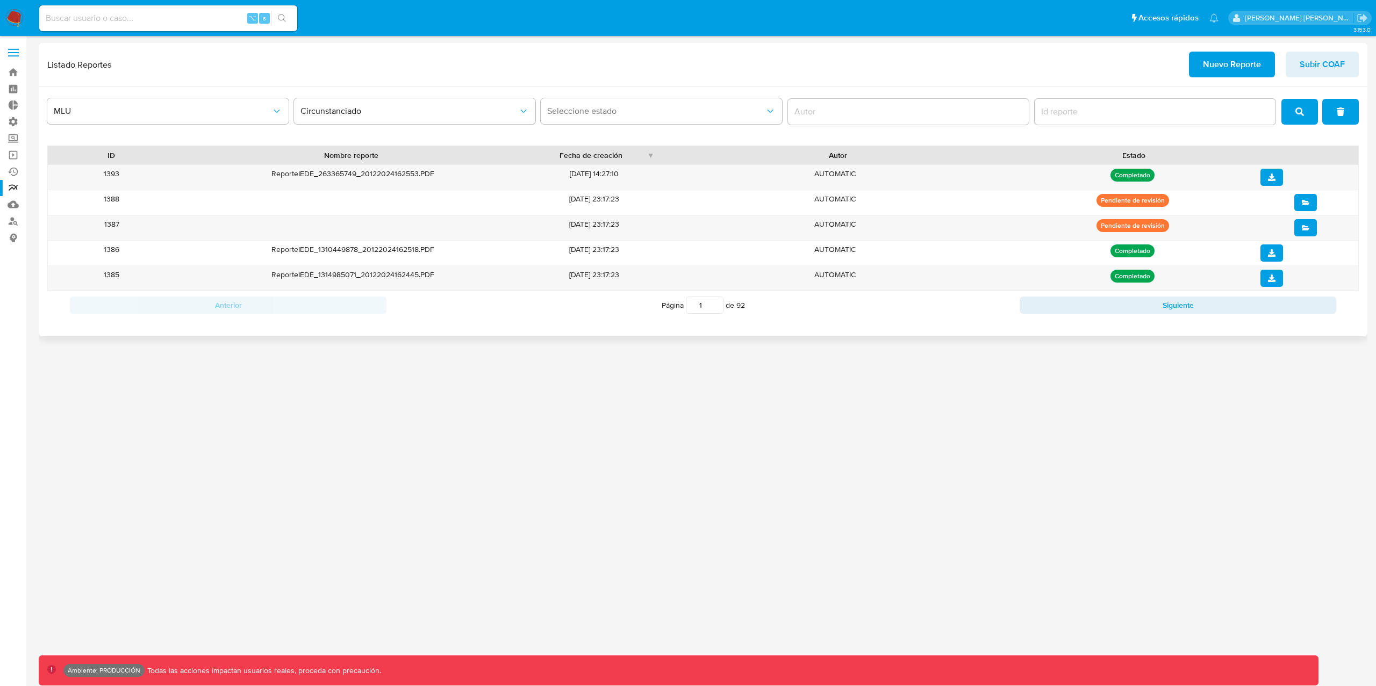
drag, startPoint x: 732, startPoint y: 308, endPoint x: 751, endPoint y: 312, distance: 19.7
click at [751, 312] on div "Página 1 de 92" at bounding box center [702, 305] width 633 height 20
click at [1058, 307] on button "Siguiente" at bounding box center [1177, 305] width 317 height 17
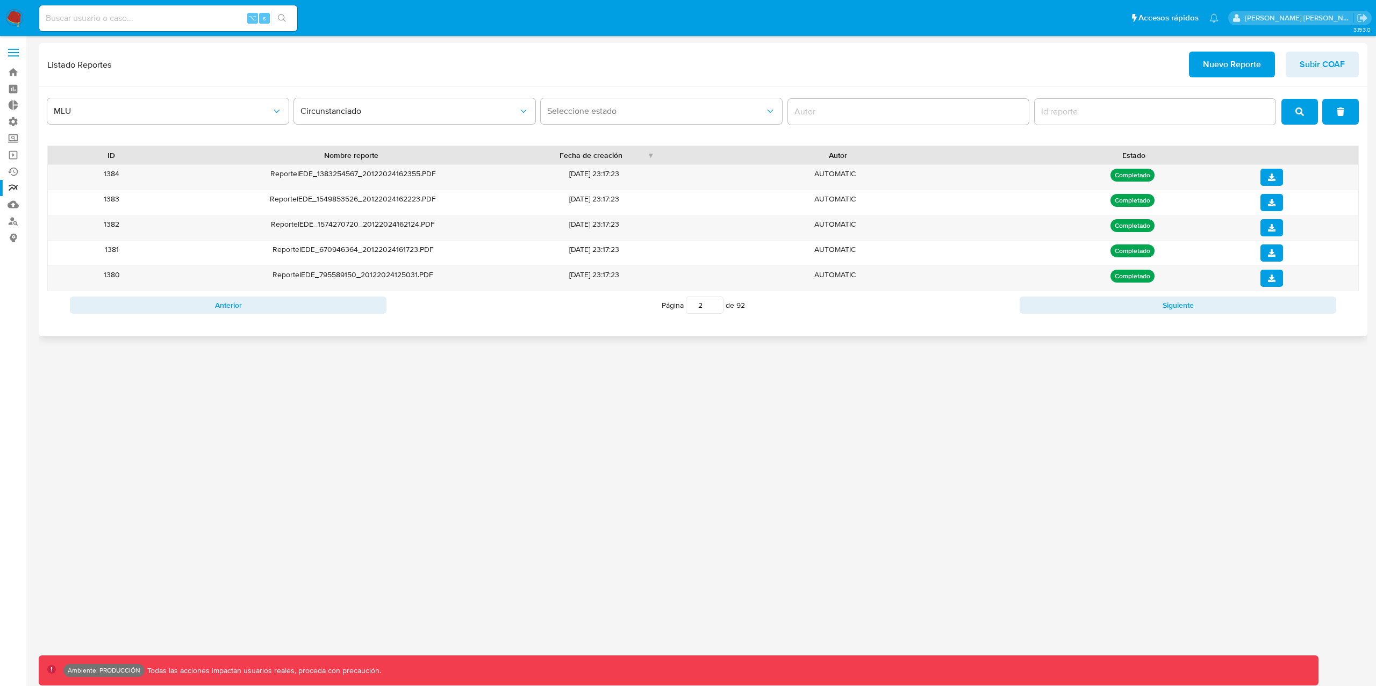
drag, startPoint x: 704, startPoint y: 307, endPoint x: 698, endPoint y: 307, distance: 6.4
click at [698, 307] on input "2" at bounding box center [705, 305] width 38 height 17
type input "1"
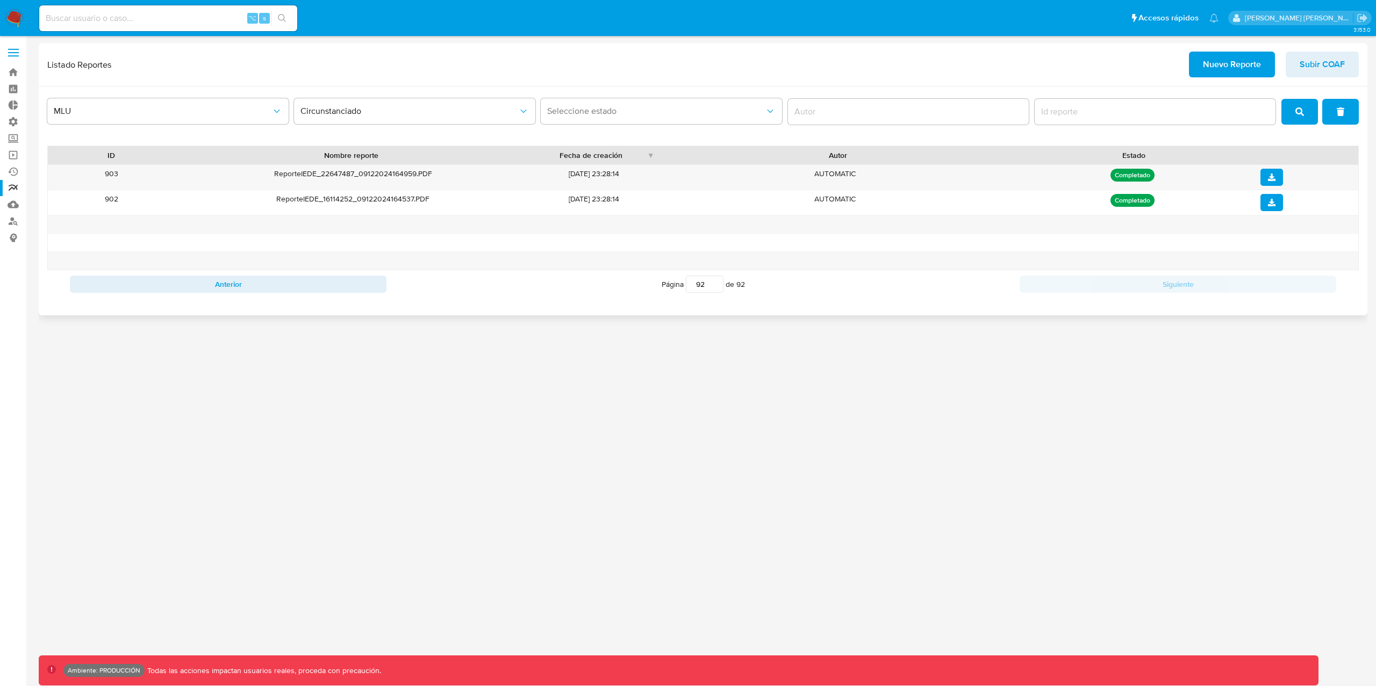
type input "92"
